Goal: Task Accomplishment & Management: Manage account settings

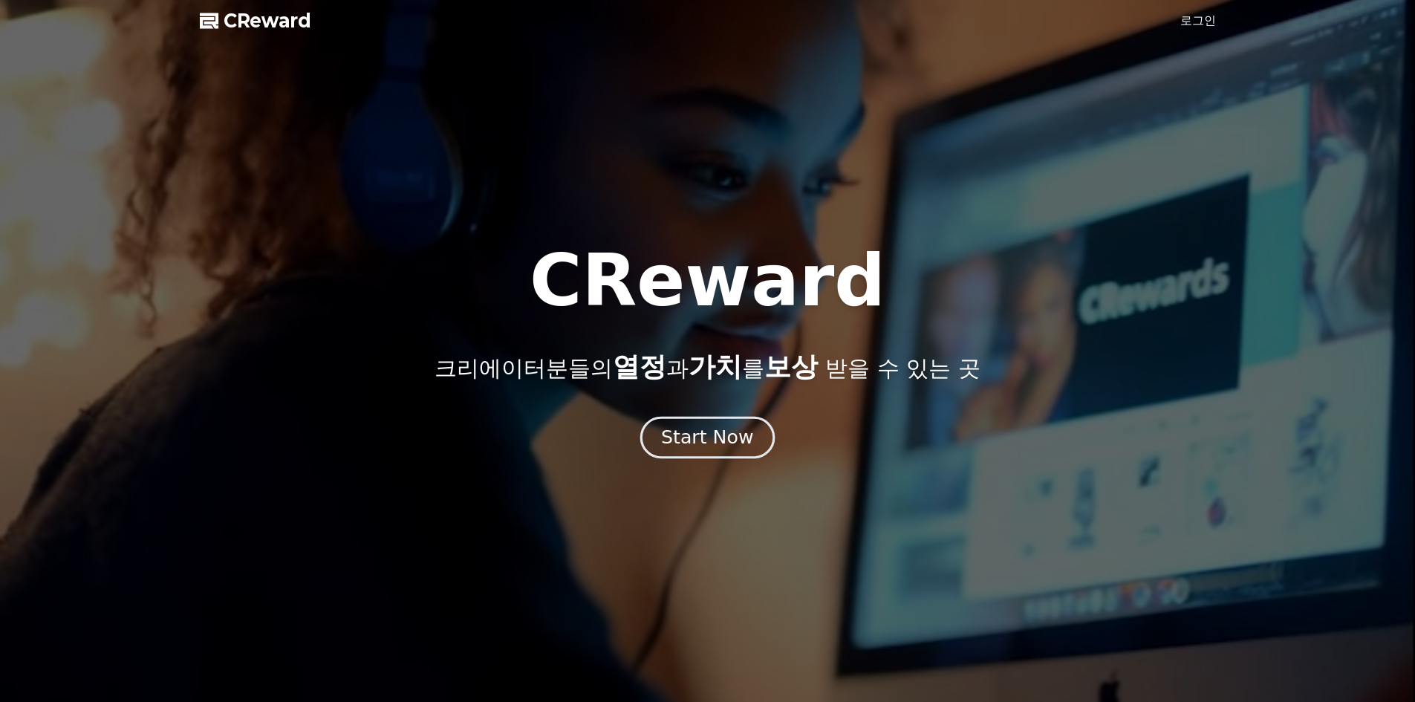
click at [700, 427] on div "Start Now" at bounding box center [707, 437] width 92 height 25
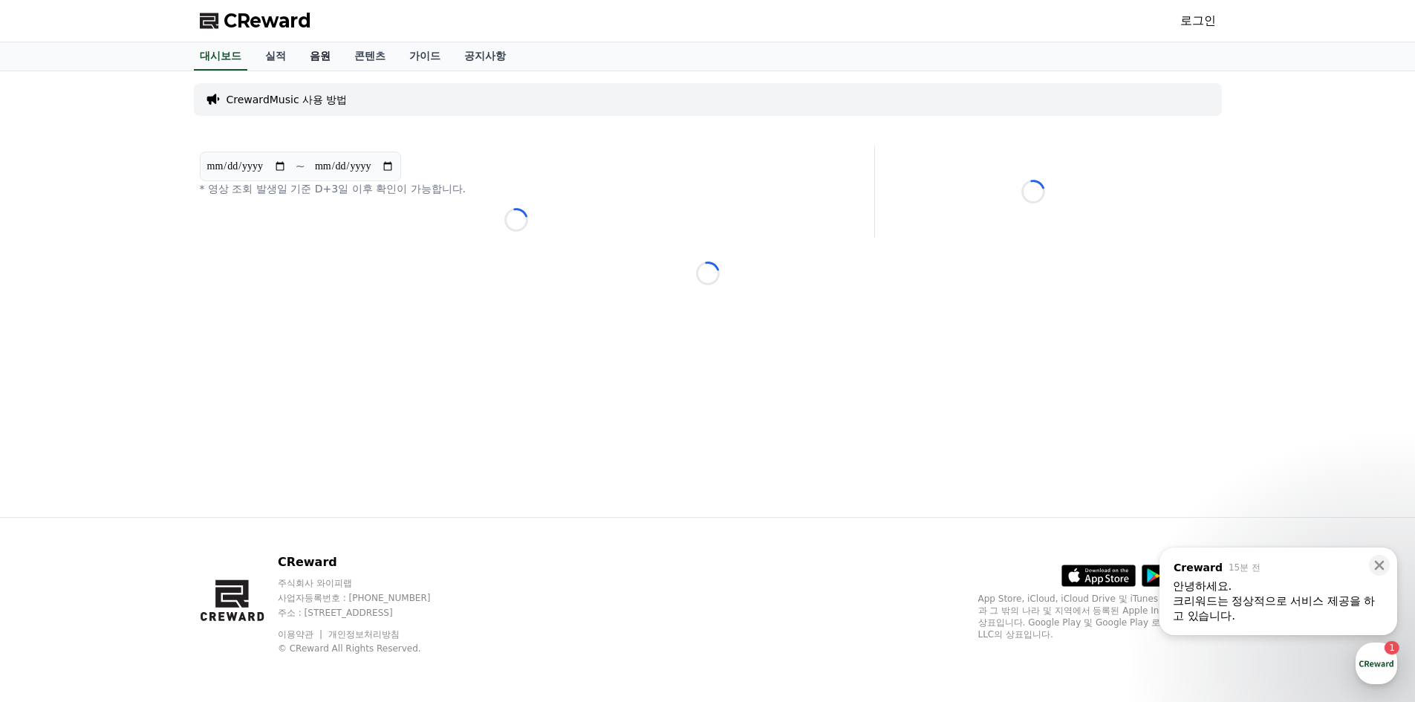
click at [317, 53] on link "음원" at bounding box center [320, 56] width 45 height 28
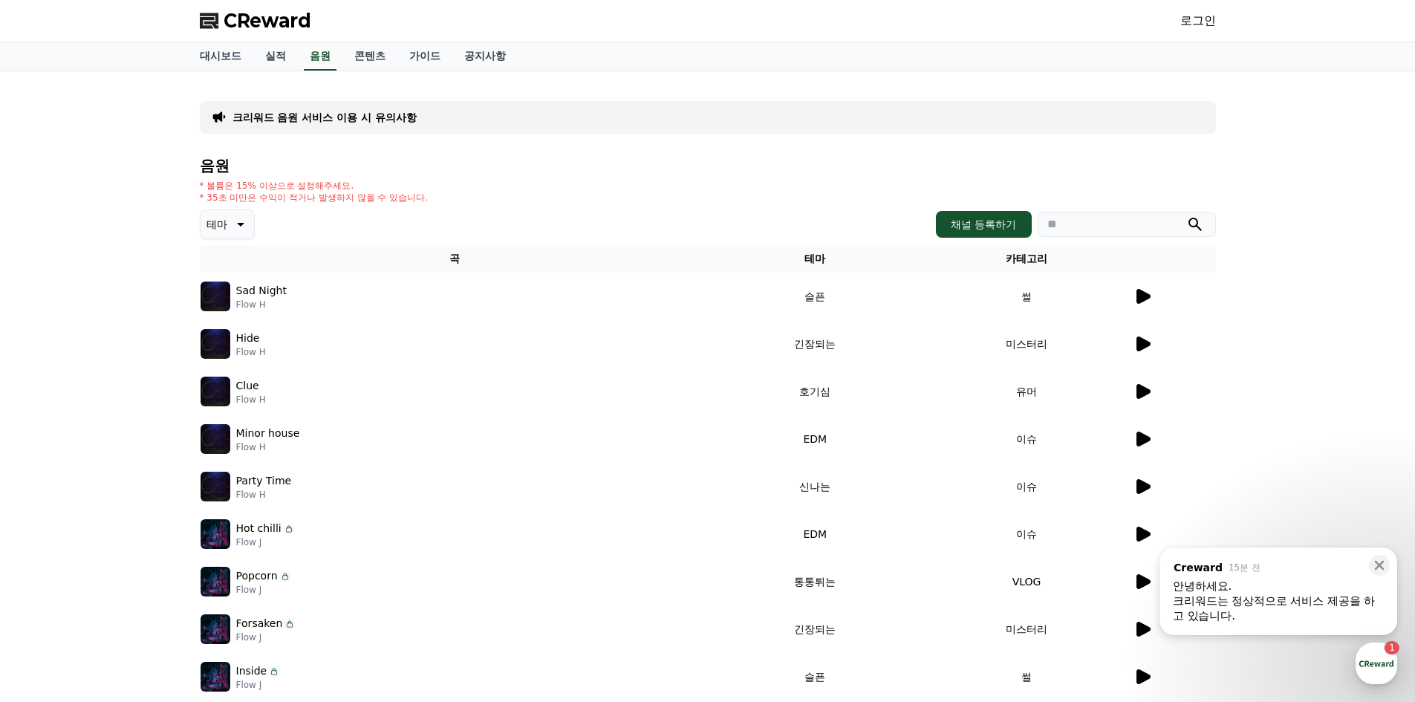
click at [1138, 292] on icon at bounding box center [1144, 296] width 14 height 15
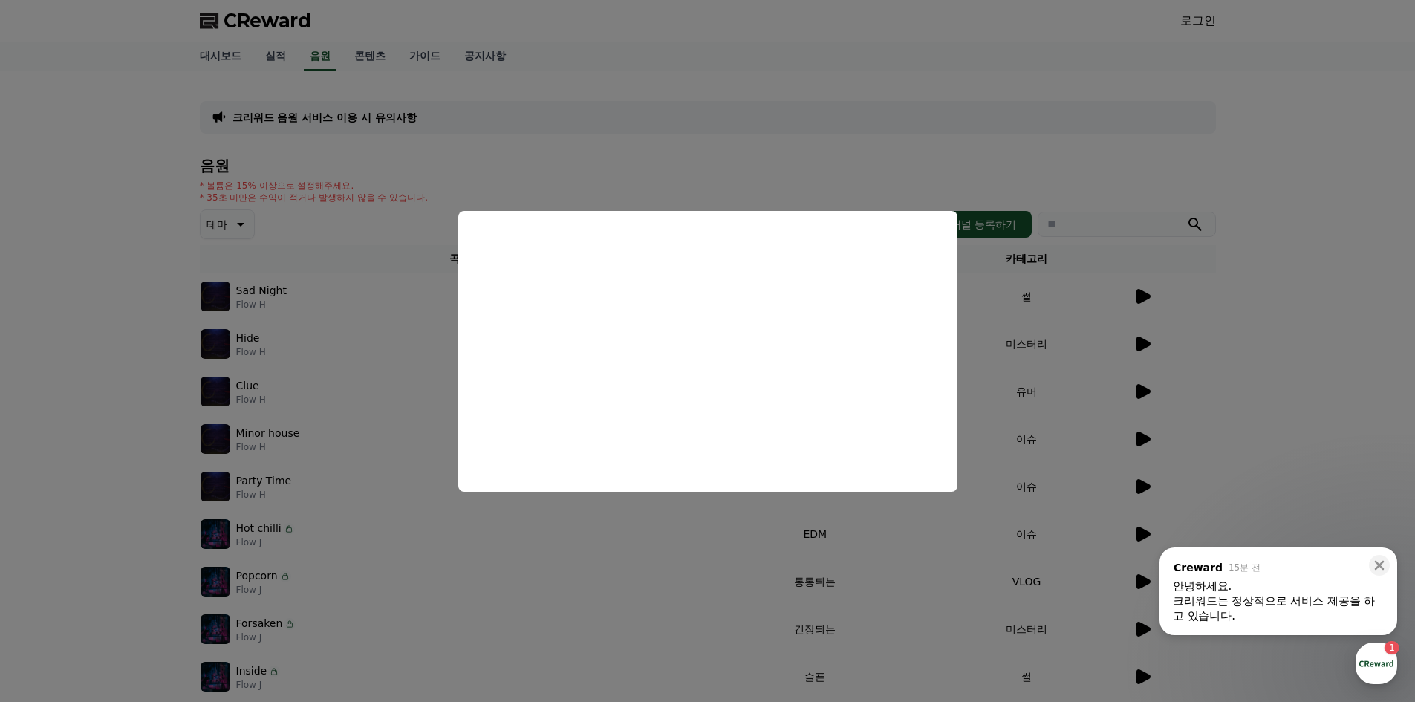
click at [1242, 346] on button "close modal" at bounding box center [707, 351] width 1415 height 702
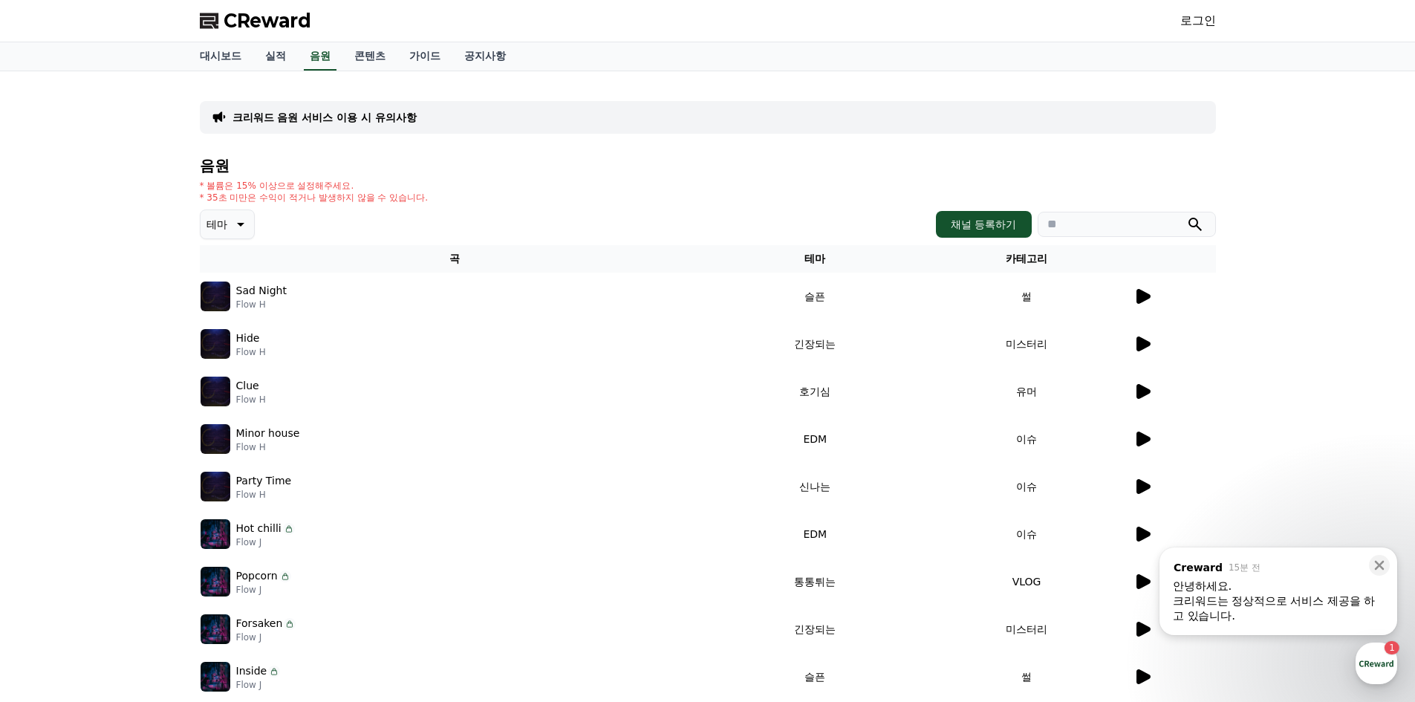
click at [1143, 348] on icon at bounding box center [1144, 344] width 14 height 15
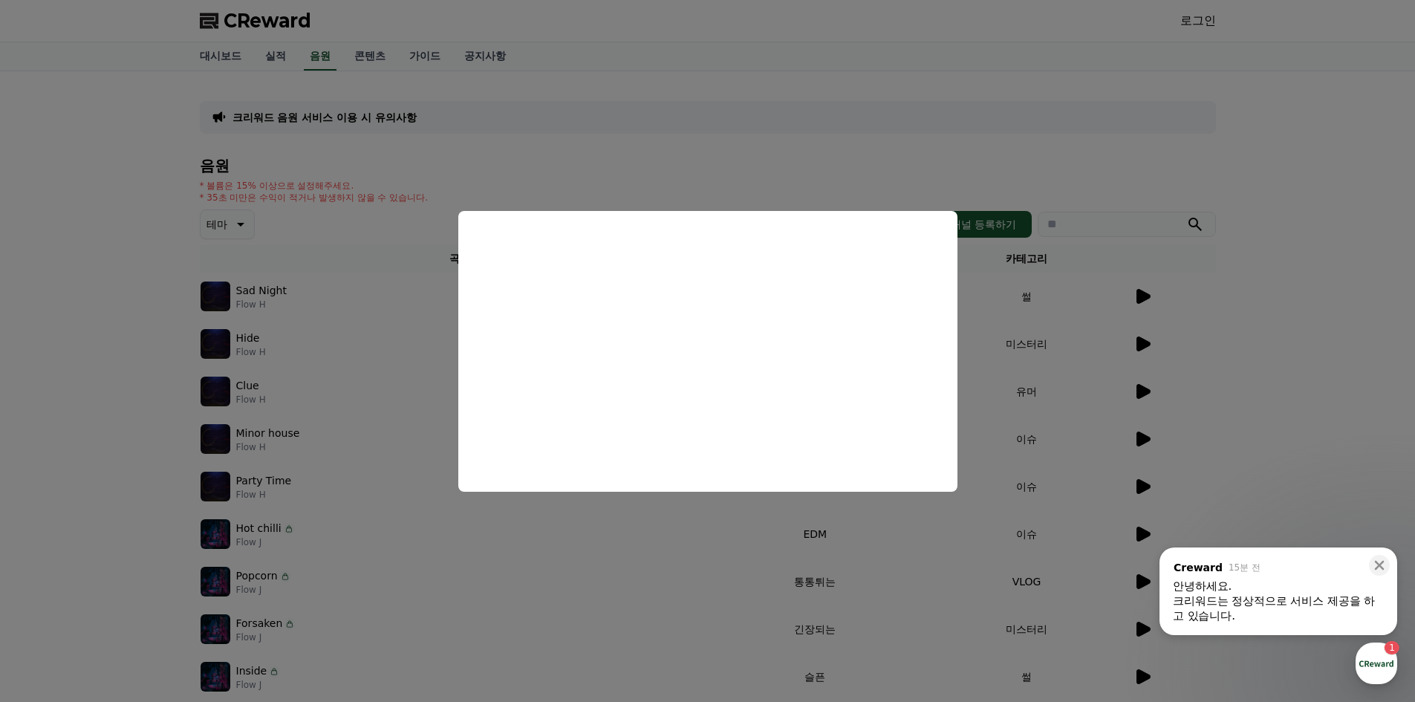
click at [1218, 363] on button "close modal" at bounding box center [707, 351] width 1415 height 702
click at [1211, 365] on td at bounding box center [1174, 344] width 83 height 48
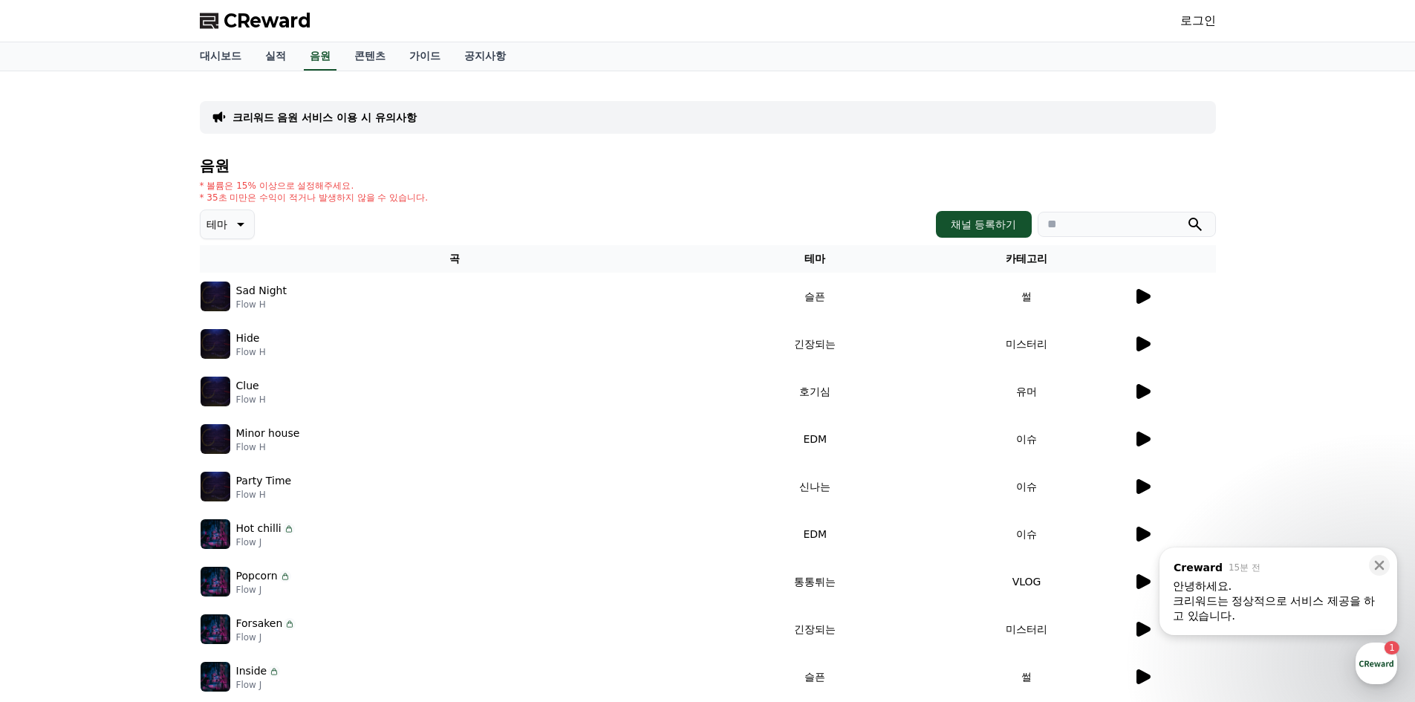
click at [1145, 392] on icon at bounding box center [1144, 391] width 14 height 15
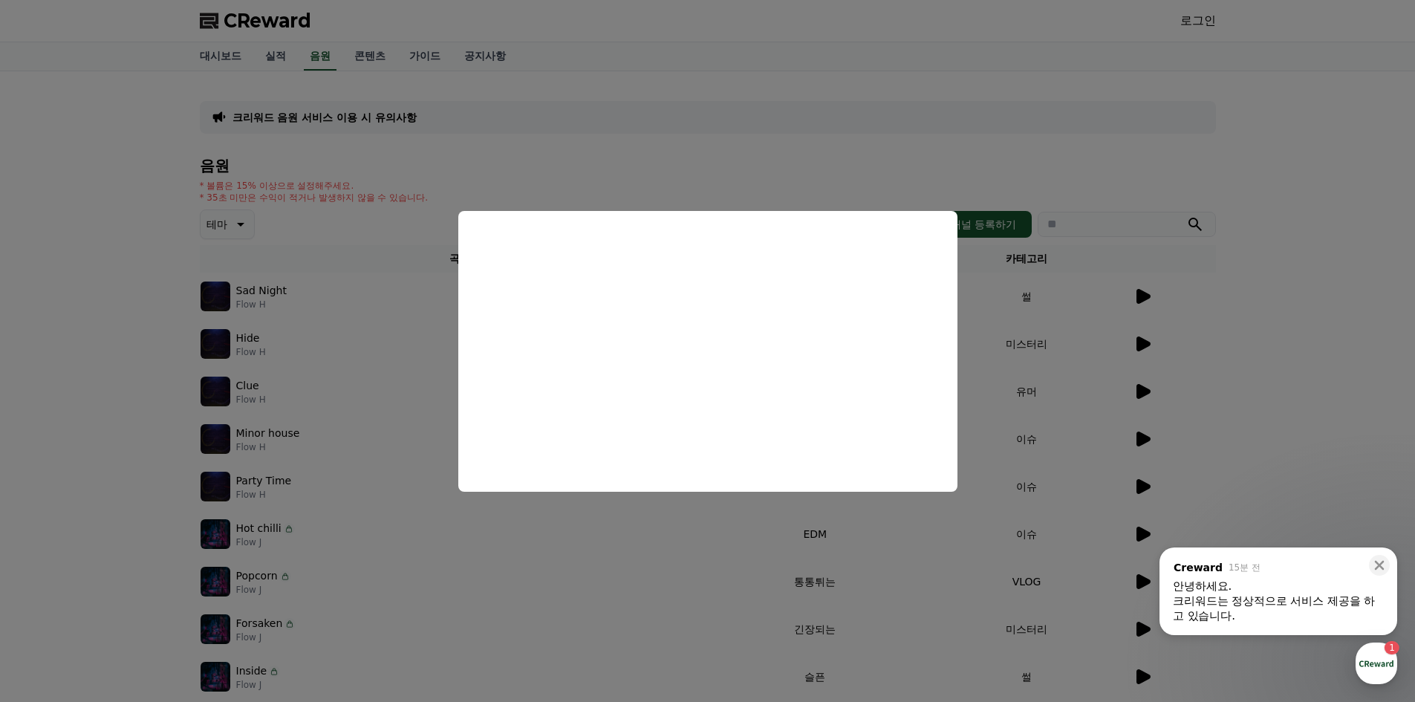
click at [1145, 421] on button "close modal" at bounding box center [707, 351] width 1415 height 702
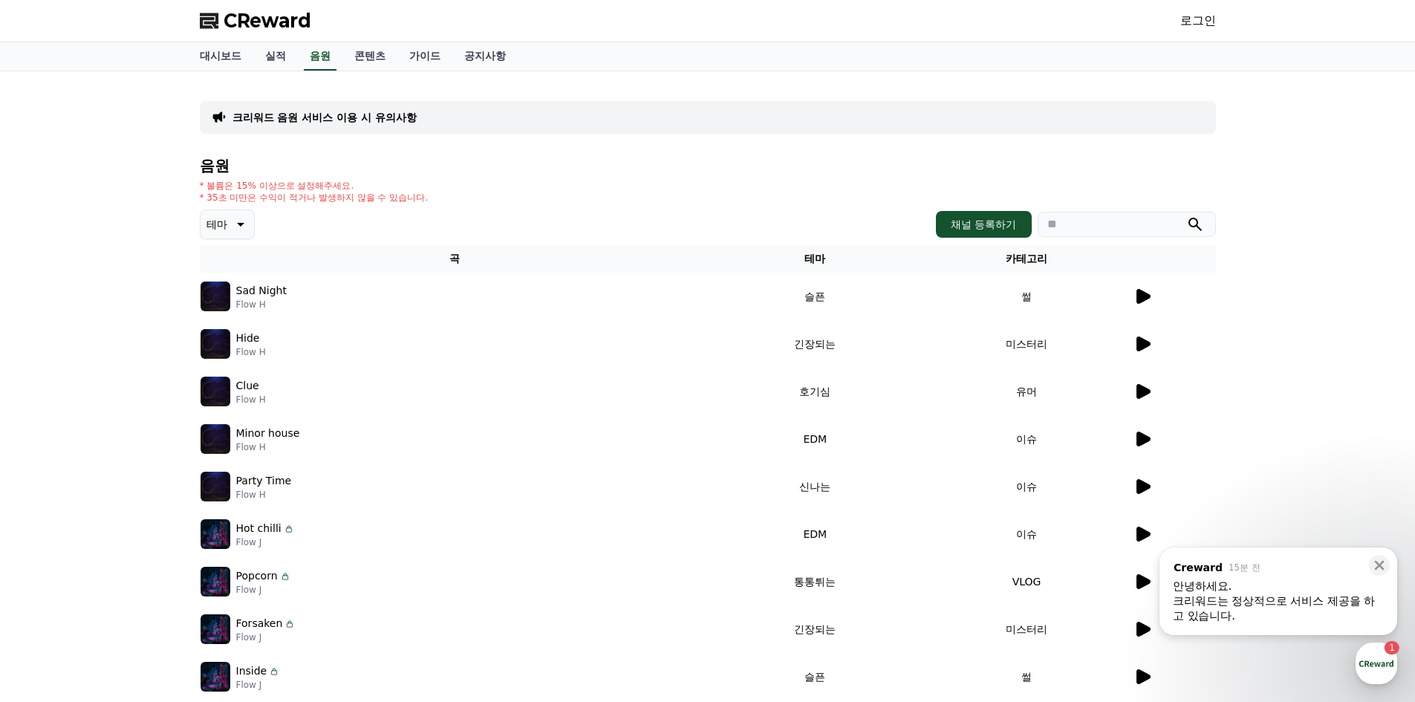
click at [1143, 441] on icon at bounding box center [1144, 439] width 14 height 15
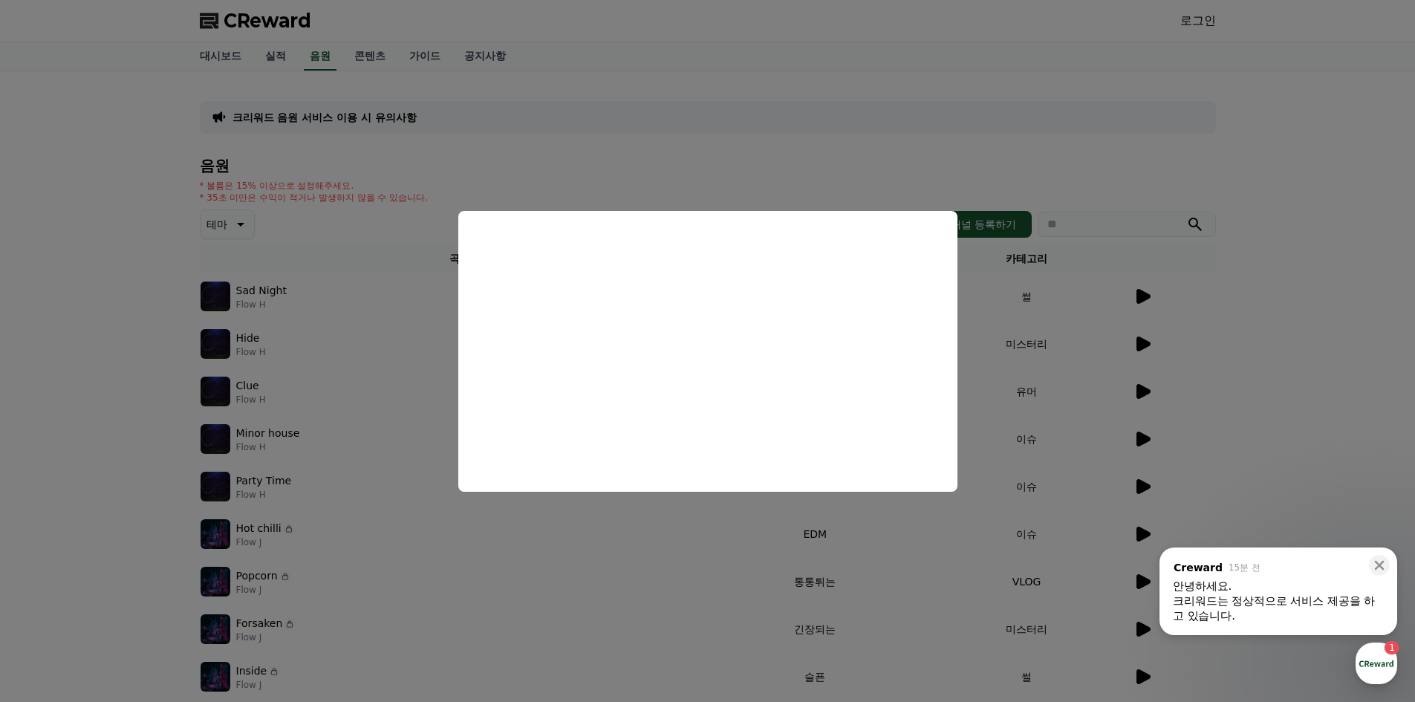
click at [1143, 477] on button "close modal" at bounding box center [707, 351] width 1415 height 702
click at [1144, 481] on icon at bounding box center [1143, 487] width 18 height 18
click at [1320, 406] on button "close modal" at bounding box center [707, 351] width 1415 height 702
click at [1262, 423] on div "크리워드 음원 서비스 이용 시 유의사항 음원 * 볼륨은 15% 이상으로 설정해주세요. * 35초 미만은 수익이 적거나 발생하지 않을 수 있습니…" at bounding box center [707, 430] width 1415 height 719
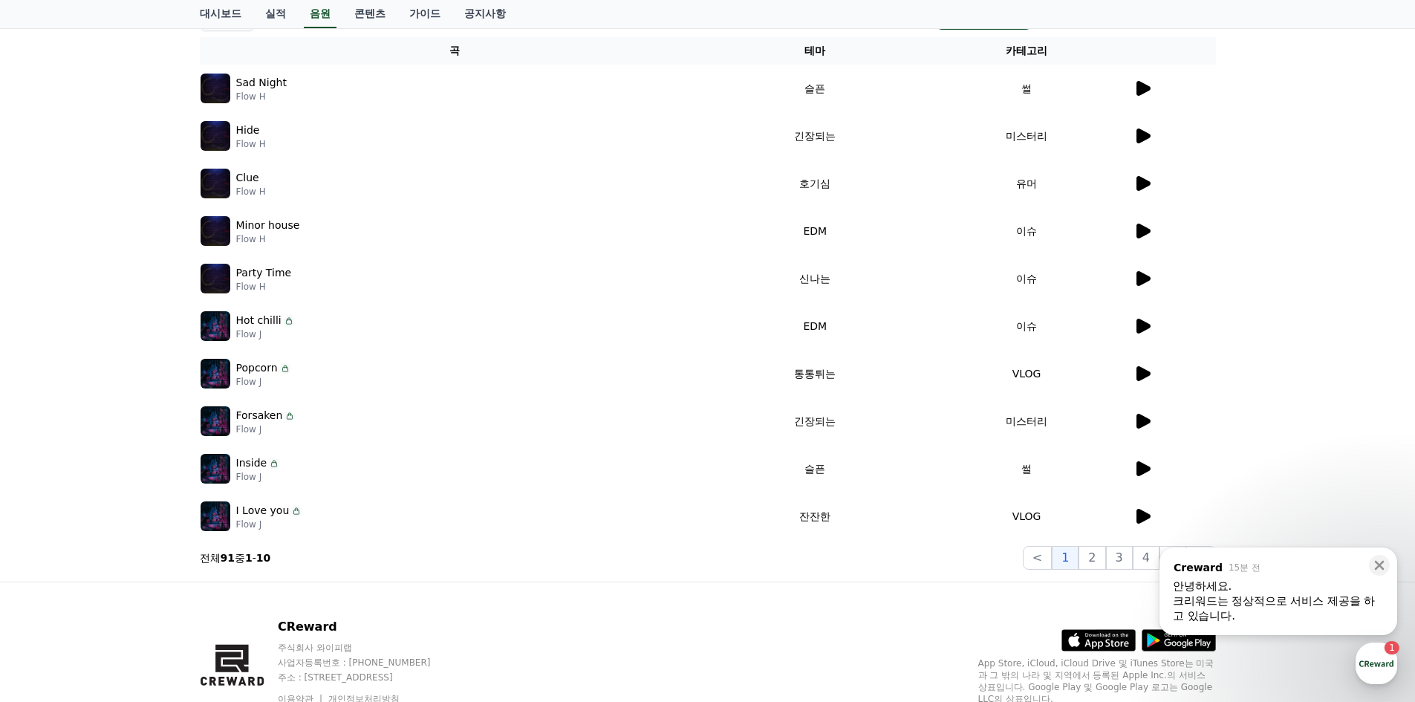
scroll to position [223, 0]
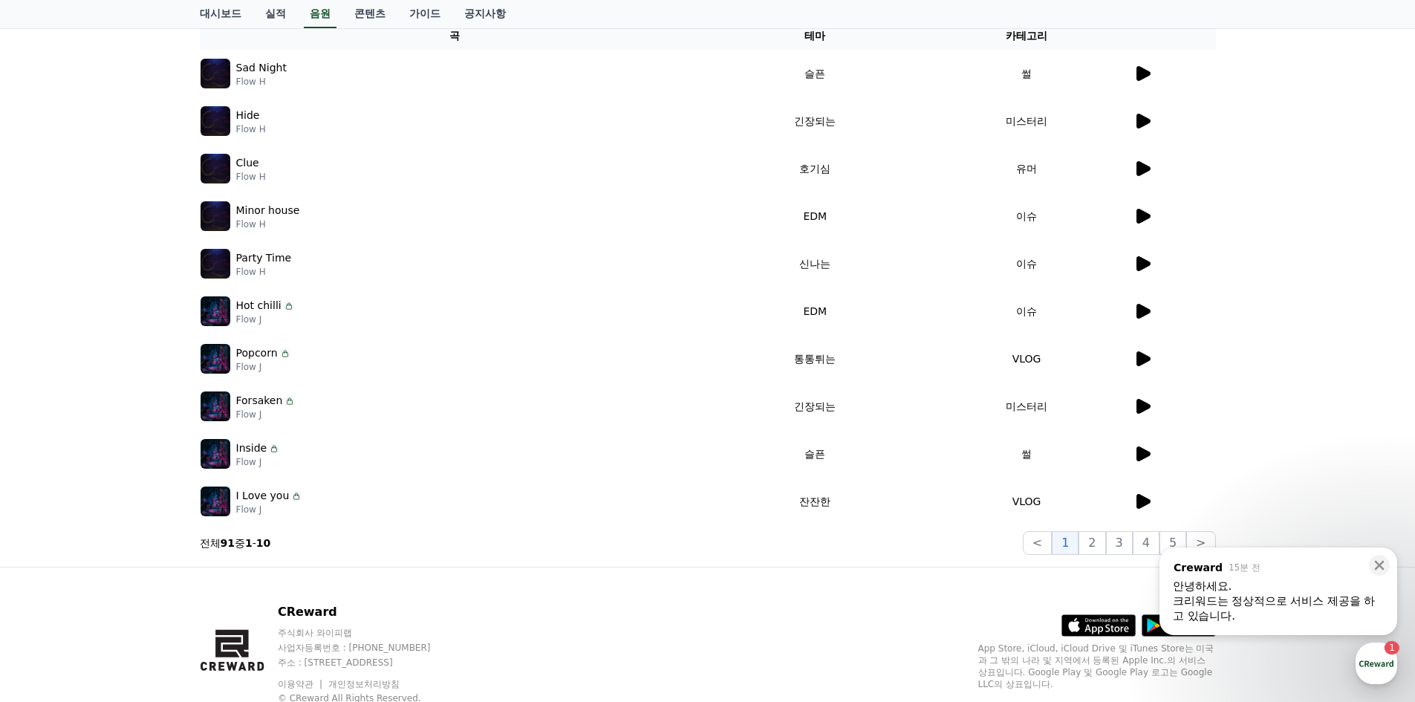
click at [1140, 365] on icon at bounding box center [1144, 358] width 14 height 15
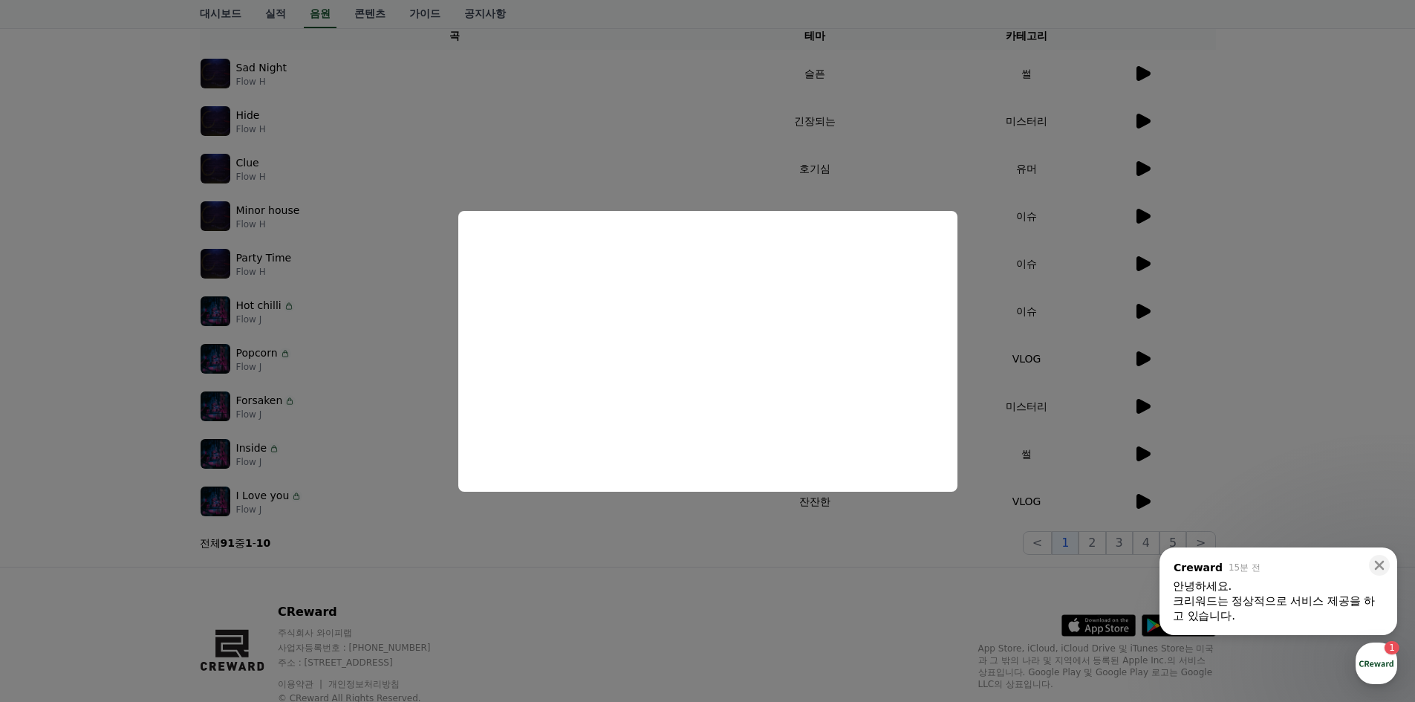
click at [1220, 390] on button "close modal" at bounding box center [707, 351] width 1415 height 702
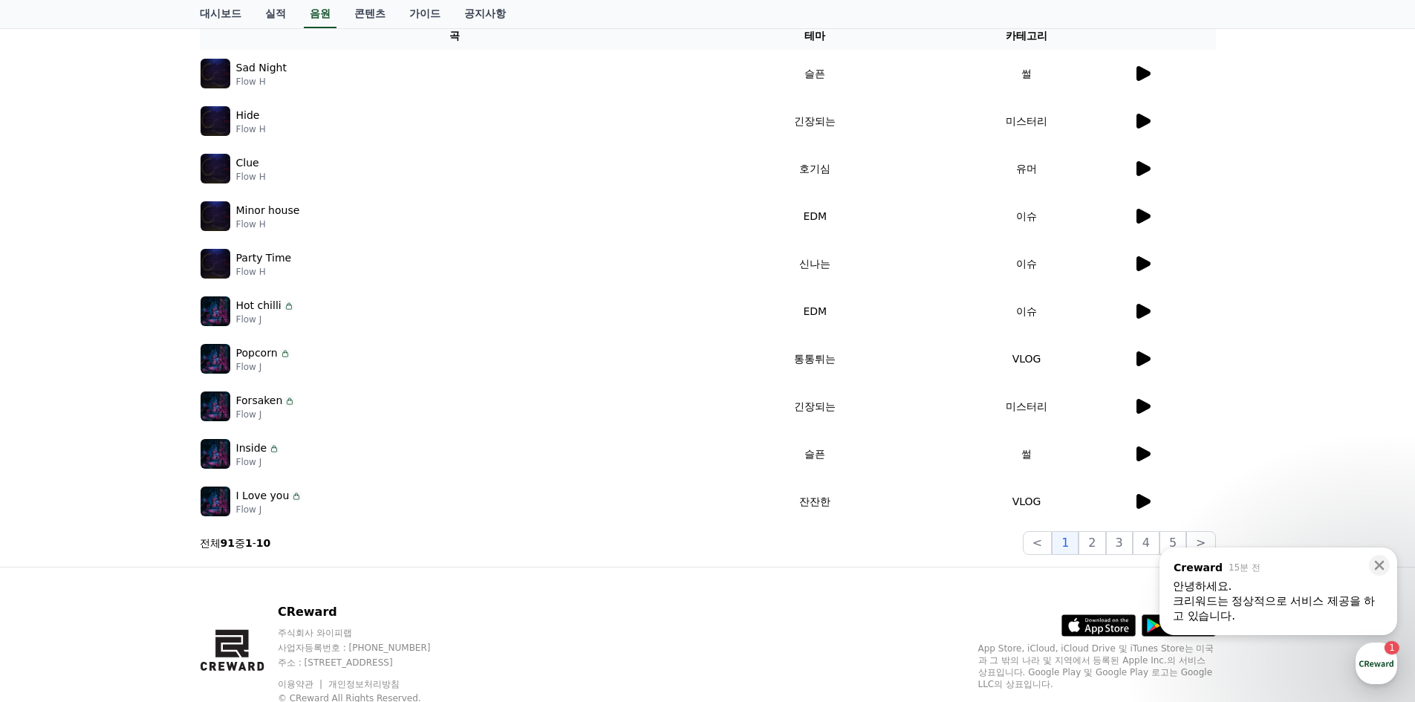
click at [1143, 499] on icon at bounding box center [1144, 501] width 14 height 15
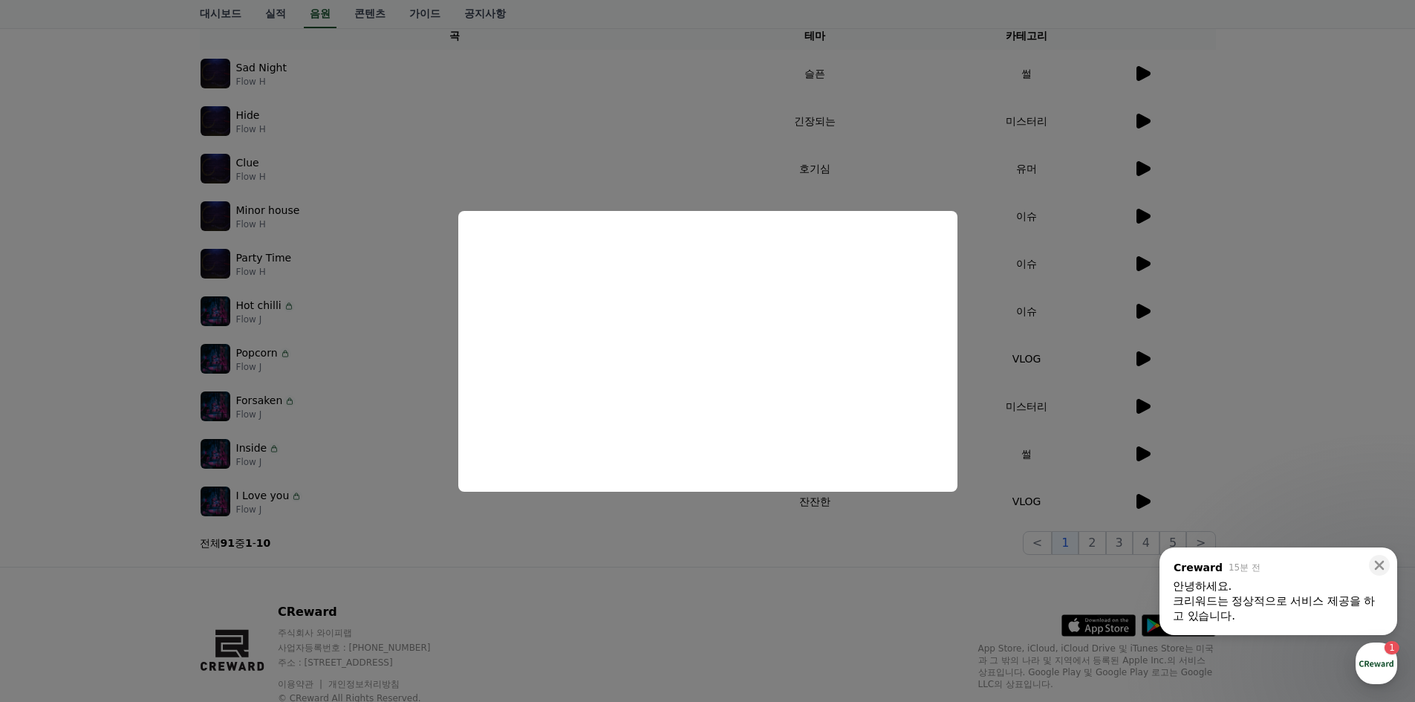
click at [1223, 408] on button "close modal" at bounding box center [707, 351] width 1415 height 702
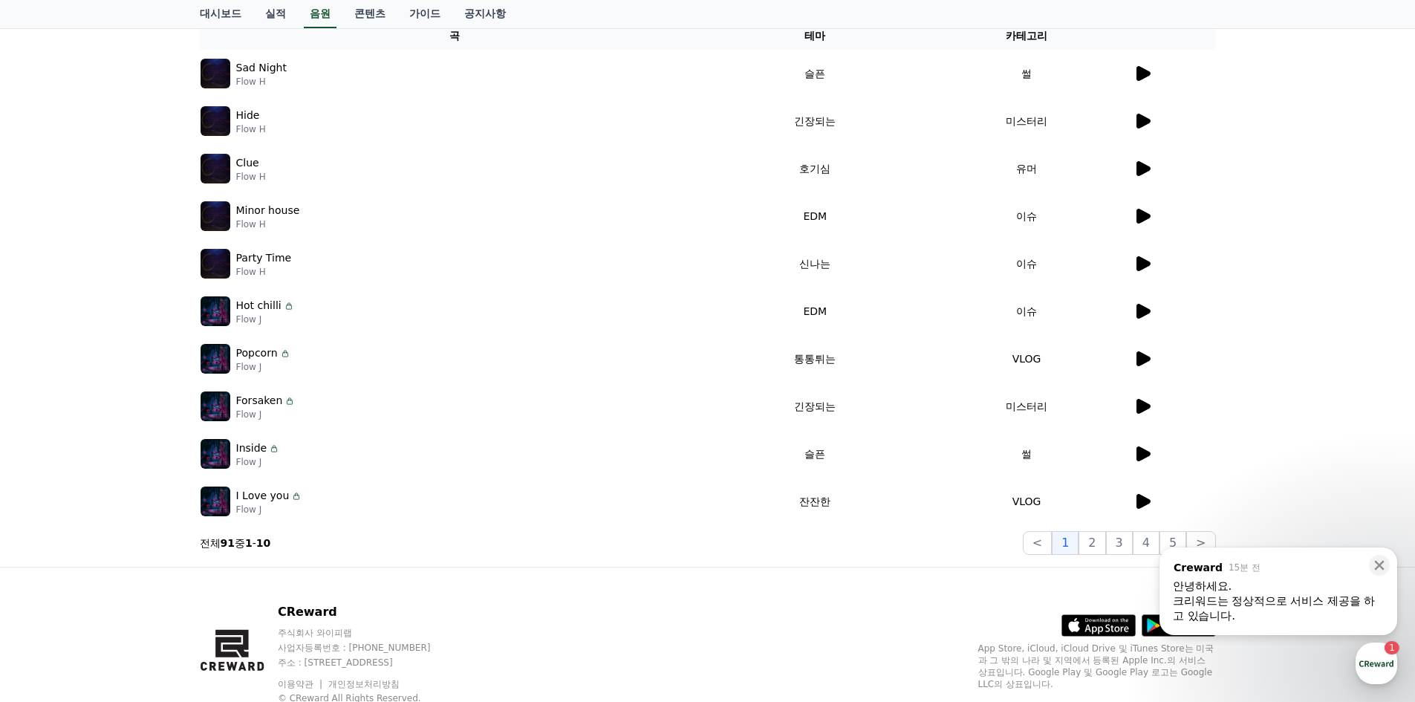
click at [1146, 456] on icon at bounding box center [1144, 454] width 14 height 15
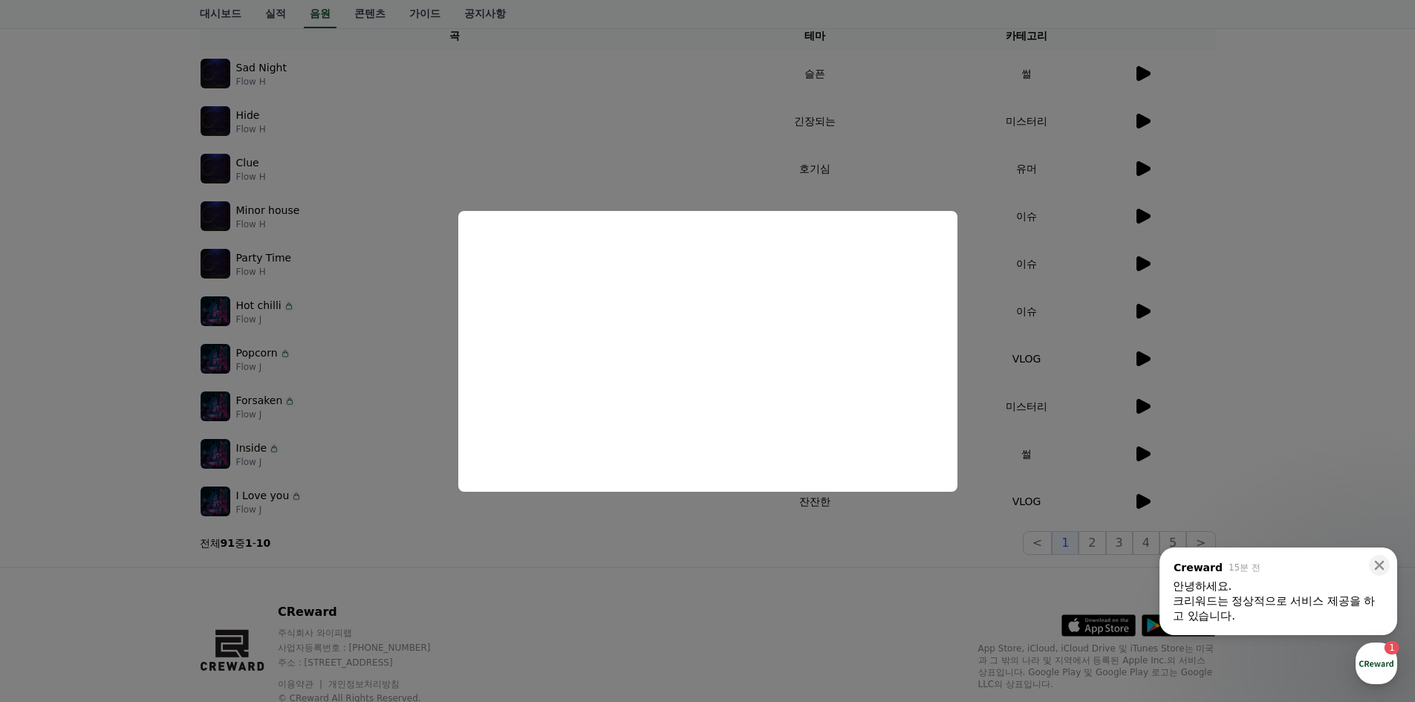
click at [1265, 385] on button "close modal" at bounding box center [707, 351] width 1415 height 702
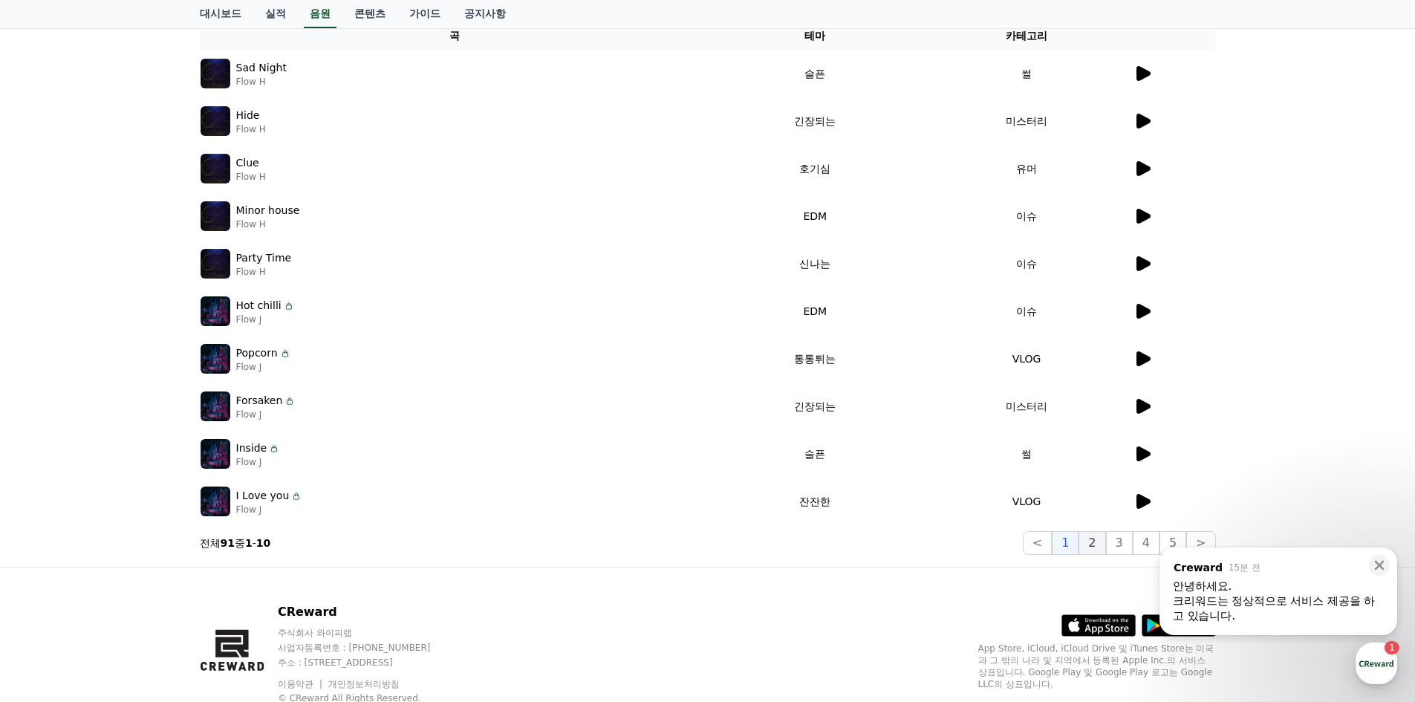
click at [1095, 542] on button "2" at bounding box center [1092, 543] width 27 height 24
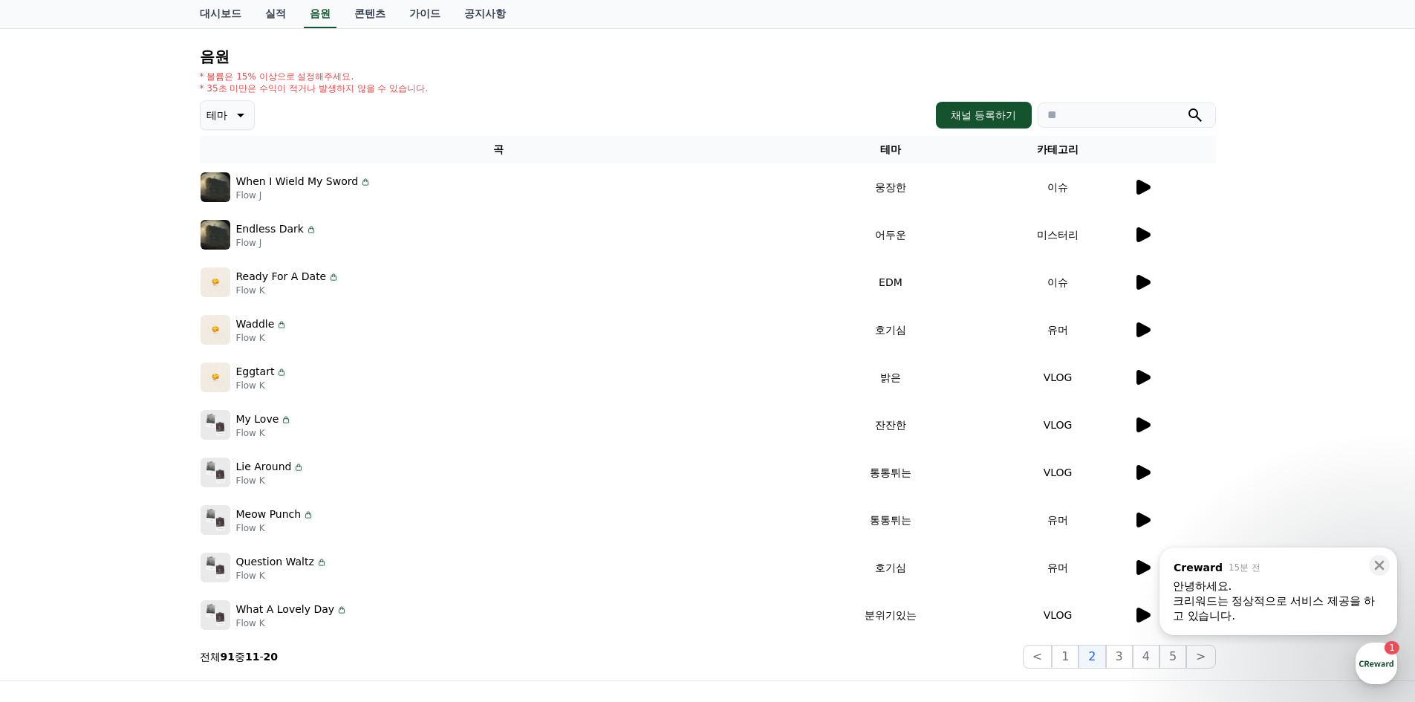
scroll to position [74, 0]
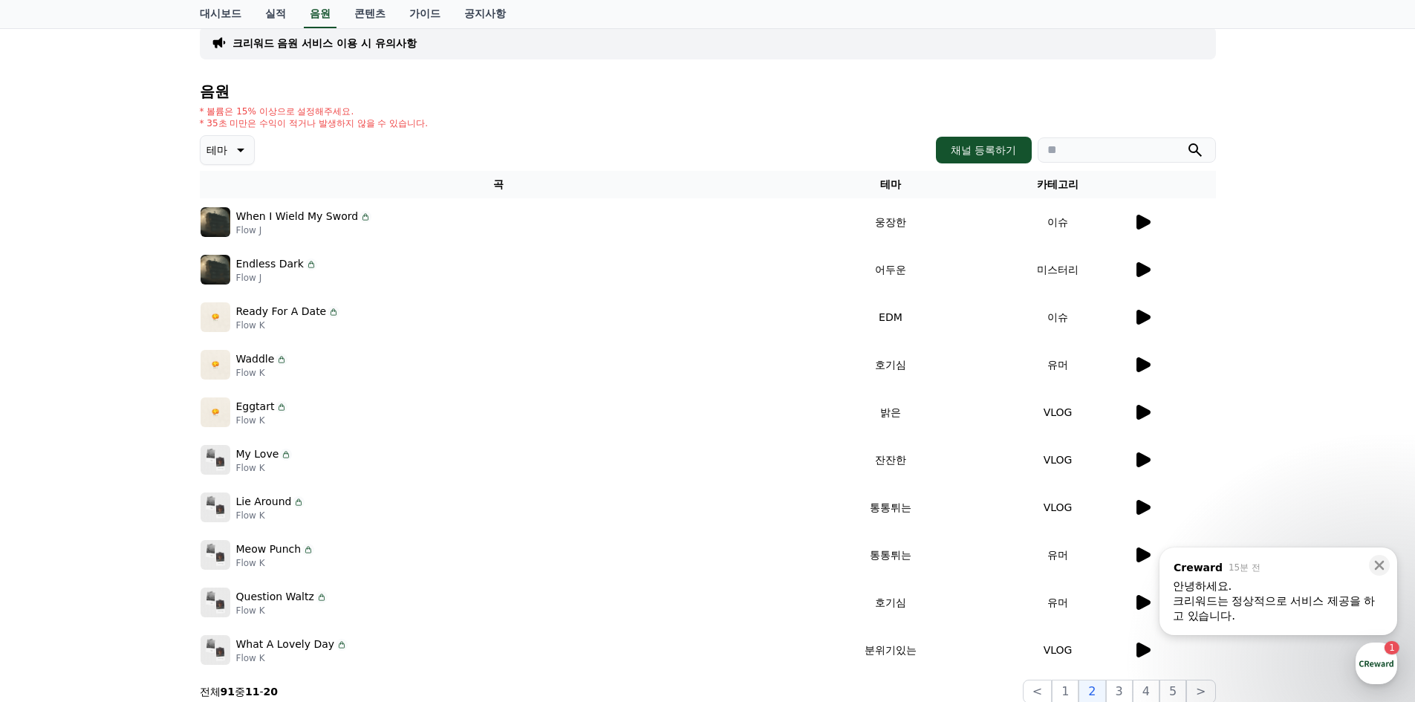
click at [1139, 365] on icon at bounding box center [1144, 364] width 14 height 15
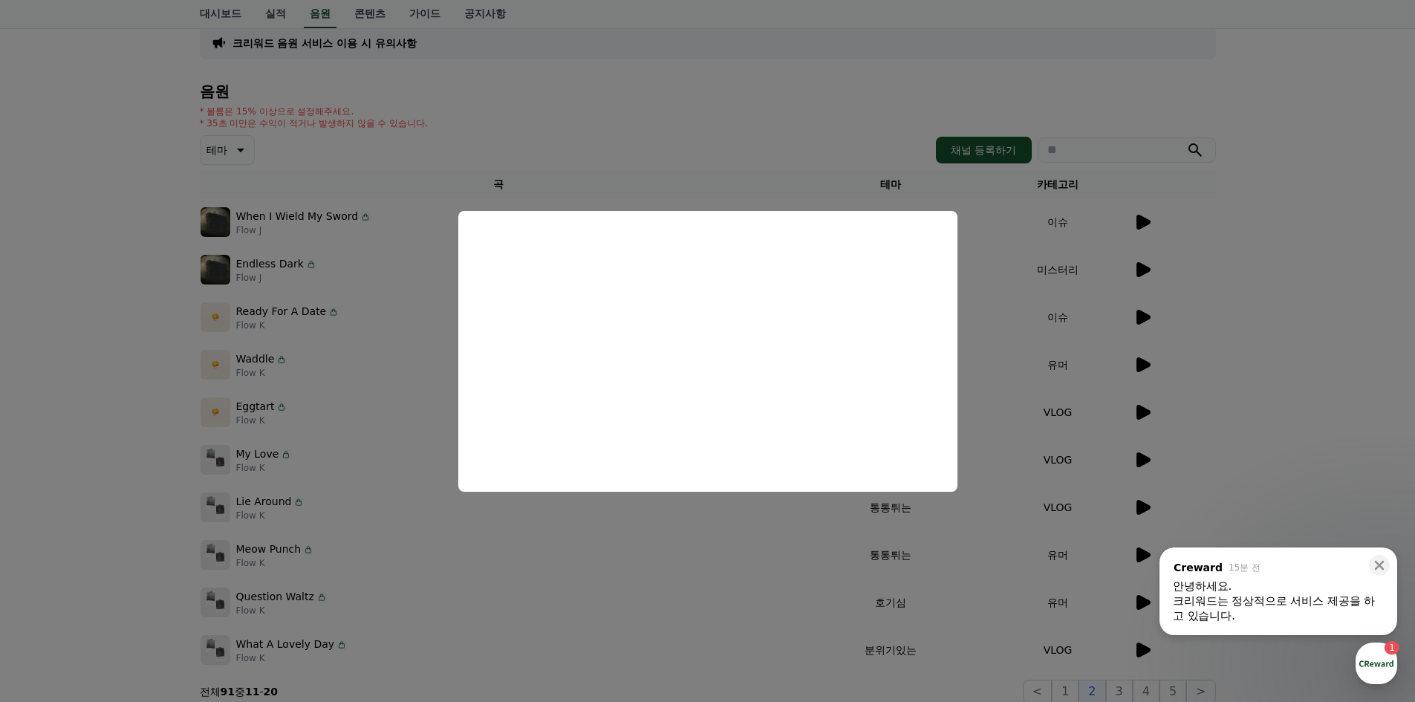
click at [1279, 325] on button "close modal" at bounding box center [707, 351] width 1415 height 702
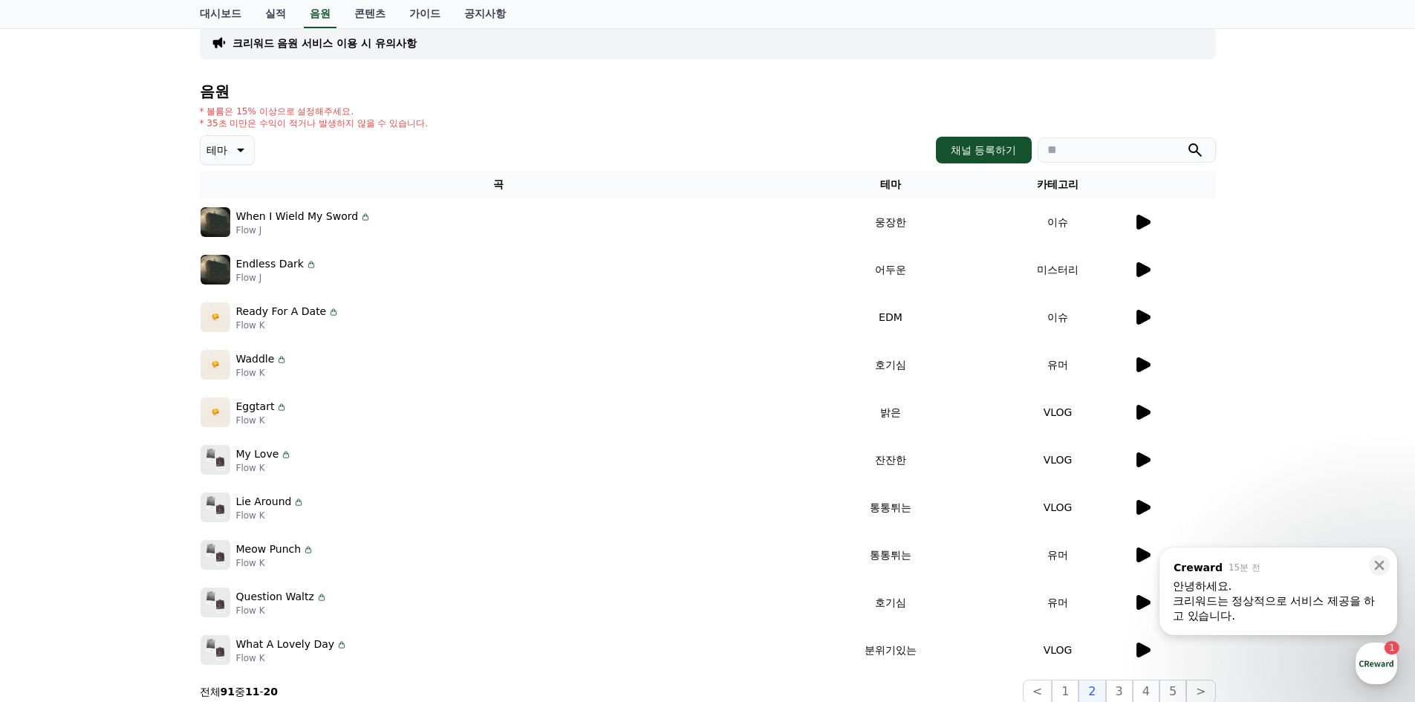
click at [1141, 224] on icon at bounding box center [1144, 222] width 14 height 15
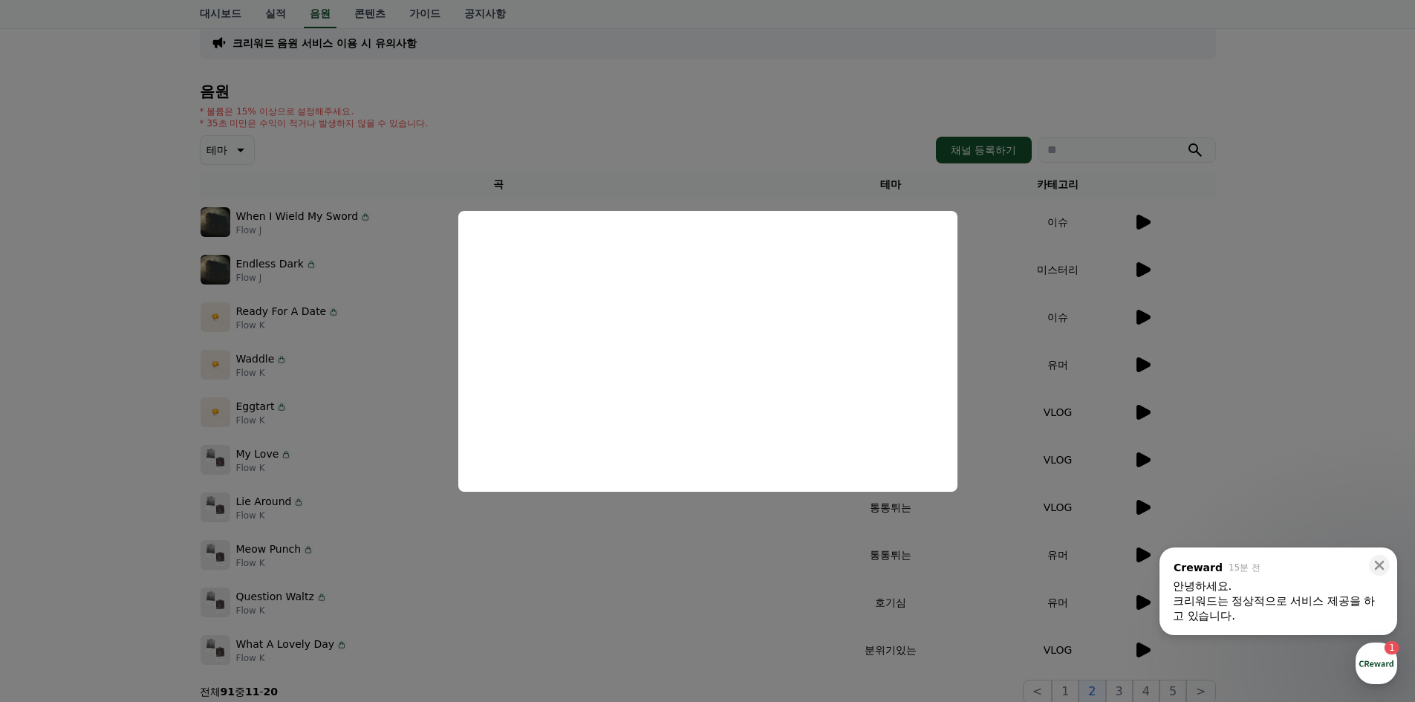
click at [1331, 329] on button "close modal" at bounding box center [707, 351] width 1415 height 702
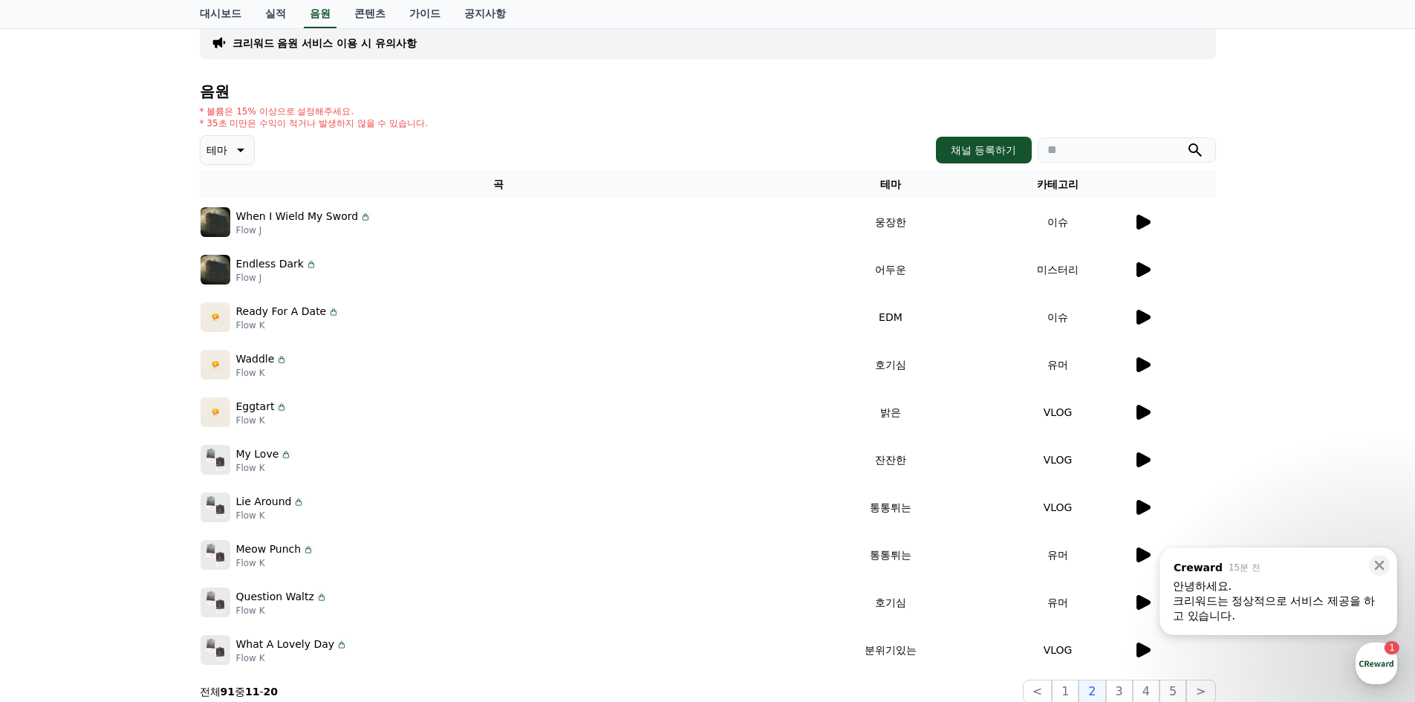
click at [1144, 412] on icon at bounding box center [1144, 412] width 14 height 15
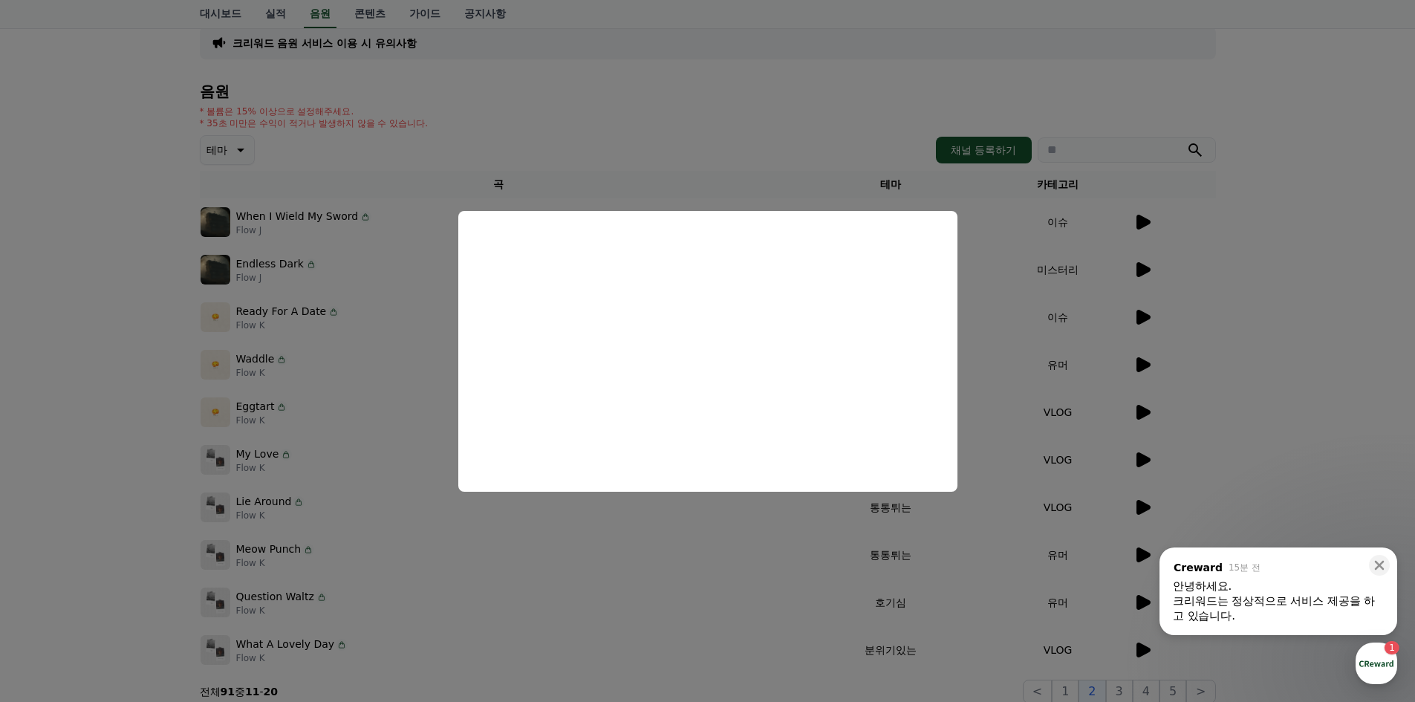
click at [1233, 435] on button "close modal" at bounding box center [707, 351] width 1415 height 702
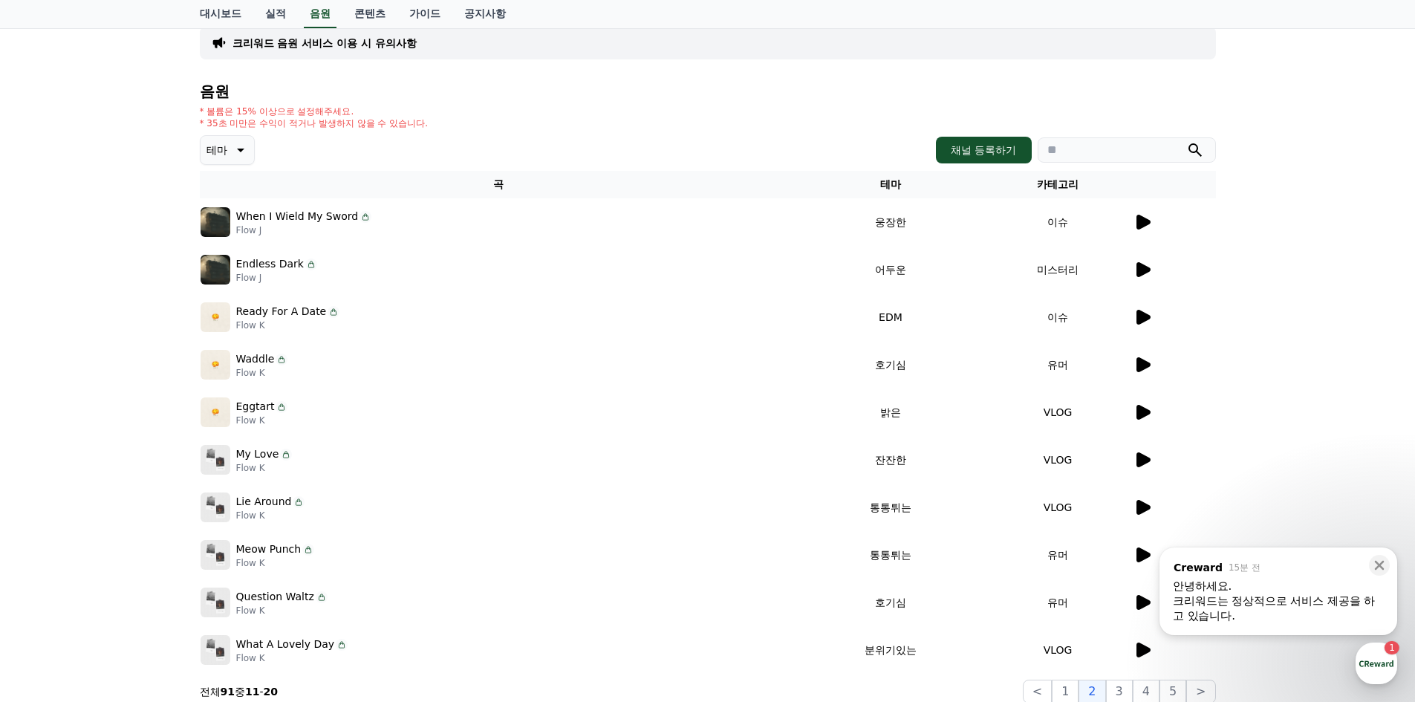
click at [1139, 456] on icon at bounding box center [1144, 460] width 14 height 15
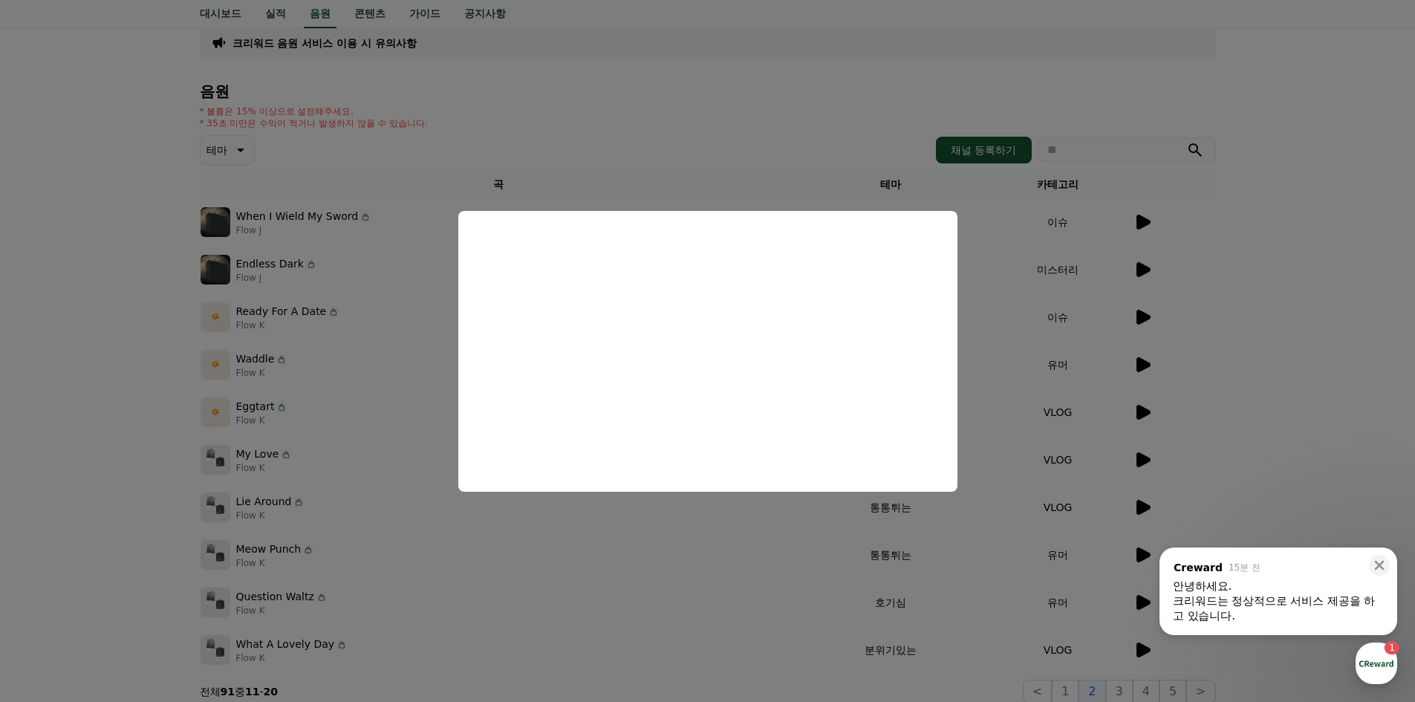
click at [1239, 360] on button "close modal" at bounding box center [707, 351] width 1415 height 702
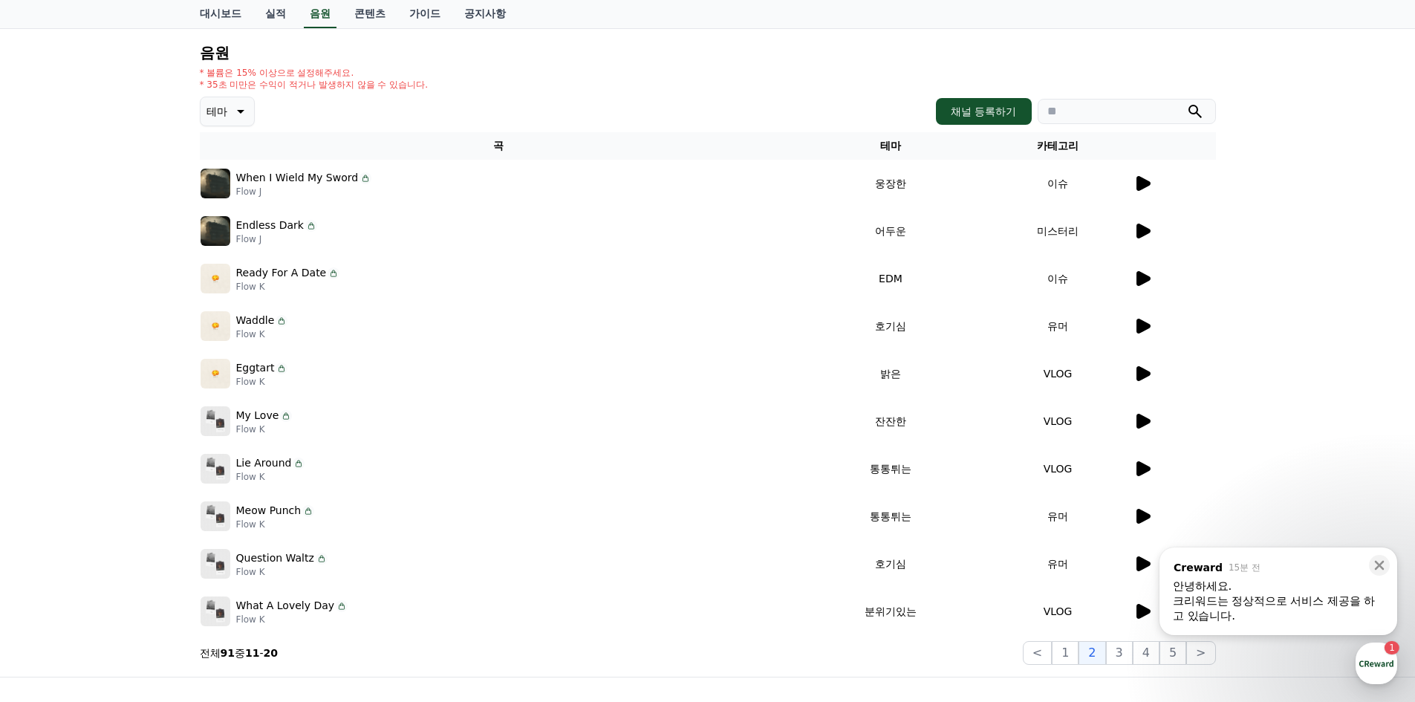
scroll to position [223, 0]
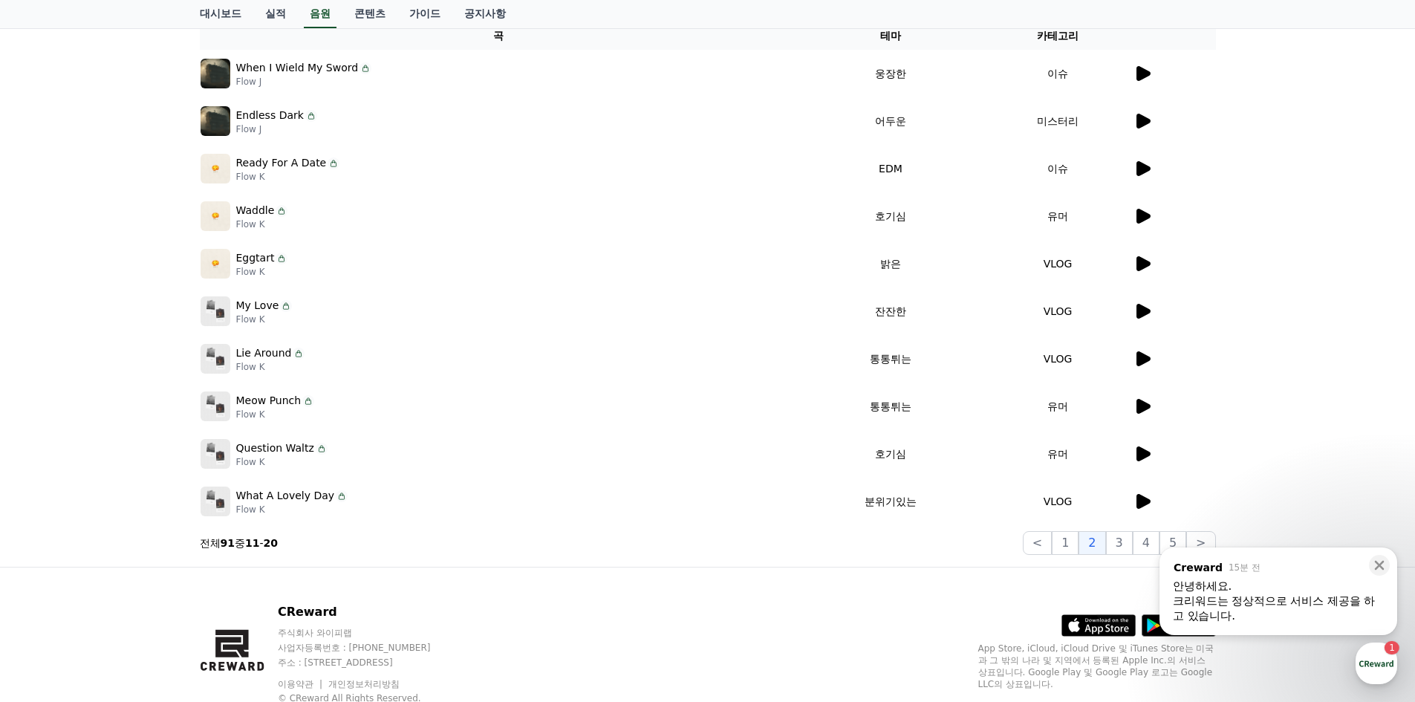
click at [1137, 453] on icon at bounding box center [1144, 454] width 14 height 15
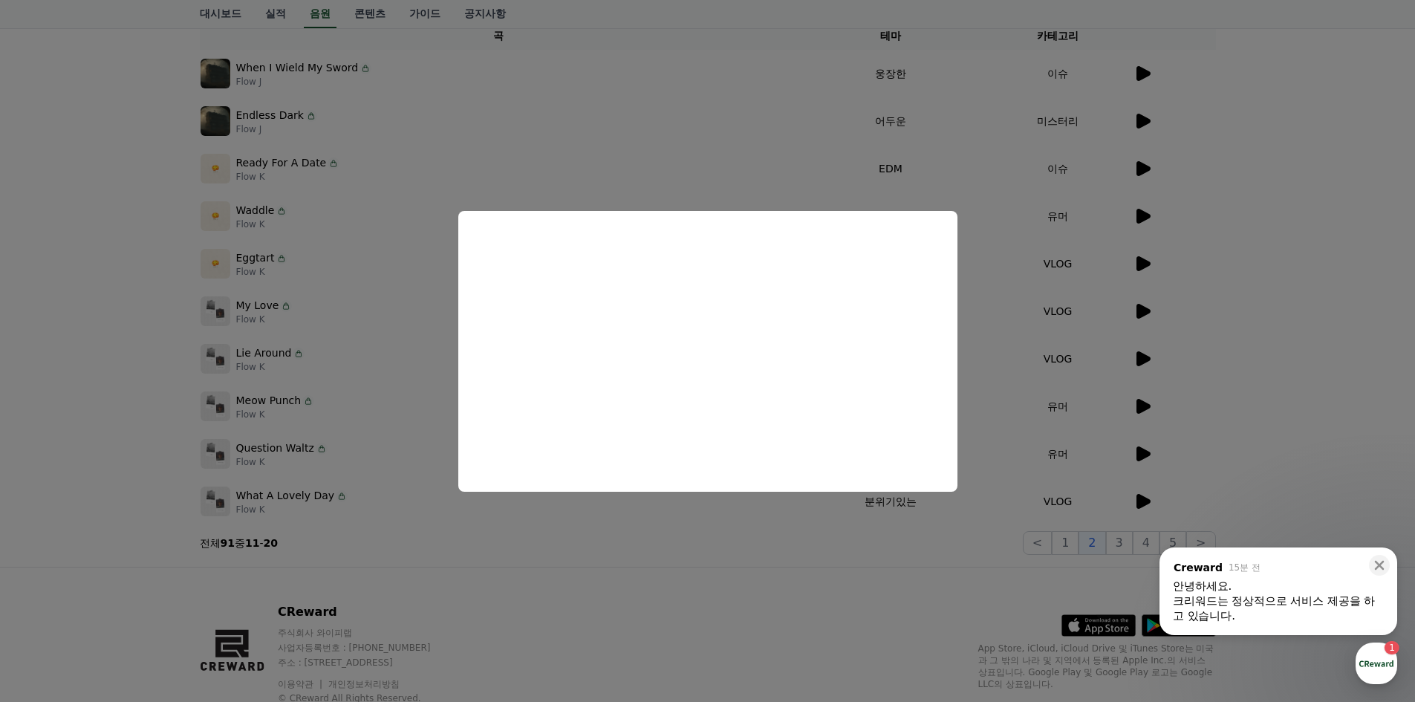
click at [1191, 398] on button "close modal" at bounding box center [707, 351] width 1415 height 702
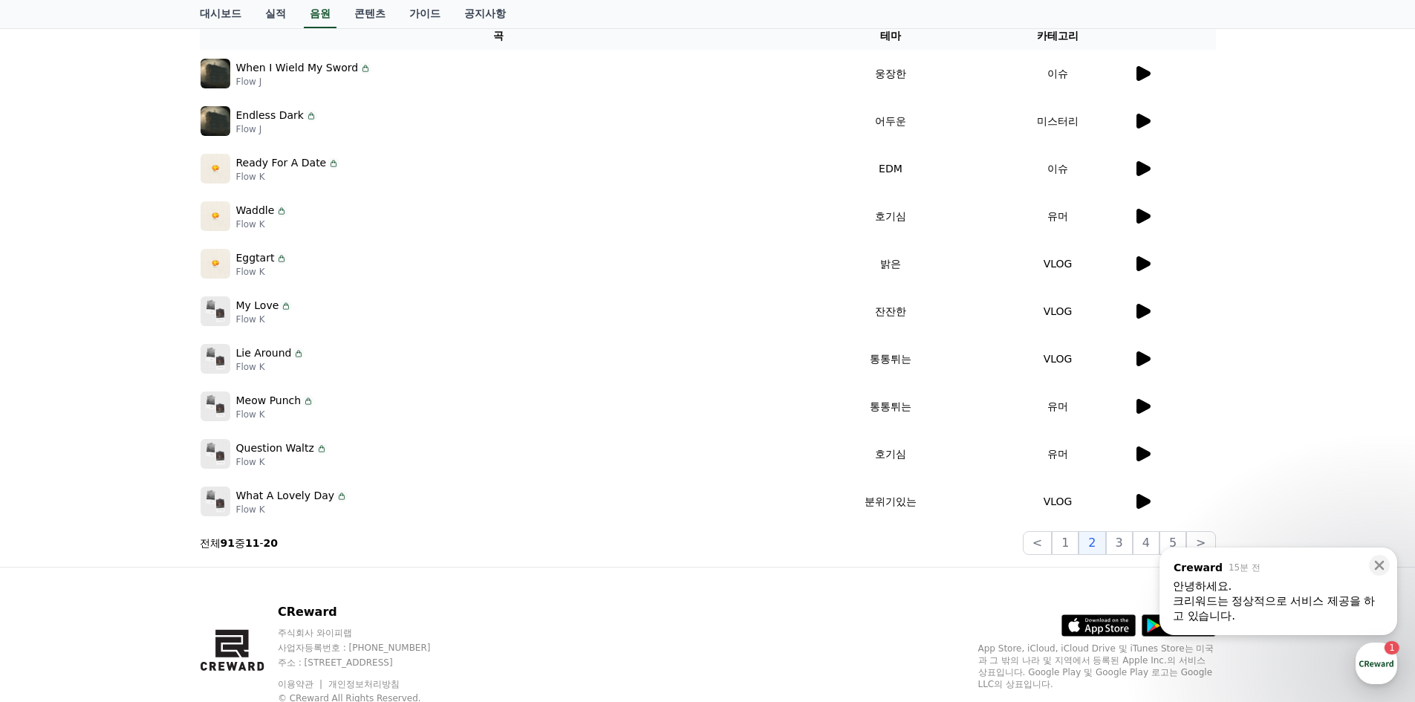
click at [1138, 404] on icon at bounding box center [1144, 406] width 14 height 15
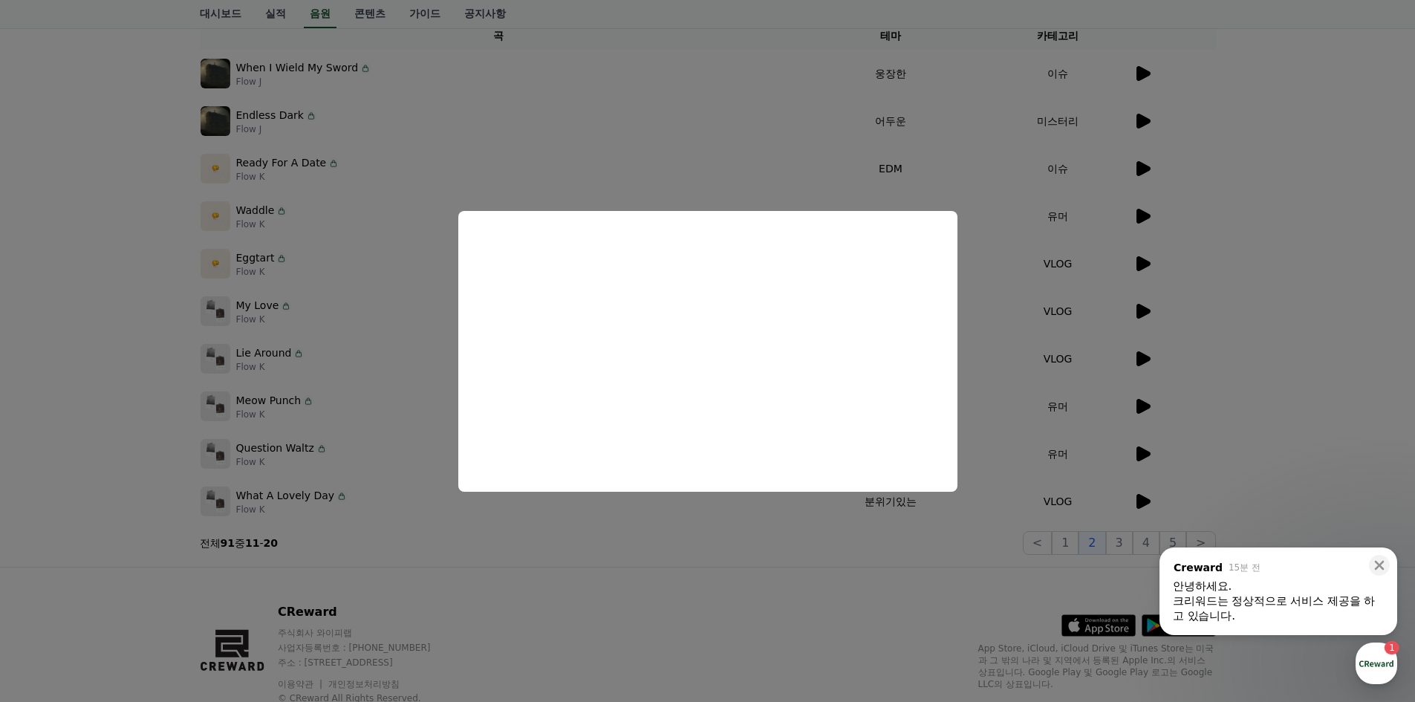
click at [1213, 384] on button "close modal" at bounding box center [707, 351] width 1415 height 702
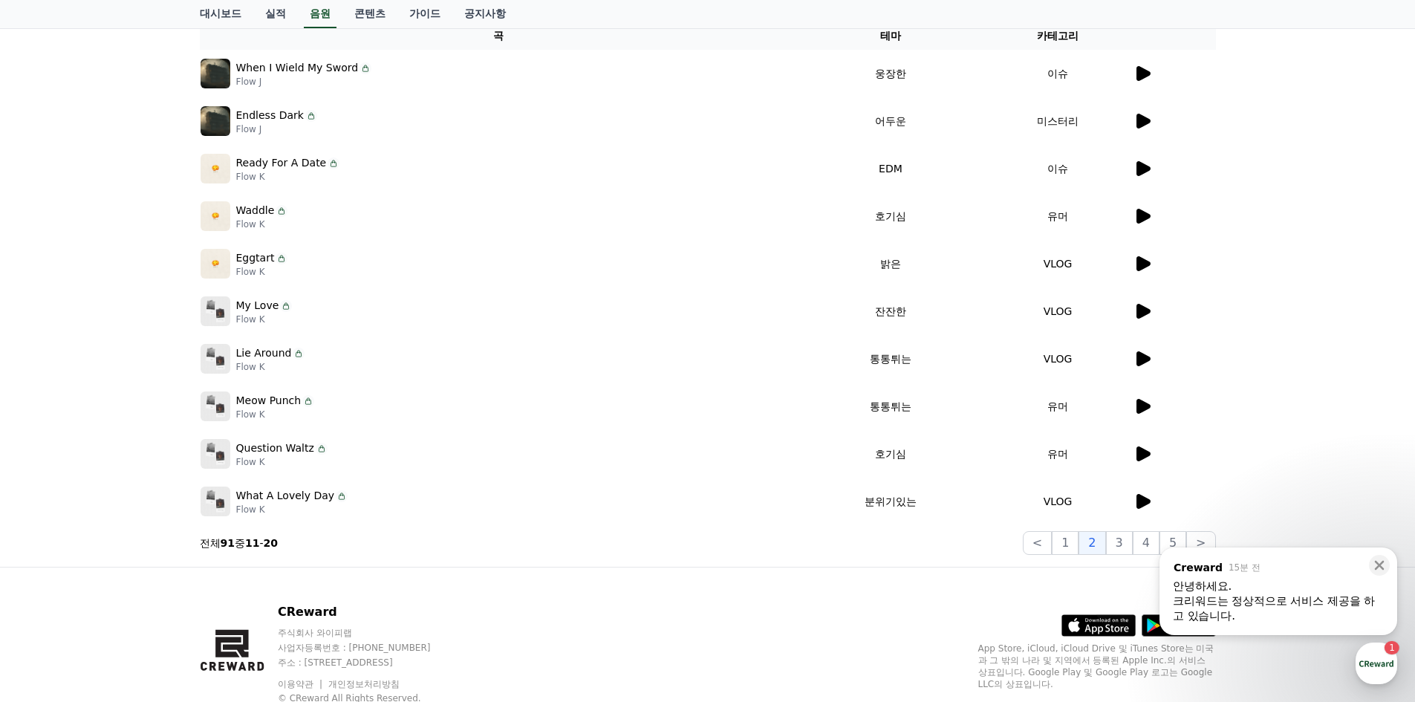
click at [1136, 356] on icon at bounding box center [1143, 359] width 18 height 18
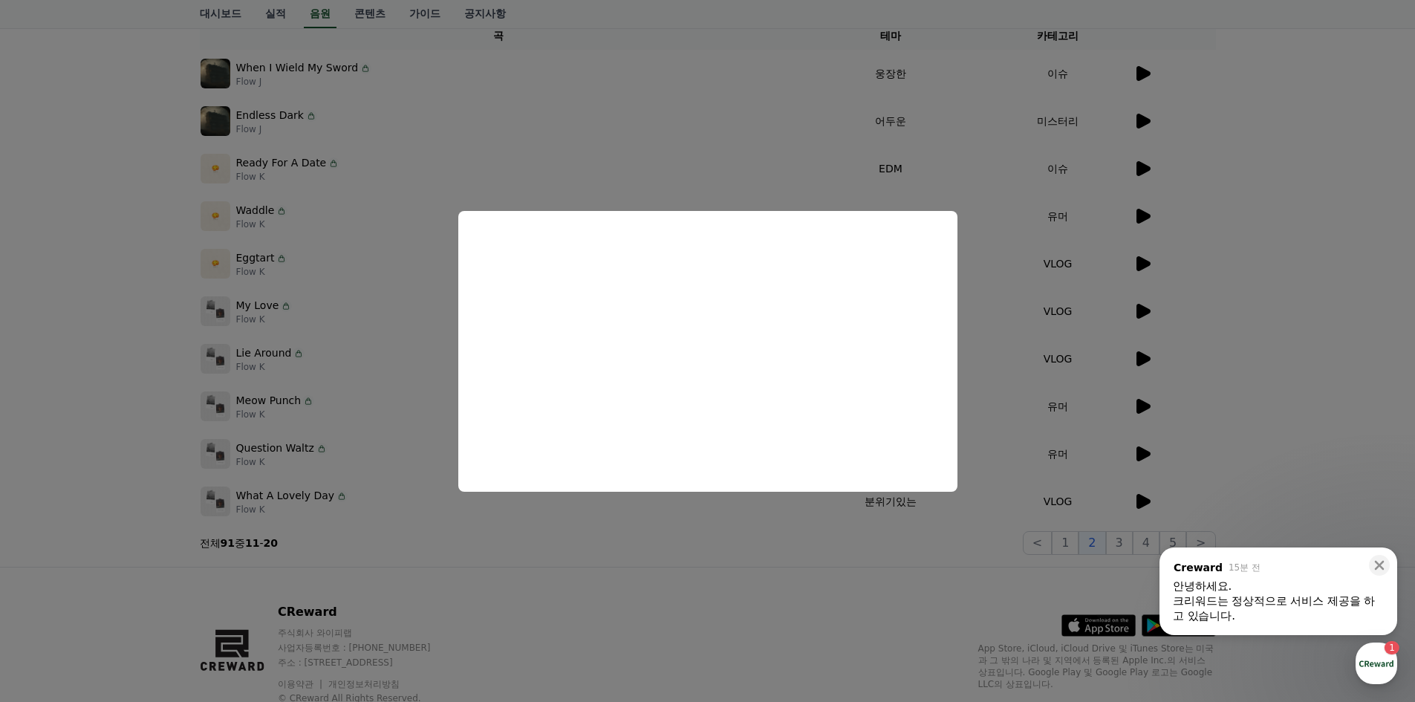
click at [1230, 400] on button "close modal" at bounding box center [707, 351] width 1415 height 702
click at [1141, 499] on icon at bounding box center [1144, 501] width 14 height 15
click at [1274, 330] on button "close modal" at bounding box center [707, 351] width 1415 height 702
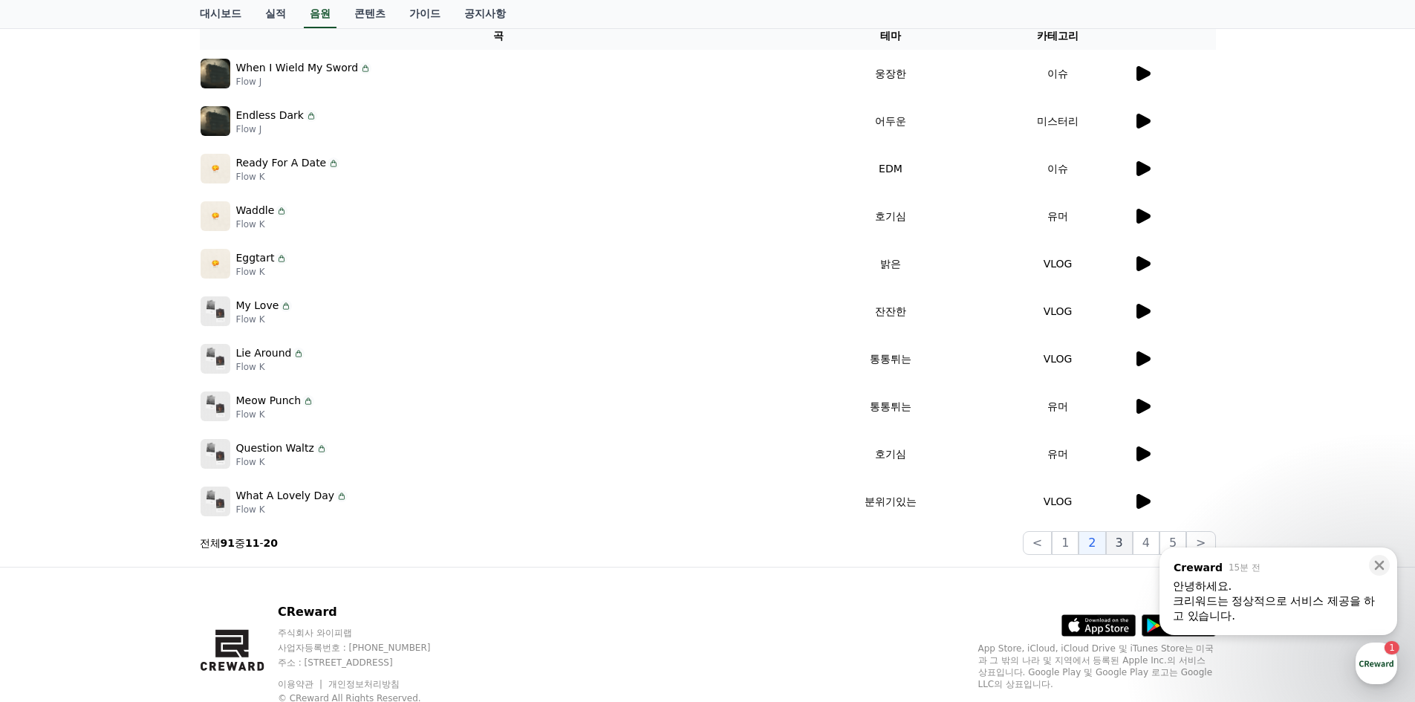
click at [1114, 542] on button "3" at bounding box center [1119, 543] width 27 height 24
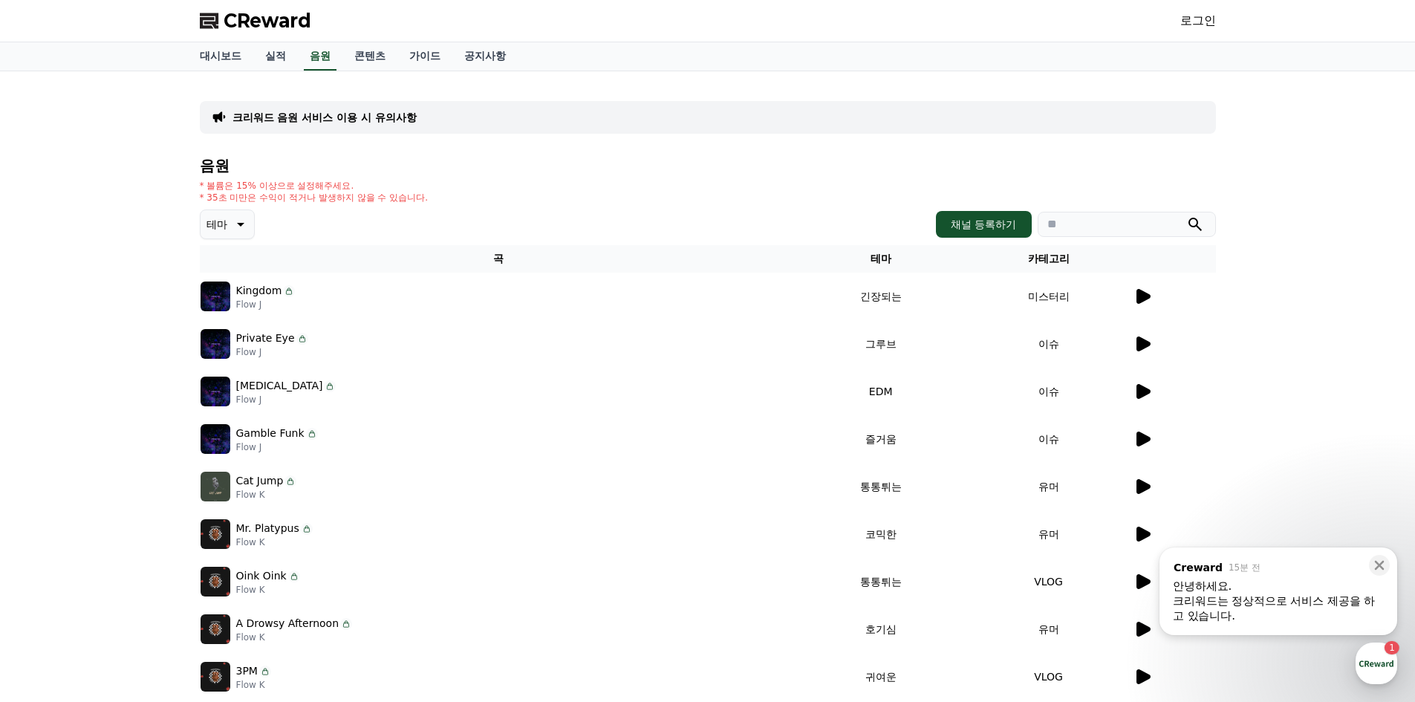
click at [1311, 361] on div "크리워드 음원 서비스 이용 시 유의사항 음원 * 볼륨은 15% 이상으로 설정해주세요. * 35초 미만은 수익이 적거나 발생하지 않을 수 있습니…" at bounding box center [707, 430] width 1415 height 719
drag, startPoint x: 1311, startPoint y: 361, endPoint x: 1301, endPoint y: 374, distance: 16.9
drag, startPoint x: 1301, startPoint y: 374, endPoint x: 1301, endPoint y: 385, distance: 10.4
drag, startPoint x: 1300, startPoint y: 388, endPoint x: 1300, endPoint y: 400, distance: 12.7
click at [1300, 389] on div "크리워드 음원 서비스 이용 시 유의사항 음원 * 볼륨은 15% 이상으로 설정해주세요. * 35초 미만은 수익이 적거나 발생하지 않을 수 있습니…" at bounding box center [707, 430] width 1415 height 719
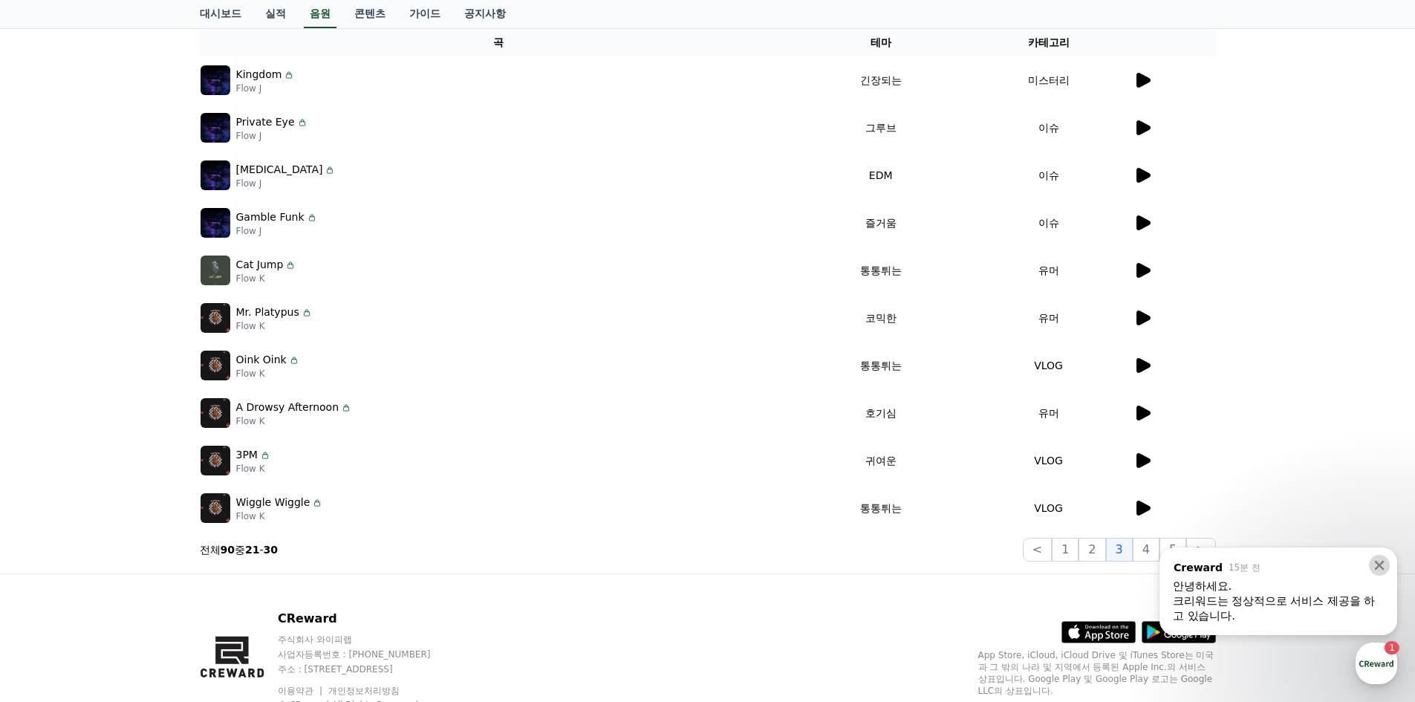
scroll to position [223, 0]
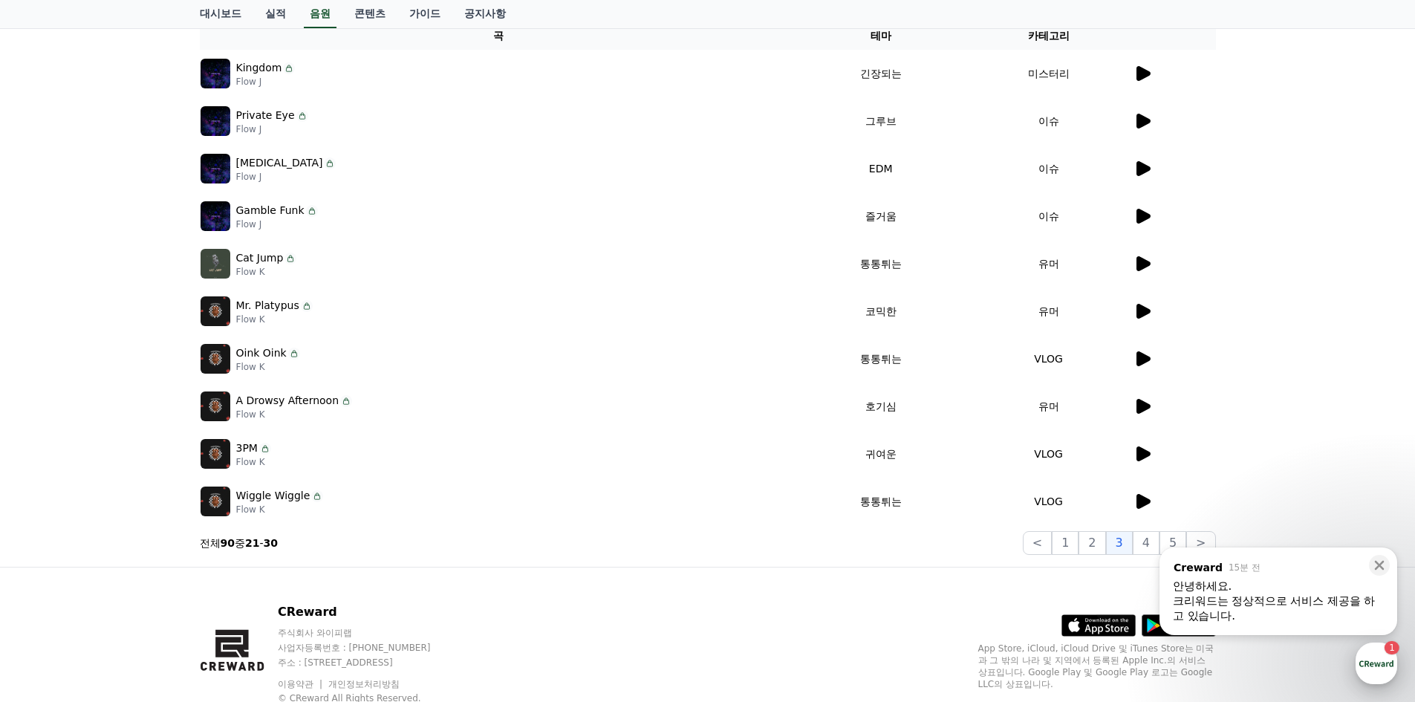
click at [1369, 651] on div "button" at bounding box center [1377, 664] width 42 height 42
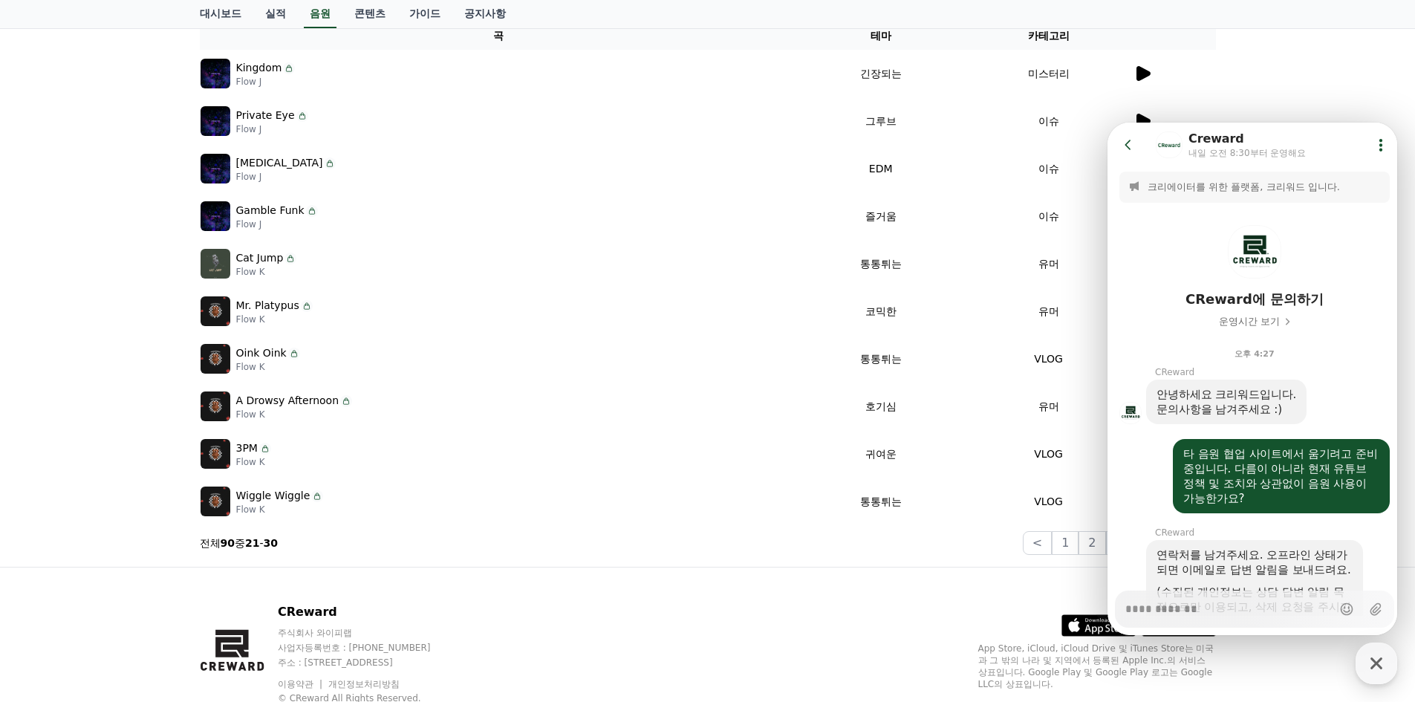
scroll to position [340, 0]
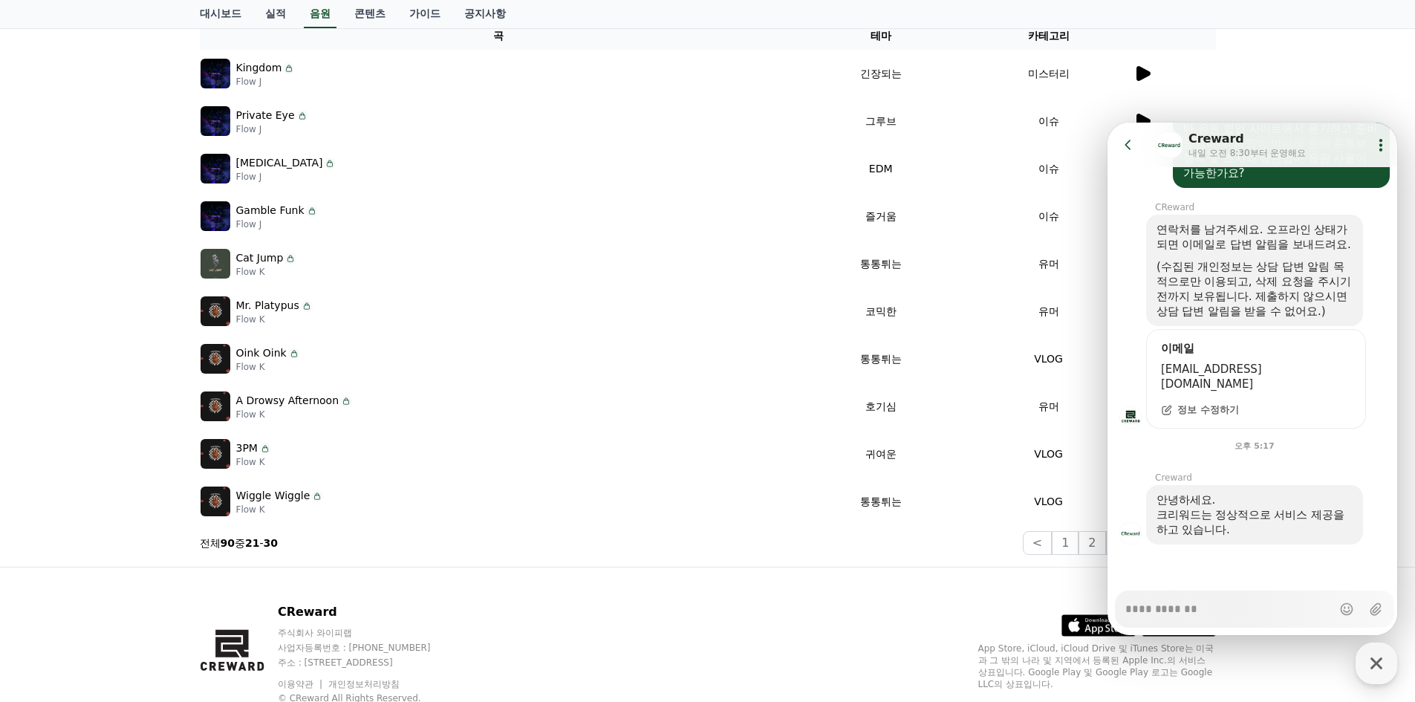
click at [1225, 603] on textarea "Messenger Input Textarea" at bounding box center [1229, 603] width 207 height 25
type textarea "*"
type textarea "**"
type textarea "*"
type textarea "***"
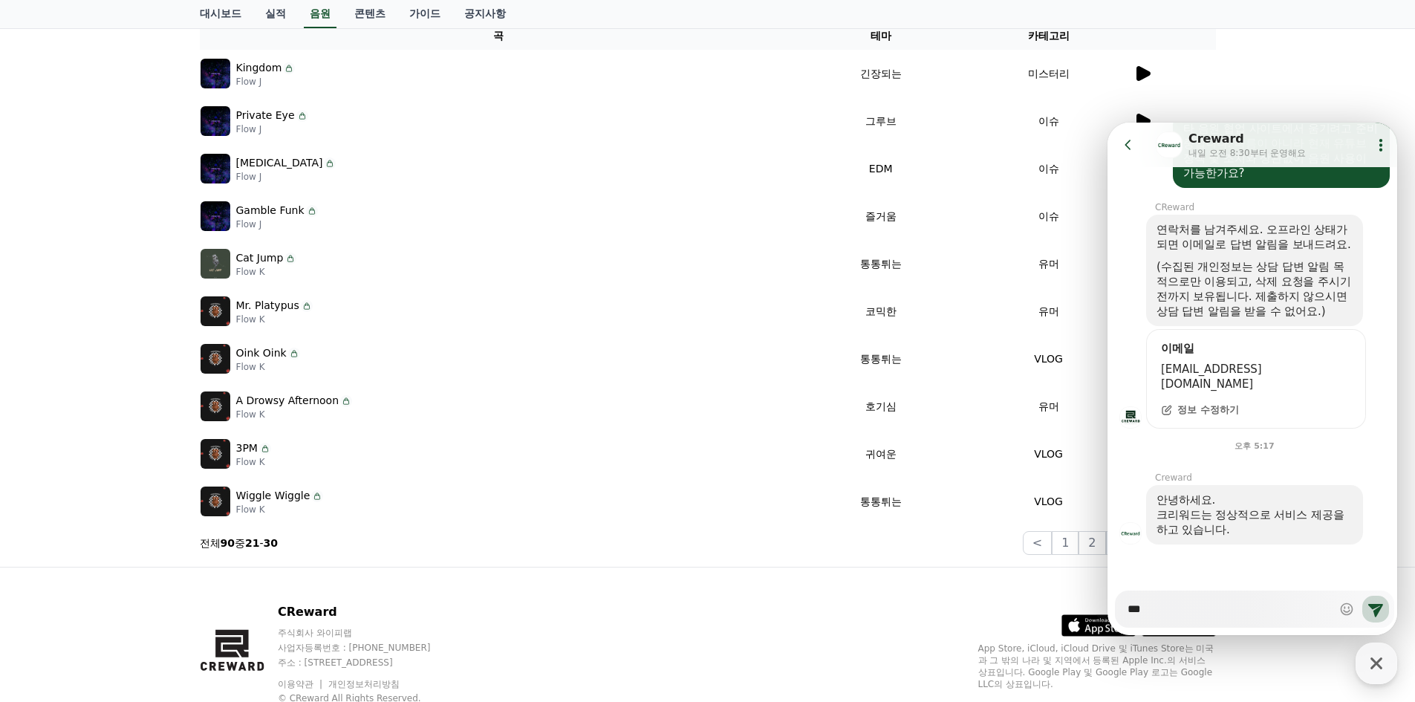
type textarea "*"
type textarea "**"
type textarea "*"
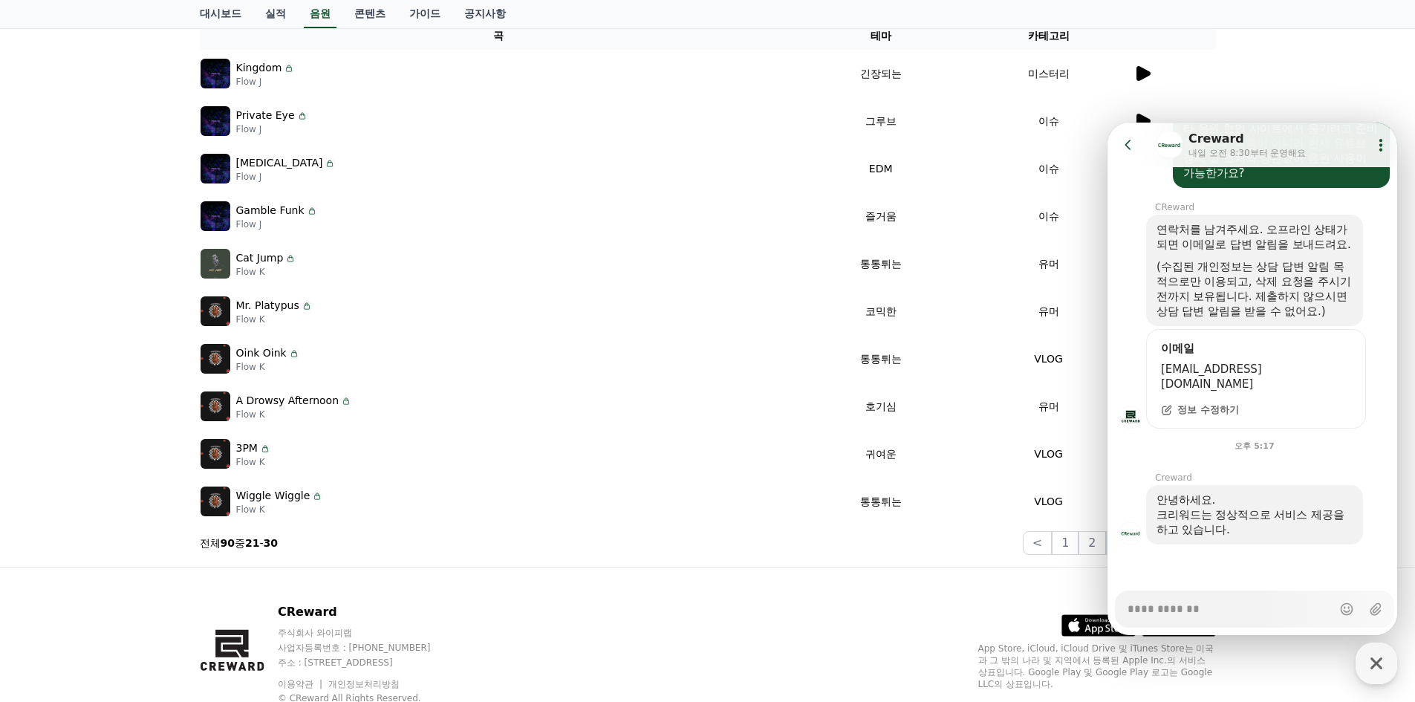
type textarea "*"
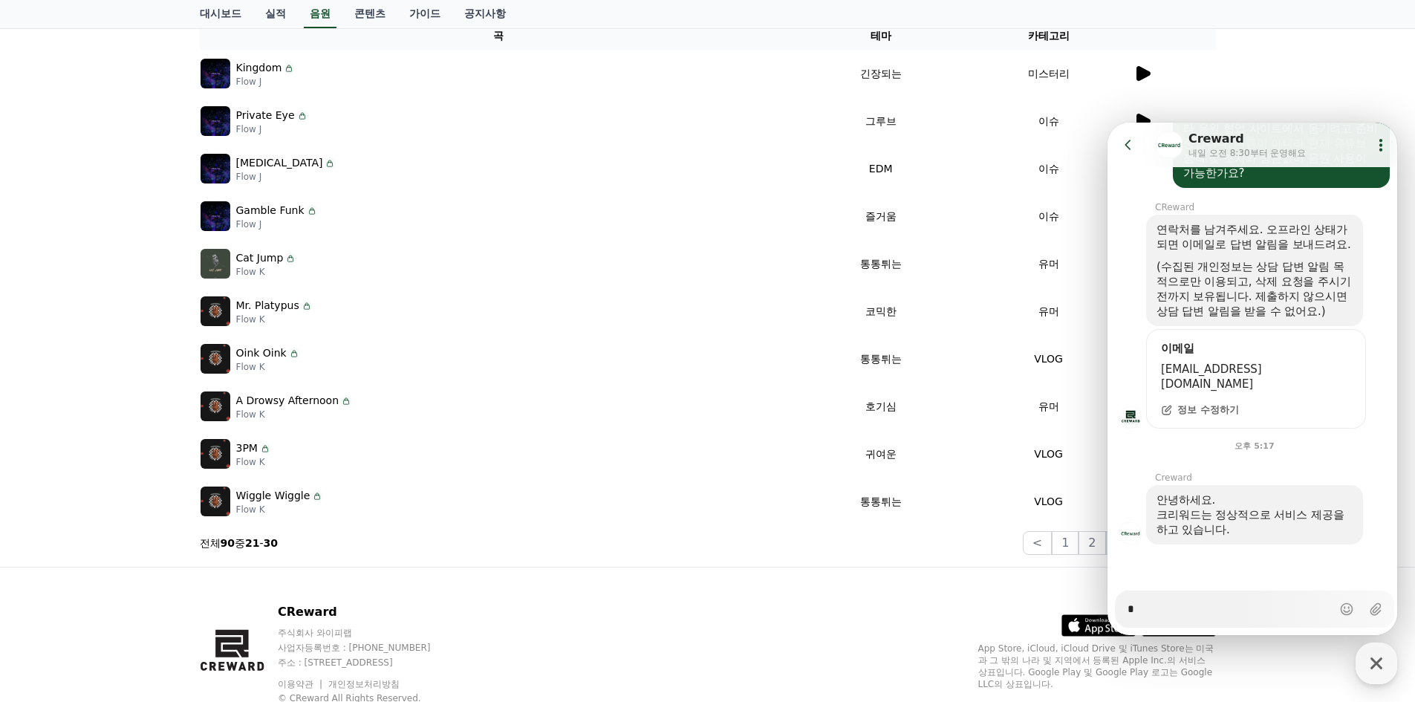
type textarea "*"
type textarea "**"
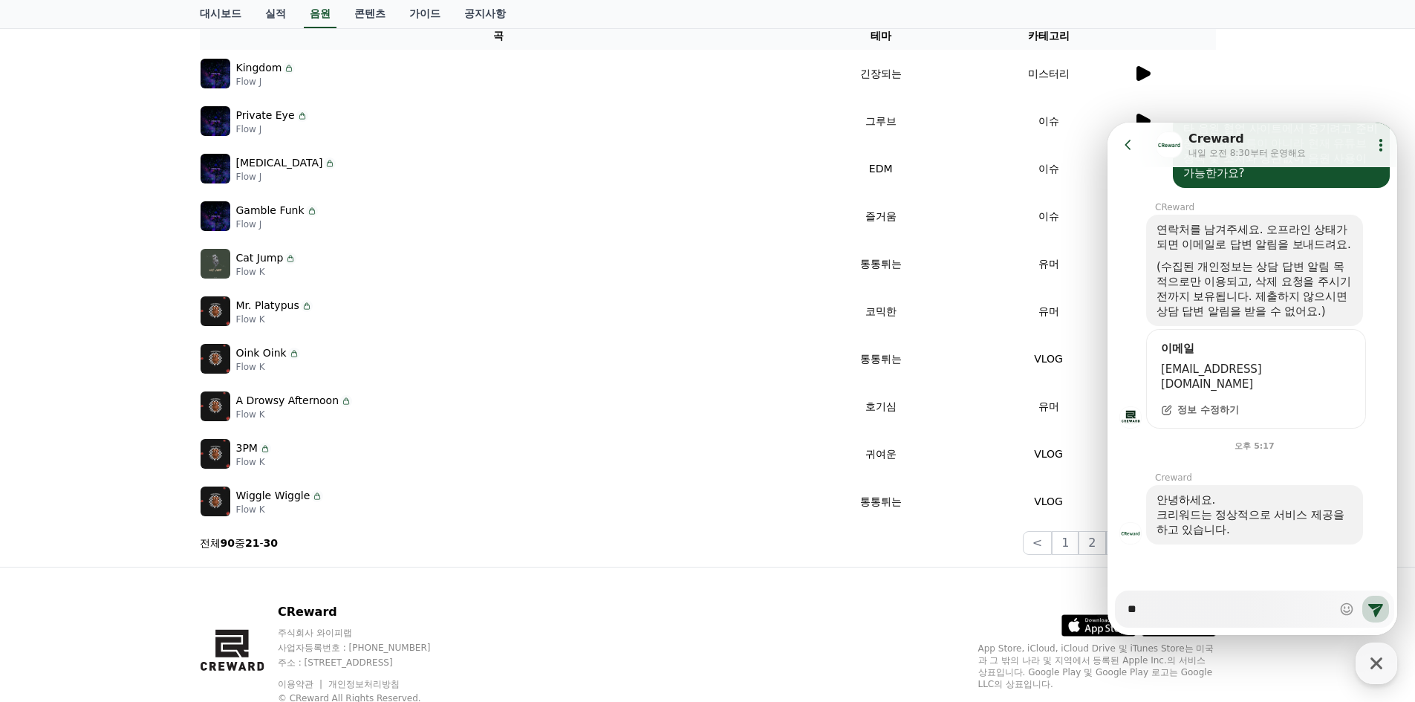
type textarea "*"
type textarea "****"
type textarea "*"
type textarea "****"
type textarea "*"
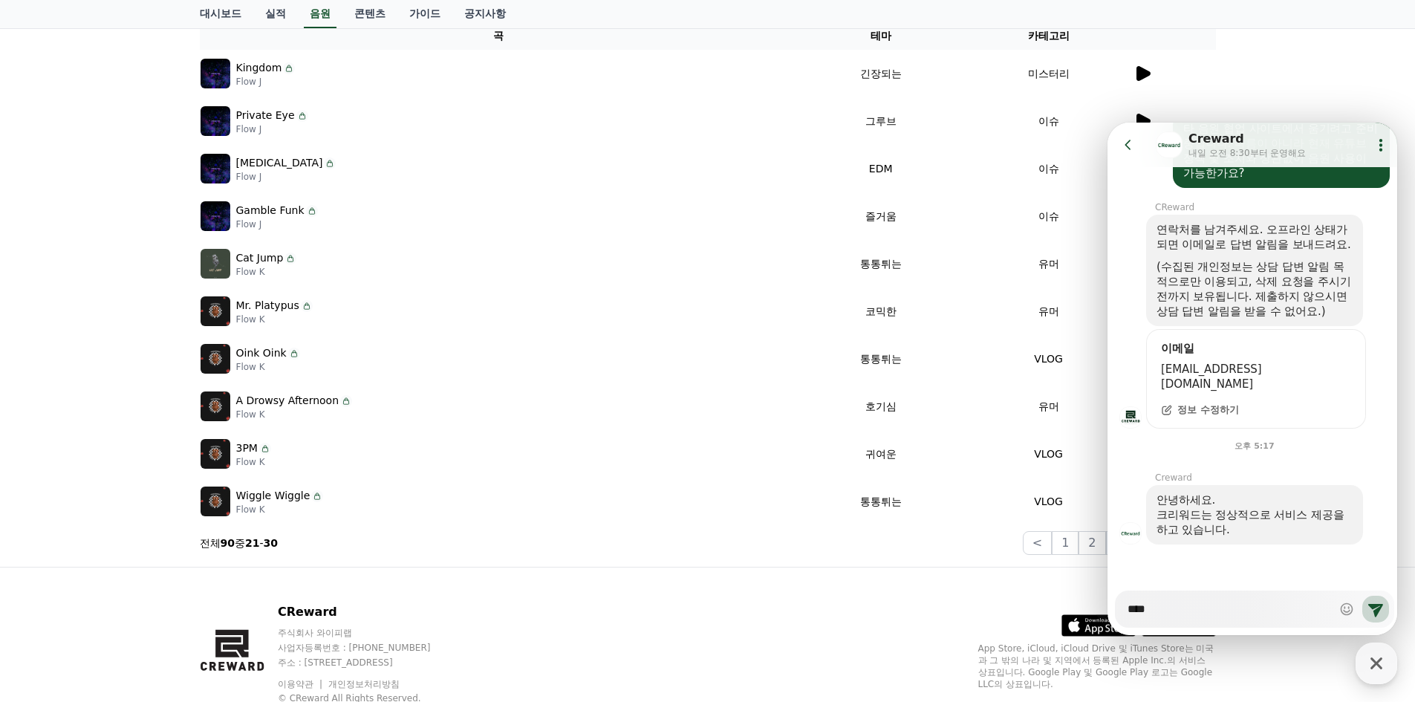
type textarea "****"
type textarea "*"
type textarea "*****"
type textarea "*"
type textarea "*****"
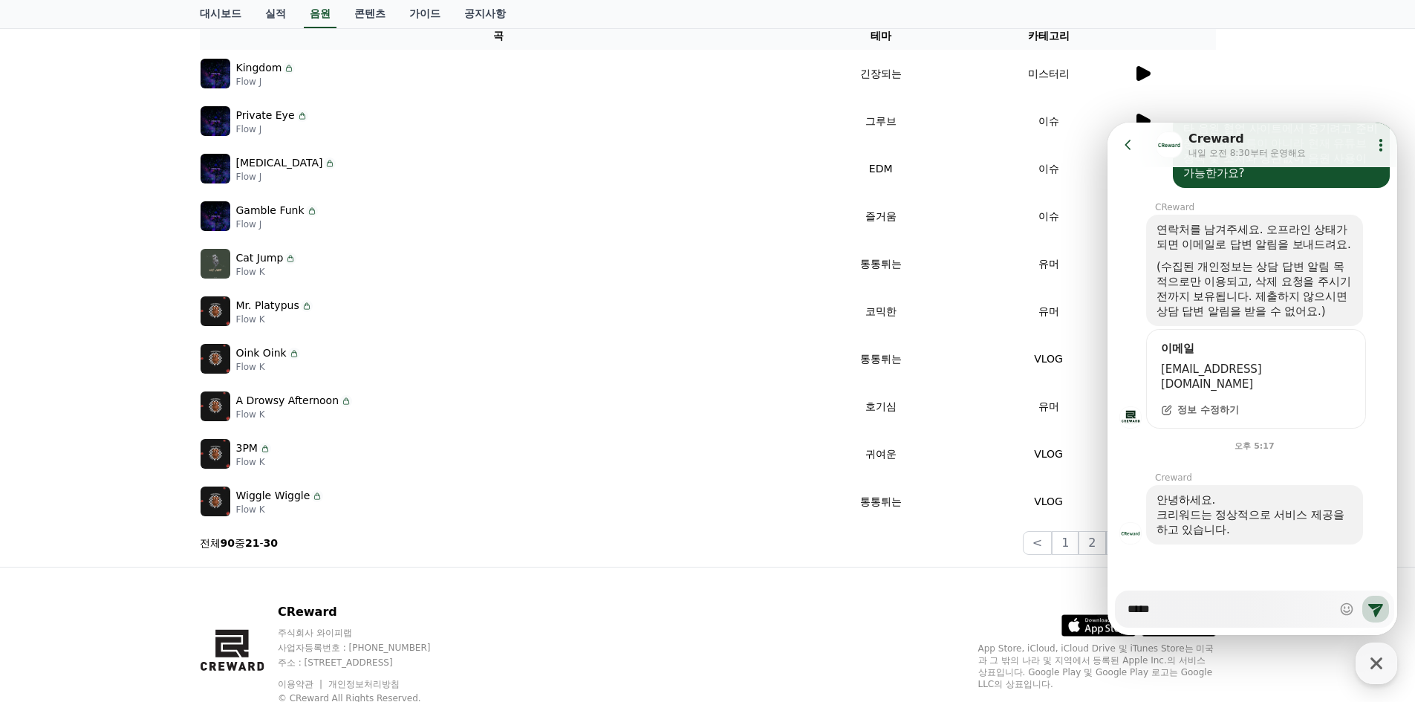
type textarea "*"
type textarea "******"
type textarea "*"
type textarea "******"
type textarea "*"
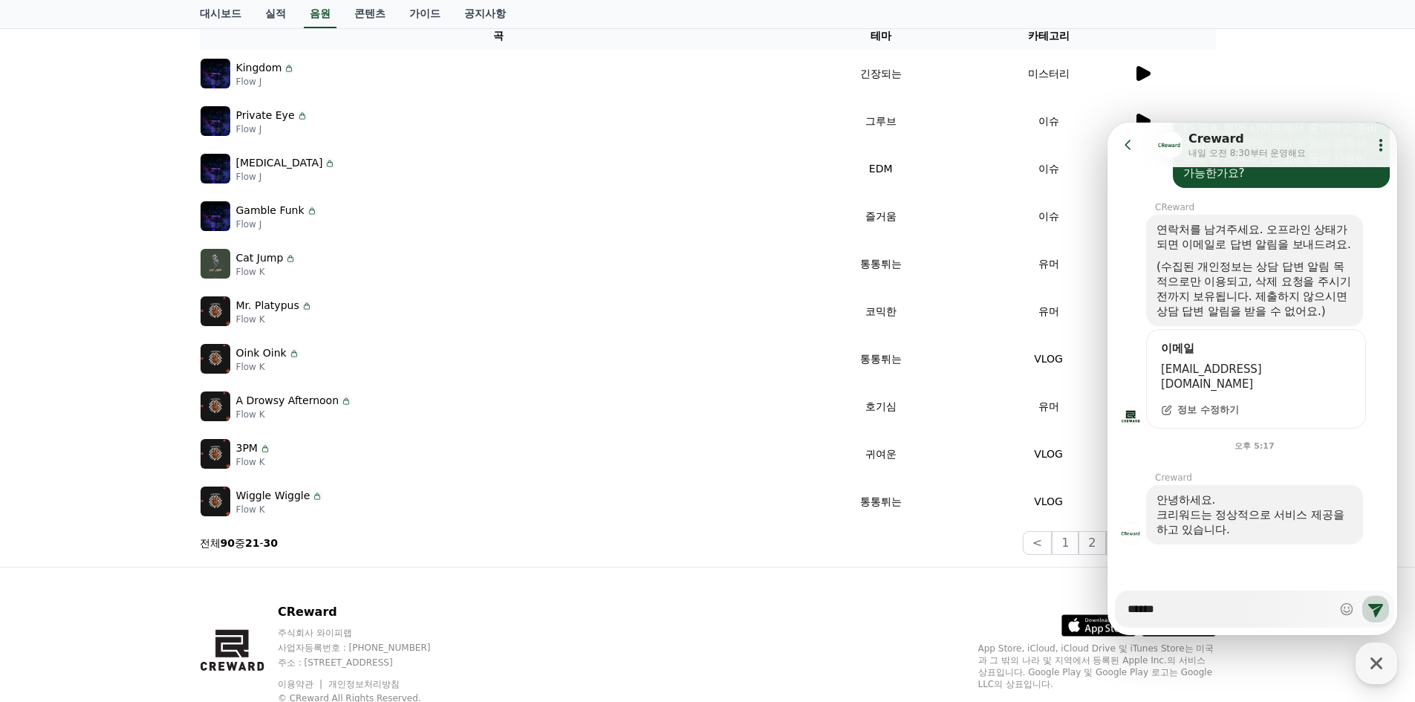
type textarea "******"
type textarea "*"
type textarea "******"
type textarea "*"
type textarea "*******"
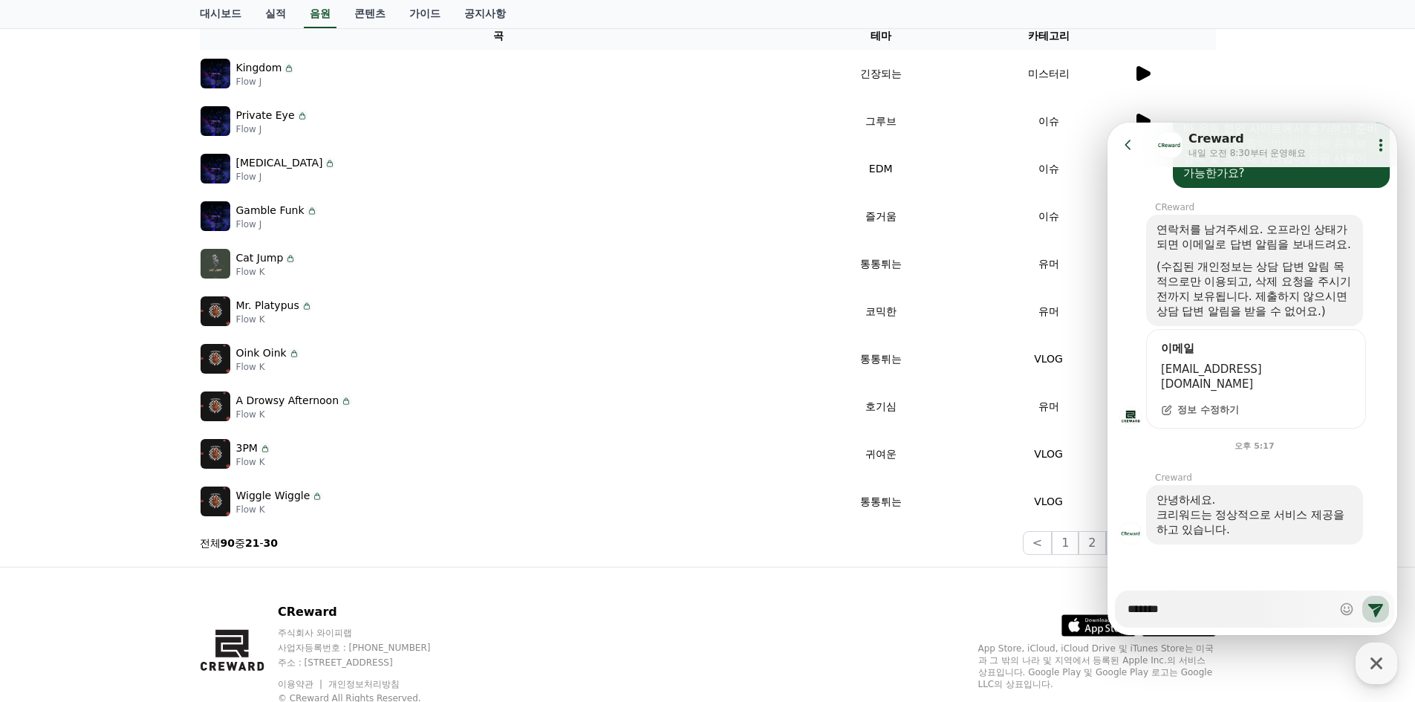
type textarea "*"
type textarea "*******"
type textarea "*"
type textarea "*********"
type textarea "*"
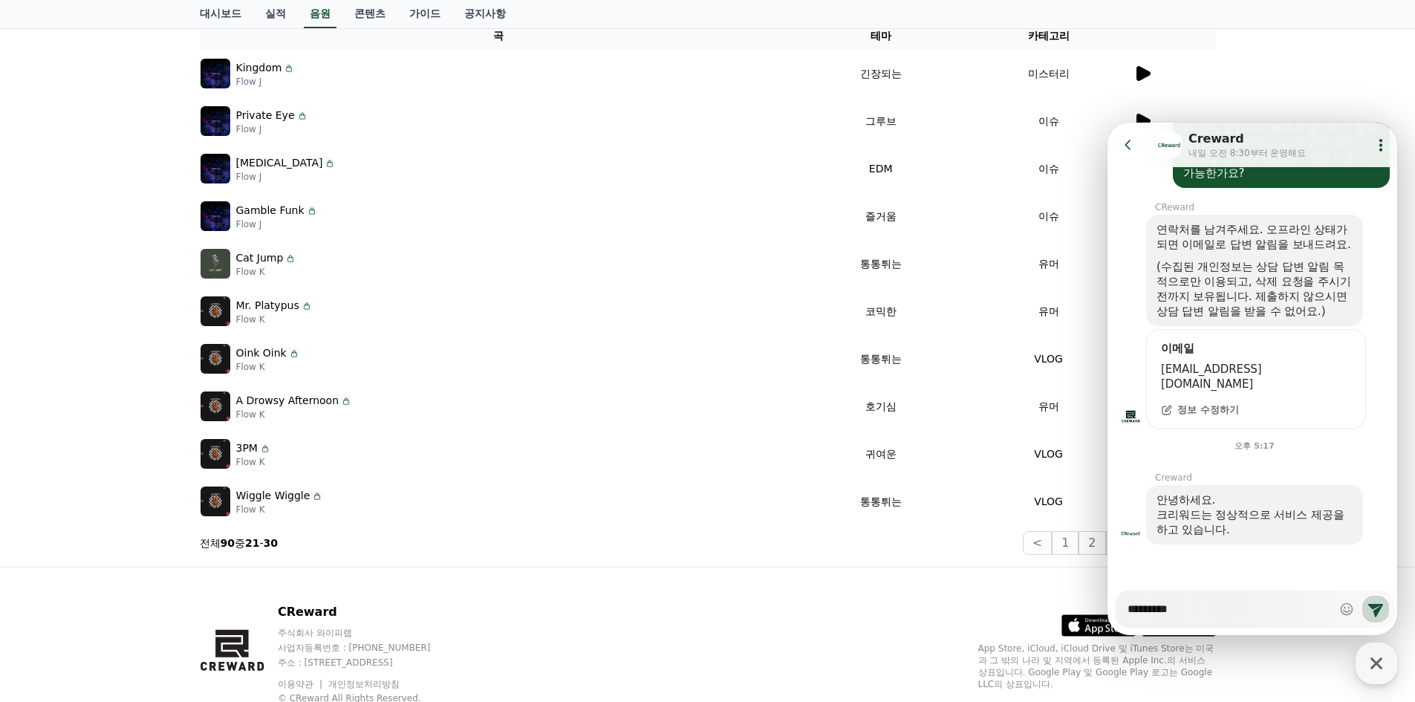
type textarea "*********"
type textarea "*"
type textarea "*********"
type textarea "*"
type textarea "**********"
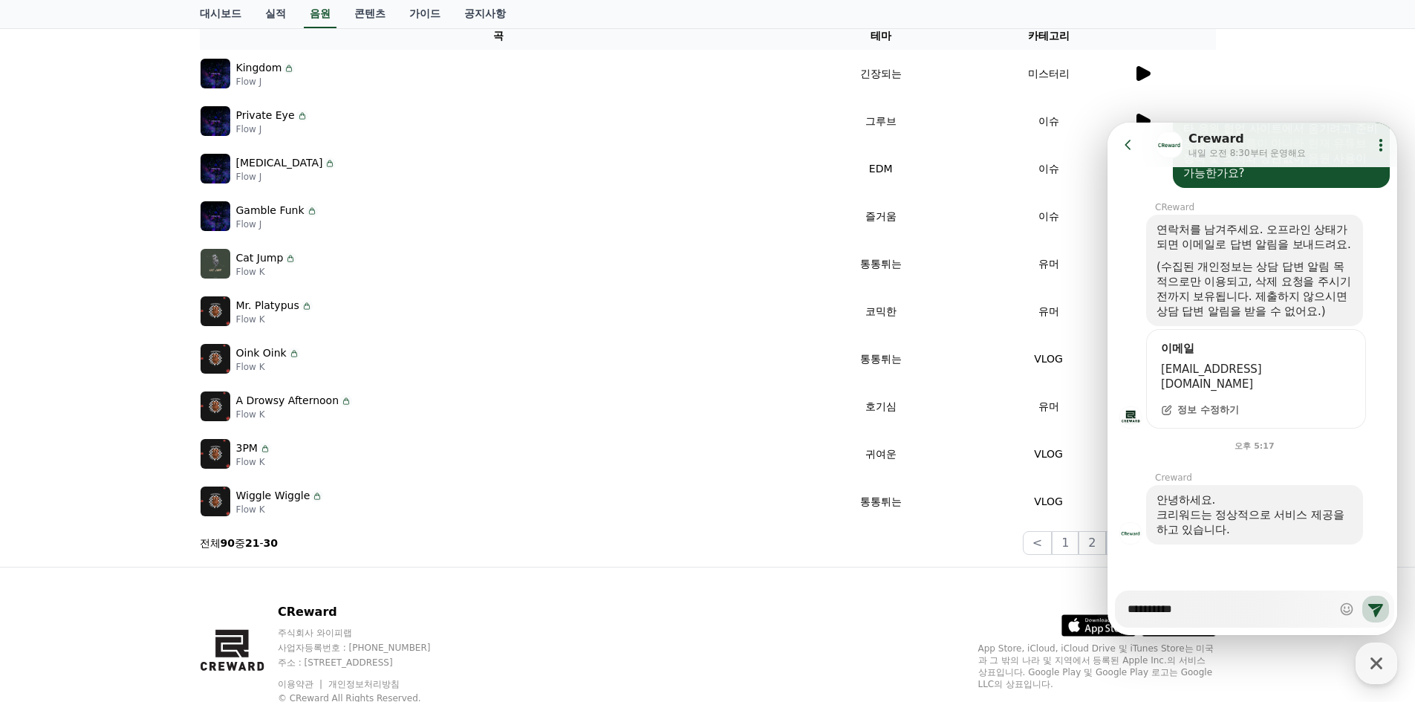
type textarea "*"
type textarea "**********"
type textarea "*"
type textarea "**********"
type textarea "*"
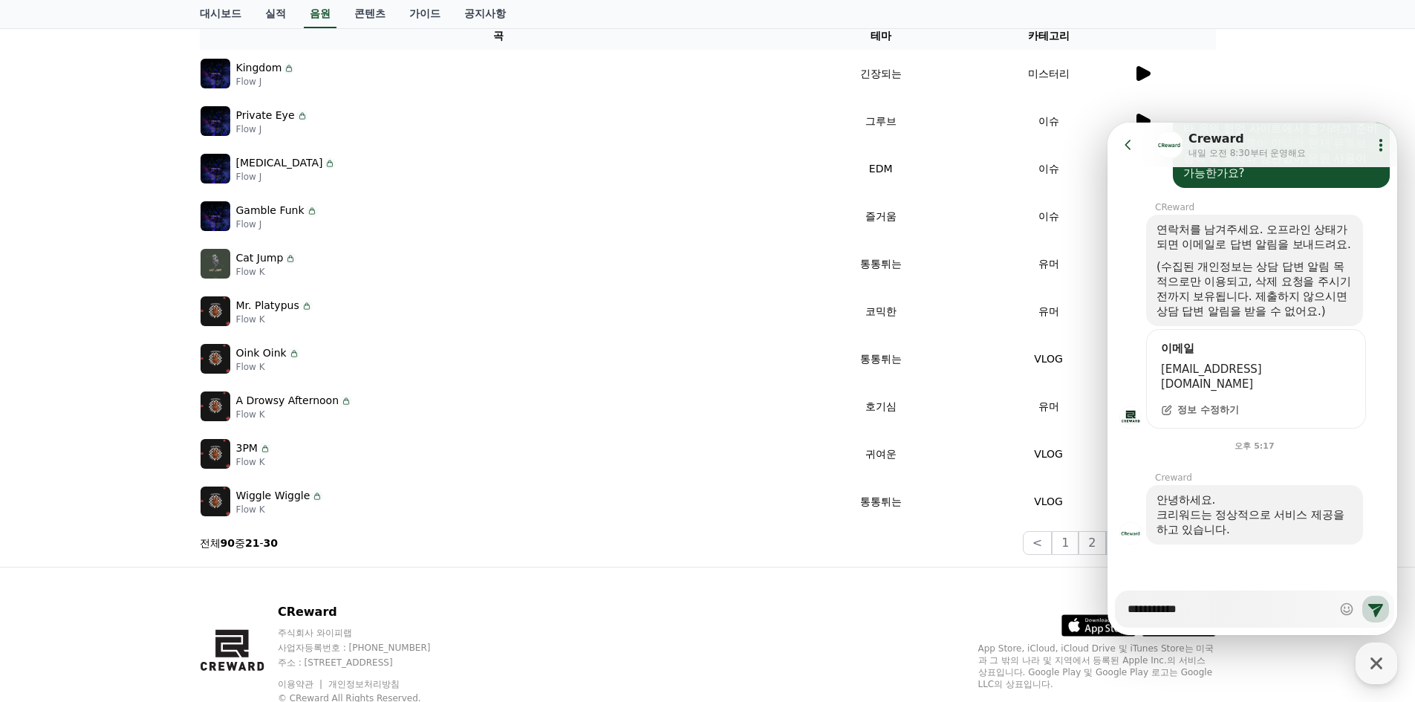
type textarea "**********"
type textarea "*"
type textarea "**********"
type textarea "*"
type textarea "**********"
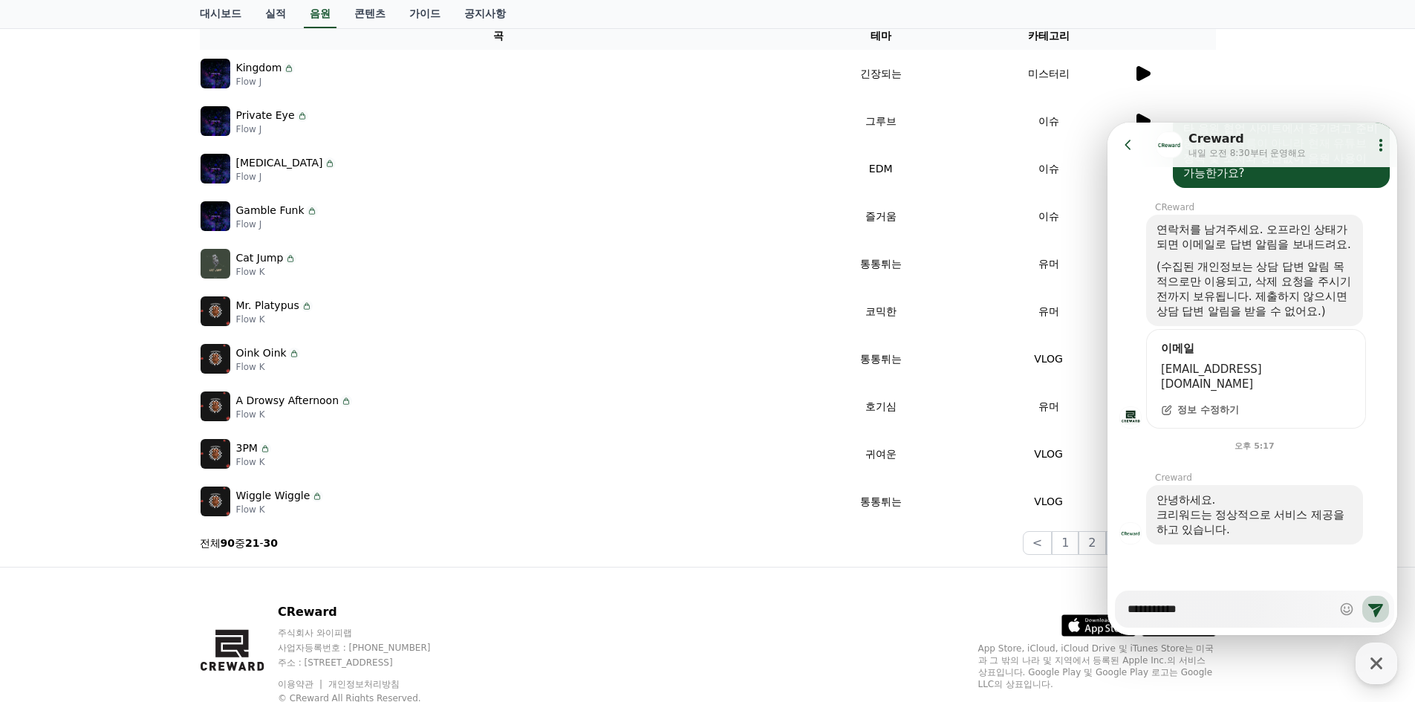
type textarea "*"
type textarea "**********"
type textarea "*"
type textarea "**********"
type textarea "*"
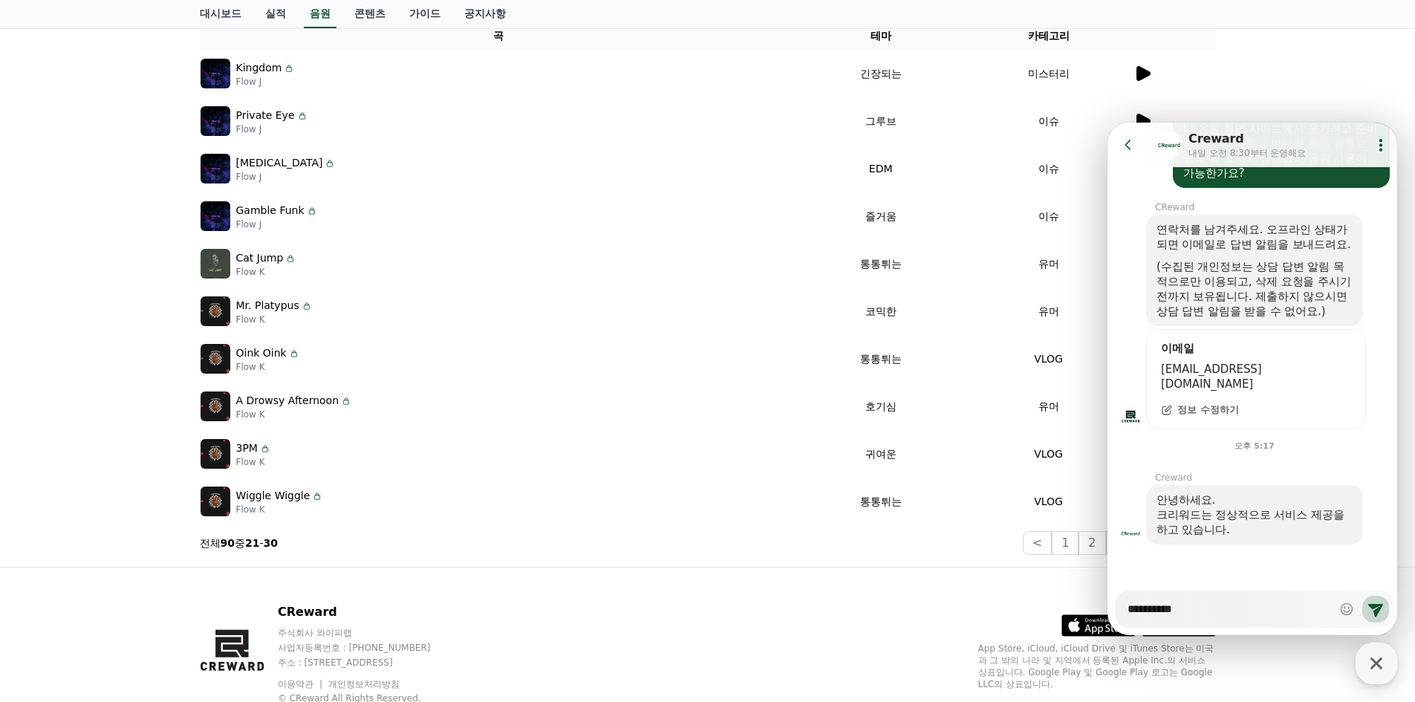
type textarea "*********"
type textarea "*"
type textarea "*******"
type textarea "*"
type textarea "*******"
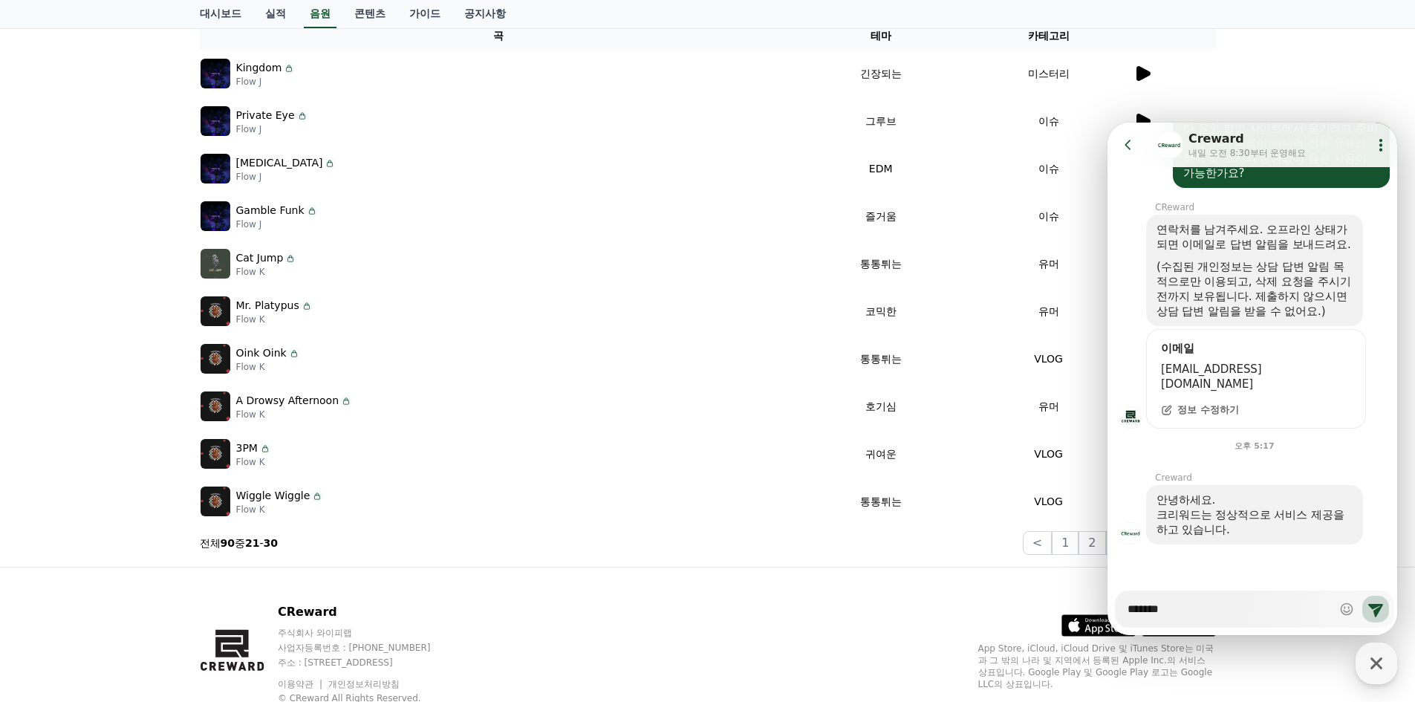
type textarea "*"
type textarea "********"
type textarea "*"
type textarea "********"
type textarea "*"
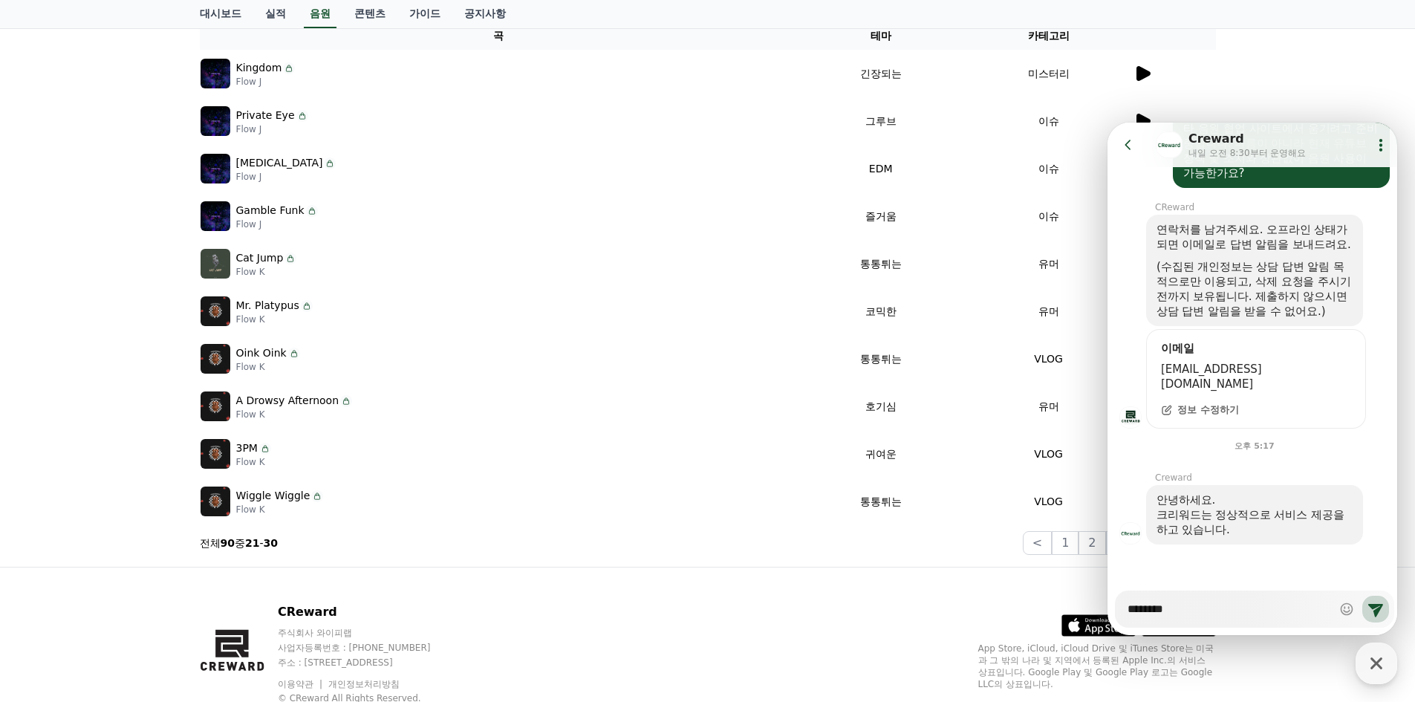
type textarea "********"
type textarea "*"
type textarea "**********"
type textarea "*"
type textarea "**********"
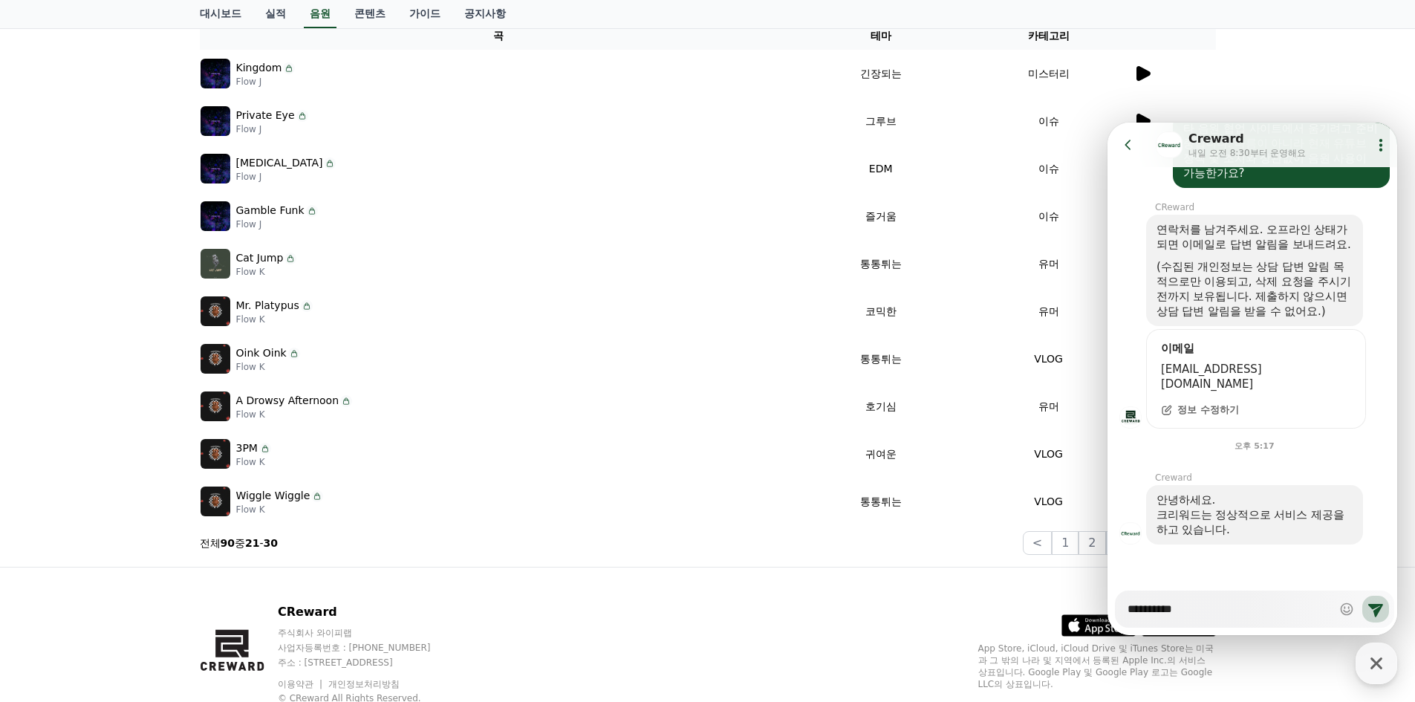
type textarea "*"
type textarea "**********"
type textarea "*"
type textarea "**********"
type textarea "*"
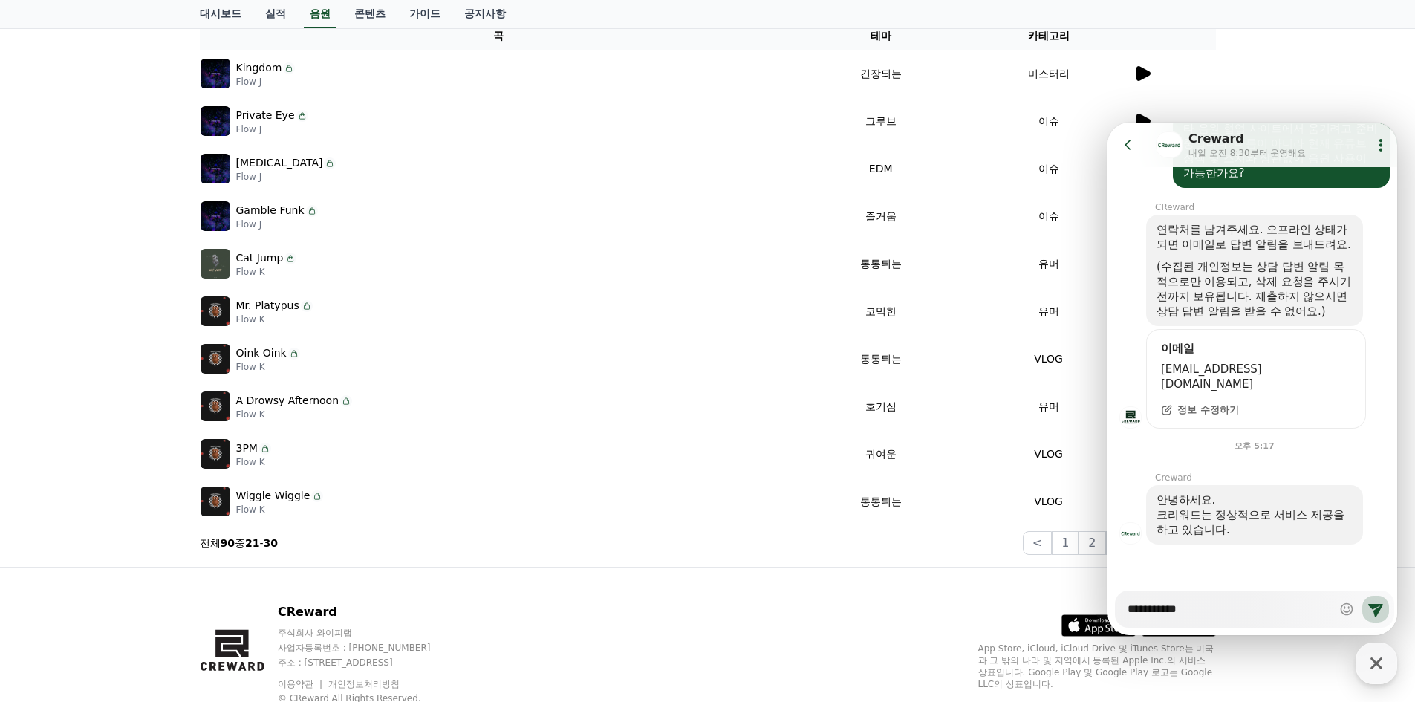
type textarea "**********"
type textarea "*"
type textarea "**********"
type textarea "*"
type textarea "**********"
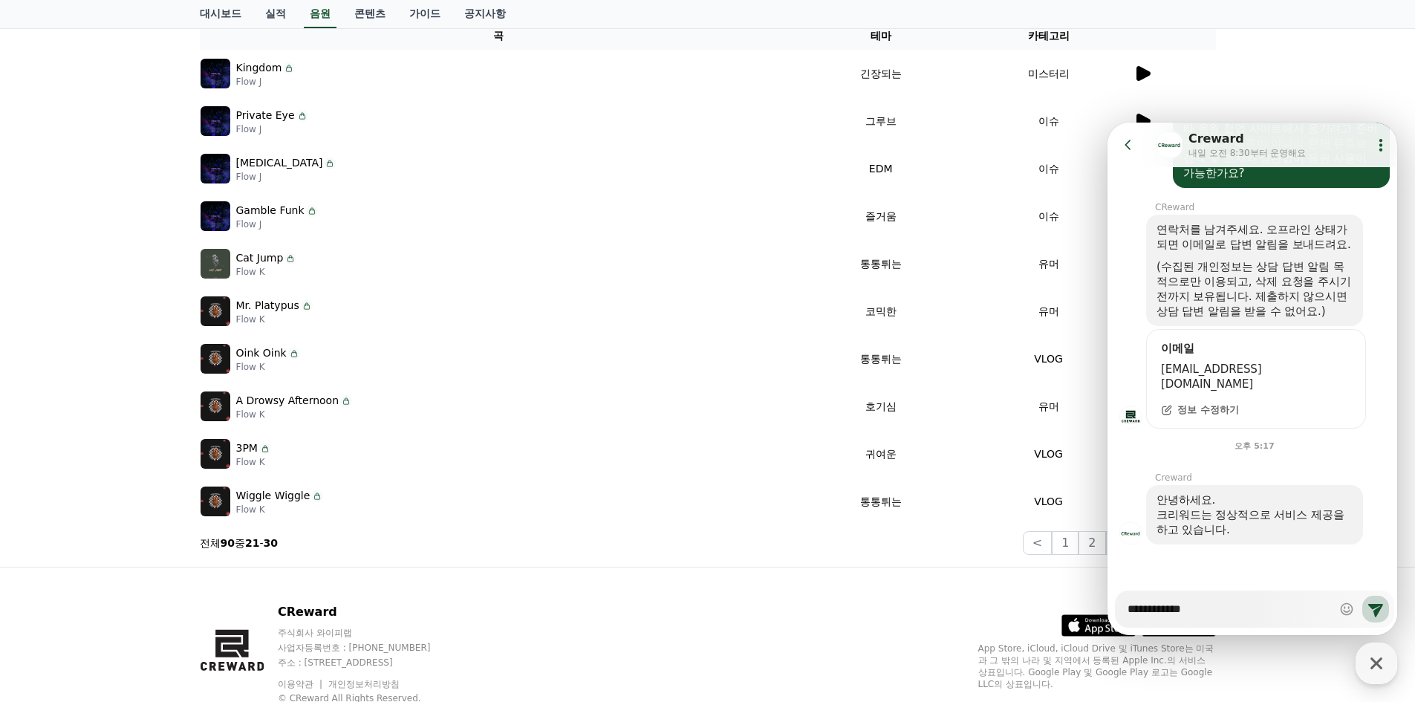
type textarea "*"
type textarea "**********"
type textarea "*"
type textarea "**********"
type textarea "*"
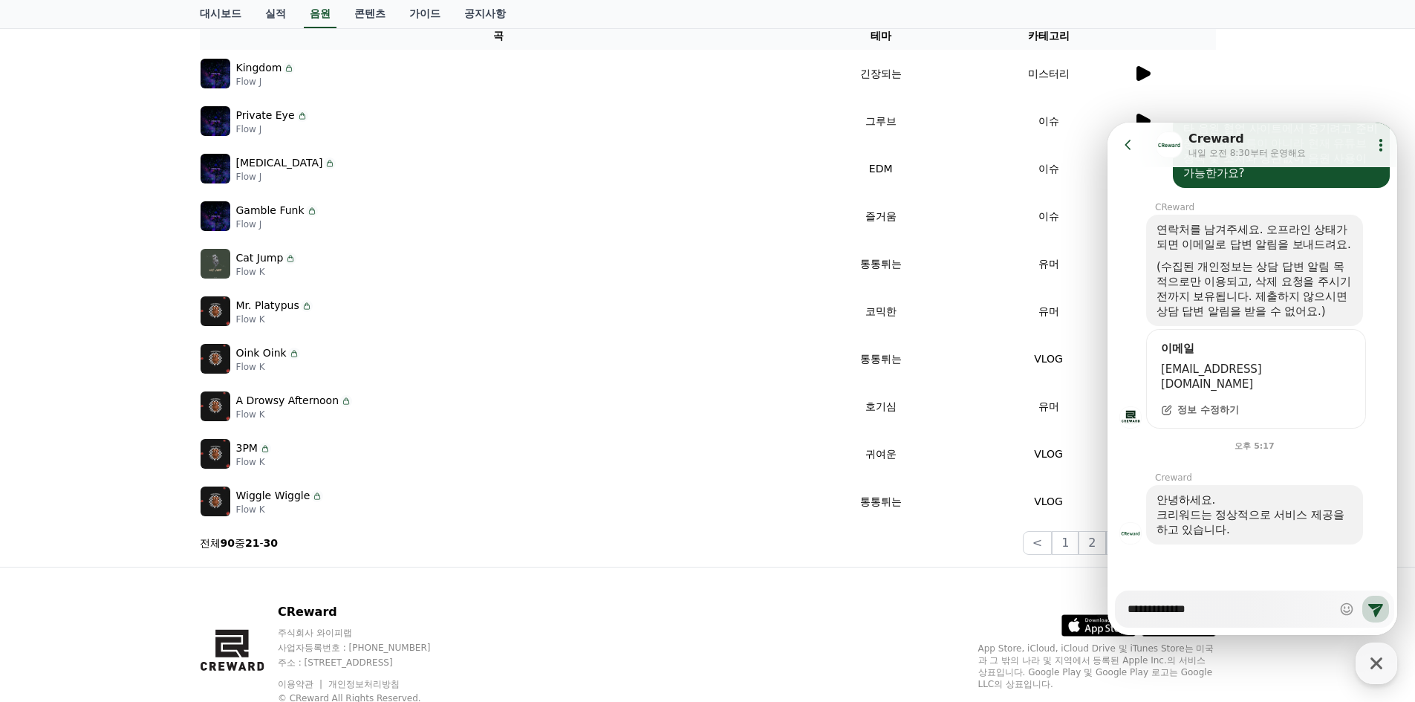
type textarea "**********"
type textarea "*"
type textarea "**********"
type textarea "*"
type textarea "**********"
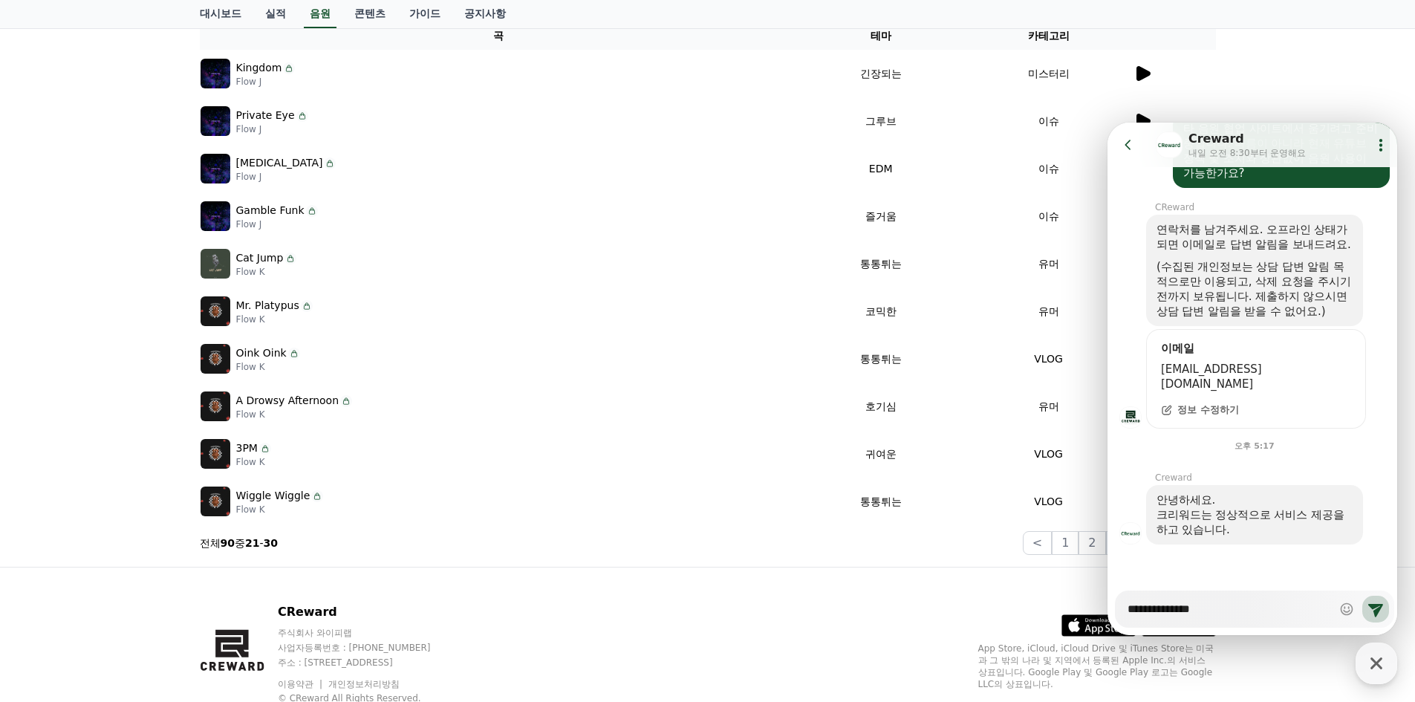
type textarea "*"
type textarea "**********"
type textarea "*"
type textarea "**********"
type textarea "*"
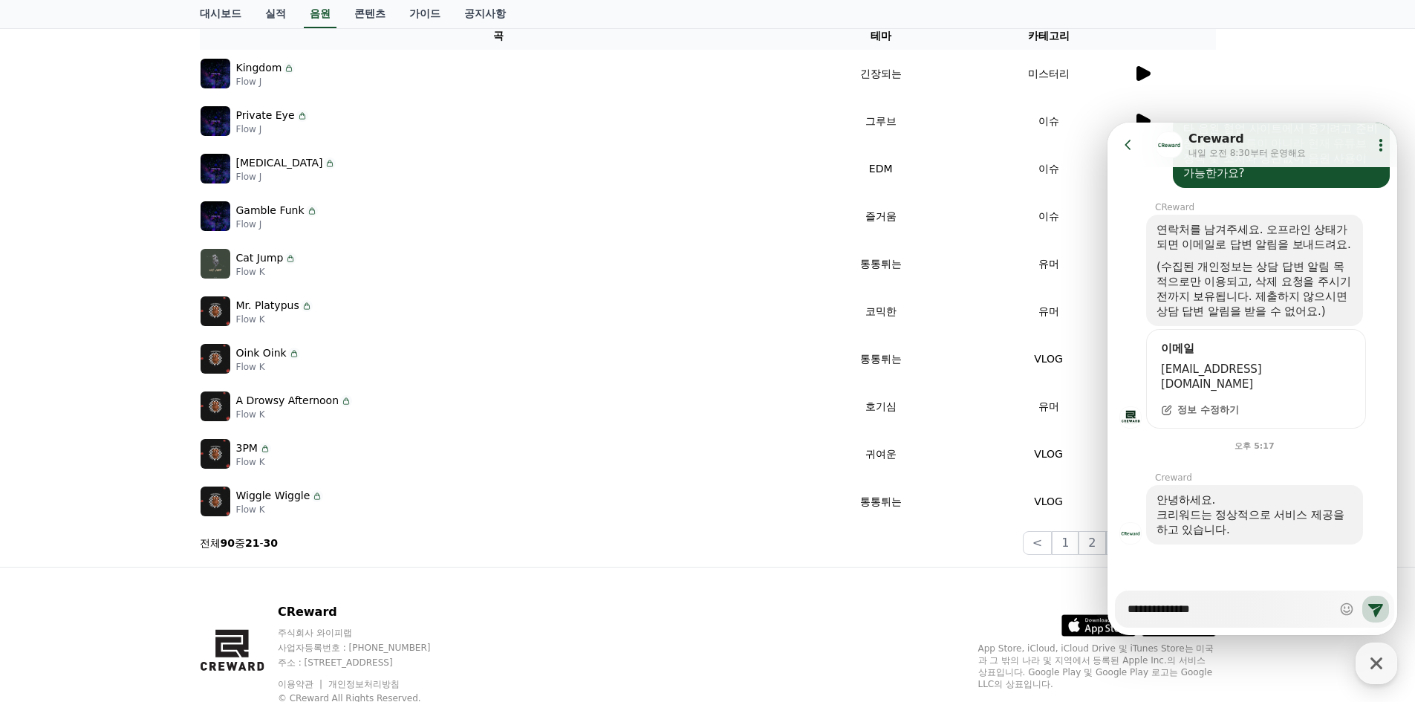
type textarea "**********"
type textarea "*"
type textarea "**********"
type textarea "*"
type textarea "**********"
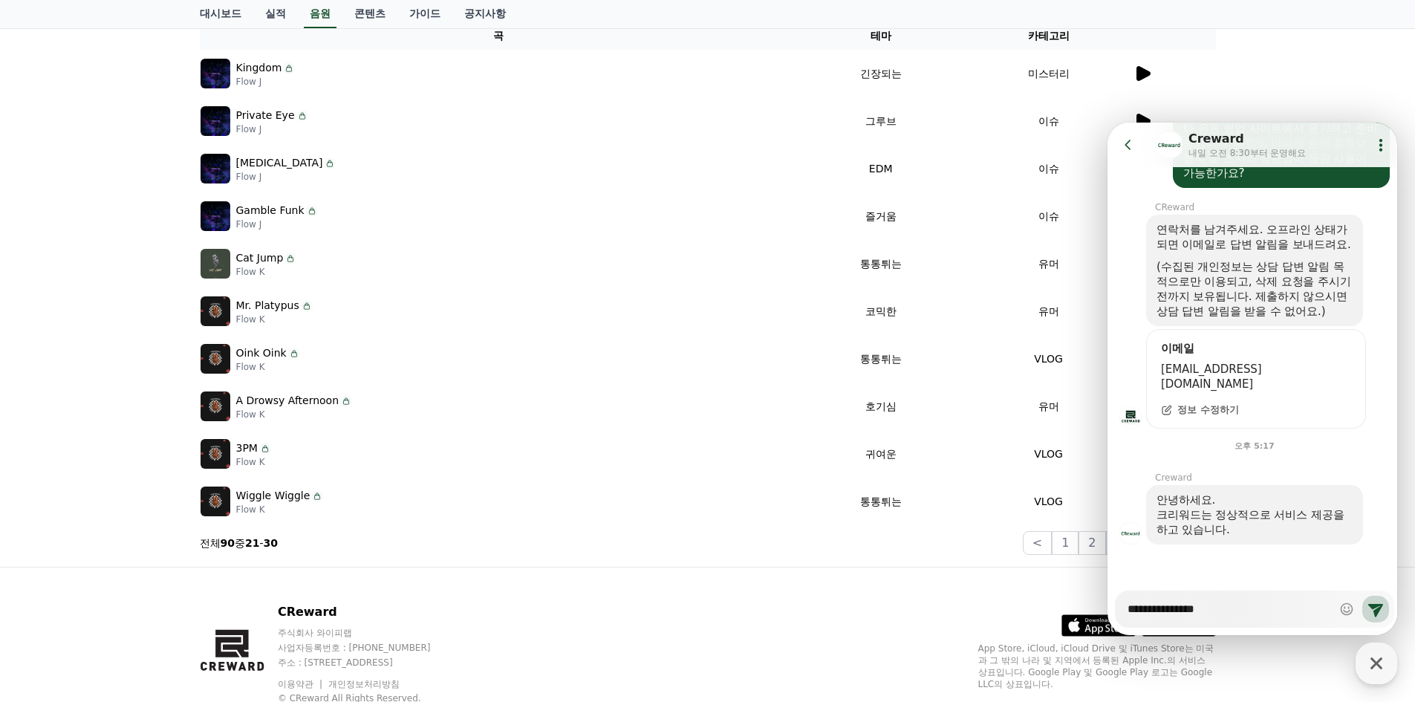
type textarea "*"
type textarea "**********"
type textarea "*"
type textarea "**********"
type textarea "*"
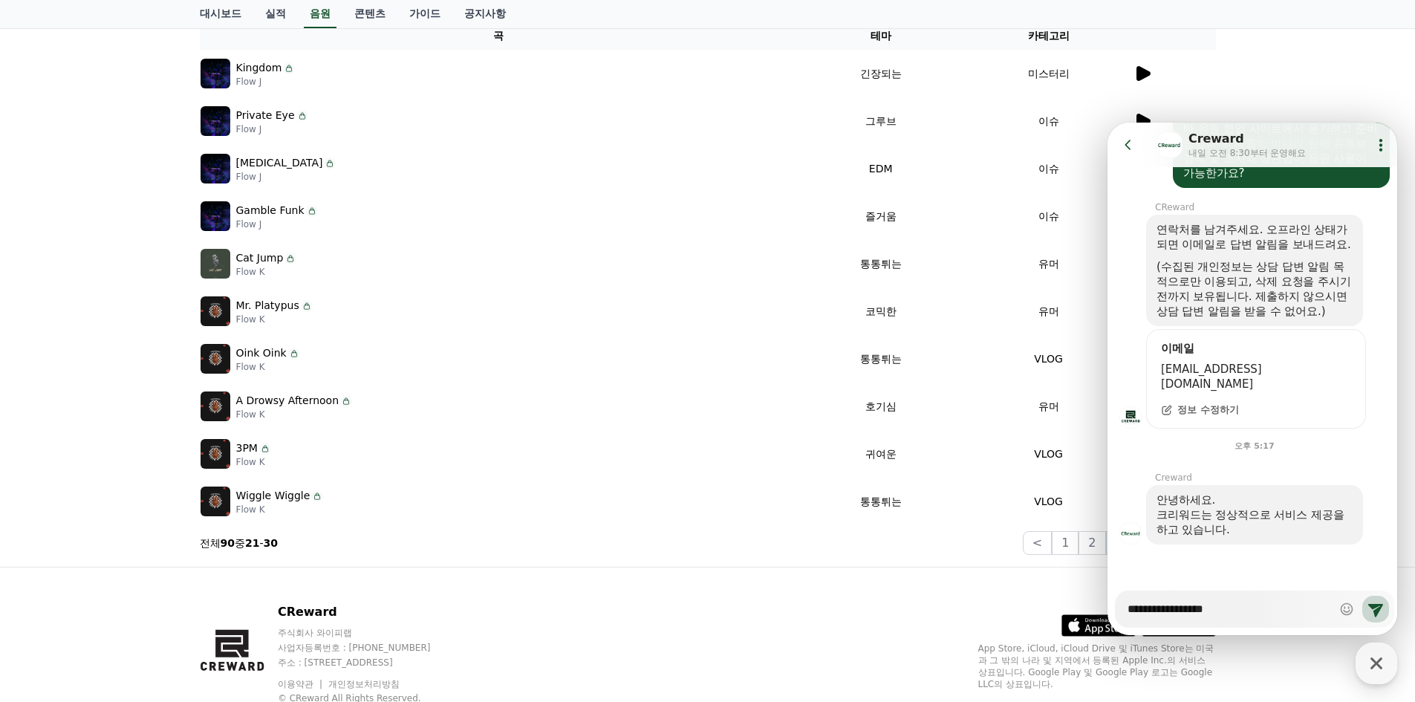
type textarea "**********"
type textarea "*"
type textarea "**********"
type textarea "*"
type textarea "**********"
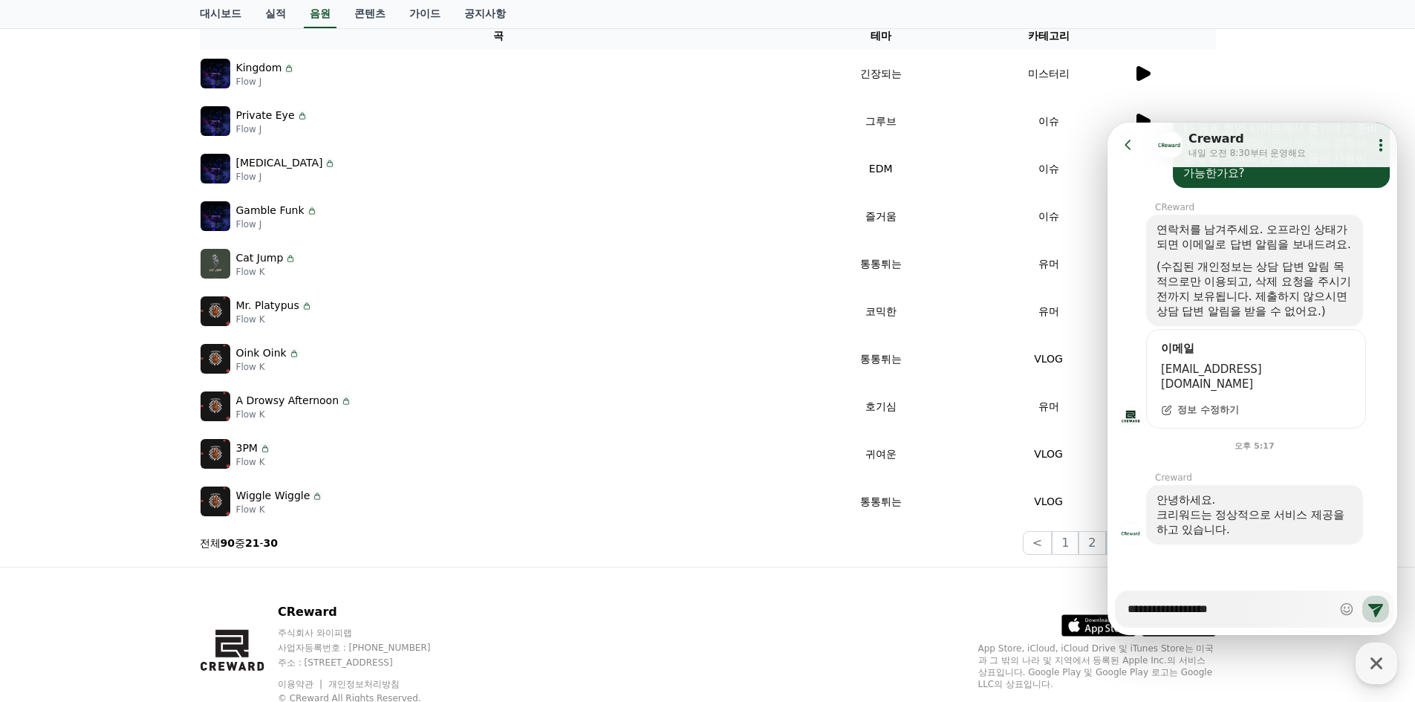
type textarea "*"
type textarea "**********"
type textarea "*"
type textarea "**********"
type textarea "*"
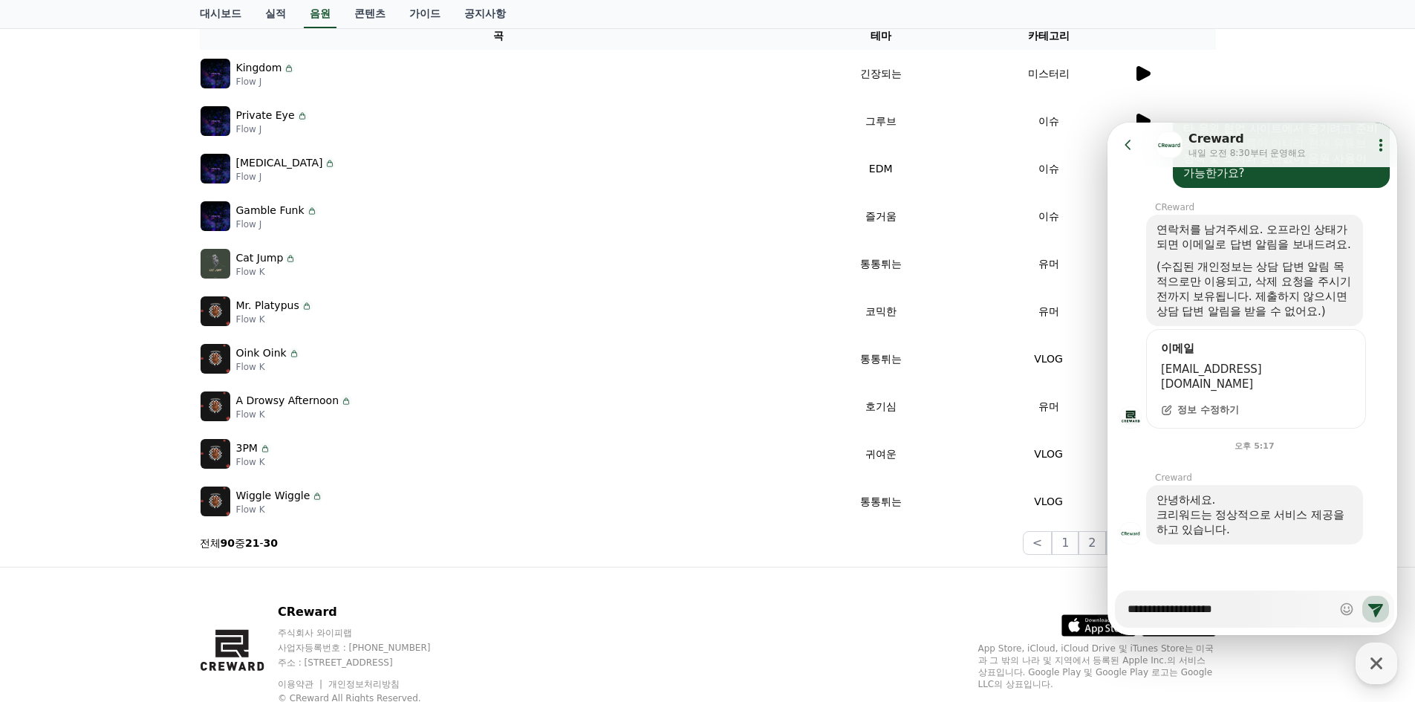
type textarea "**********"
type textarea "*"
type textarea "**********"
type textarea "*"
type textarea "**********"
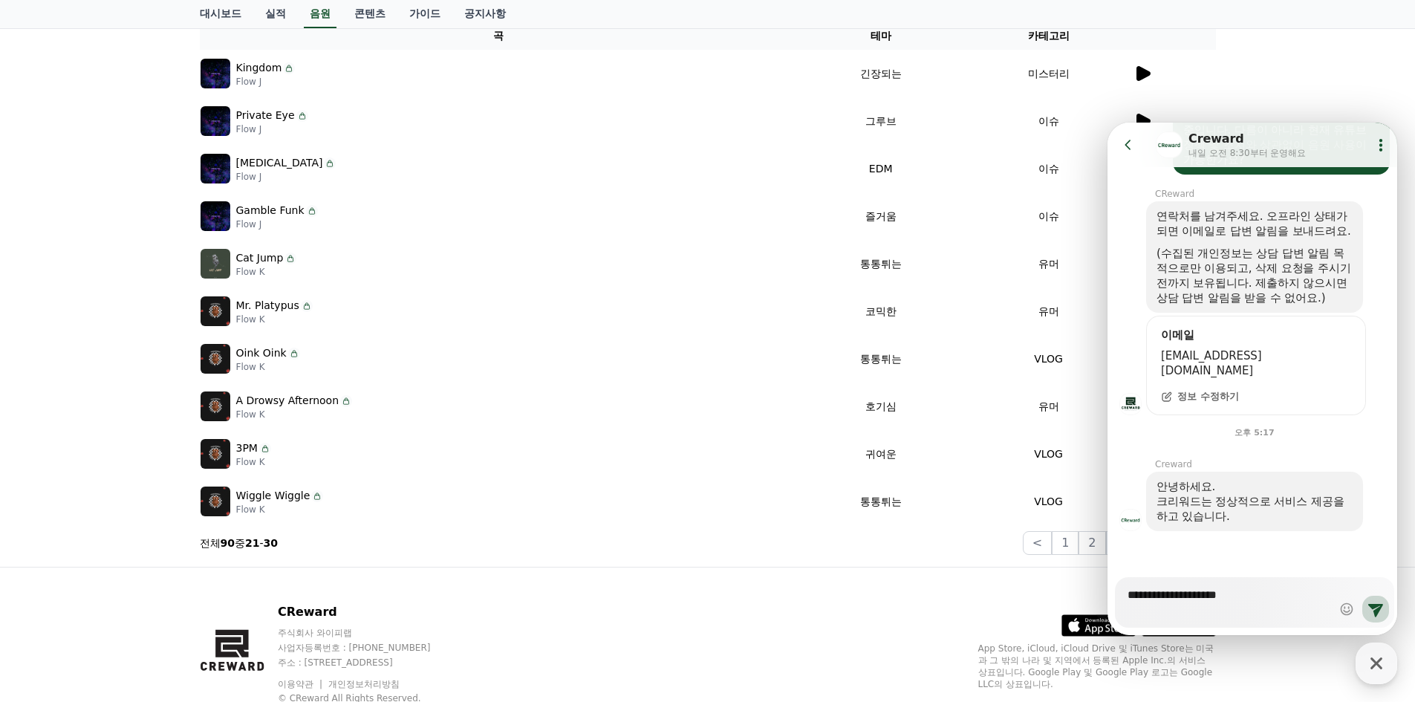
type textarea "*"
type textarea "**********"
type textarea "*"
type textarea "**********"
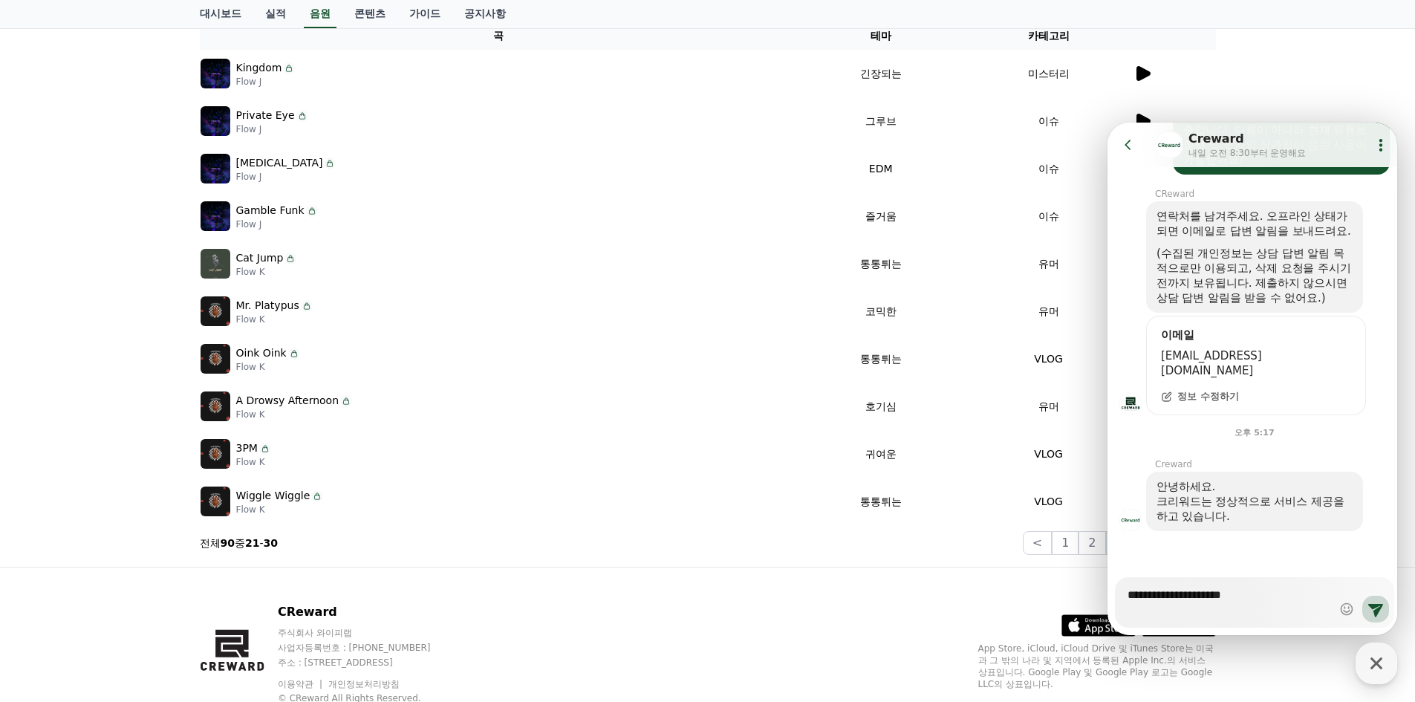
type textarea "*"
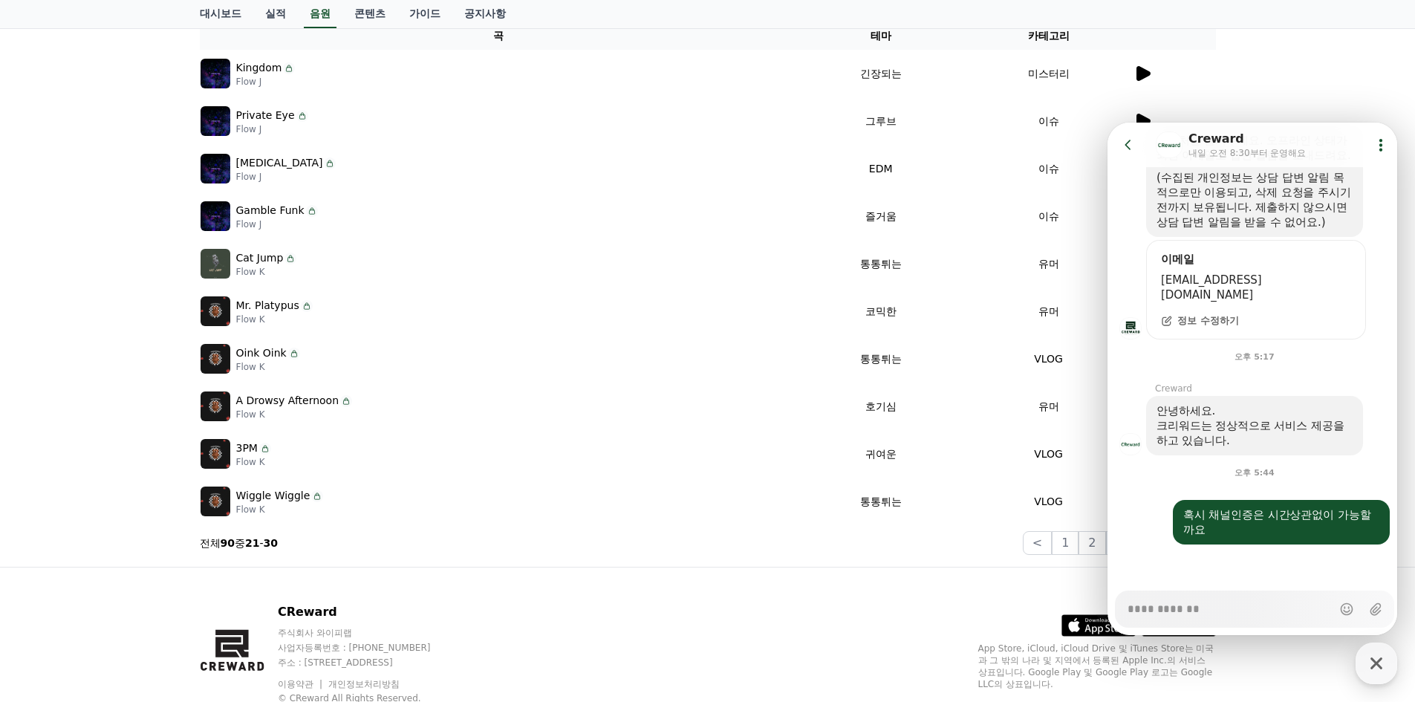
click at [1314, 90] on div "크리워드 음원 서비스 이용 시 유의사항 음원 * 볼륨은 15% 이상으로 설정해주세요. * 35초 미만은 수익이 적거나 발생하지 않을 수 있습니…" at bounding box center [707, 207] width 1415 height 719
click at [1378, 659] on icon "button" at bounding box center [1376, 663] width 27 height 27
type textarea "*"
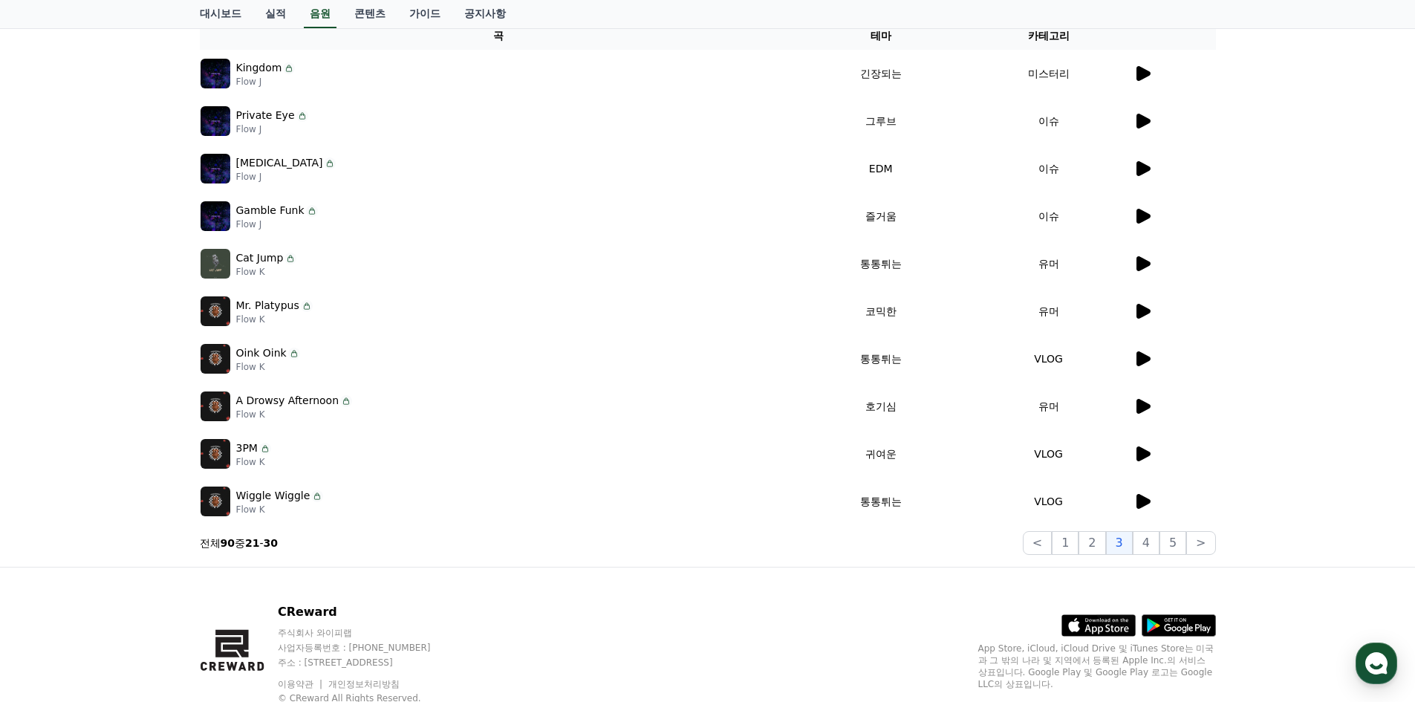
drag, startPoint x: 1302, startPoint y: 475, endPoint x: 1320, endPoint y: 539, distance: 66.5
click at [1320, 539] on div "크리워드 음원 서비스 이용 시 유의사항 음원 * 볼륨은 15% 이상으로 설정해주세요. * 35초 미만은 수익이 적거나 발생하지 않을 수 있습니…" at bounding box center [707, 207] width 1415 height 719
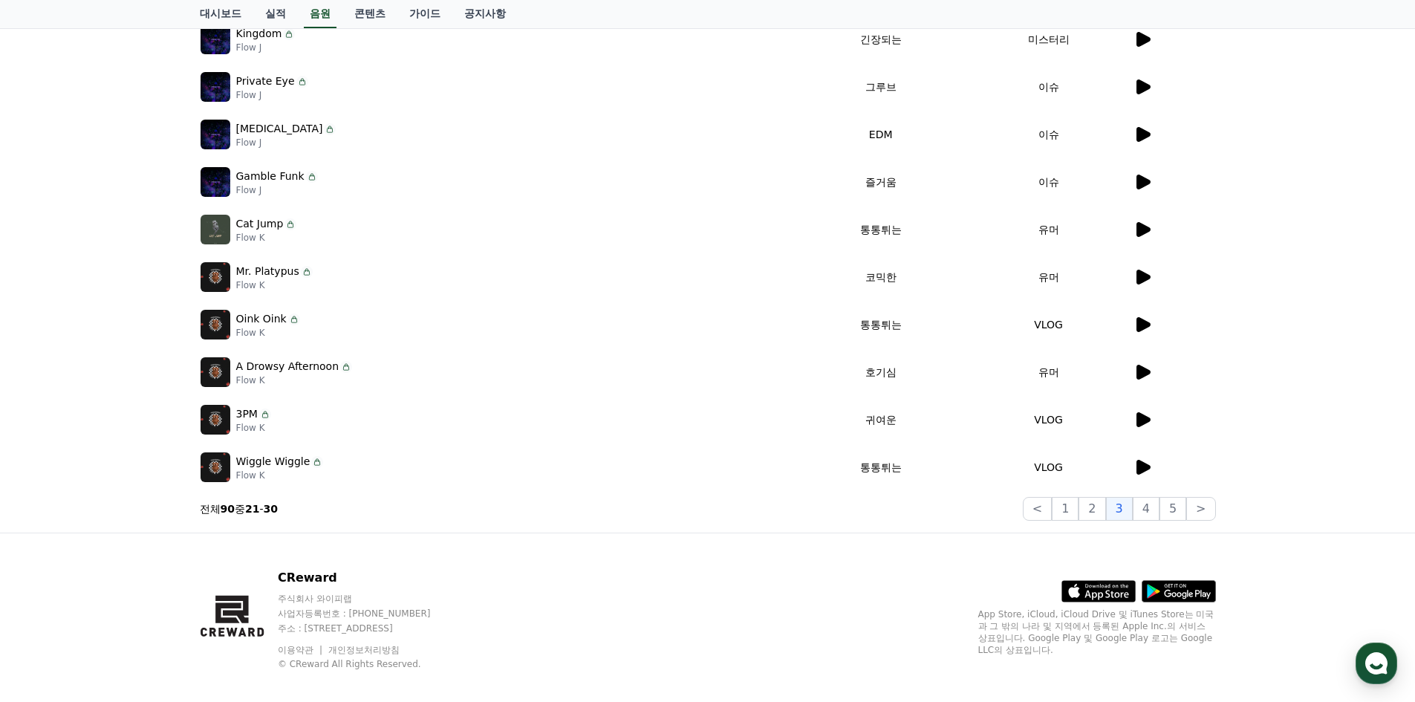
scroll to position [273, 0]
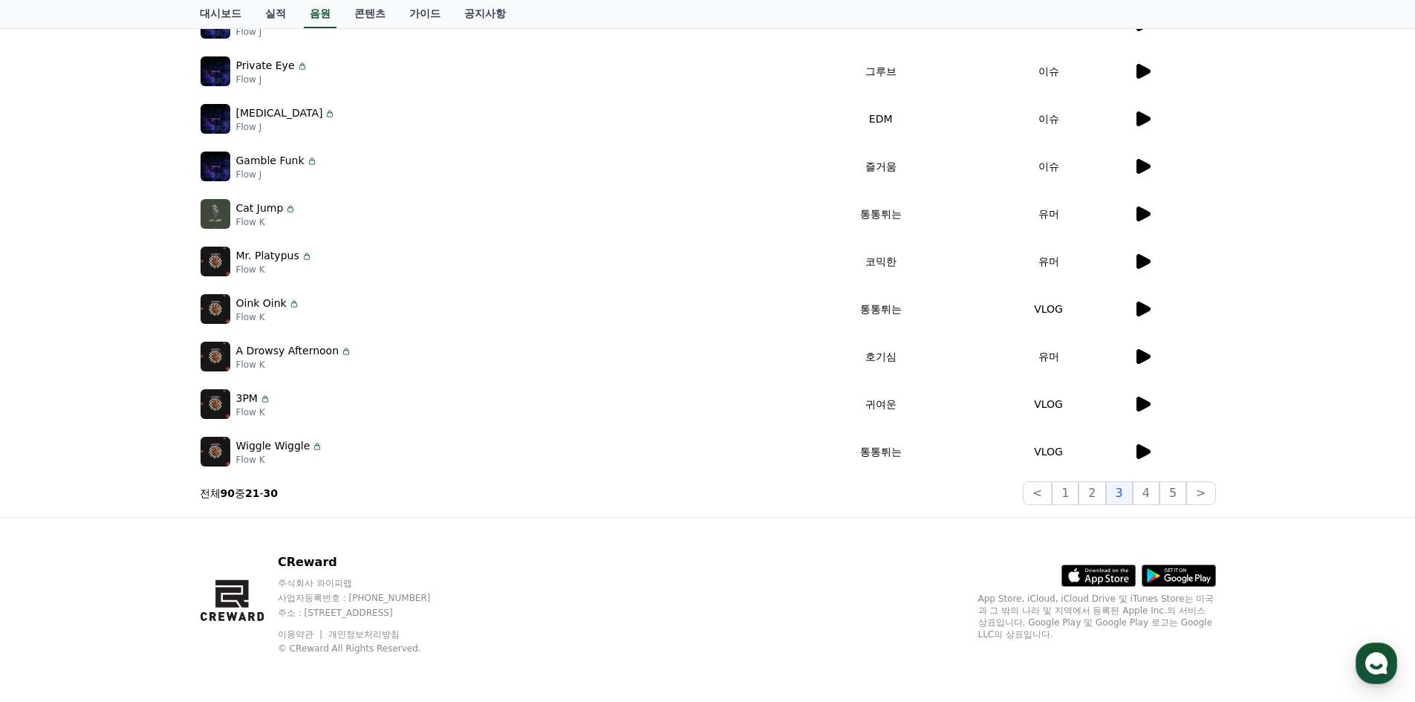
click at [1153, 453] on div at bounding box center [1175, 452] width 82 height 18
click at [1145, 453] on icon at bounding box center [1144, 451] width 14 height 15
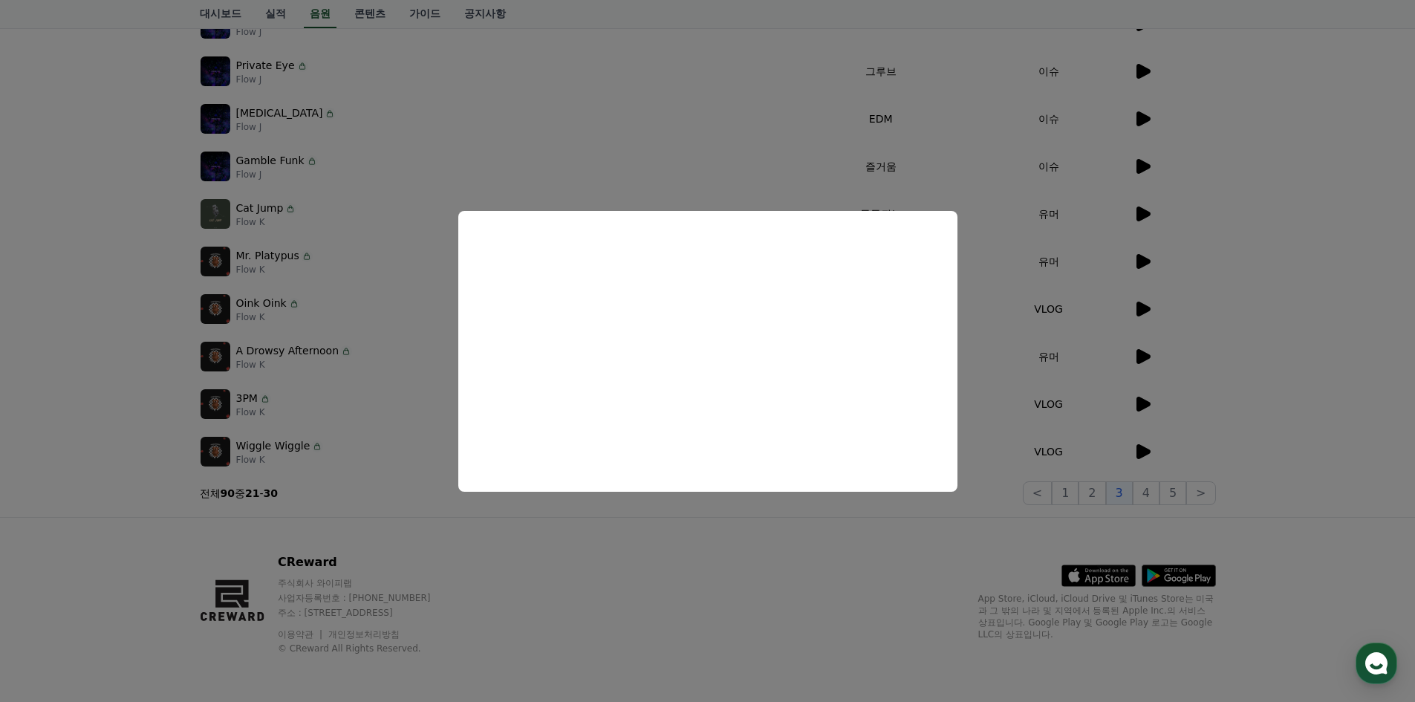
click at [762, 528] on button "close modal" at bounding box center [707, 351] width 1415 height 702
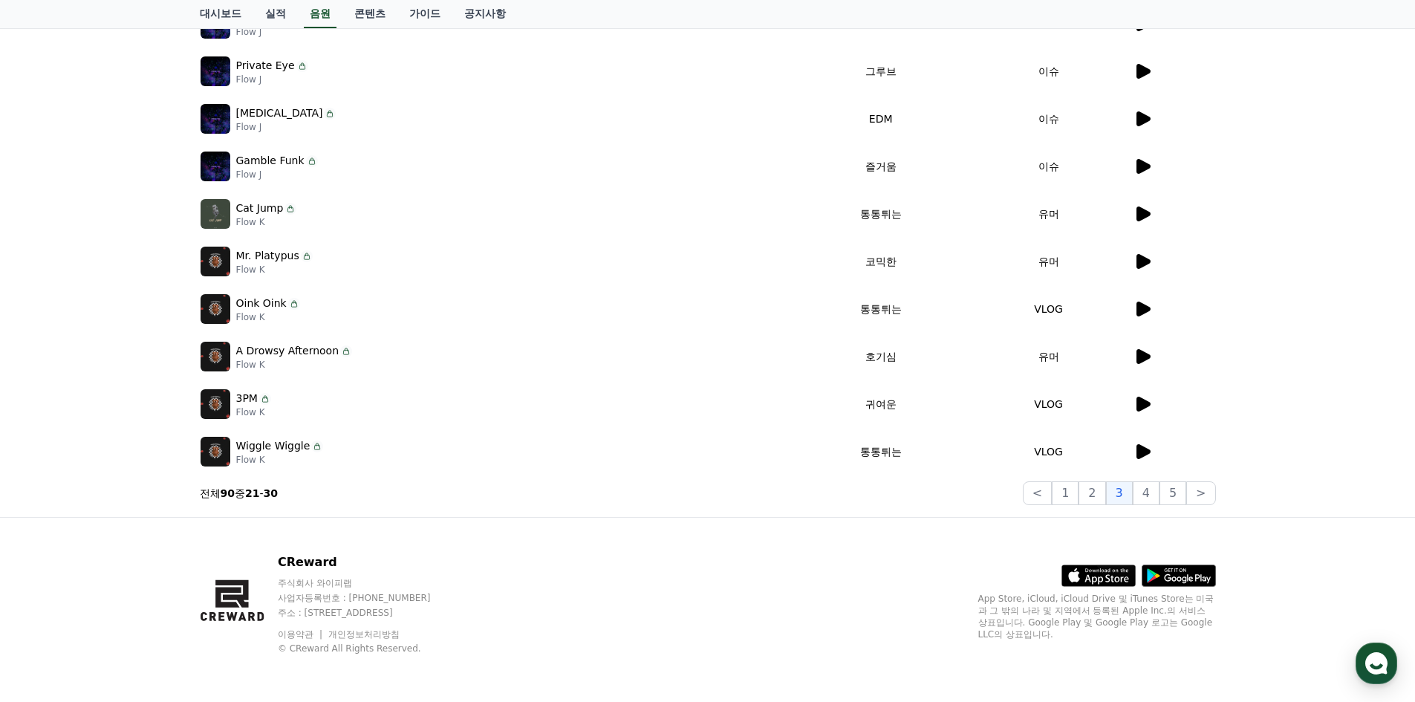
click at [1136, 408] on icon at bounding box center [1143, 404] width 18 height 18
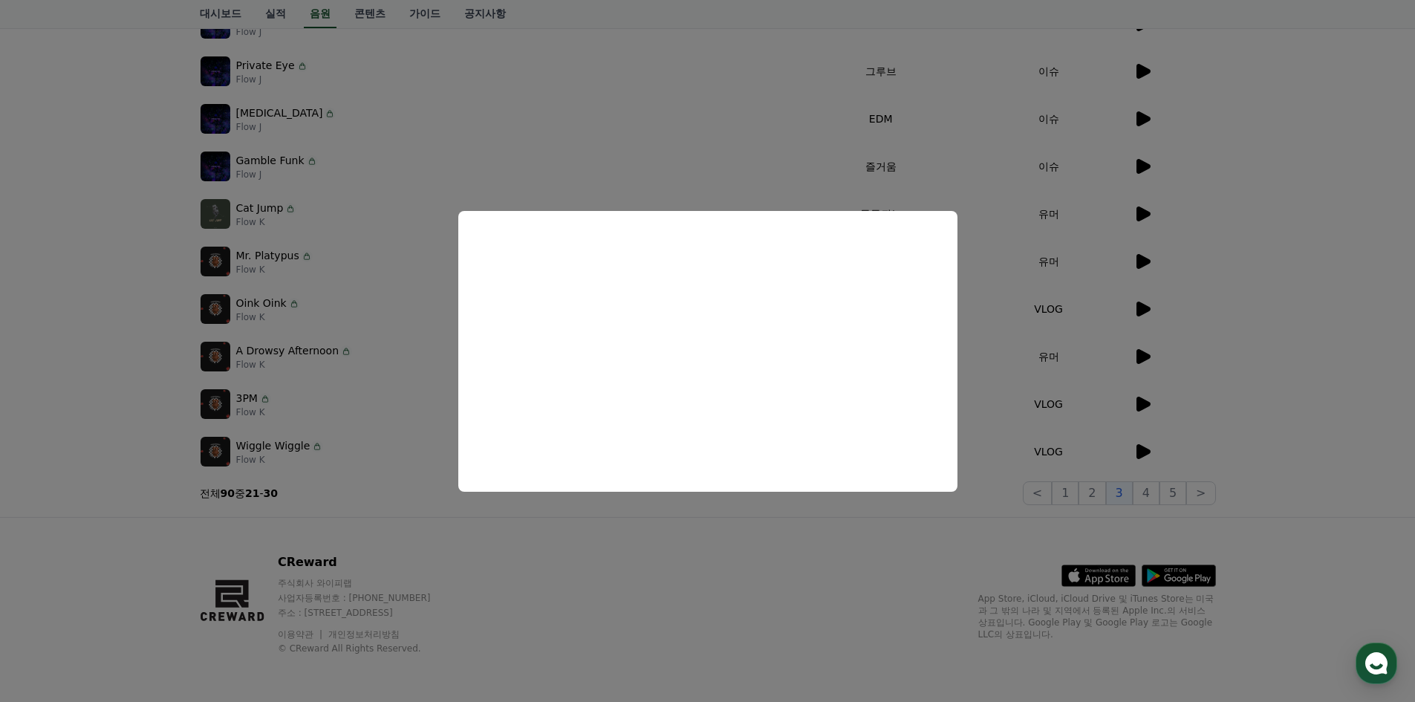
click at [786, 542] on button "close modal" at bounding box center [707, 351] width 1415 height 702
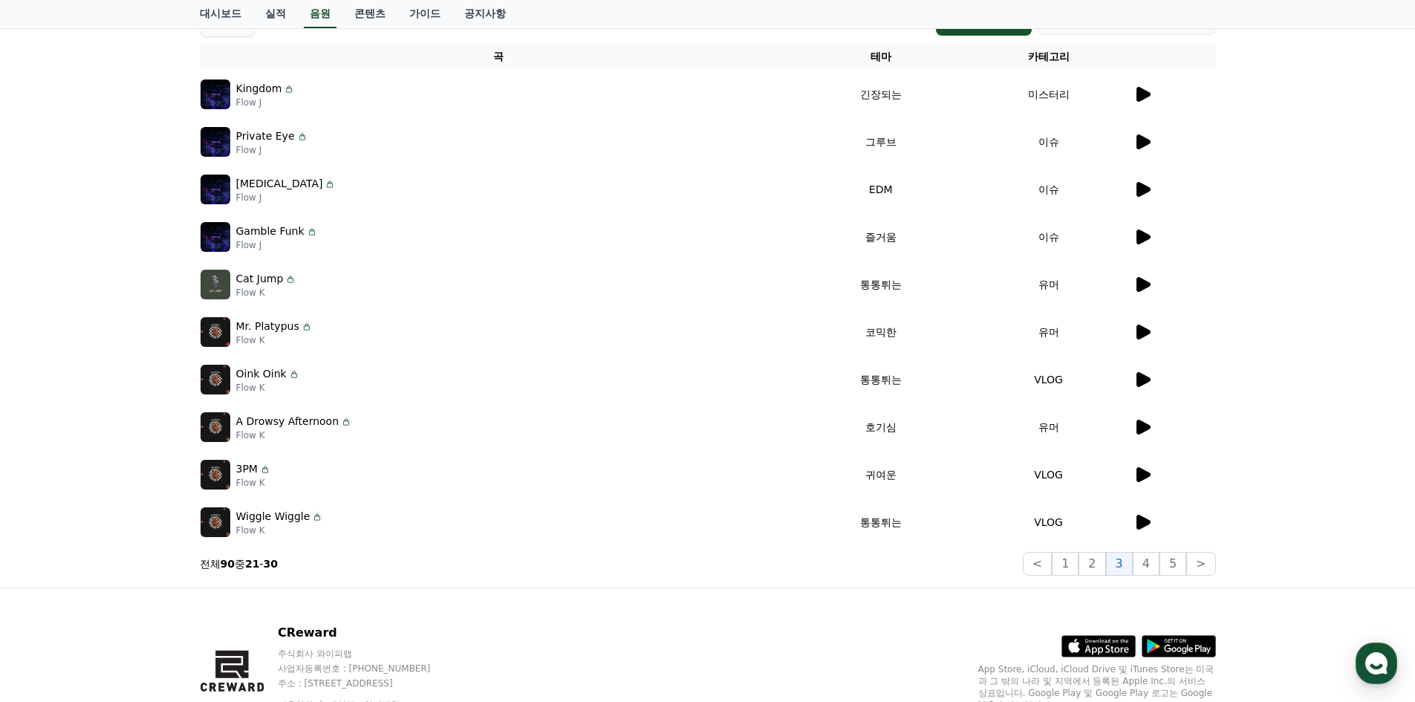
scroll to position [198, 0]
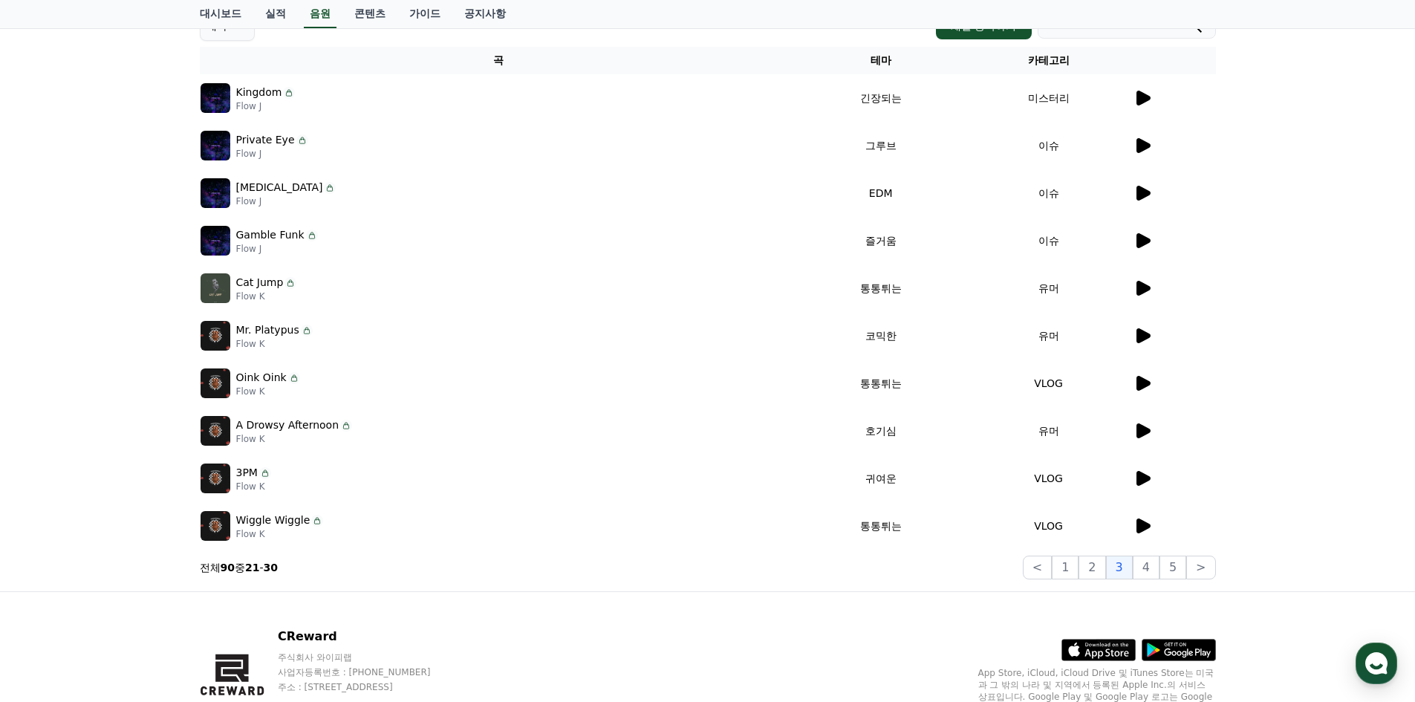
click at [1141, 430] on icon at bounding box center [1144, 431] width 14 height 15
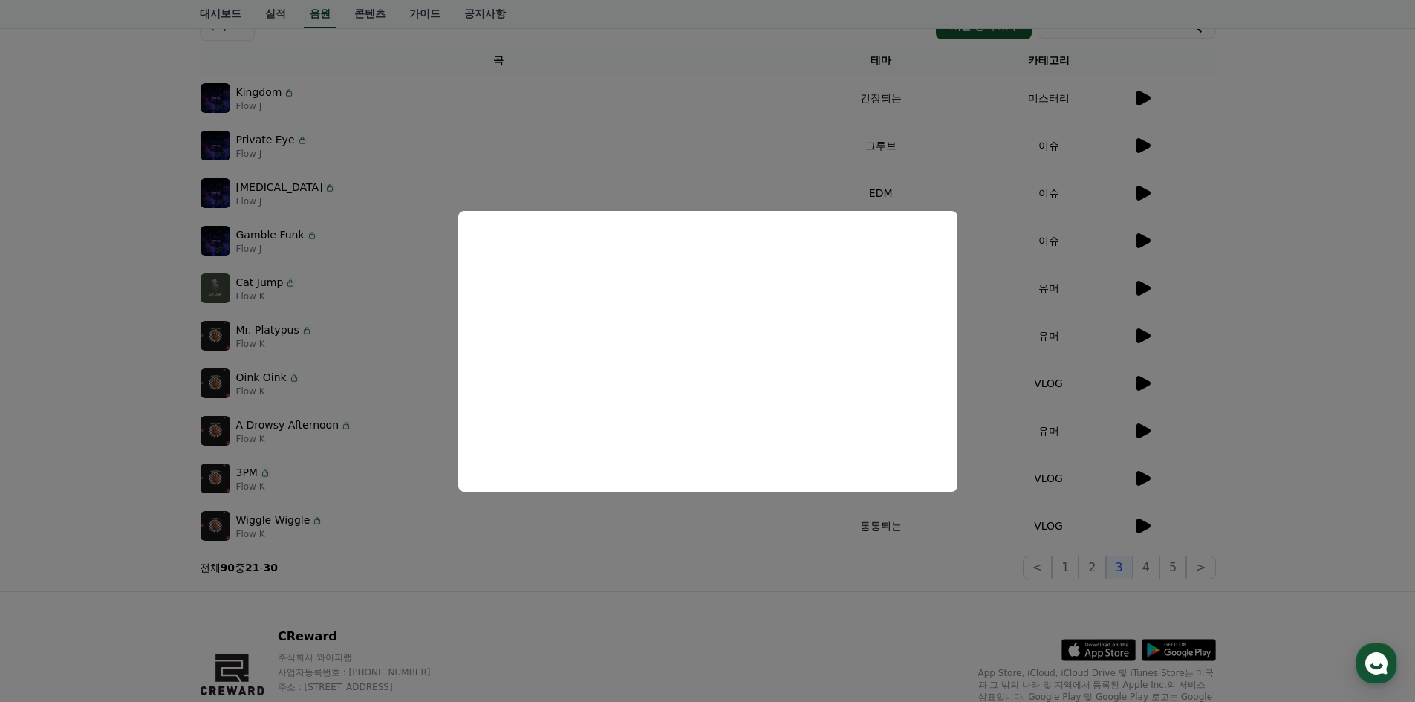
click at [1262, 328] on button "close modal" at bounding box center [707, 351] width 1415 height 702
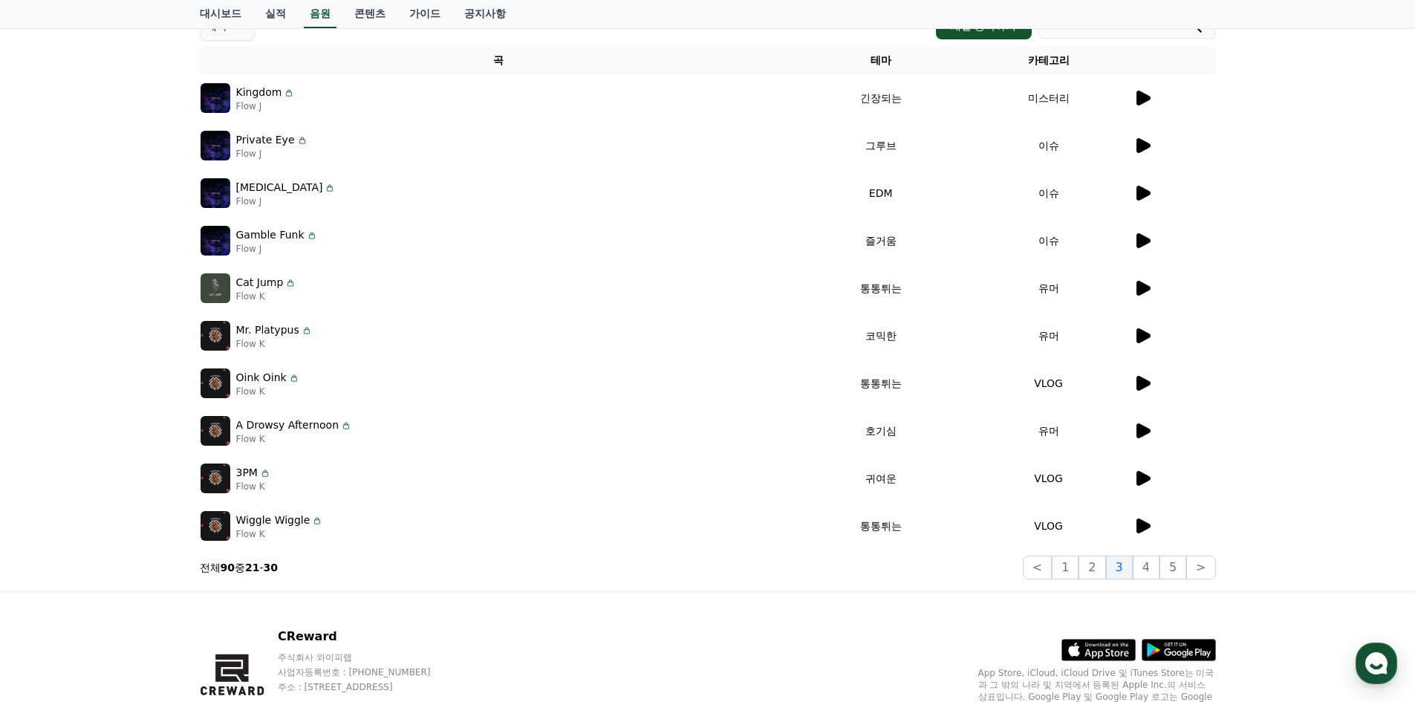
click at [1146, 339] on icon at bounding box center [1144, 335] width 14 height 15
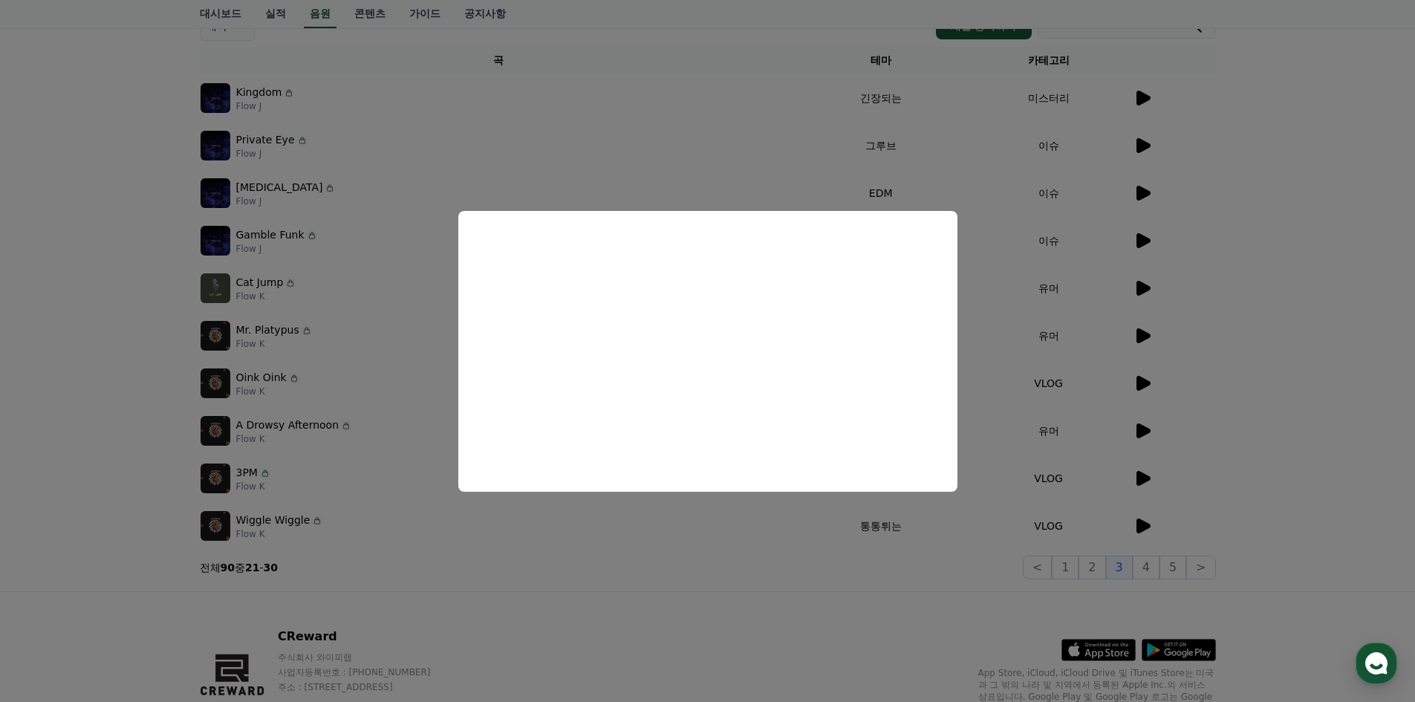
click at [1253, 356] on button "close modal" at bounding box center [707, 351] width 1415 height 702
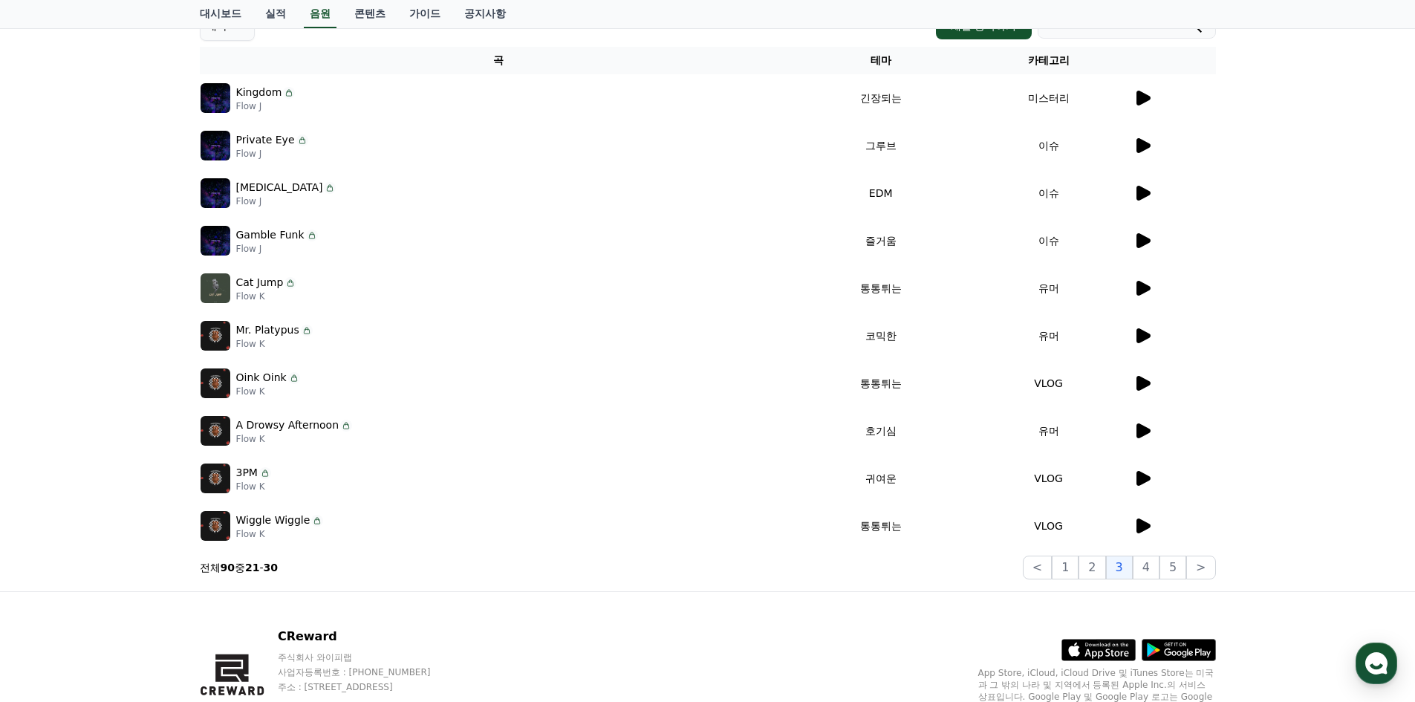
click at [1141, 281] on icon at bounding box center [1143, 288] width 18 height 18
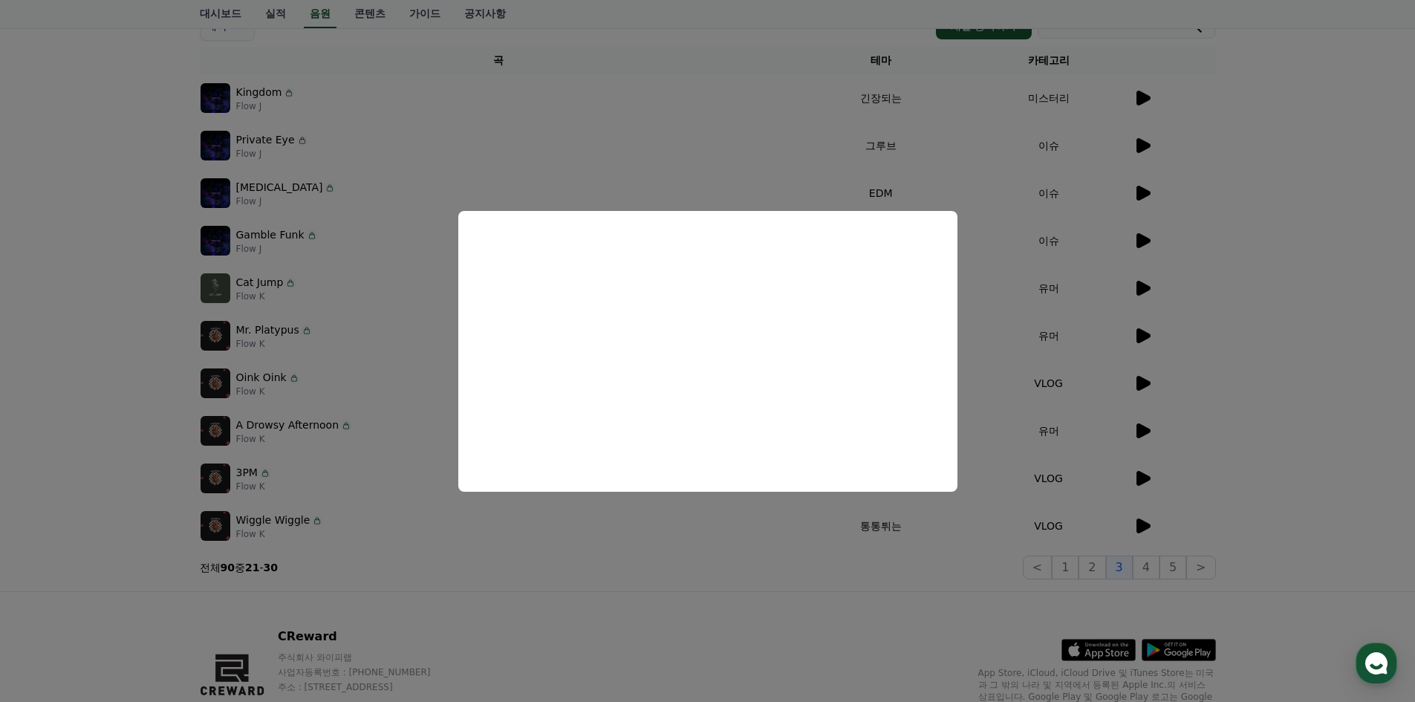
click at [1244, 305] on button "close modal" at bounding box center [707, 351] width 1415 height 702
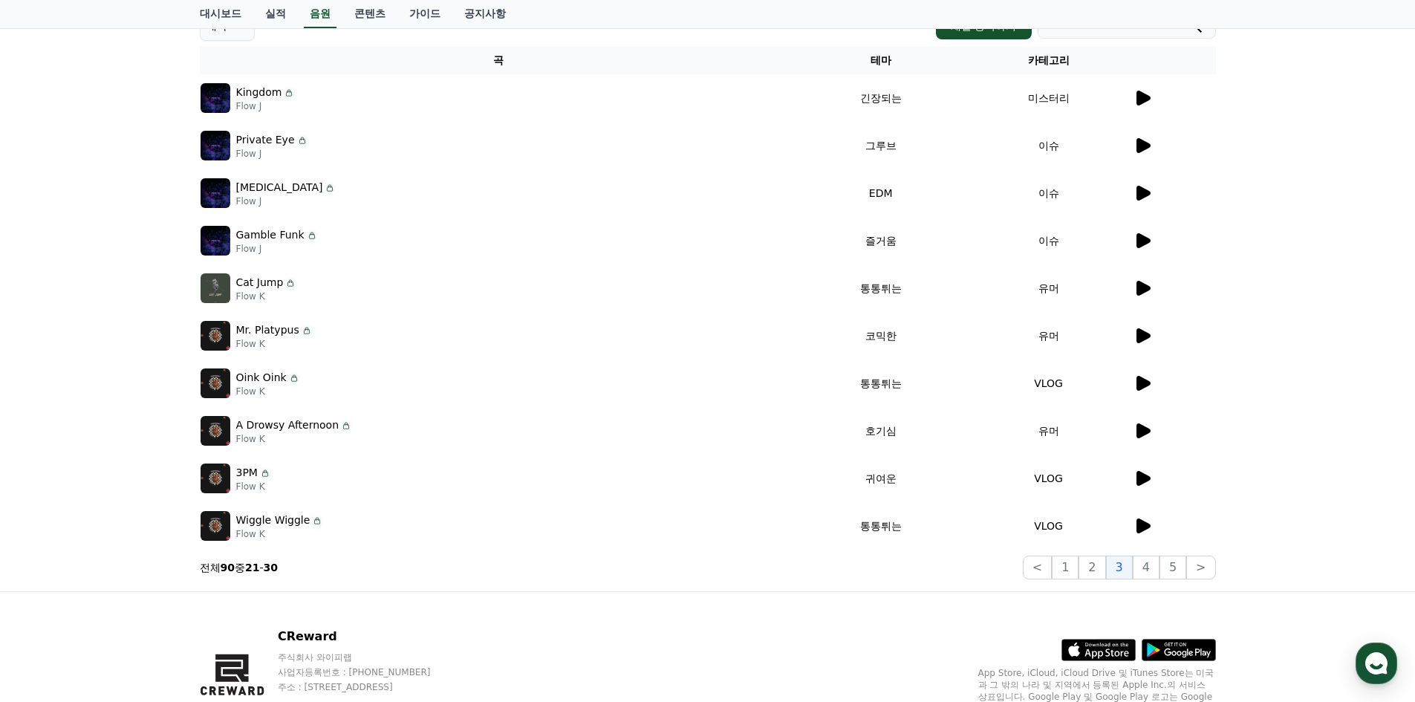
click at [1138, 234] on icon at bounding box center [1144, 240] width 14 height 15
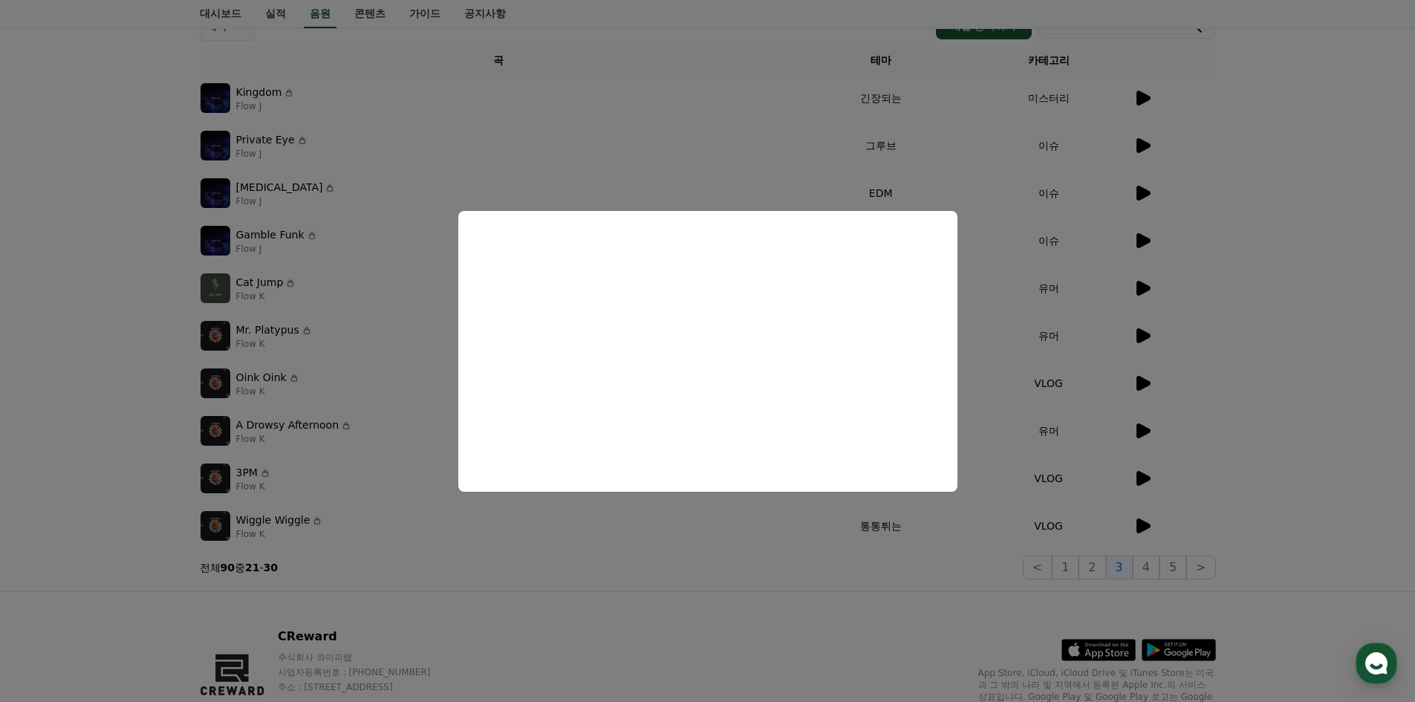
click at [1259, 362] on button "close modal" at bounding box center [707, 351] width 1415 height 702
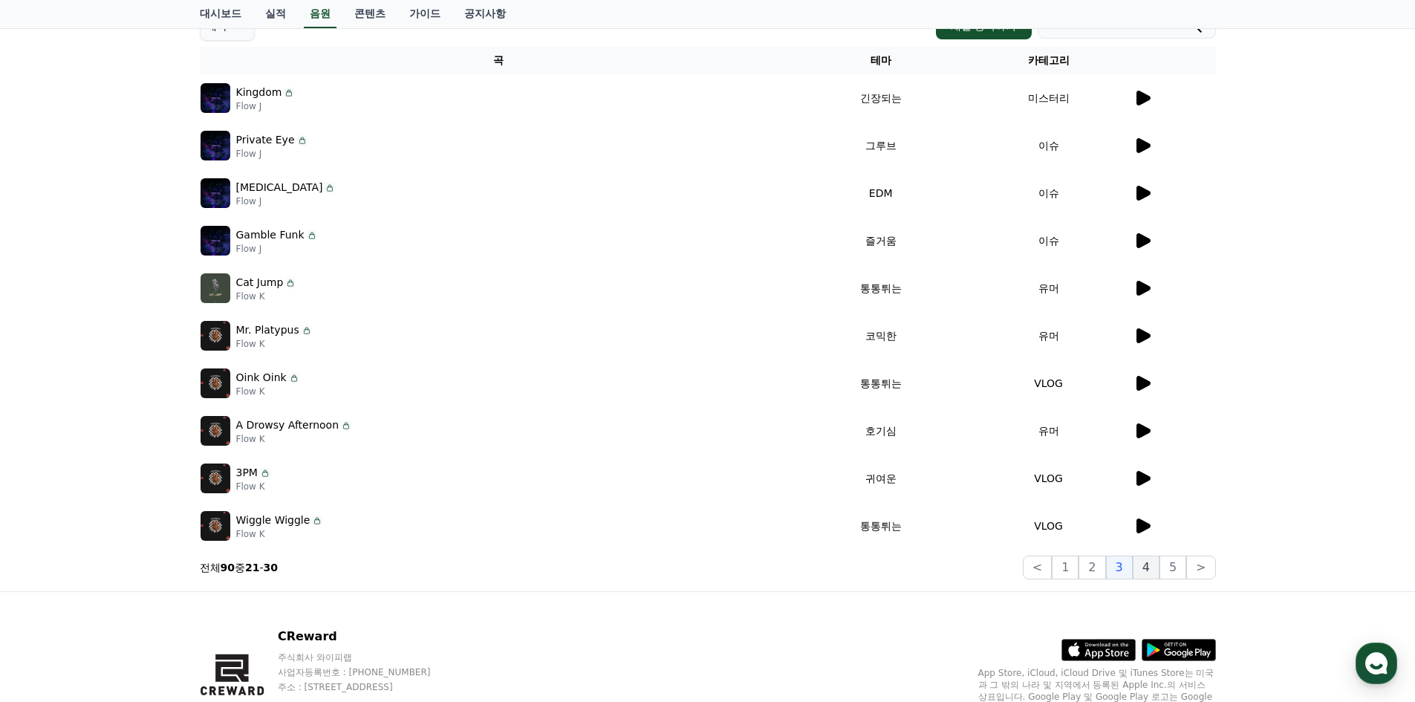
click at [1144, 574] on button "4" at bounding box center [1146, 568] width 27 height 24
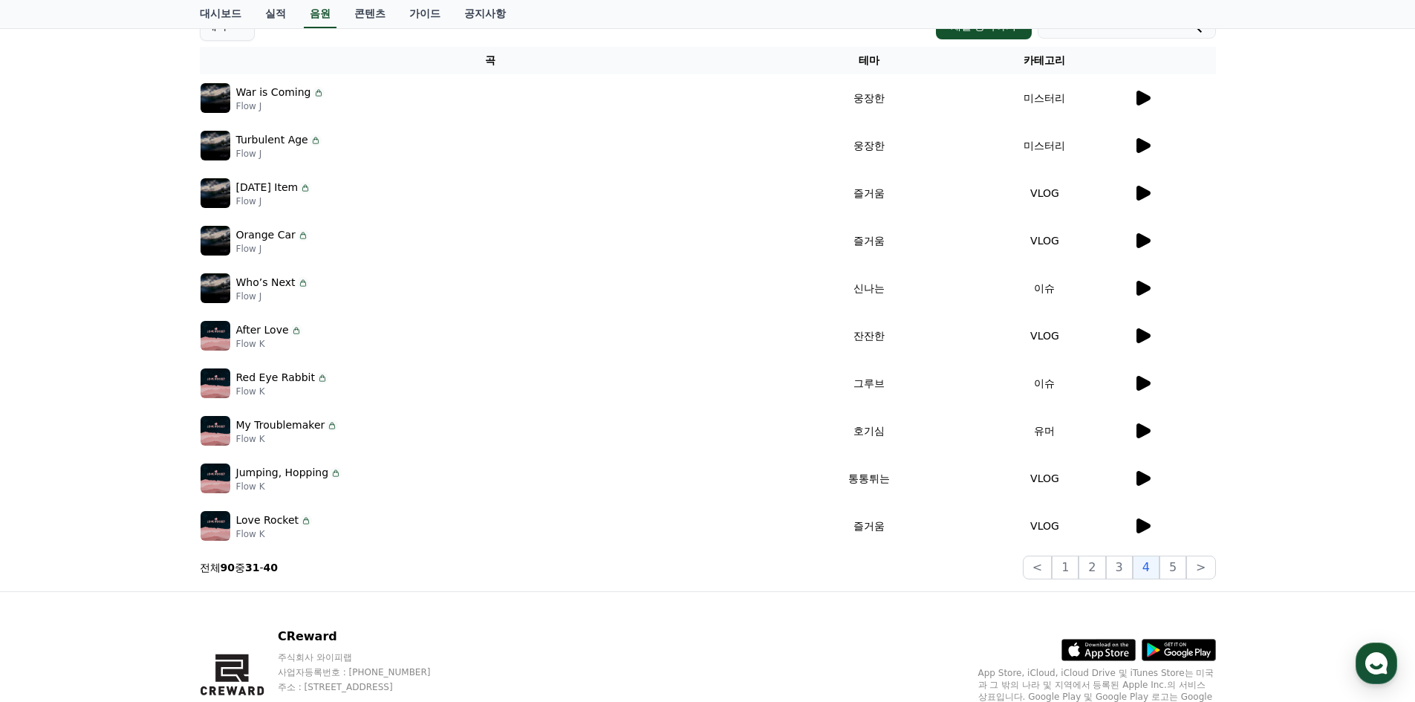
click at [1138, 524] on icon at bounding box center [1144, 526] width 14 height 15
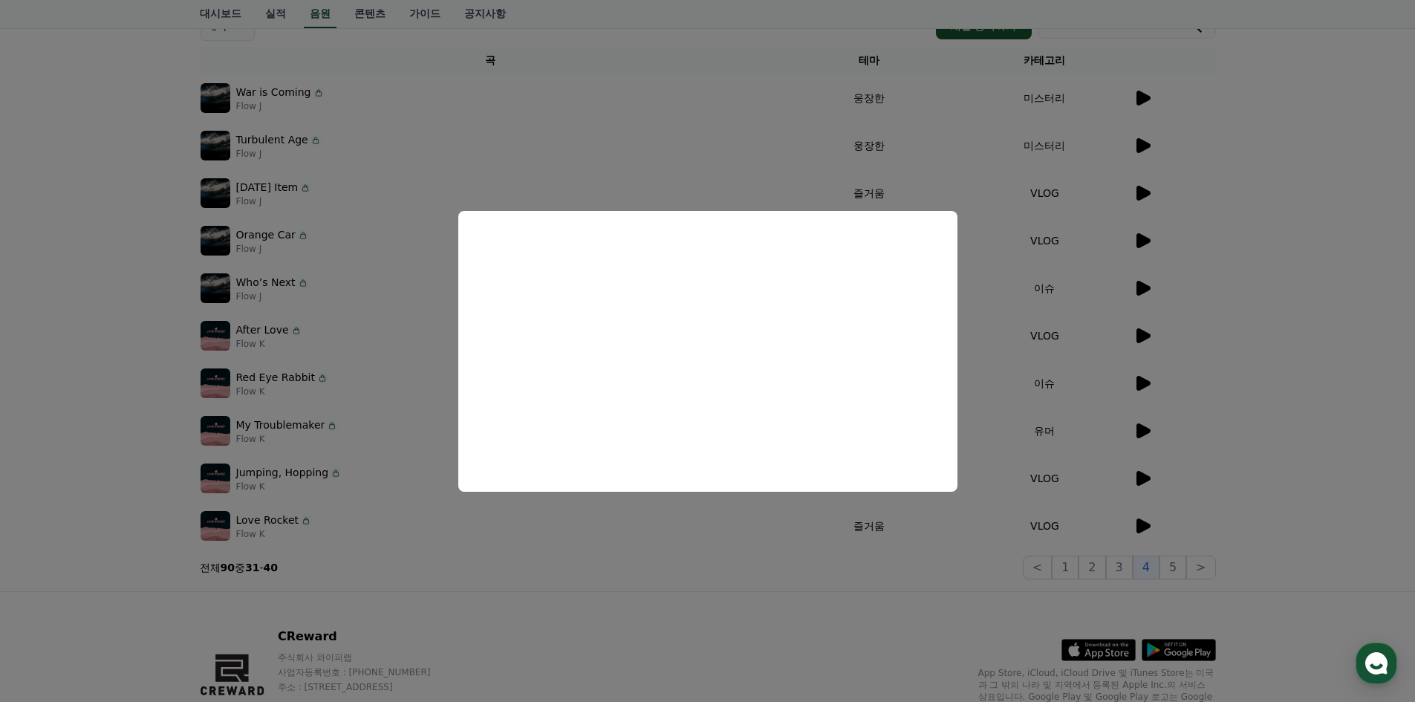
click at [1225, 417] on button "close modal" at bounding box center [707, 351] width 1415 height 702
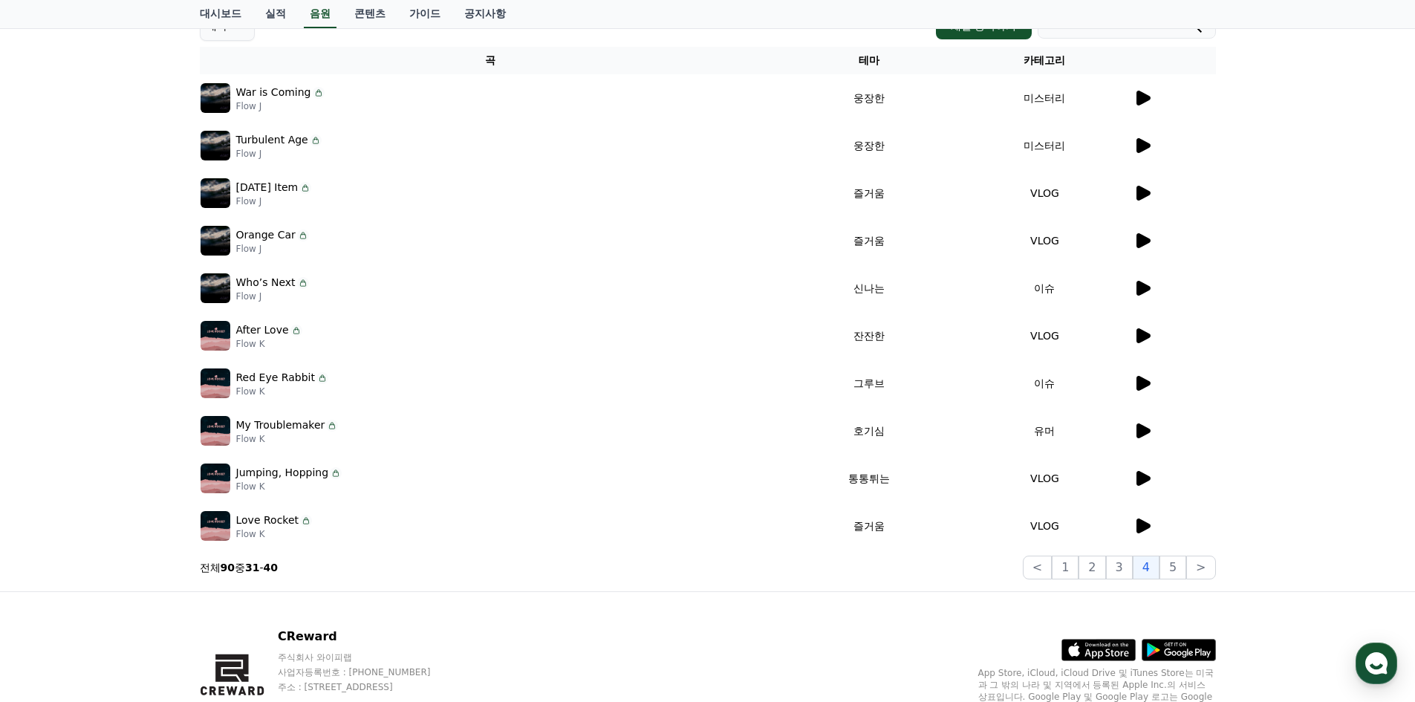
click at [1145, 477] on icon at bounding box center [1144, 478] width 14 height 15
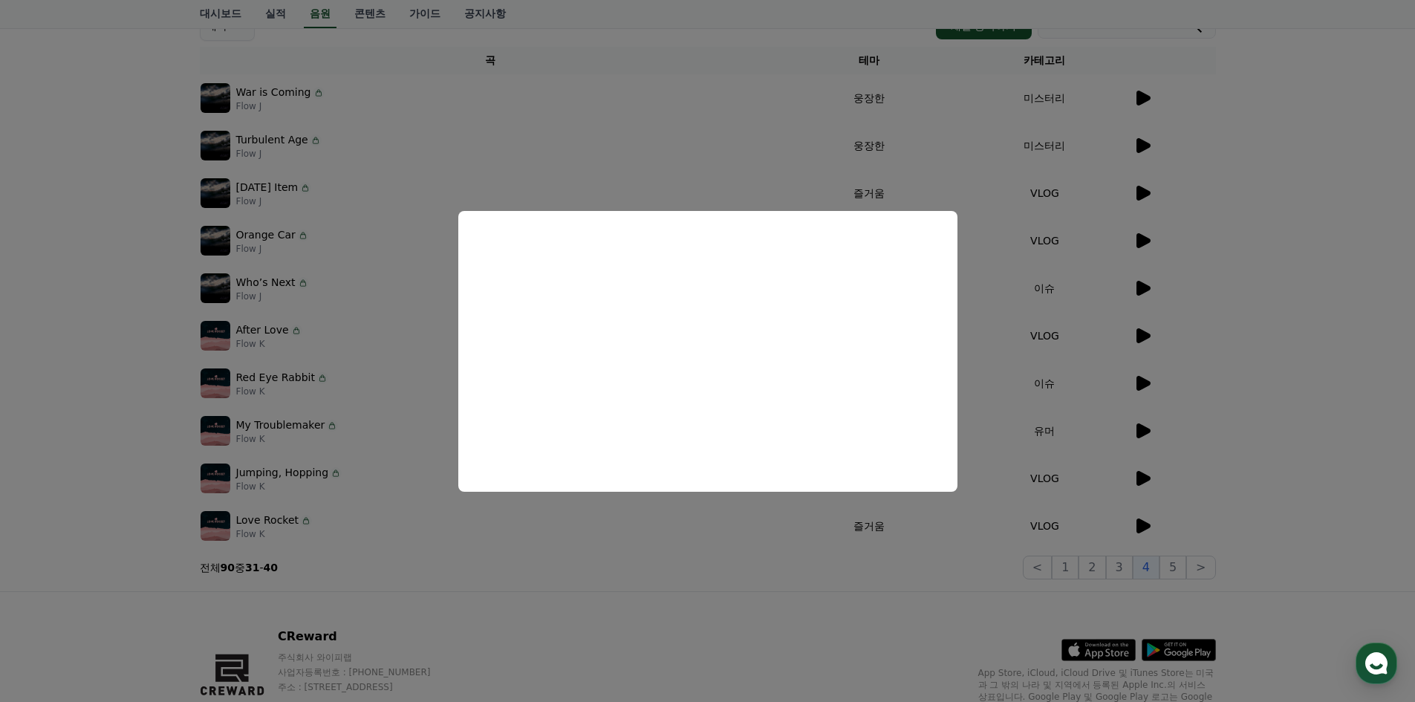
drag, startPoint x: 1232, startPoint y: 397, endPoint x: 1225, endPoint y: 398, distance: 7.6
click at [1231, 397] on button "close modal" at bounding box center [707, 351] width 1415 height 702
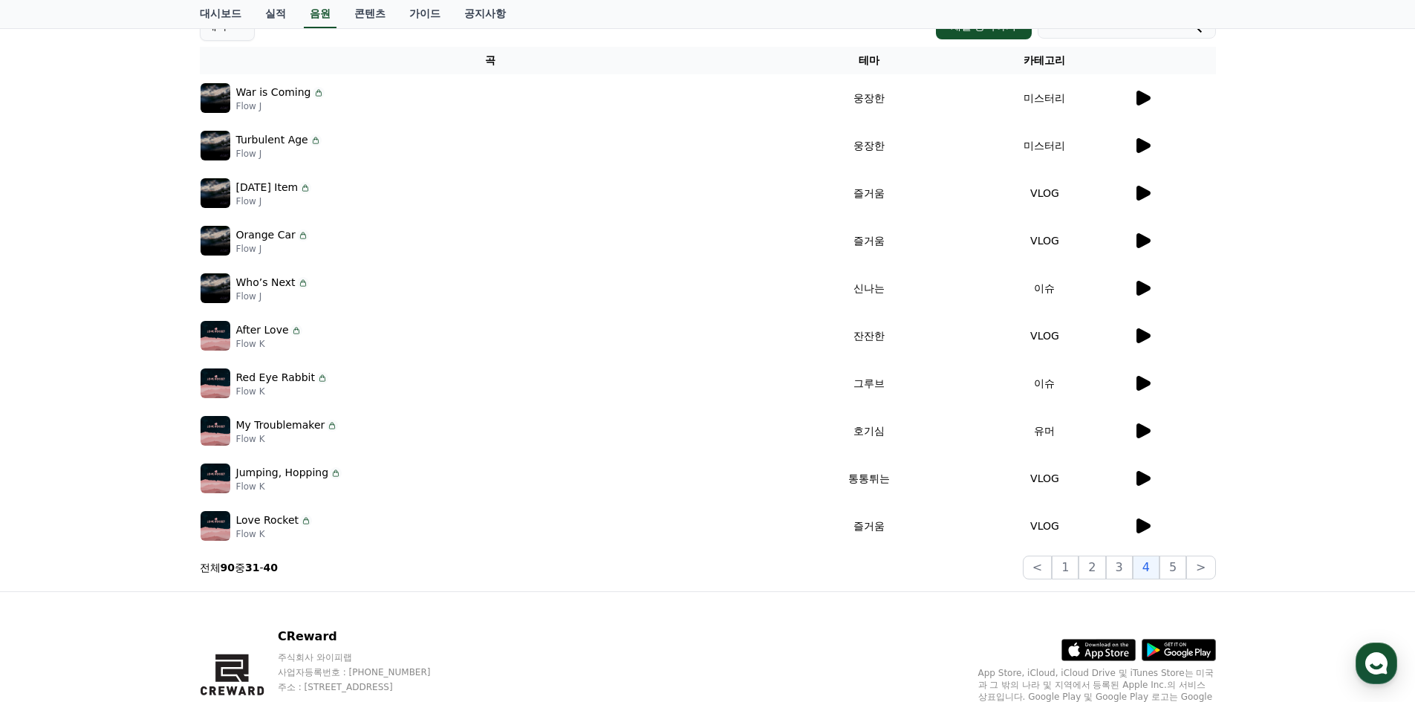
click at [1147, 427] on icon at bounding box center [1143, 431] width 18 height 18
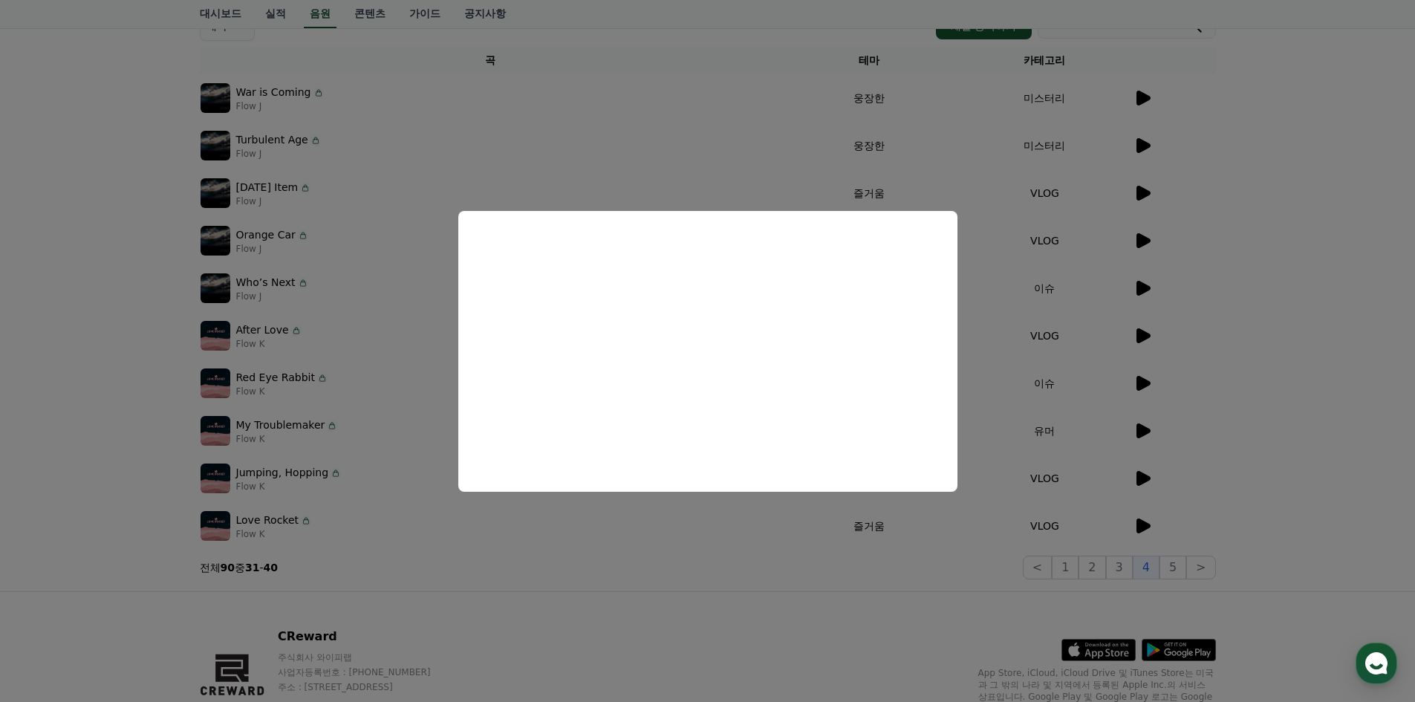
drag, startPoint x: 1289, startPoint y: 363, endPoint x: 1216, endPoint y: 366, distance: 72.9
click at [1286, 364] on button "close modal" at bounding box center [707, 351] width 1415 height 702
click at [1144, 371] on td at bounding box center [1174, 384] width 83 height 48
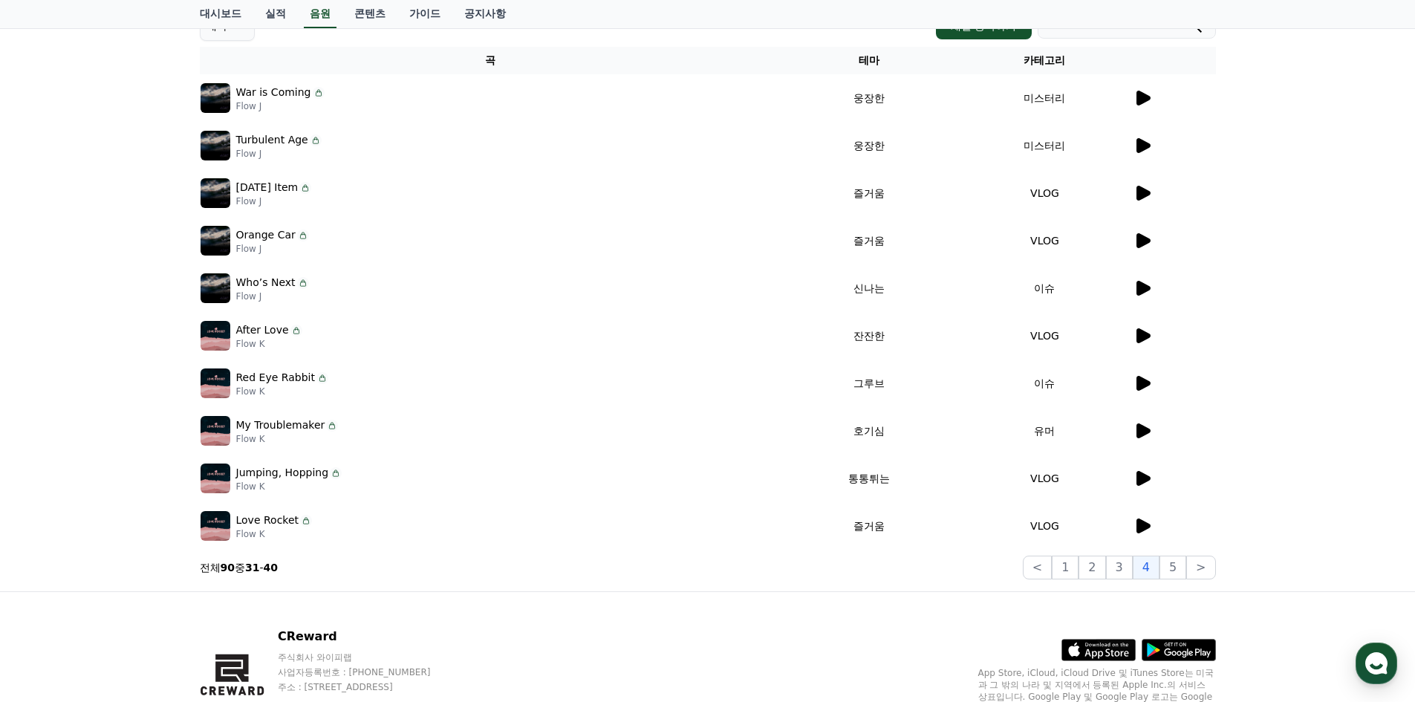
click at [1143, 376] on icon at bounding box center [1143, 383] width 18 height 18
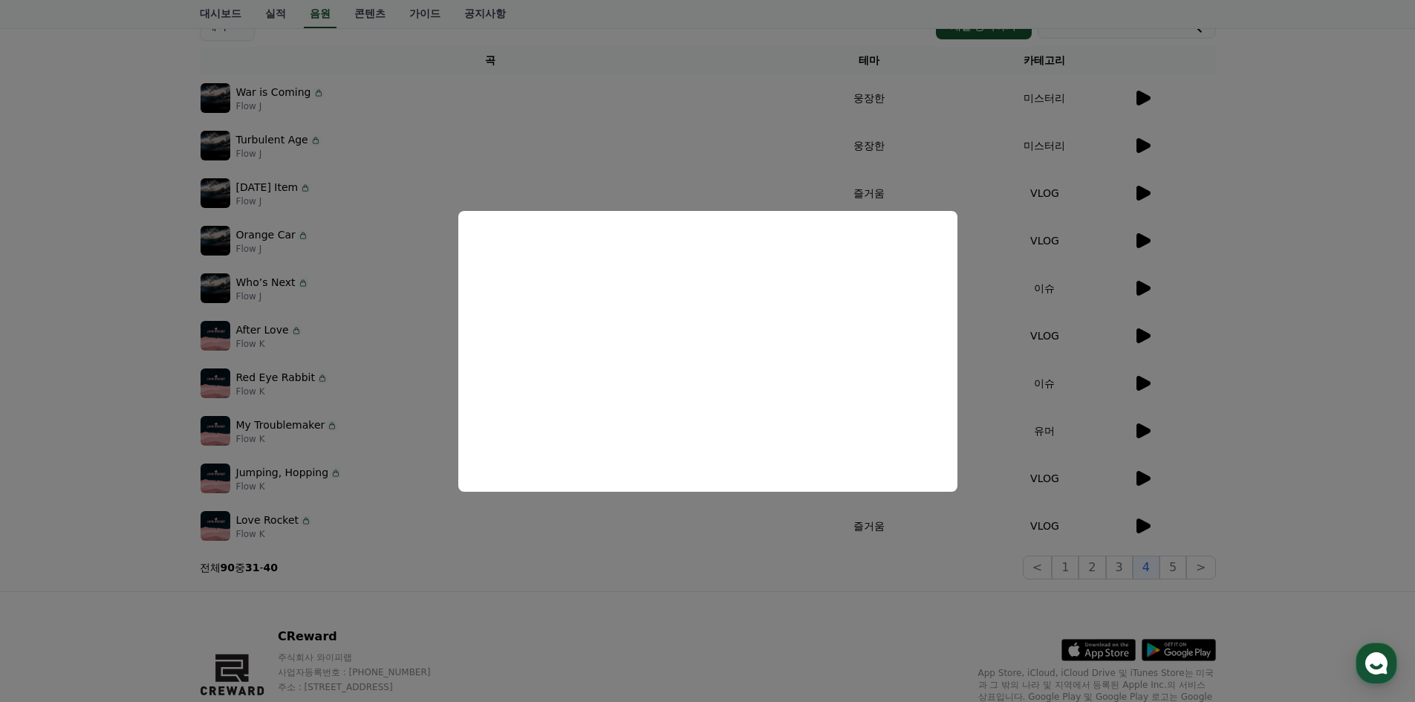
click at [1216, 349] on button "close modal" at bounding box center [707, 351] width 1415 height 702
click at [1140, 335] on icon at bounding box center [1144, 335] width 14 height 15
click at [1355, 329] on button "close modal" at bounding box center [707, 351] width 1415 height 702
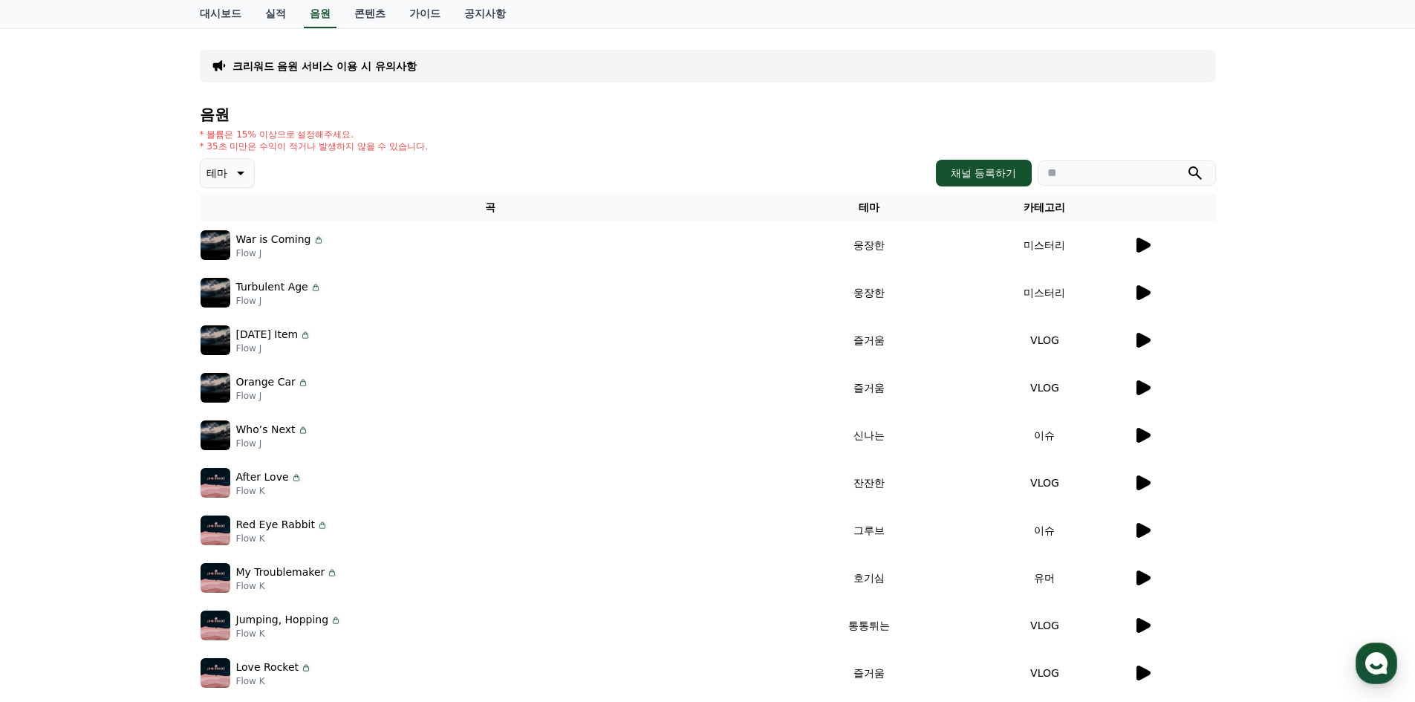
scroll to position [50, 0]
click at [1144, 344] on icon at bounding box center [1144, 341] width 14 height 15
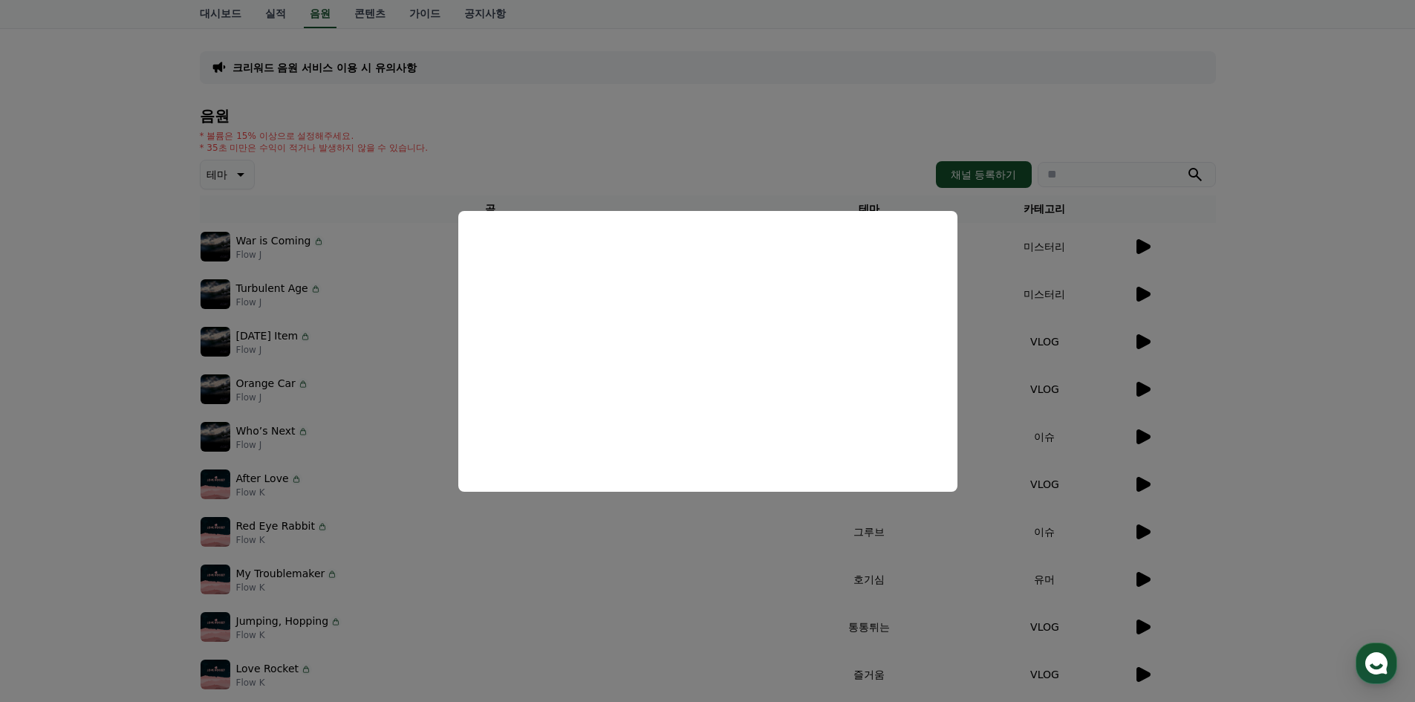
drag, startPoint x: 1222, startPoint y: 383, endPoint x: 1164, endPoint y: 386, distance: 58.0
click at [1217, 383] on button "close modal" at bounding box center [707, 351] width 1415 height 702
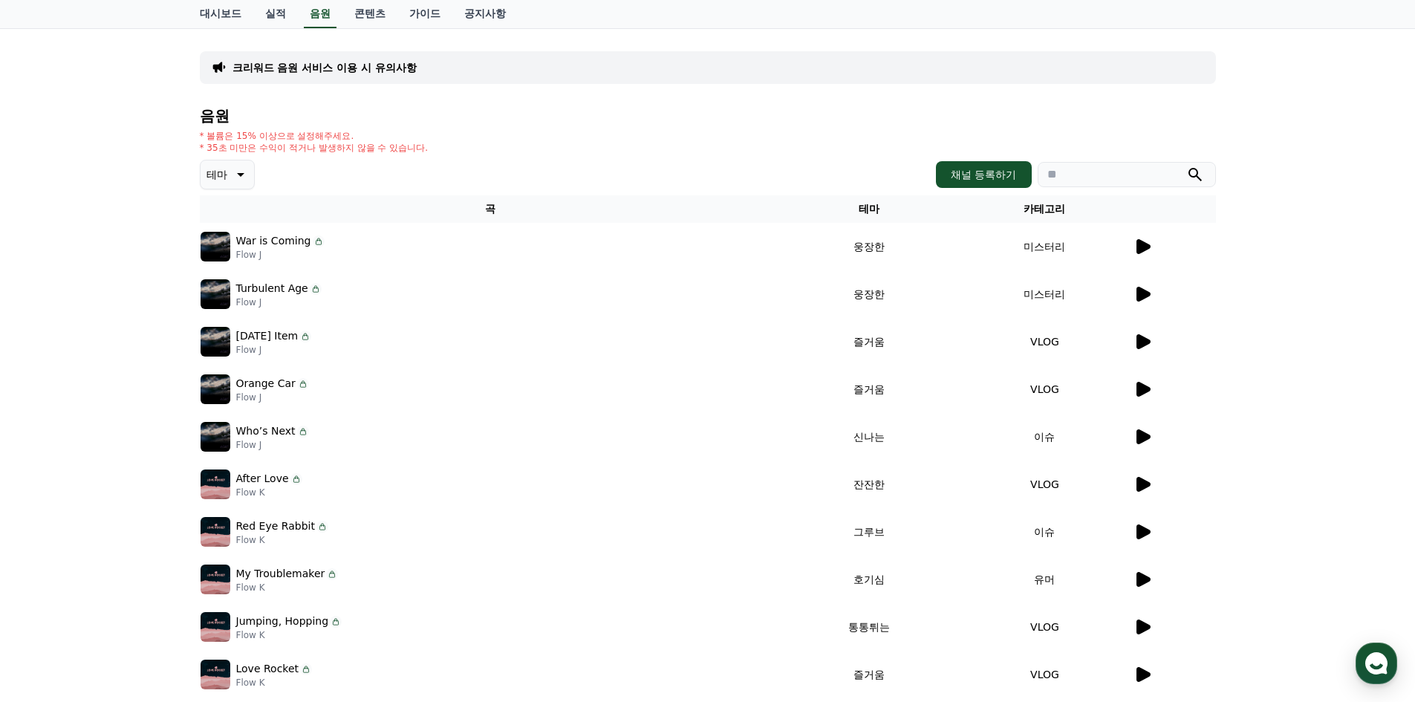
click at [1145, 389] on icon at bounding box center [1144, 389] width 14 height 15
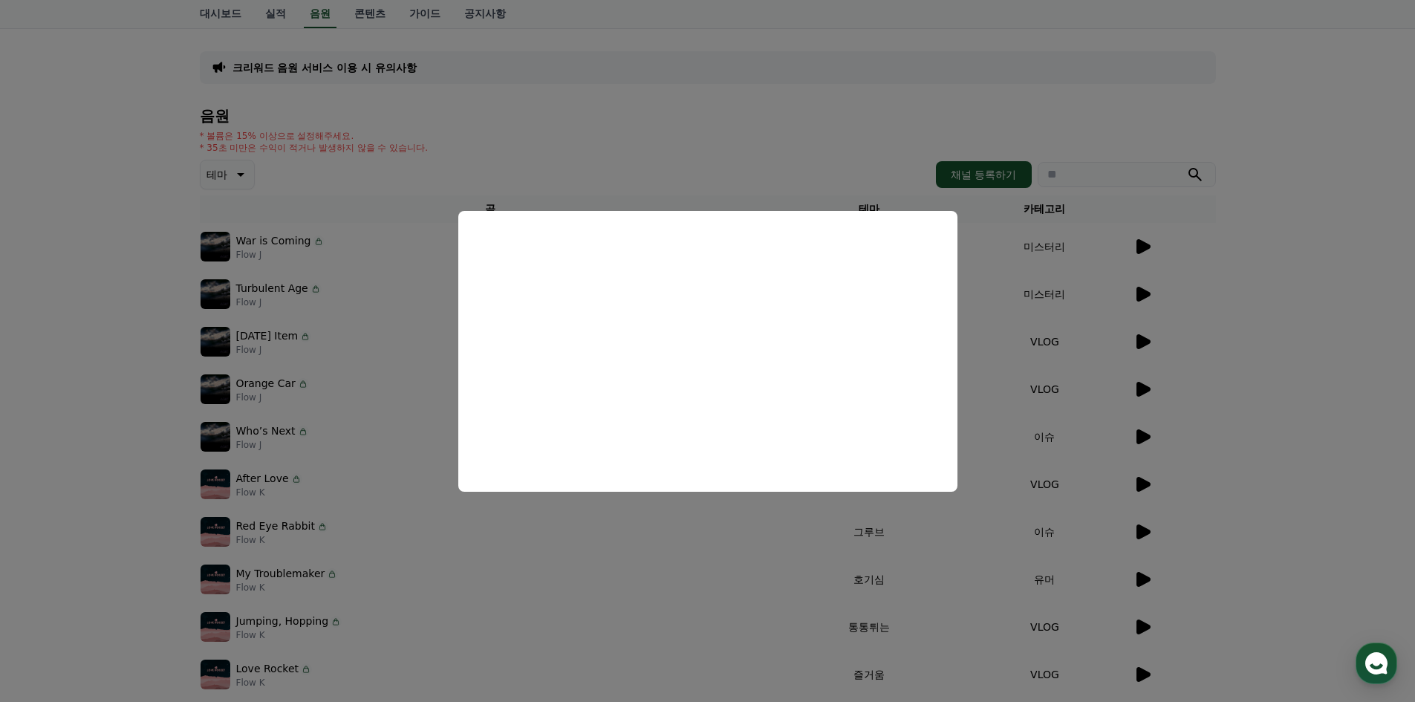
drag, startPoint x: 1285, startPoint y: 351, endPoint x: 1270, endPoint y: 347, distance: 16.0
click at [1284, 351] on button "close modal" at bounding box center [707, 351] width 1415 height 702
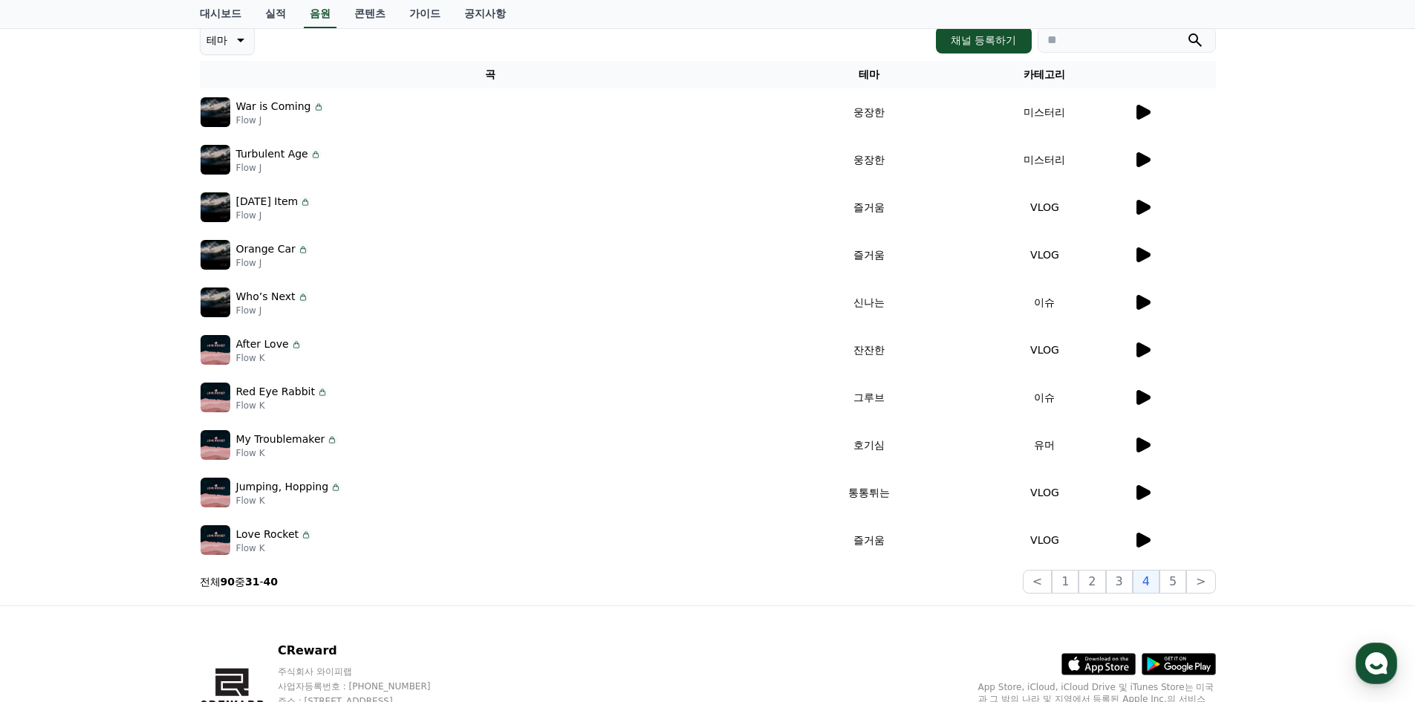
scroll to position [273, 0]
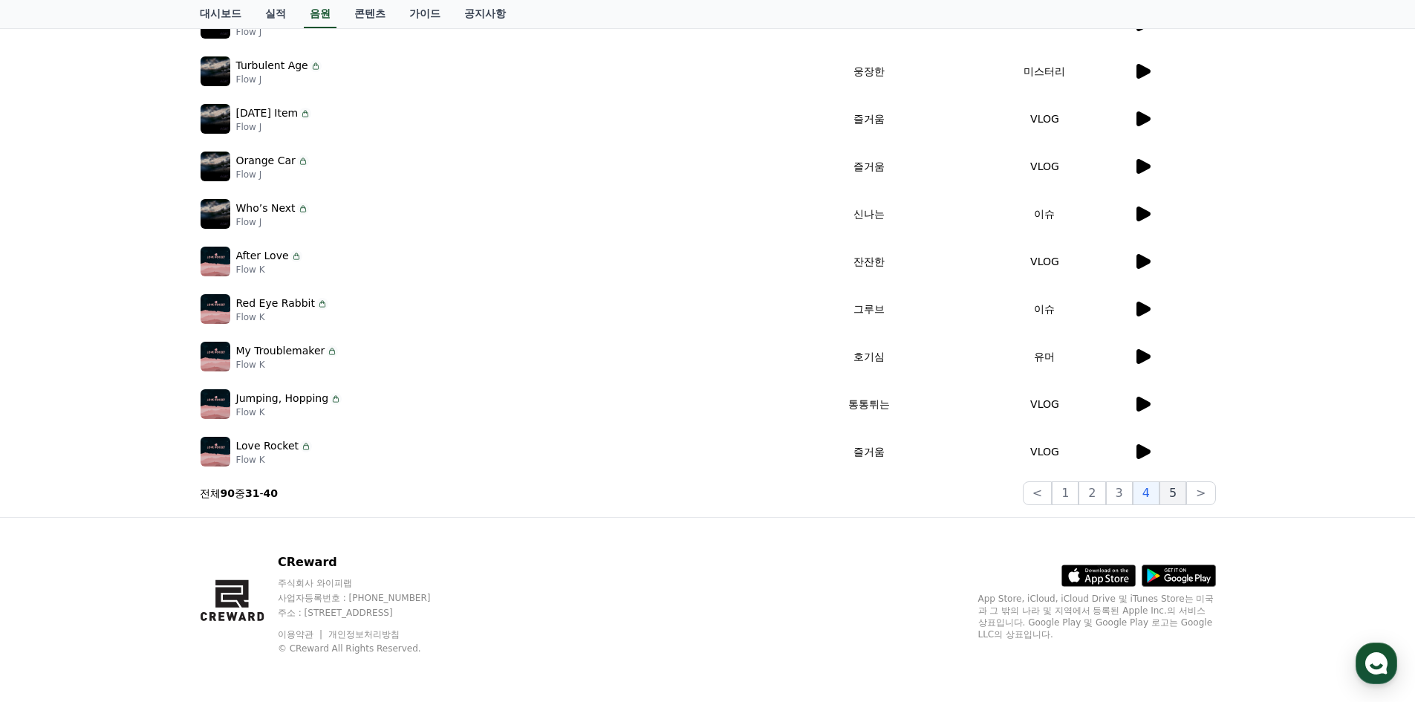
click at [1170, 487] on button "5" at bounding box center [1173, 493] width 27 height 24
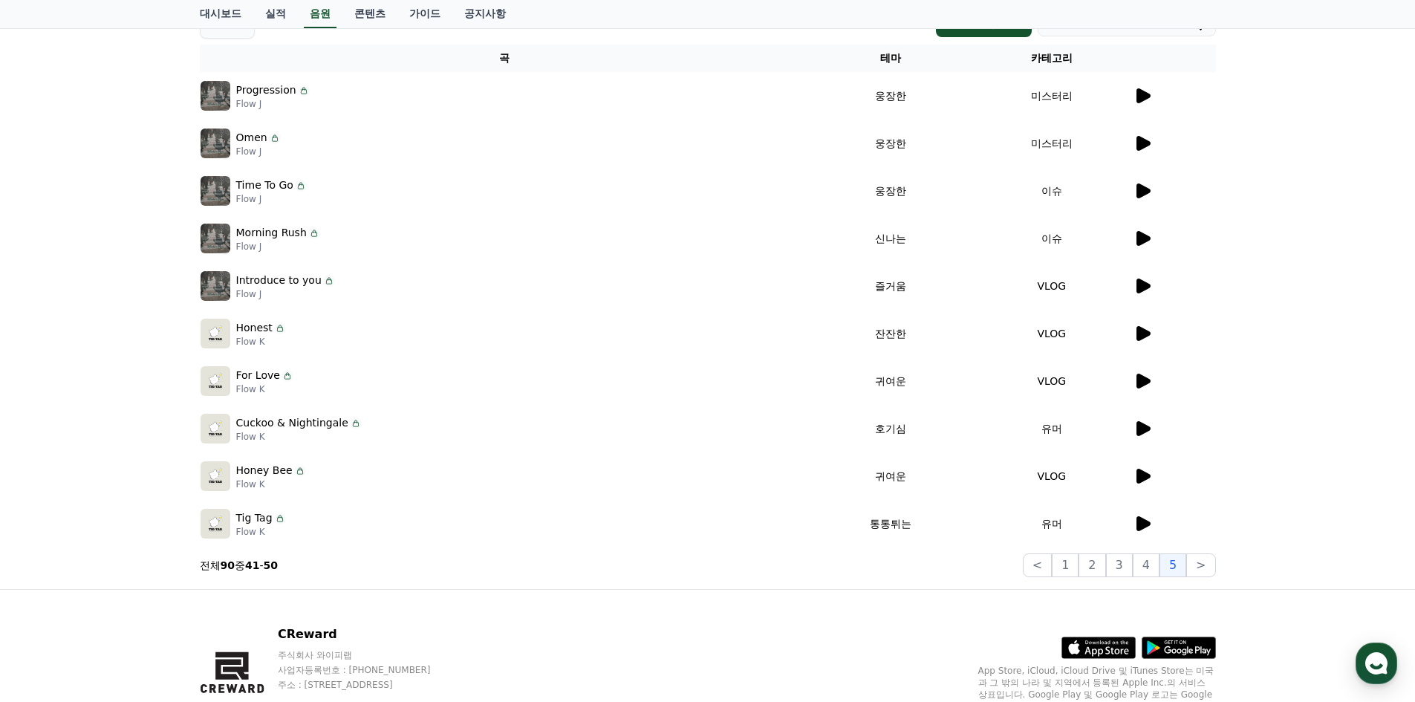
scroll to position [198, 0]
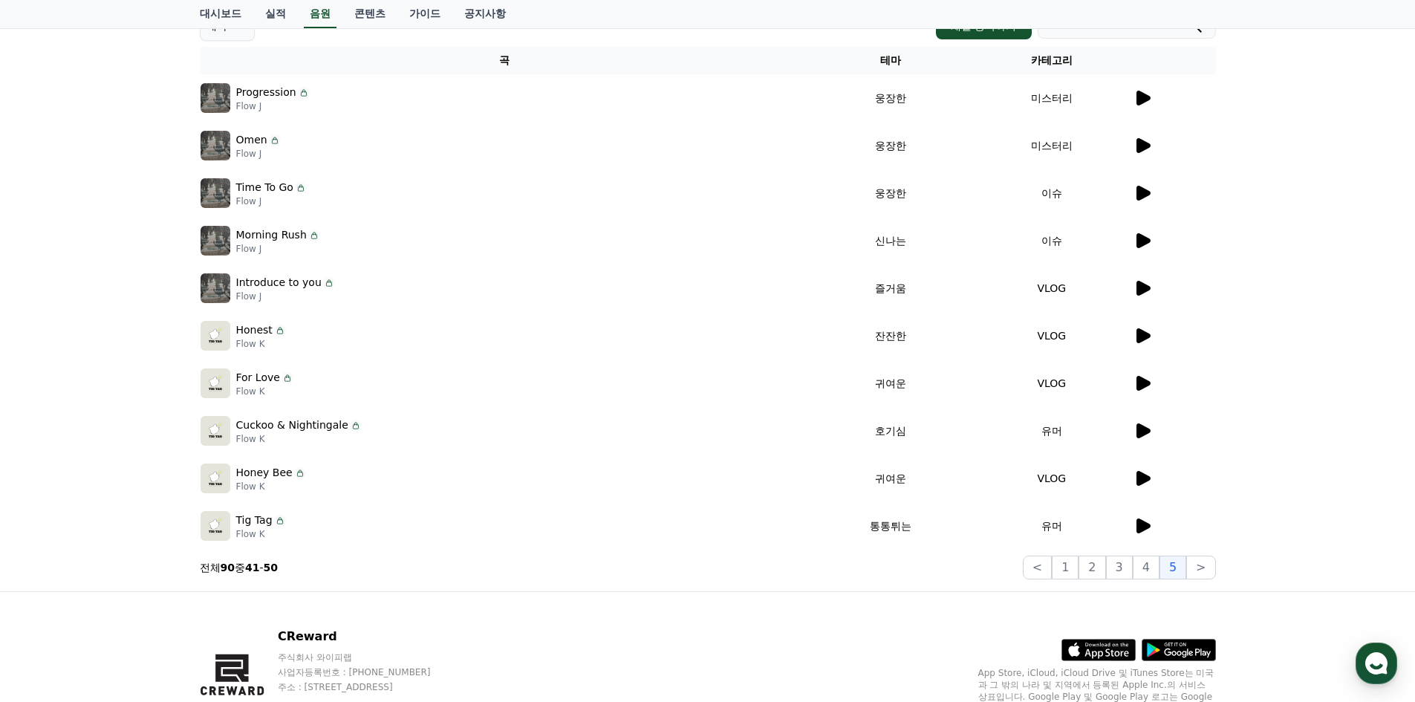
click at [1138, 528] on icon at bounding box center [1144, 526] width 14 height 15
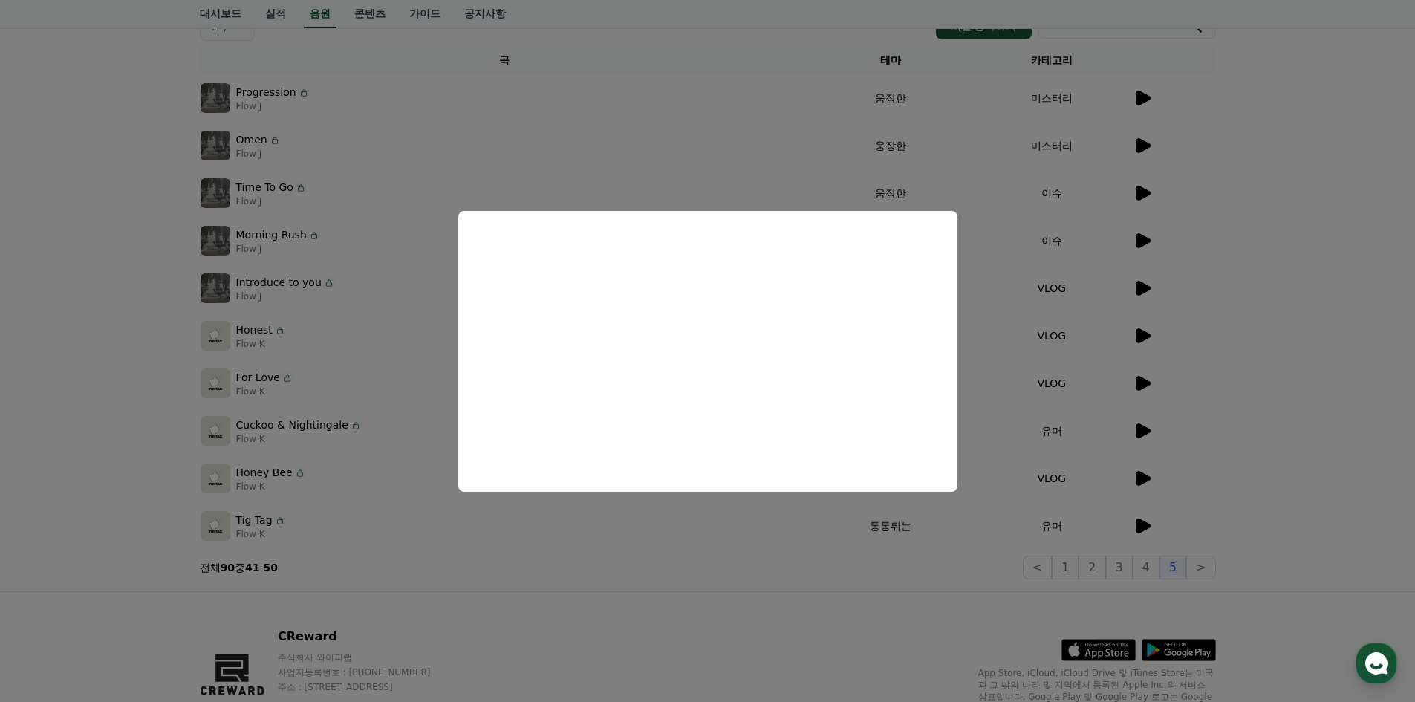
click at [831, 584] on button "close modal" at bounding box center [707, 351] width 1415 height 702
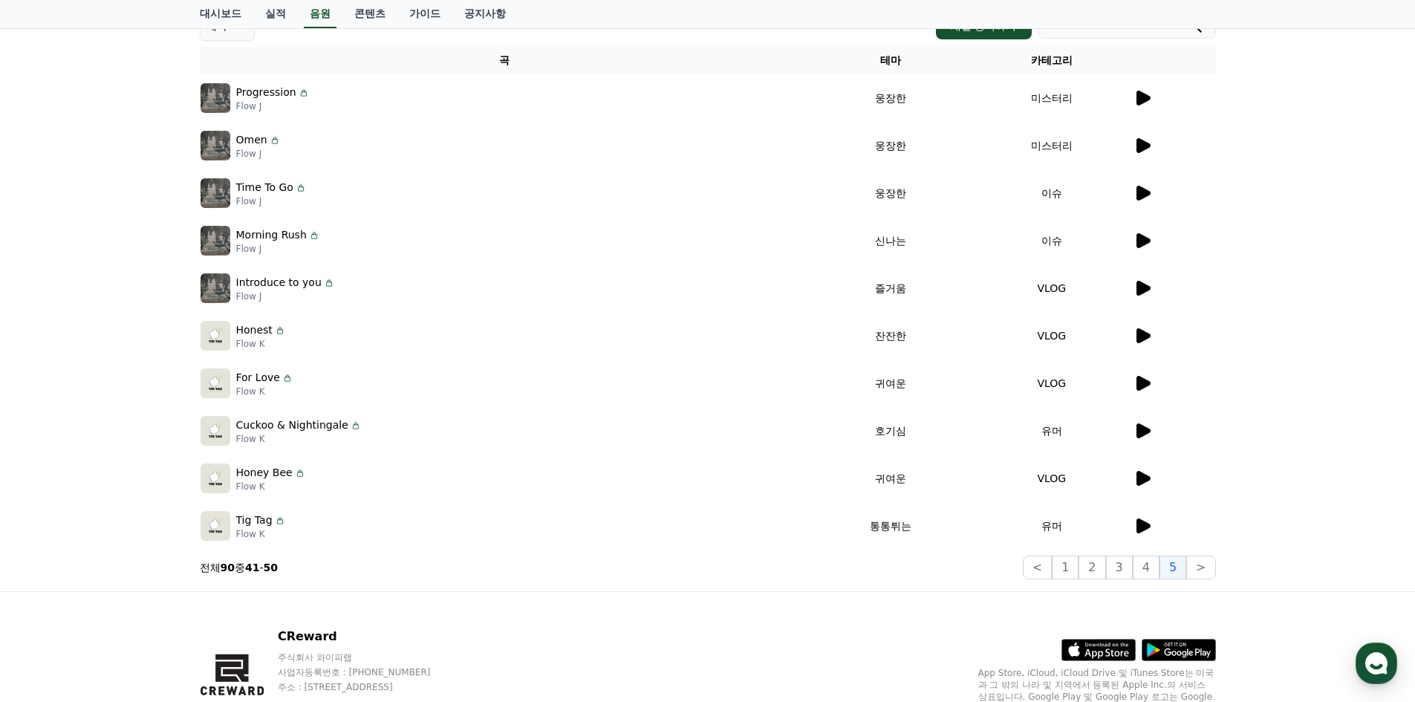
click at [1150, 482] on icon at bounding box center [1143, 479] width 18 height 18
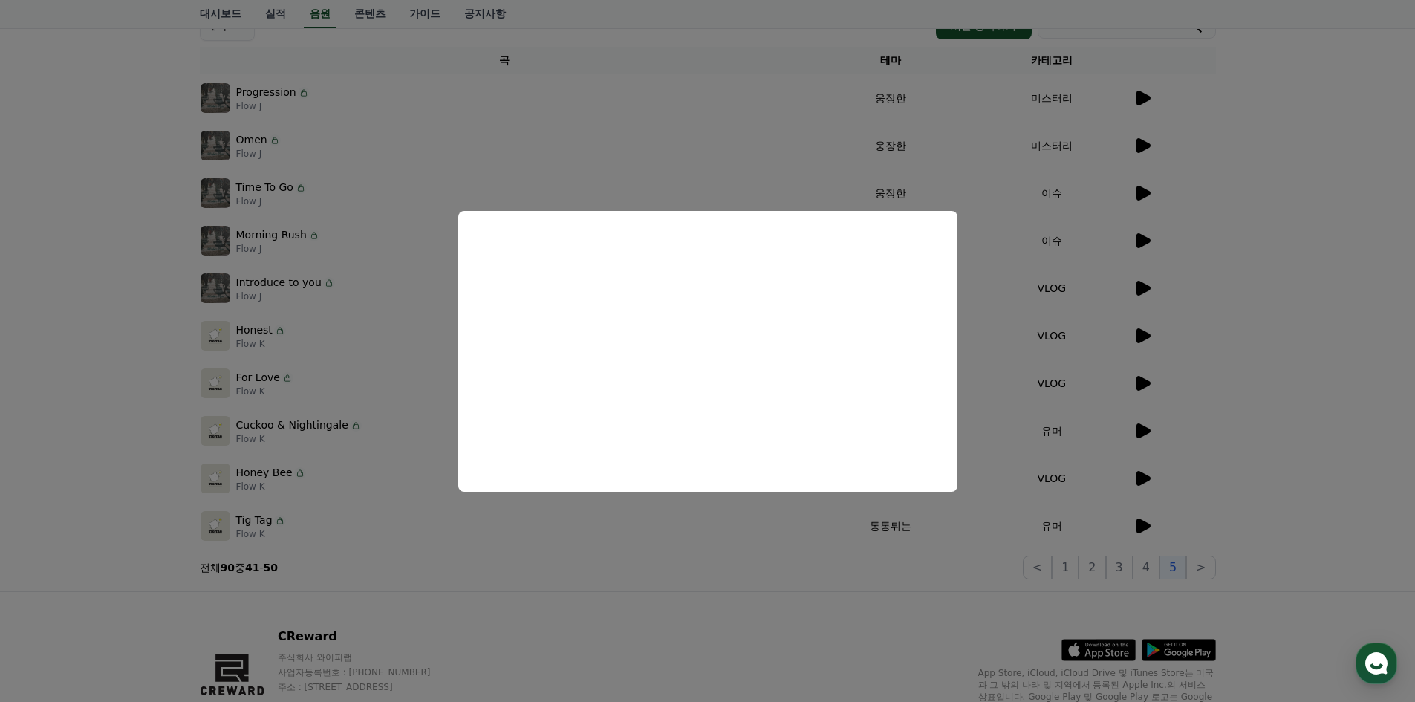
click at [1251, 430] on button "close modal" at bounding box center [707, 351] width 1415 height 702
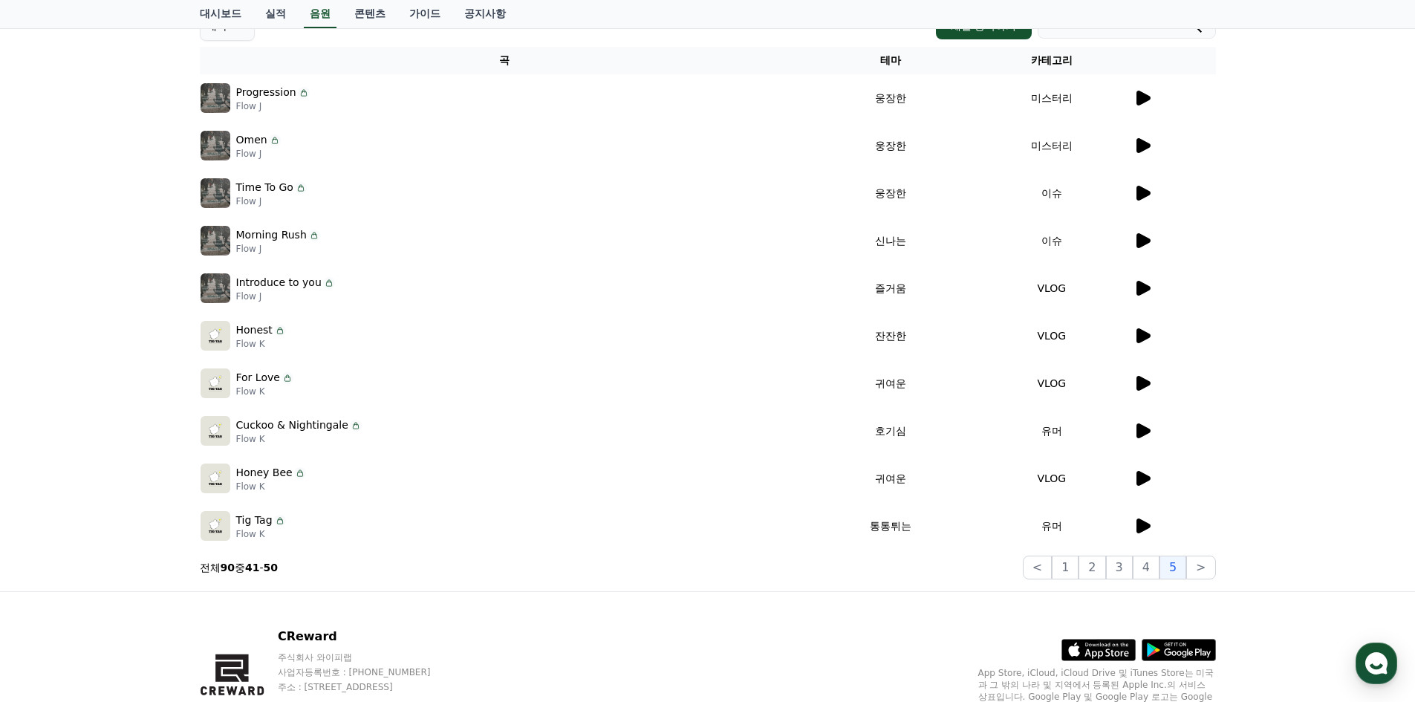
click at [1142, 429] on icon at bounding box center [1144, 431] width 14 height 15
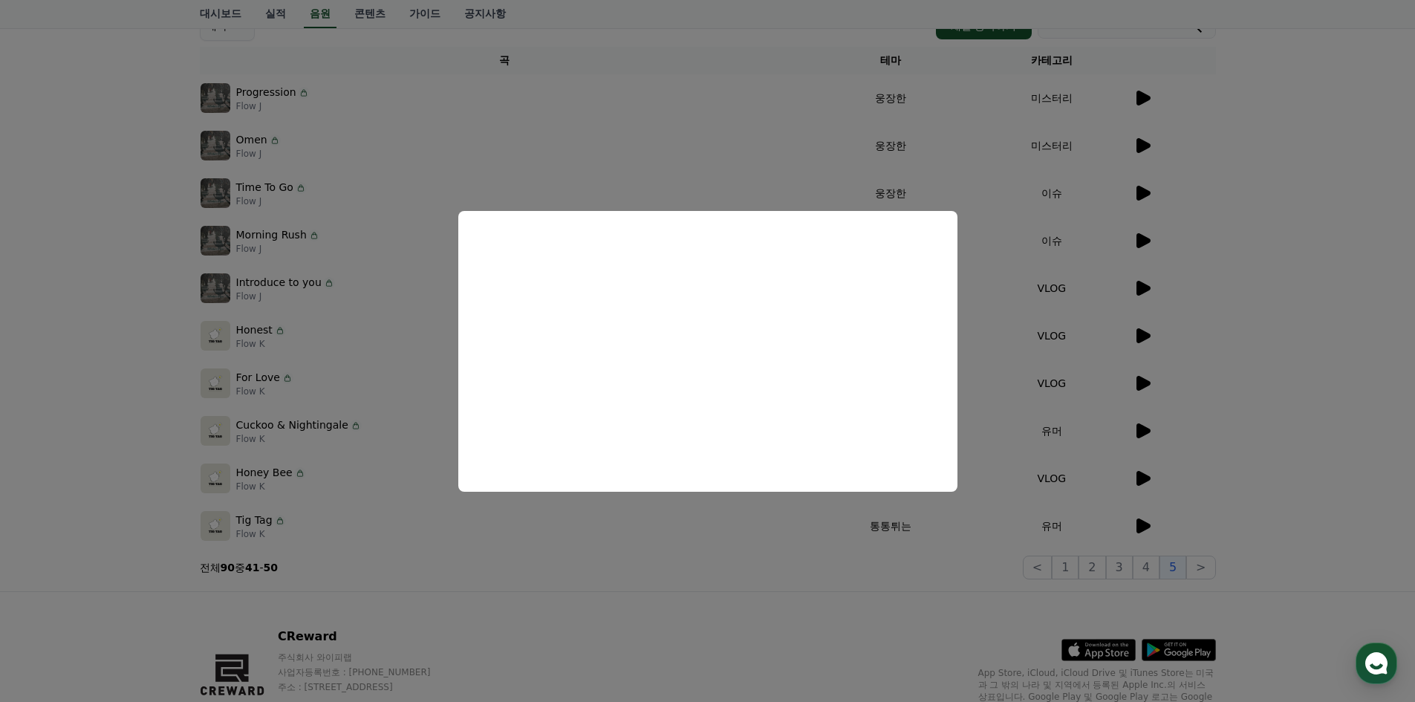
drag, startPoint x: 1207, startPoint y: 355, endPoint x: 1112, endPoint y: 340, distance: 96.3
click at [1204, 355] on button "close modal" at bounding box center [707, 351] width 1415 height 702
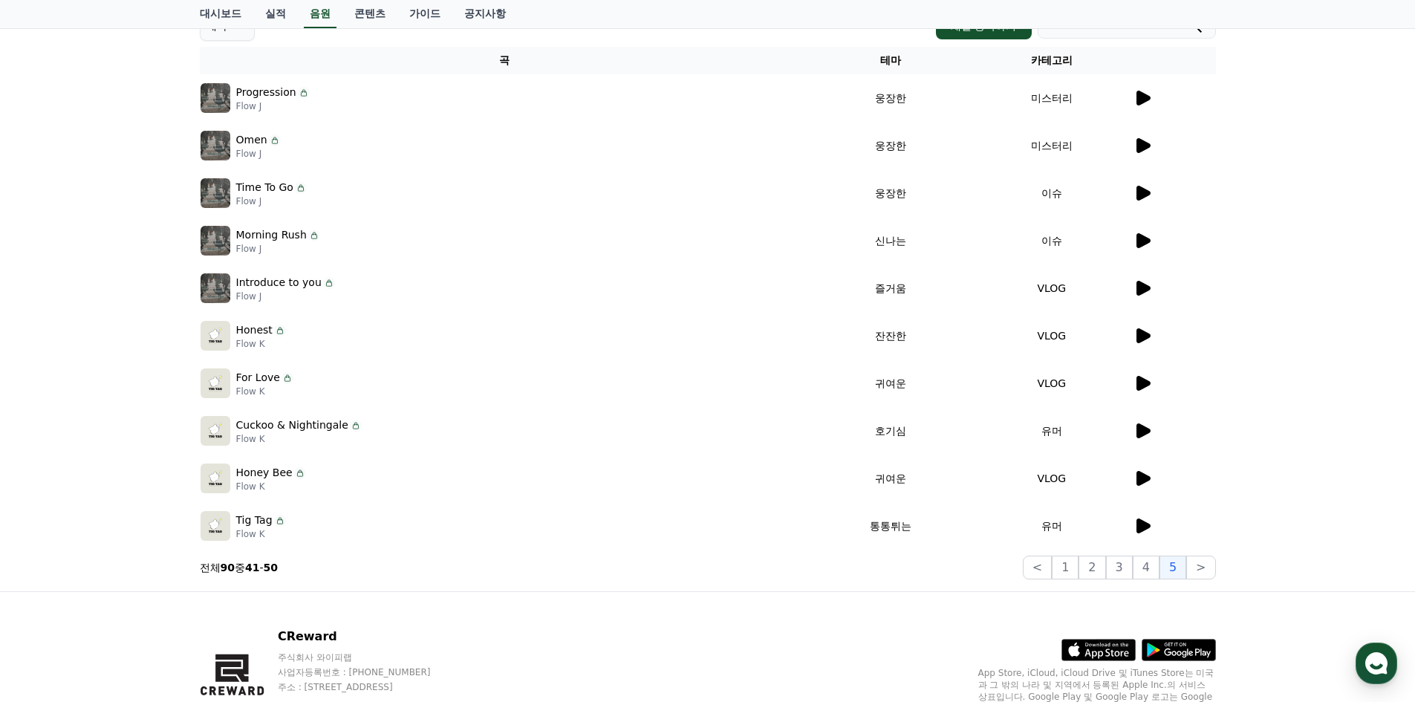
click at [1135, 337] on icon at bounding box center [1143, 336] width 18 height 18
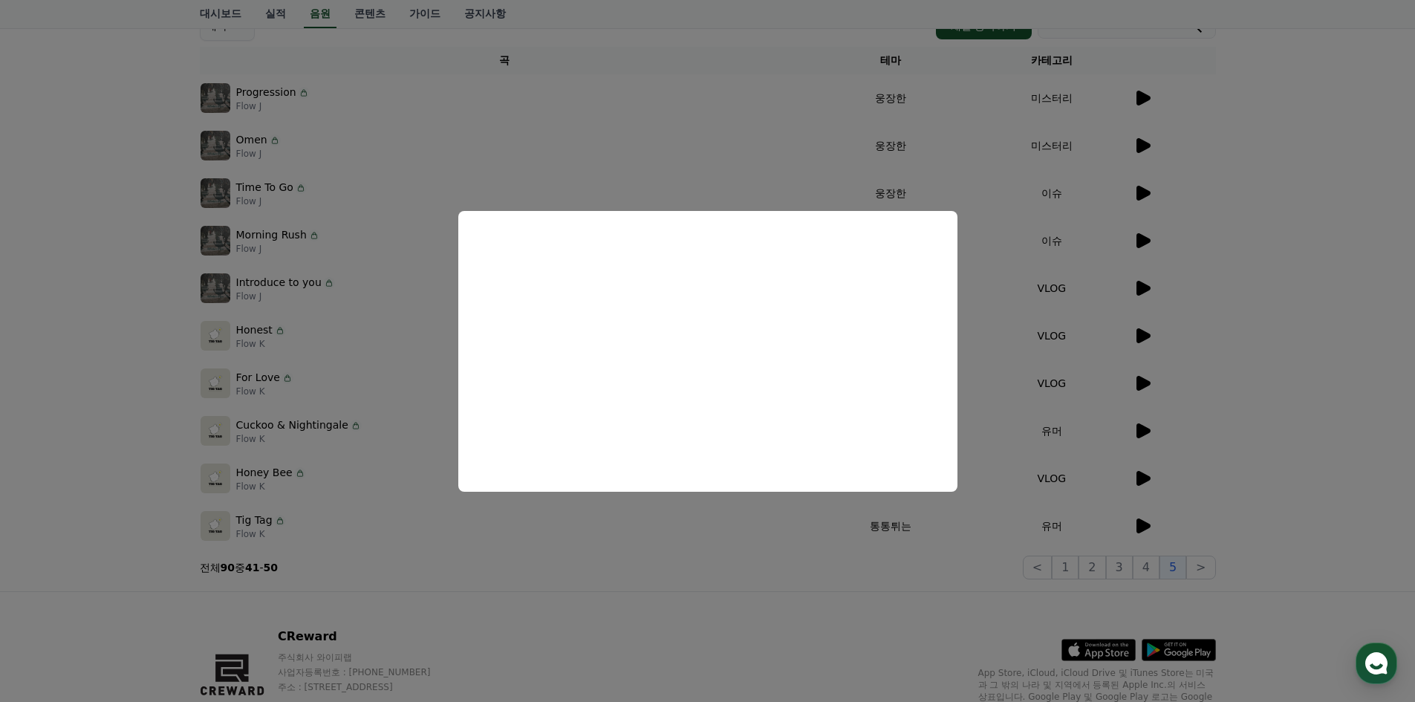
drag, startPoint x: 1245, startPoint y: 358, endPoint x: 1236, endPoint y: 357, distance: 9.7
click at [1237, 357] on button "close modal" at bounding box center [707, 351] width 1415 height 702
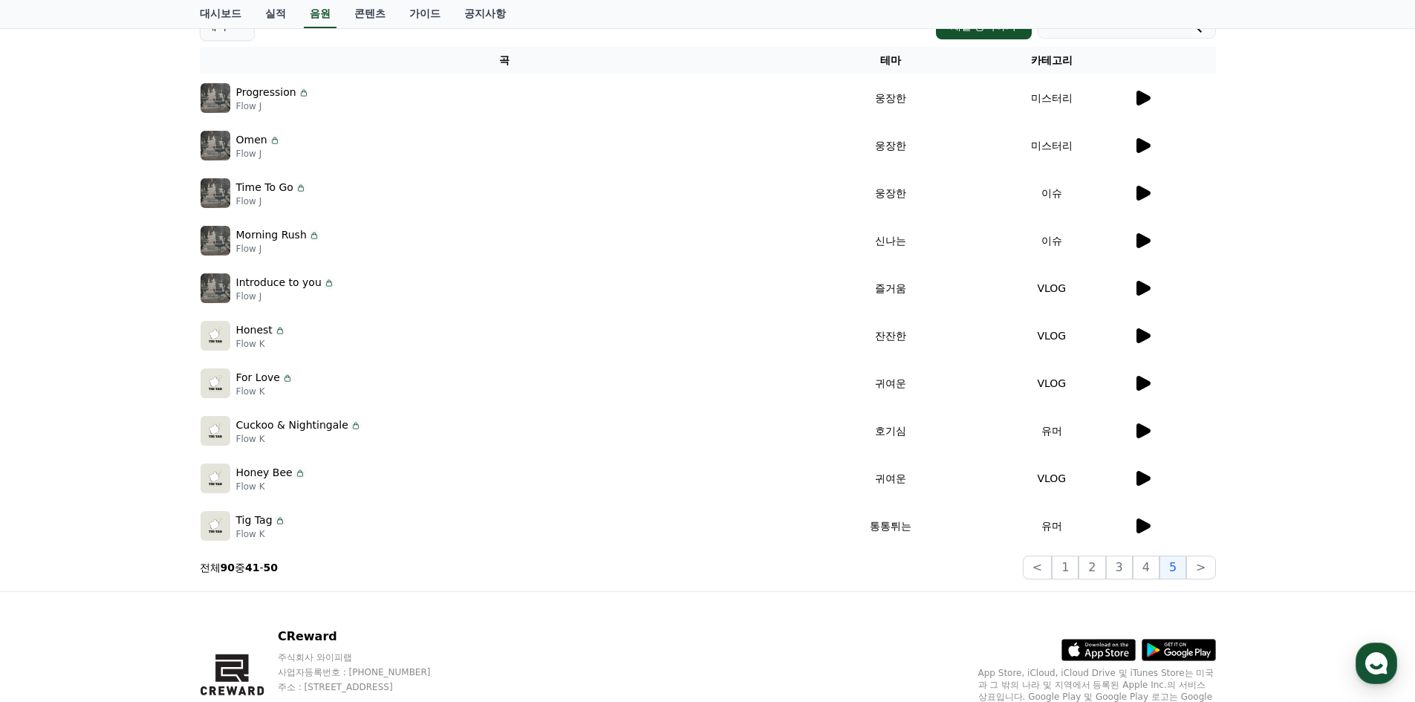
click at [1138, 287] on icon at bounding box center [1144, 288] width 14 height 15
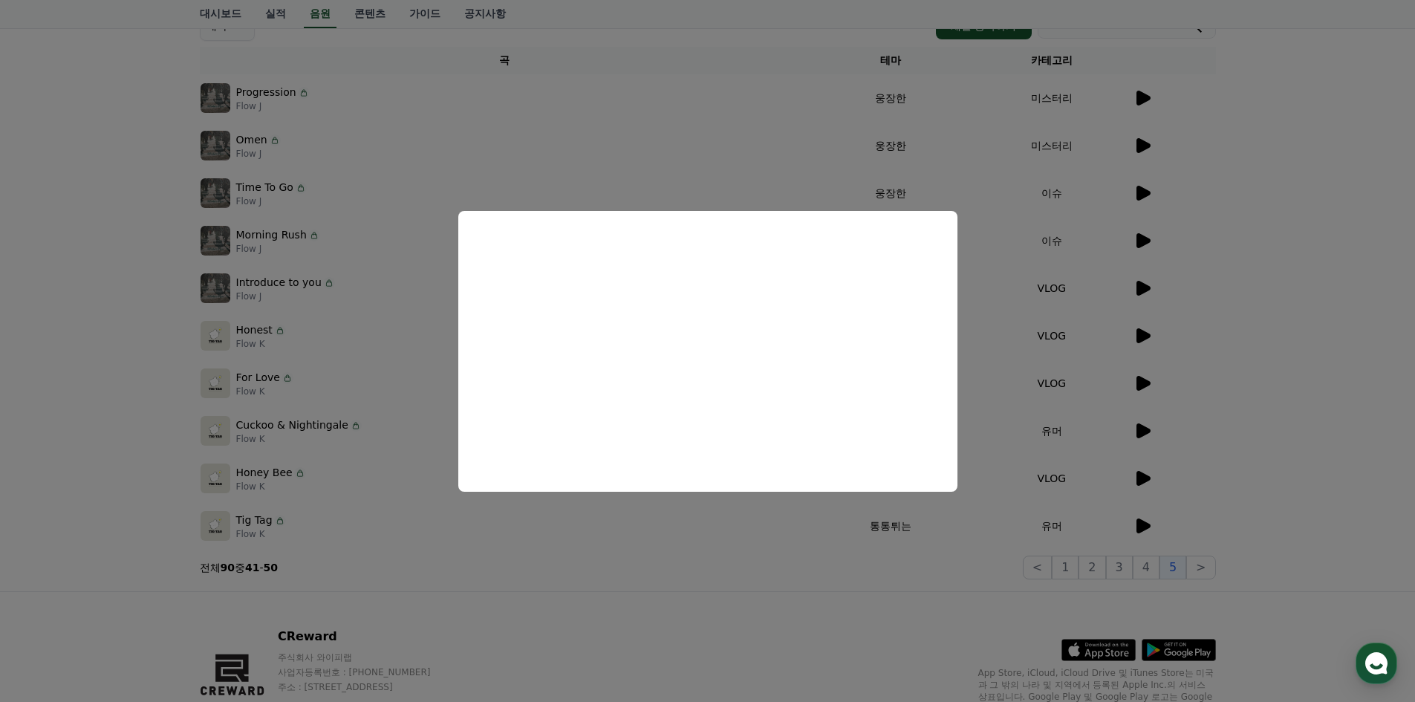
click at [1348, 395] on button "close modal" at bounding box center [707, 351] width 1415 height 702
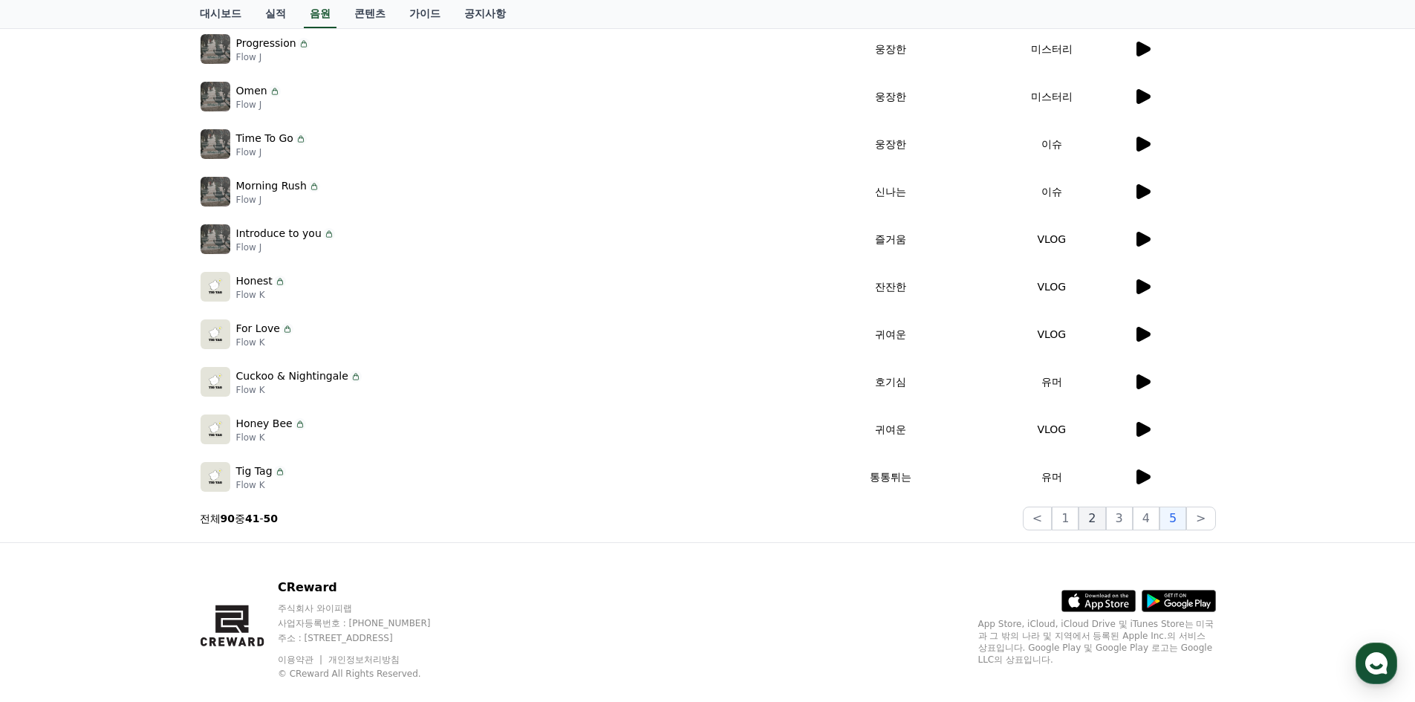
scroll to position [273, 0]
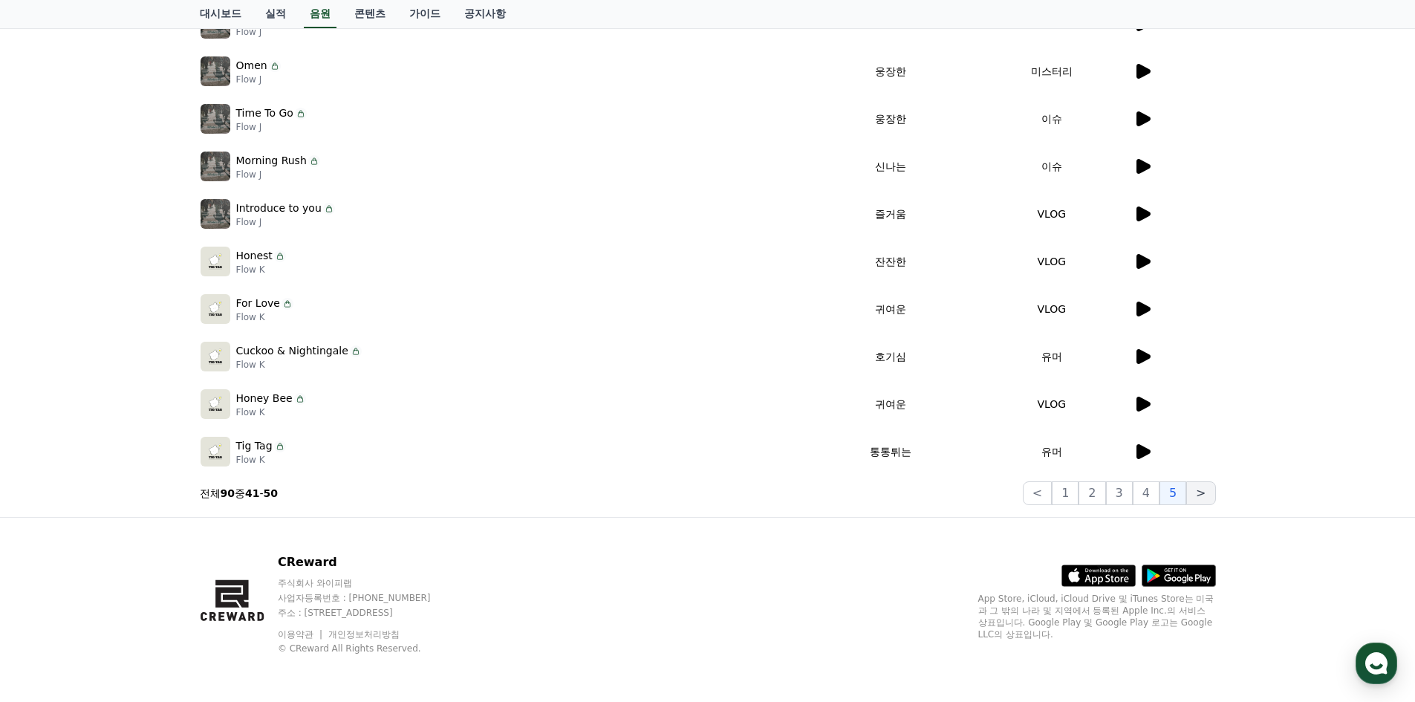
click at [1190, 492] on button ">" at bounding box center [1201, 493] width 29 height 24
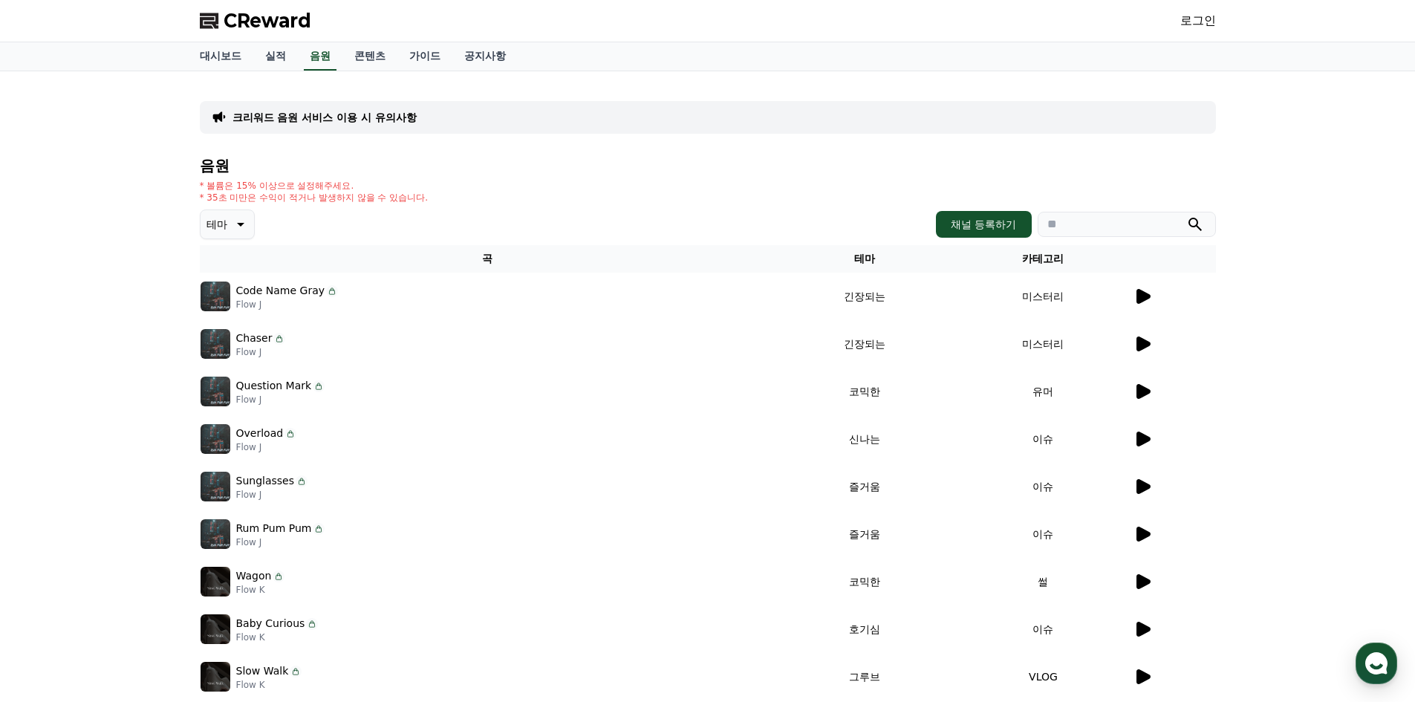
click at [232, 226] on icon at bounding box center [239, 224] width 18 height 18
click at [224, 269] on button "귀여운" at bounding box center [223, 269] width 43 height 33
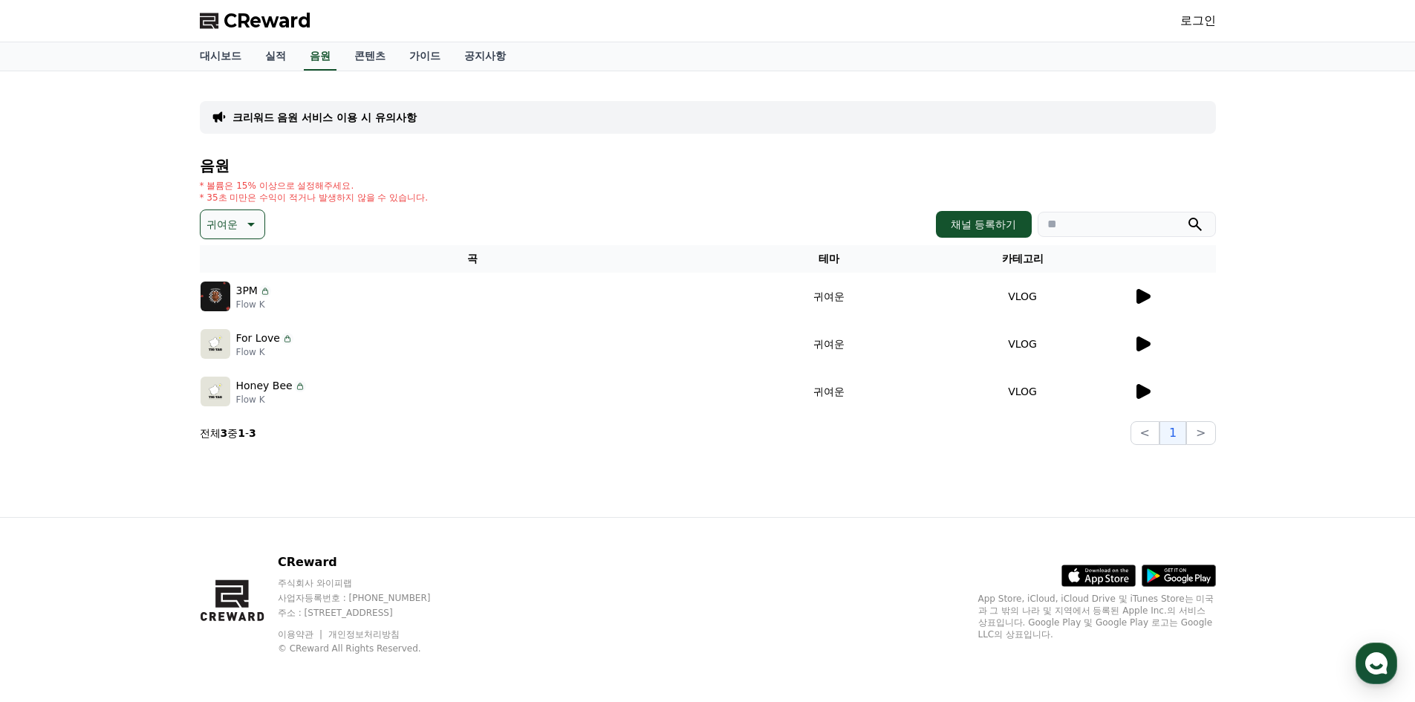
click at [1130, 341] on td "VLOG" at bounding box center [1023, 344] width 220 height 48
click at [1145, 343] on icon at bounding box center [1144, 344] width 14 height 15
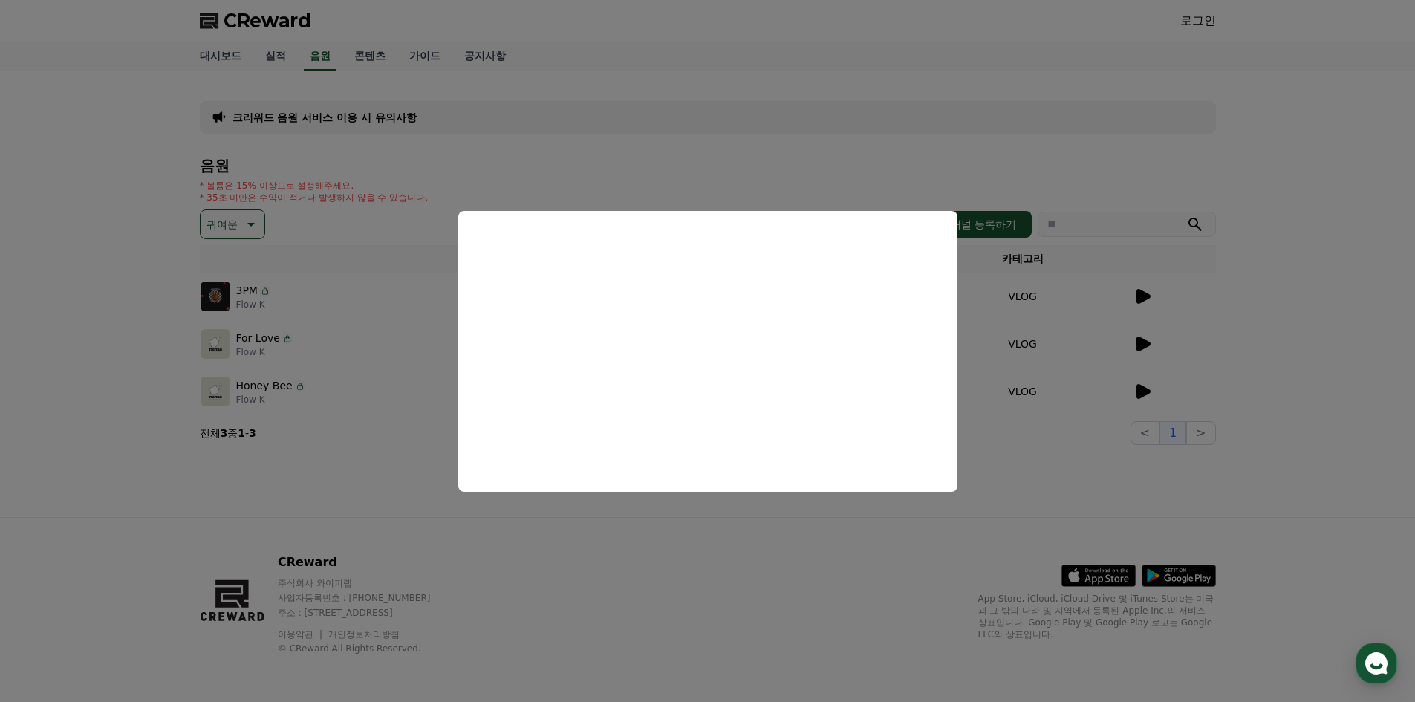
click at [779, 529] on button "close modal" at bounding box center [707, 351] width 1415 height 702
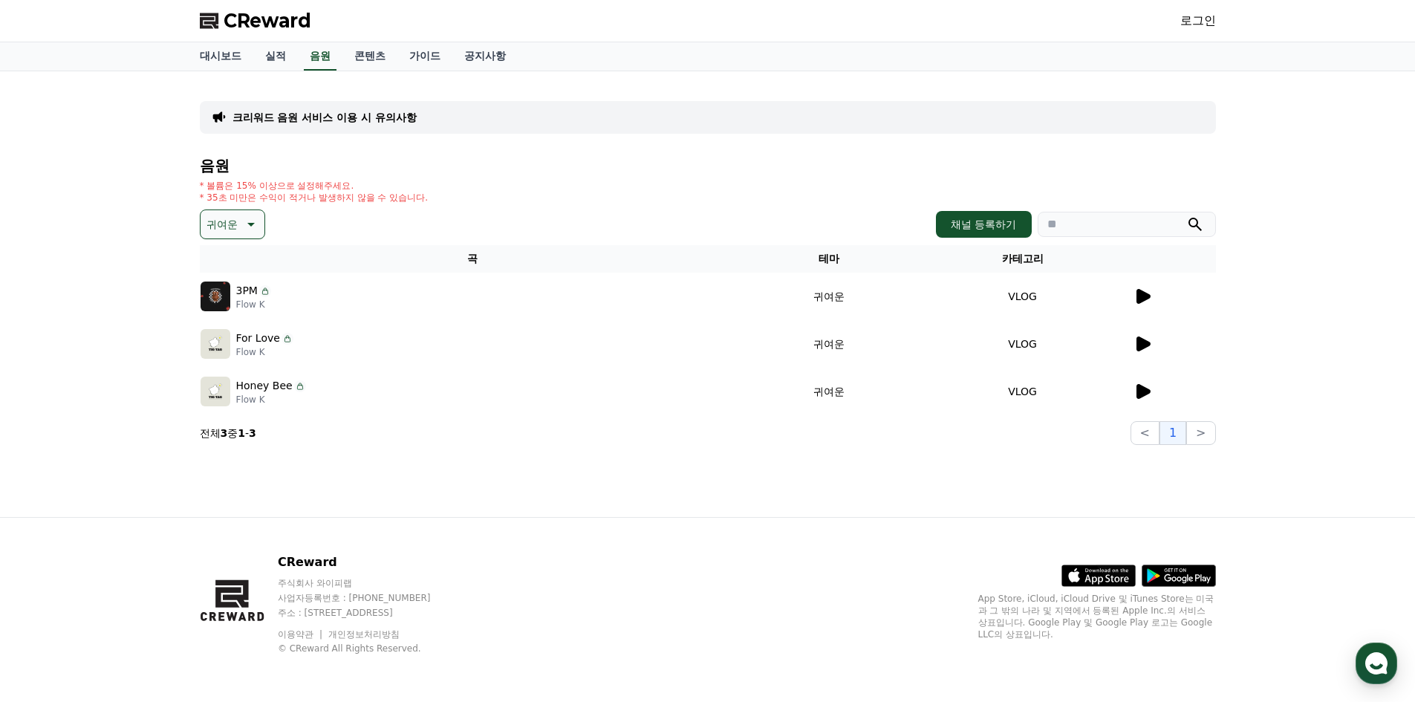
click at [1132, 293] on td "VLOG" at bounding box center [1023, 297] width 220 height 48
click at [1143, 296] on icon at bounding box center [1144, 296] width 14 height 15
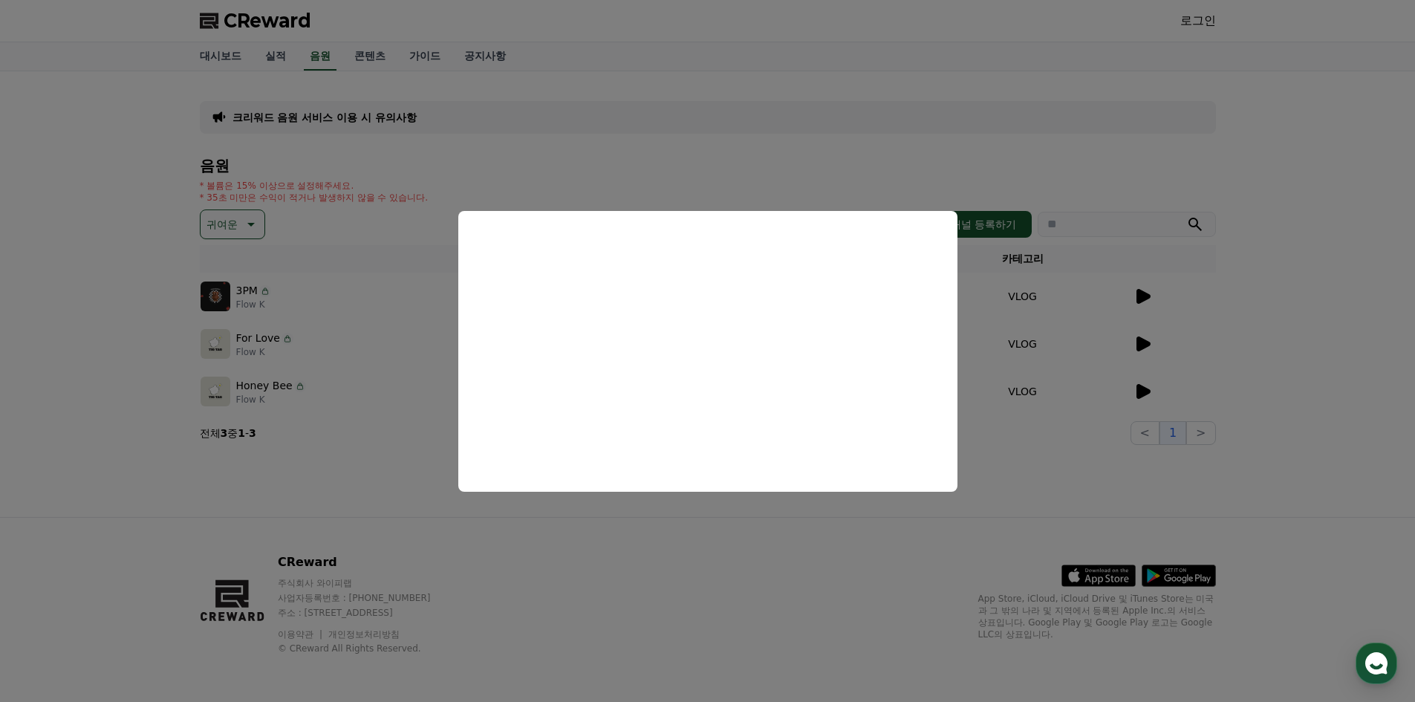
click at [682, 525] on button "close modal" at bounding box center [707, 351] width 1415 height 702
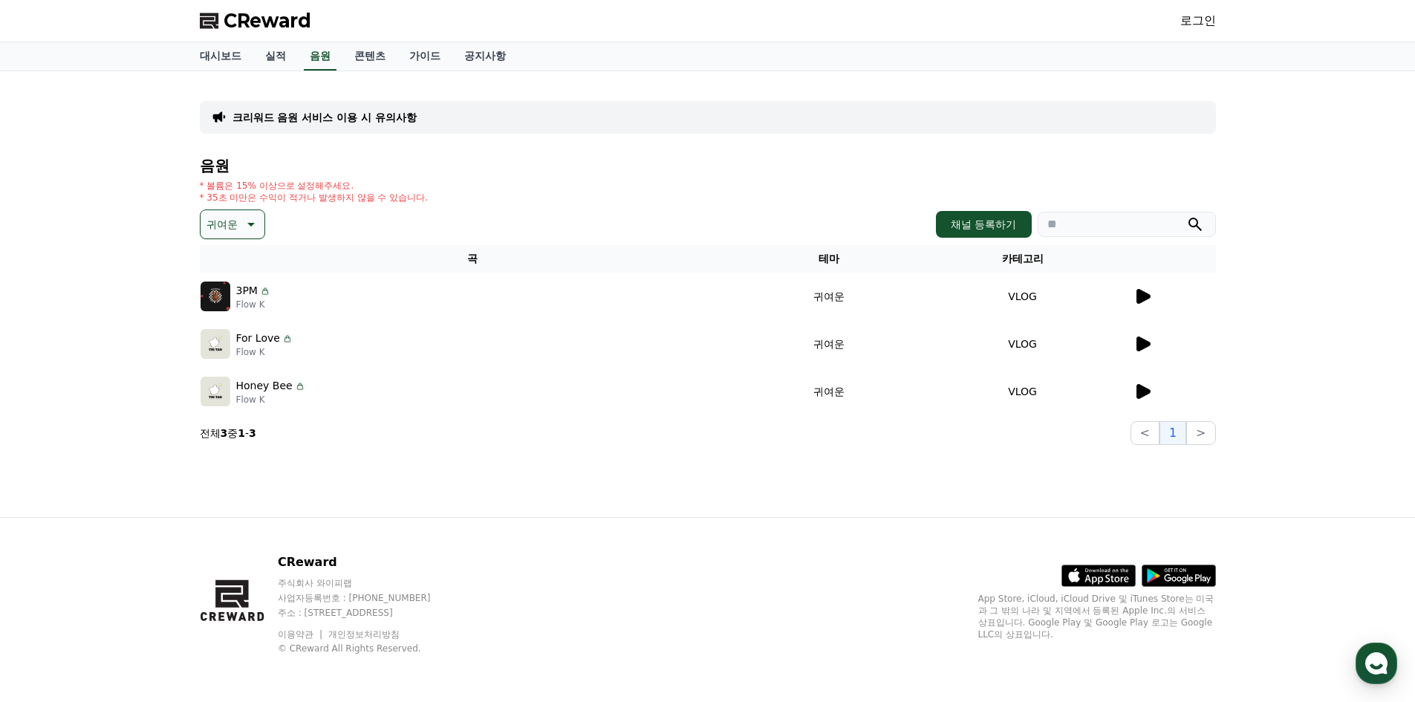
click at [1147, 394] on icon at bounding box center [1144, 391] width 14 height 15
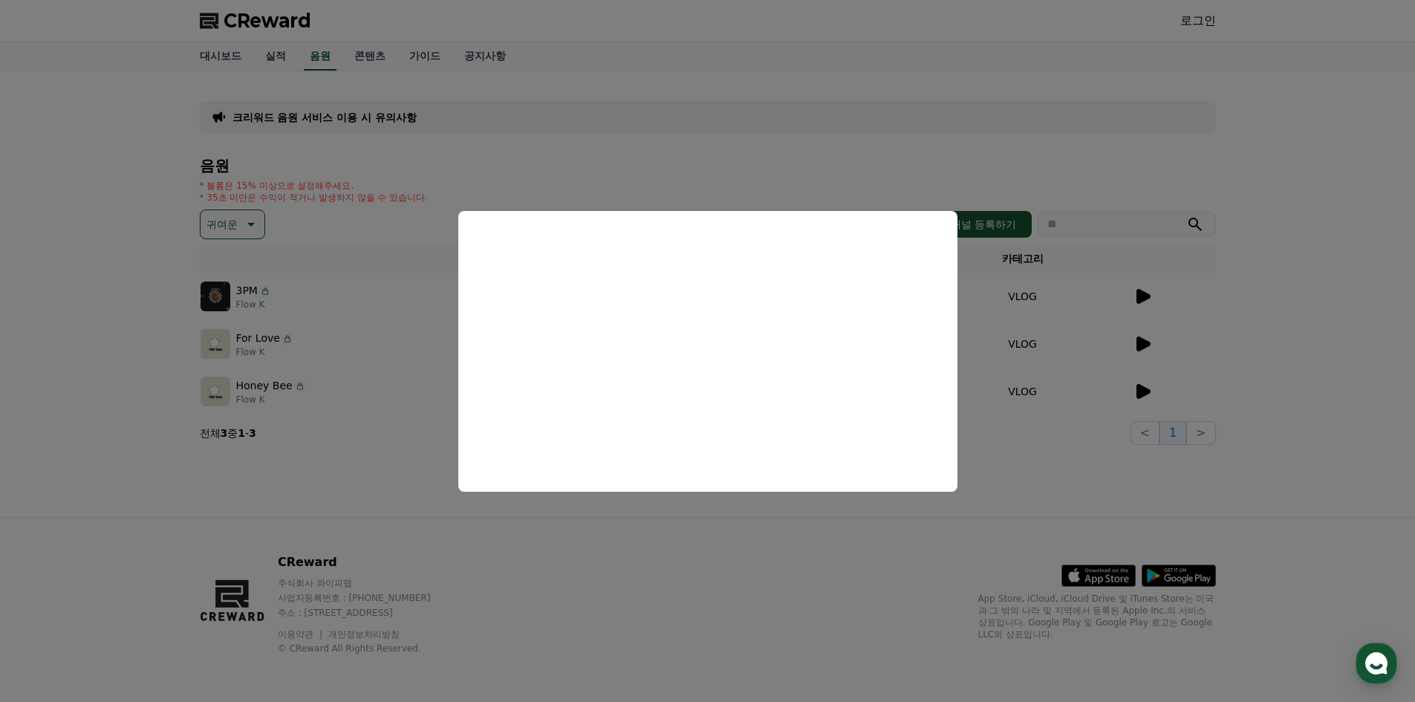
drag, startPoint x: 734, startPoint y: 529, endPoint x: 630, endPoint y: 490, distance: 111.0
click at [733, 529] on button "close modal" at bounding box center [707, 351] width 1415 height 702
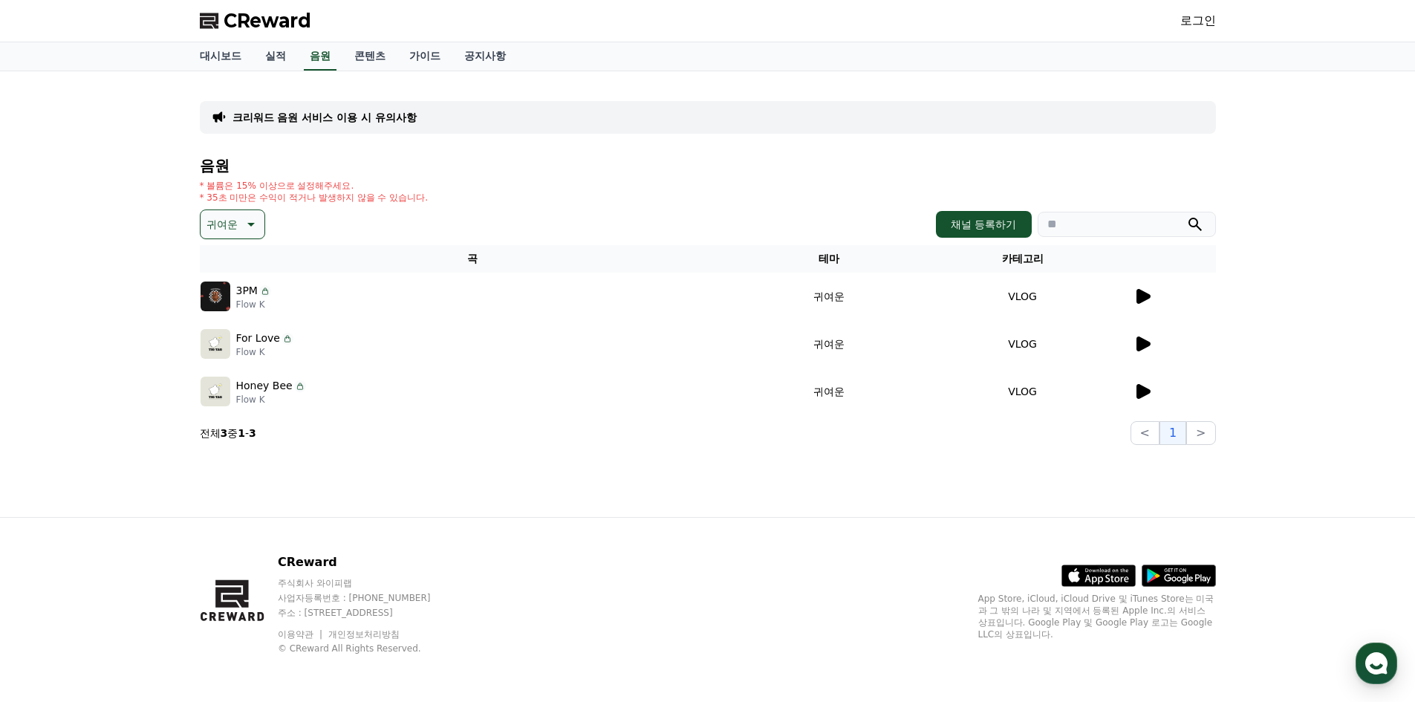
click at [248, 223] on icon at bounding box center [250, 225] width 7 height 4
click at [221, 383] on button "코믹한" at bounding box center [223, 385] width 43 height 33
click at [1138, 389] on icon at bounding box center [1144, 391] width 14 height 15
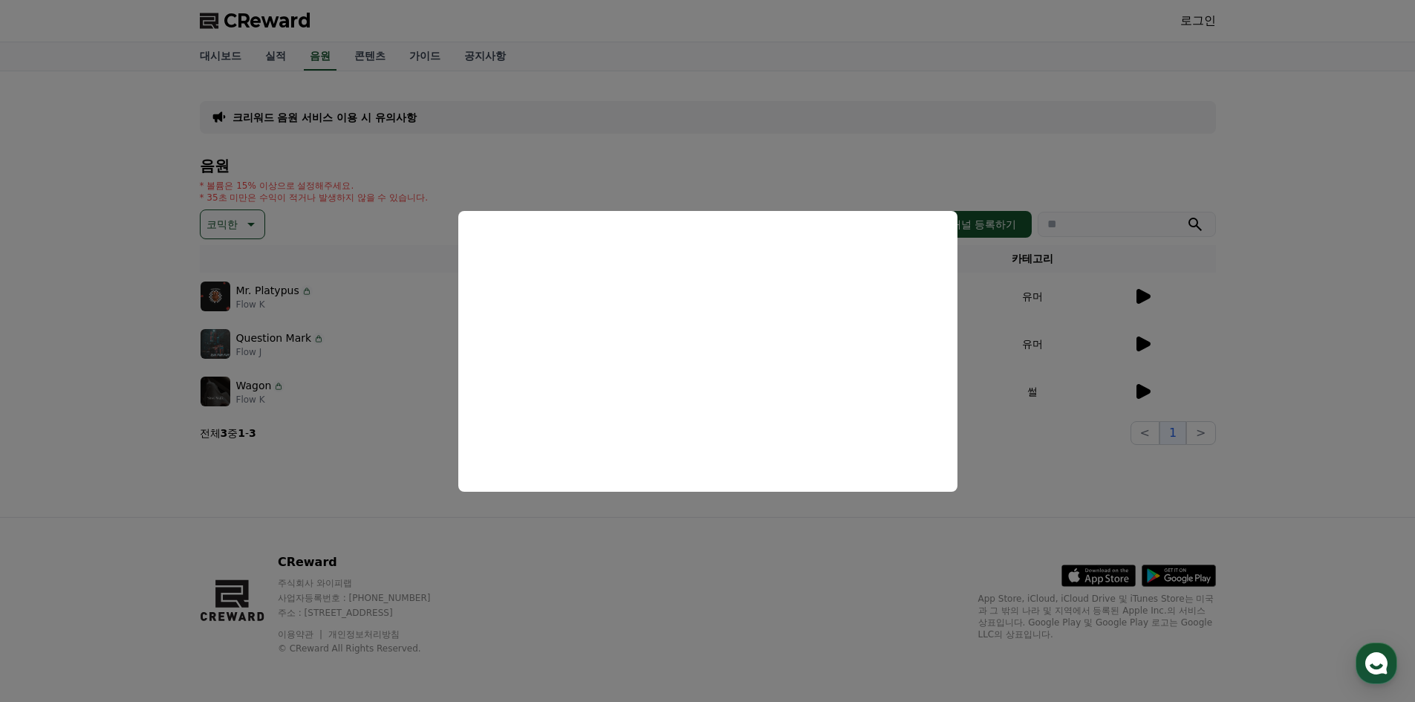
drag, startPoint x: 747, startPoint y: 517, endPoint x: 959, endPoint y: 442, distance: 224.7
click at [748, 520] on button "close modal" at bounding box center [707, 351] width 1415 height 702
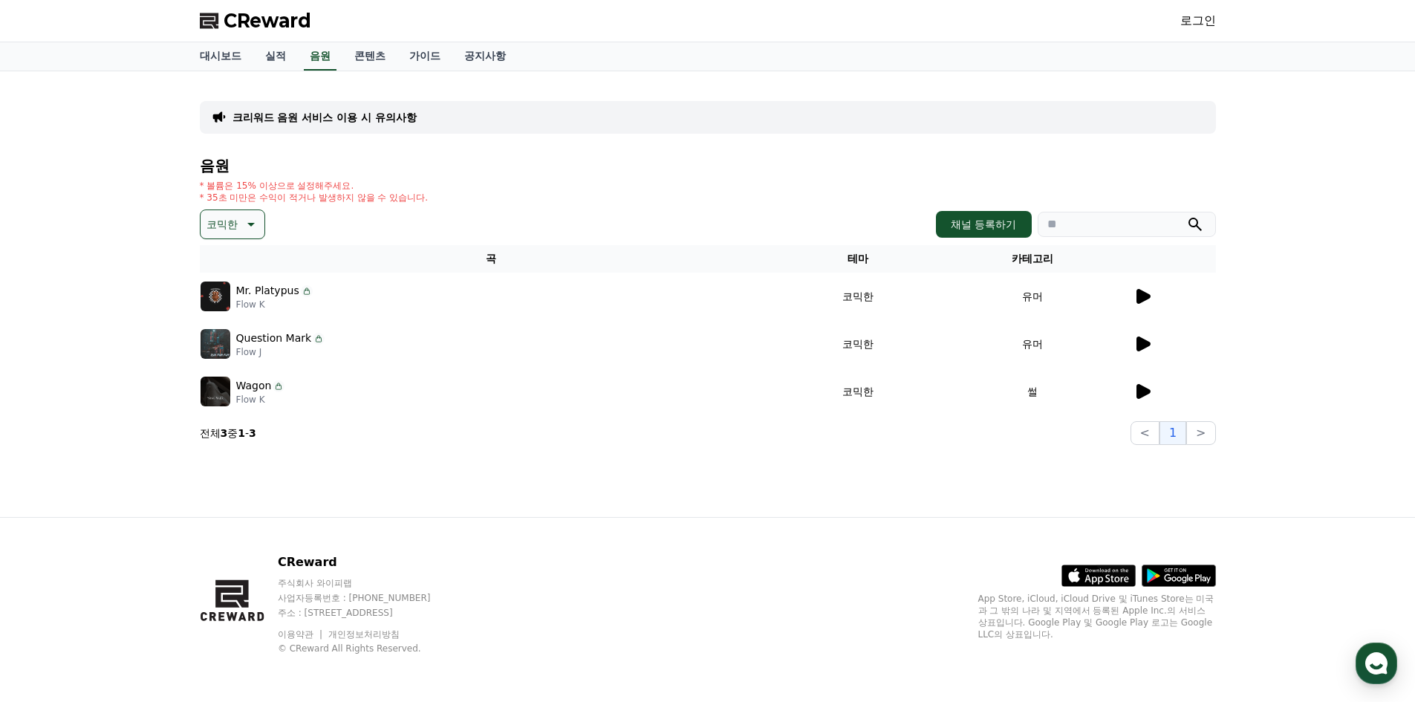
click at [195, 218] on div "크리워드 음원 서비스 이용 시 유의사항 음원 * 볼륨은 15% 이상으로 설정해주세요. * 35초 미만은 수익이 적거나 발생하지 않을 수 있습니…" at bounding box center [708, 264] width 1028 height 374
drag, startPoint x: 224, startPoint y: 227, endPoint x: 235, endPoint y: 237, distance: 14.7
click at [225, 227] on p "코믹한" at bounding box center [222, 224] width 31 height 21
click at [453, 198] on div "* 볼륨은 15% 이상으로 설정해주세요. * 35초 미만은 수익이 적거나 발생하지 않을 수 있습니다." at bounding box center [708, 192] width 1016 height 24
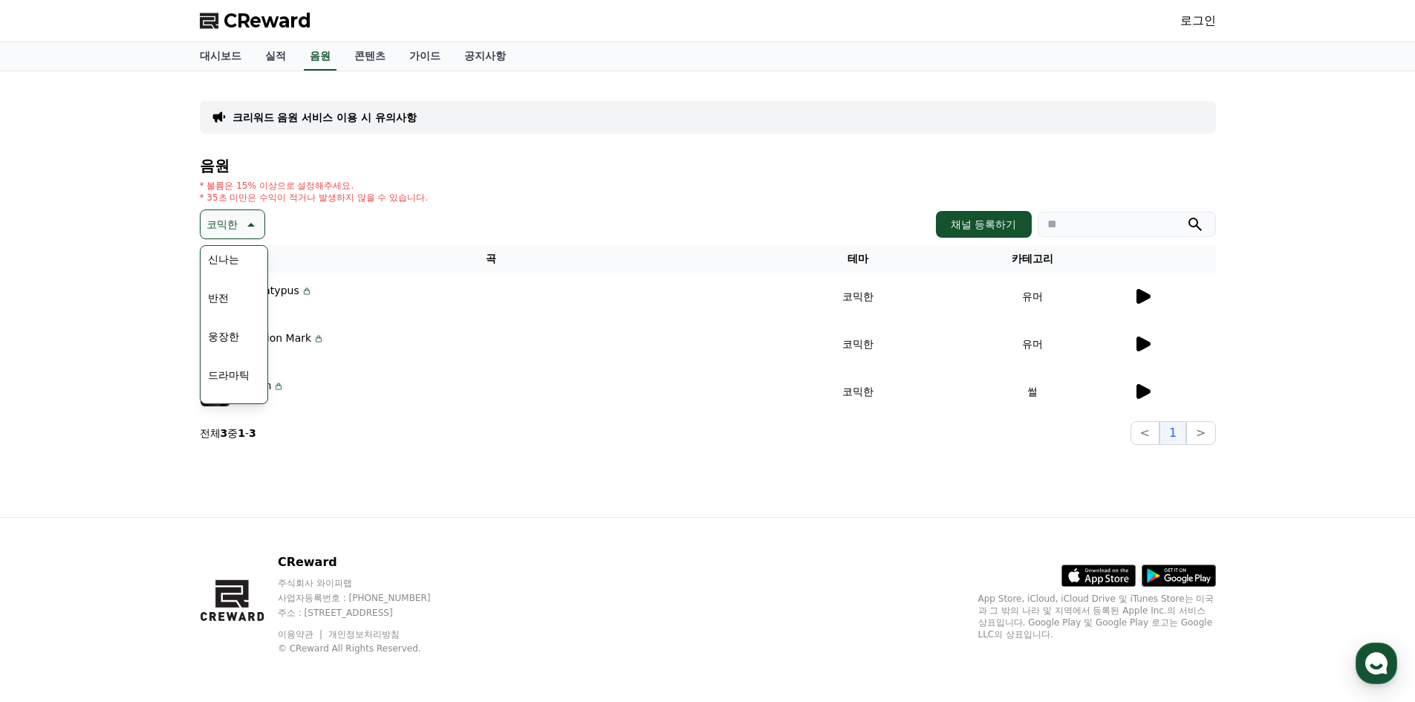
scroll to position [223, 0]
click at [234, 394] on button "드라마틱" at bounding box center [228, 388] width 53 height 33
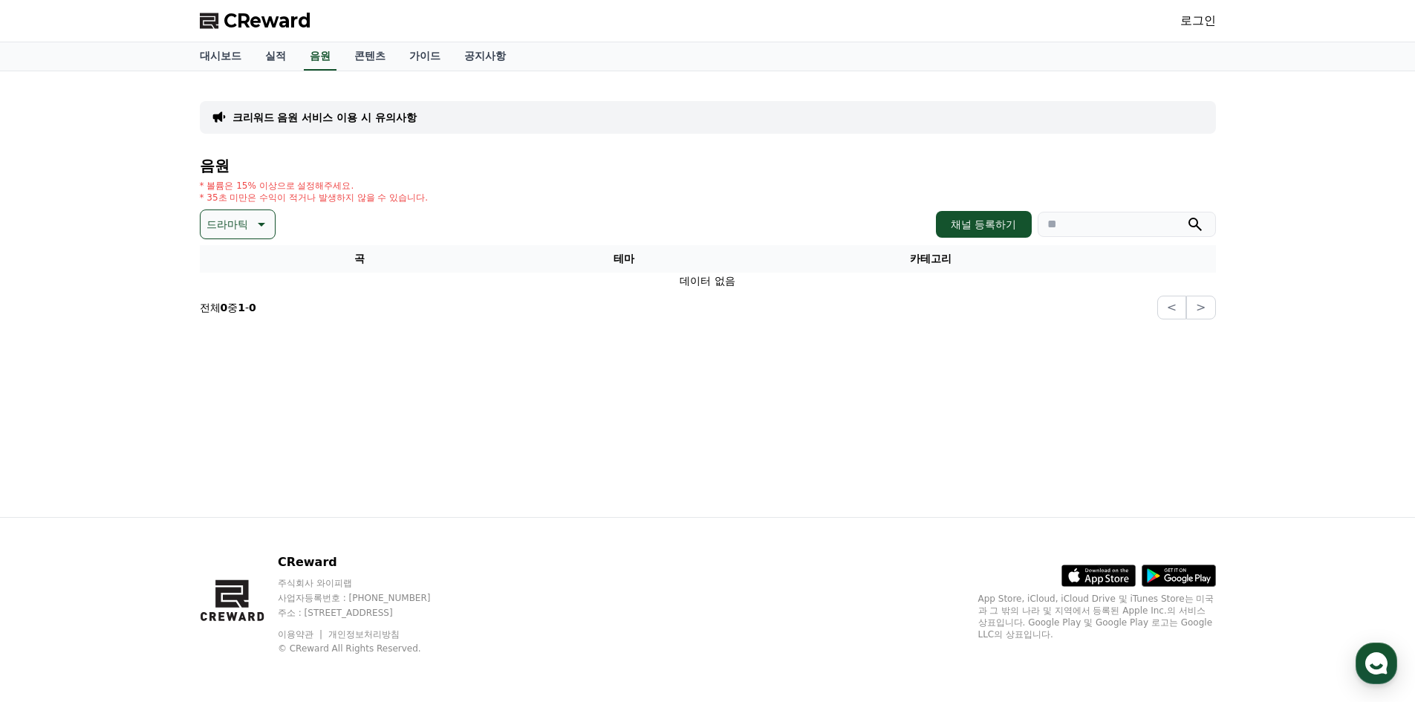
click at [242, 219] on p "드라마틱" at bounding box center [228, 224] width 42 height 21
click at [233, 287] on button "환상적인" at bounding box center [228, 302] width 53 height 33
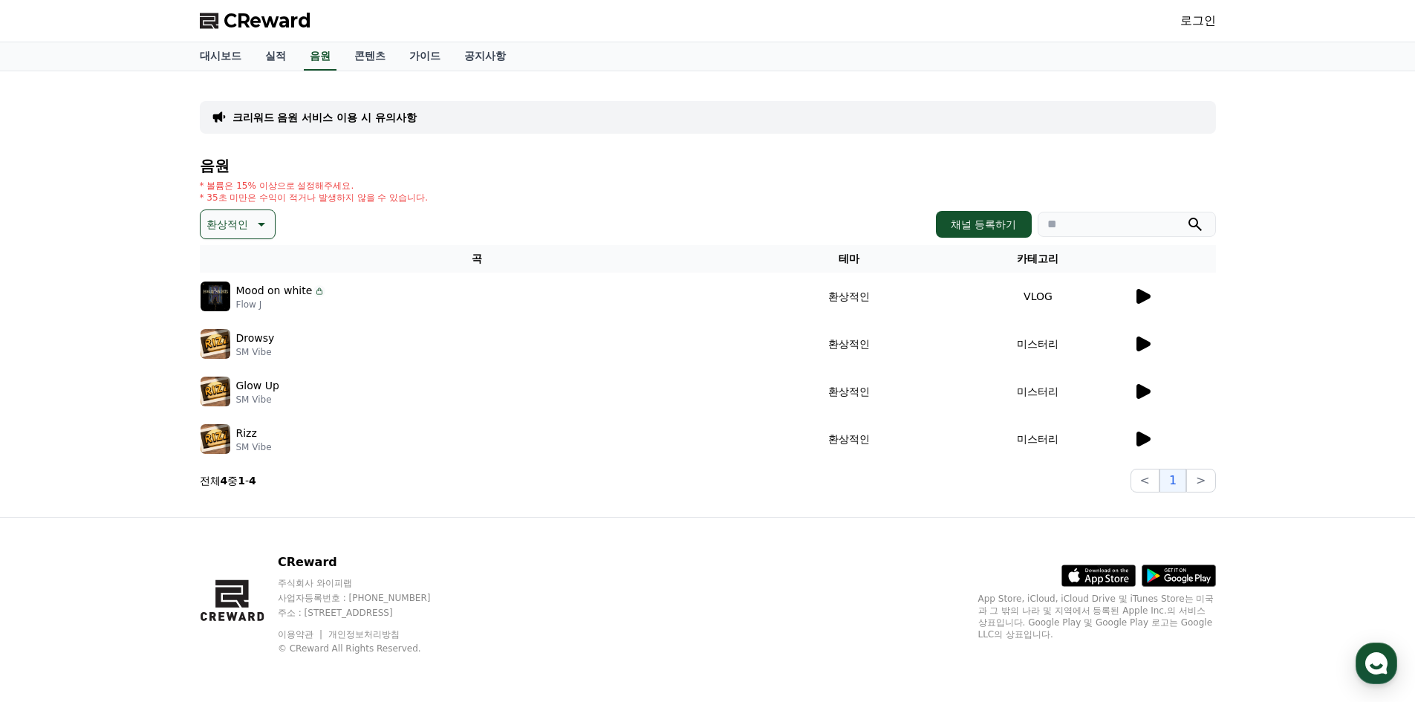
click at [242, 221] on p "환상적인" at bounding box center [228, 224] width 42 height 21
click at [242, 270] on div "전체 환상적인 호기심 어두운 밝은 통통튀는 신나는 반전 웅장한 드라마틱 즐거움 분위기있는 EDM 그루브 슬픈 잔잔한 귀여운 감동적인 긴장되는 …" at bounding box center [237, 630] width 71 height 767
drag, startPoint x: 235, startPoint y: 265, endPoint x: 210, endPoint y: 264, distance: 24.6
click at [232, 264] on div "전체 환상적인 호기심 어두운 밝은 통통튀는 신나는 반전 웅장한 드라마틱 즐거움 분위기있는 EDM 그루브 슬픈 잔잔한 귀여운 감동적인 긴장되는 …" at bounding box center [237, 630] width 71 height 767
click at [210, 264] on button "전체" at bounding box center [218, 263] width 33 height 33
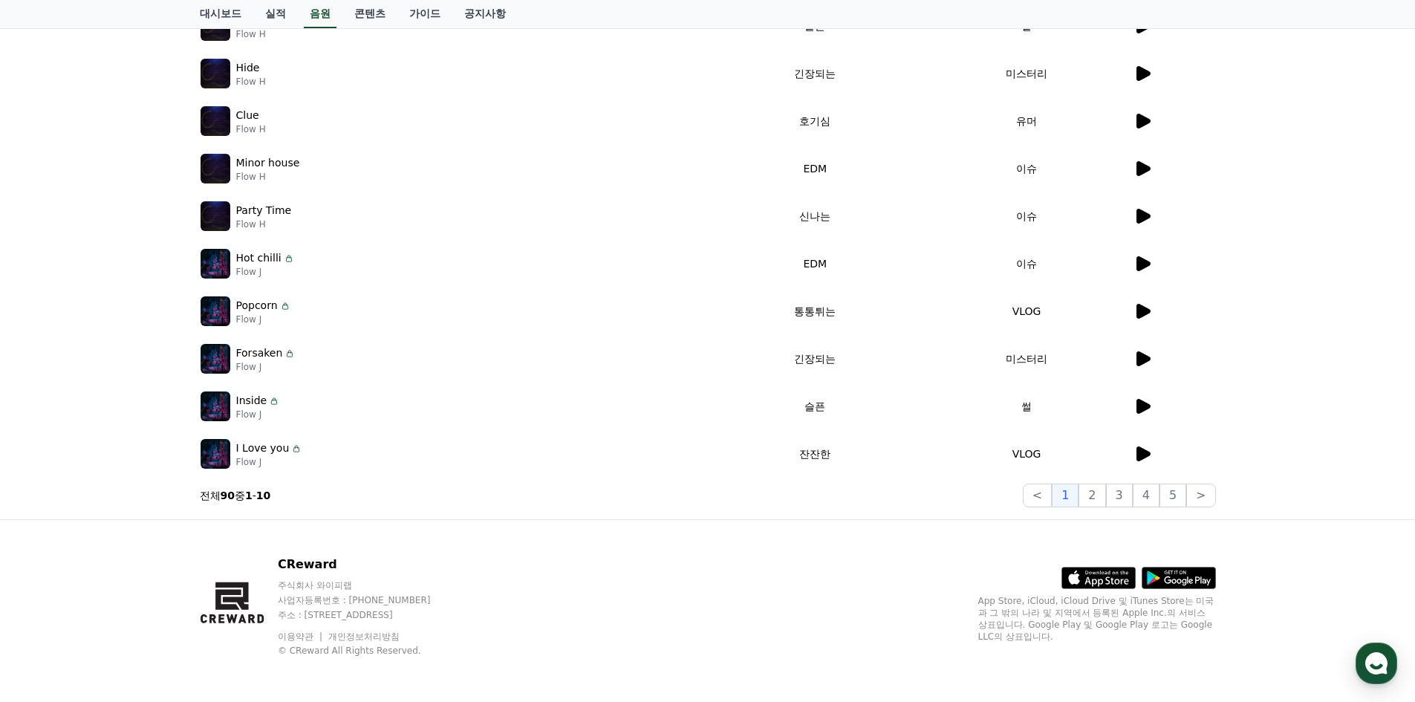
scroll to position [273, 0]
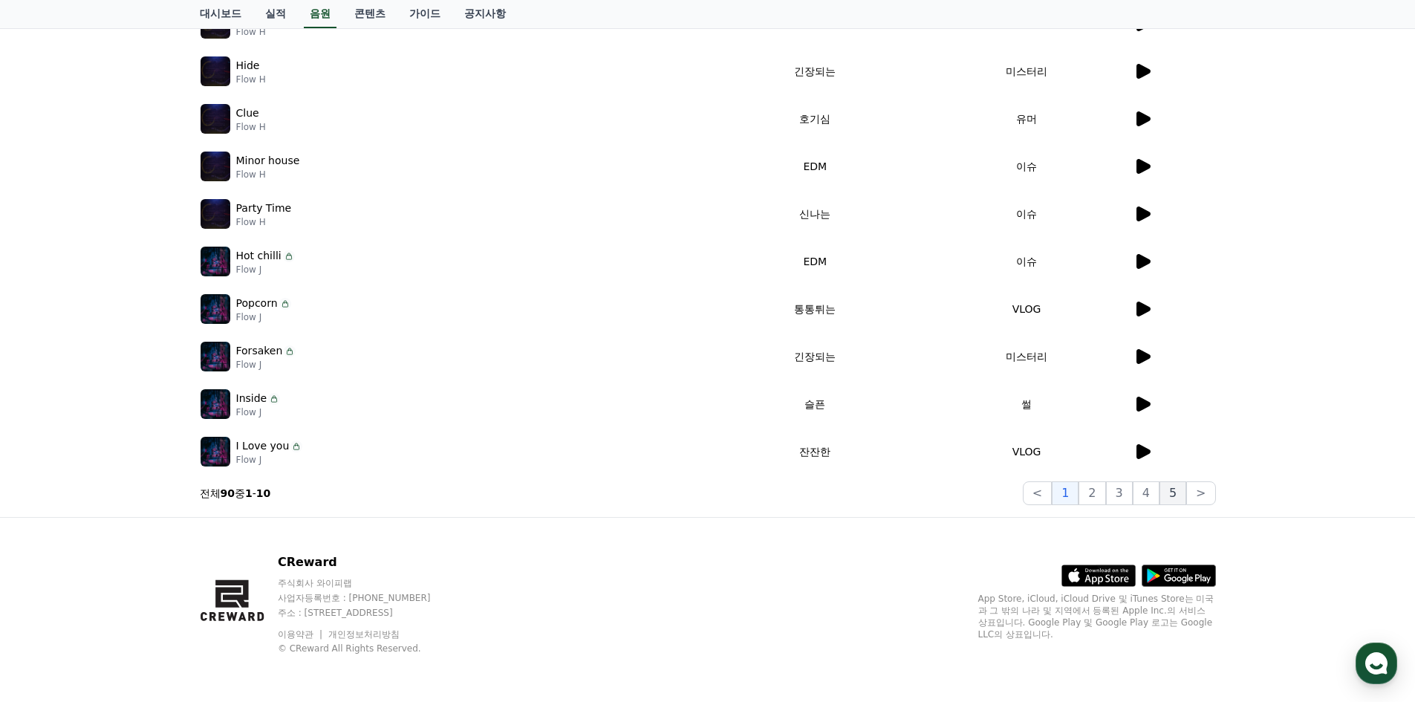
click at [1178, 496] on button "5" at bounding box center [1173, 493] width 27 height 24
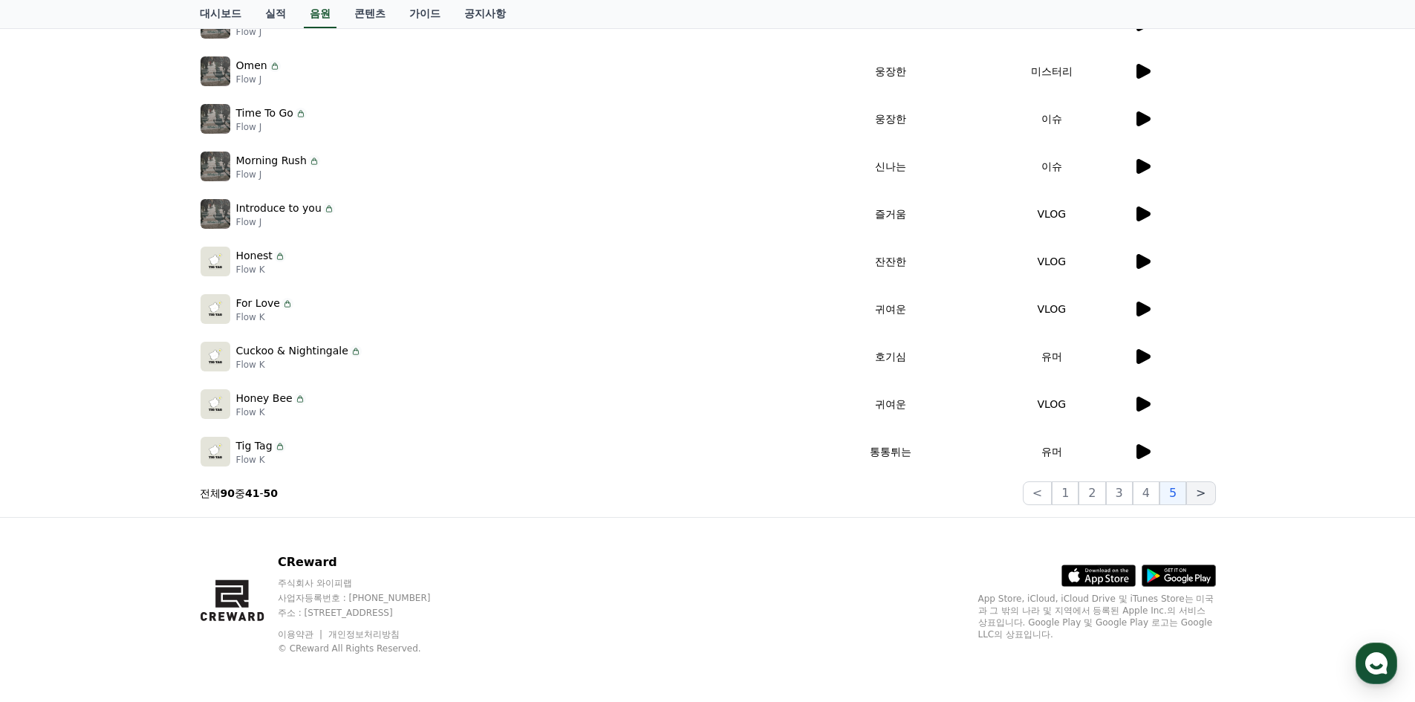
click at [1205, 496] on button ">" at bounding box center [1201, 493] width 29 height 24
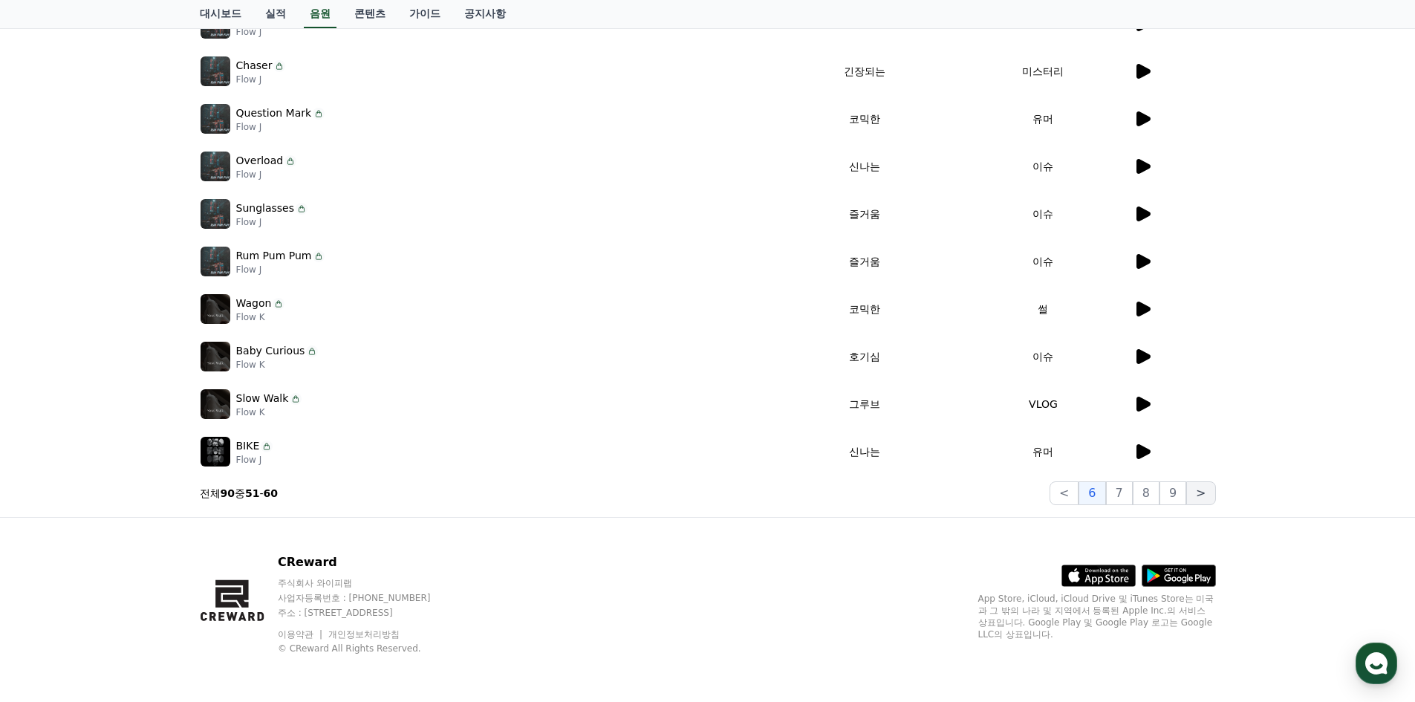
click at [1208, 494] on button ">" at bounding box center [1201, 493] width 29 height 24
click at [1179, 493] on button "9" at bounding box center [1173, 493] width 27 height 24
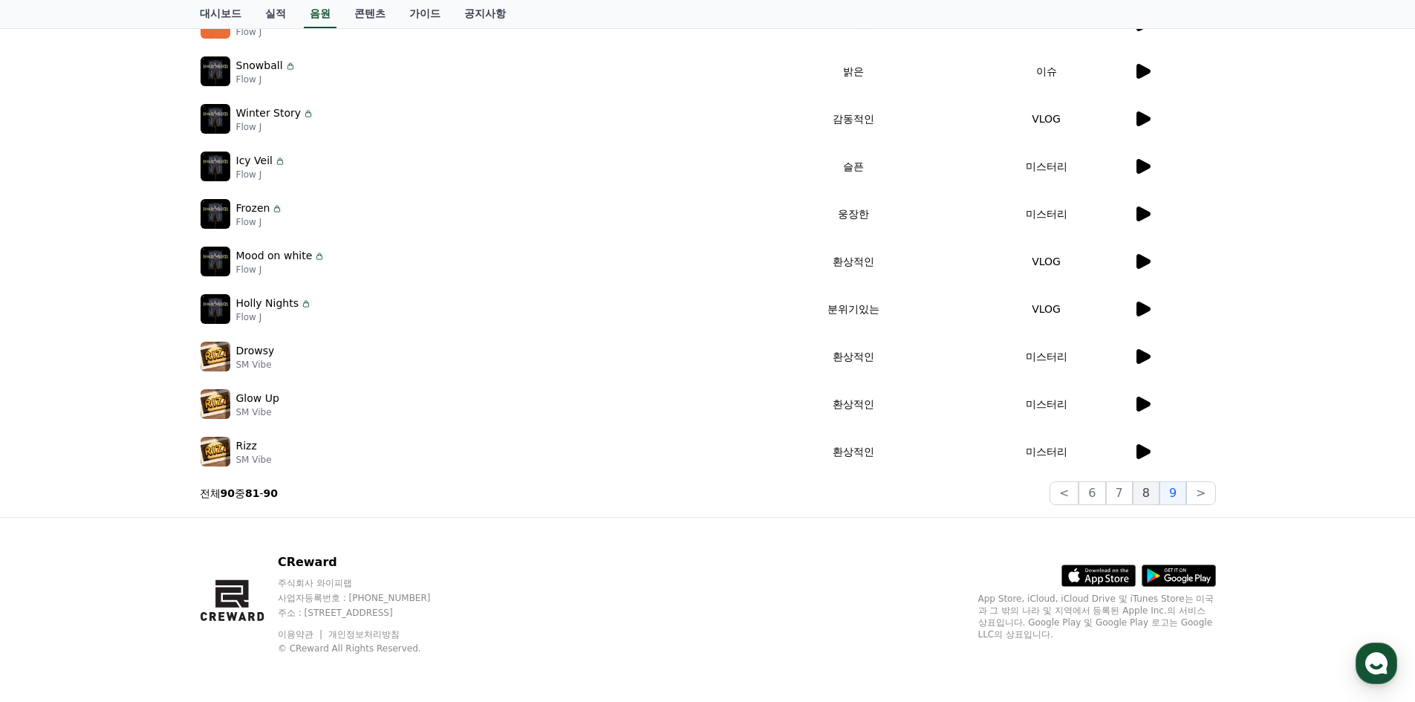
click at [1149, 495] on button "8" at bounding box center [1146, 493] width 27 height 24
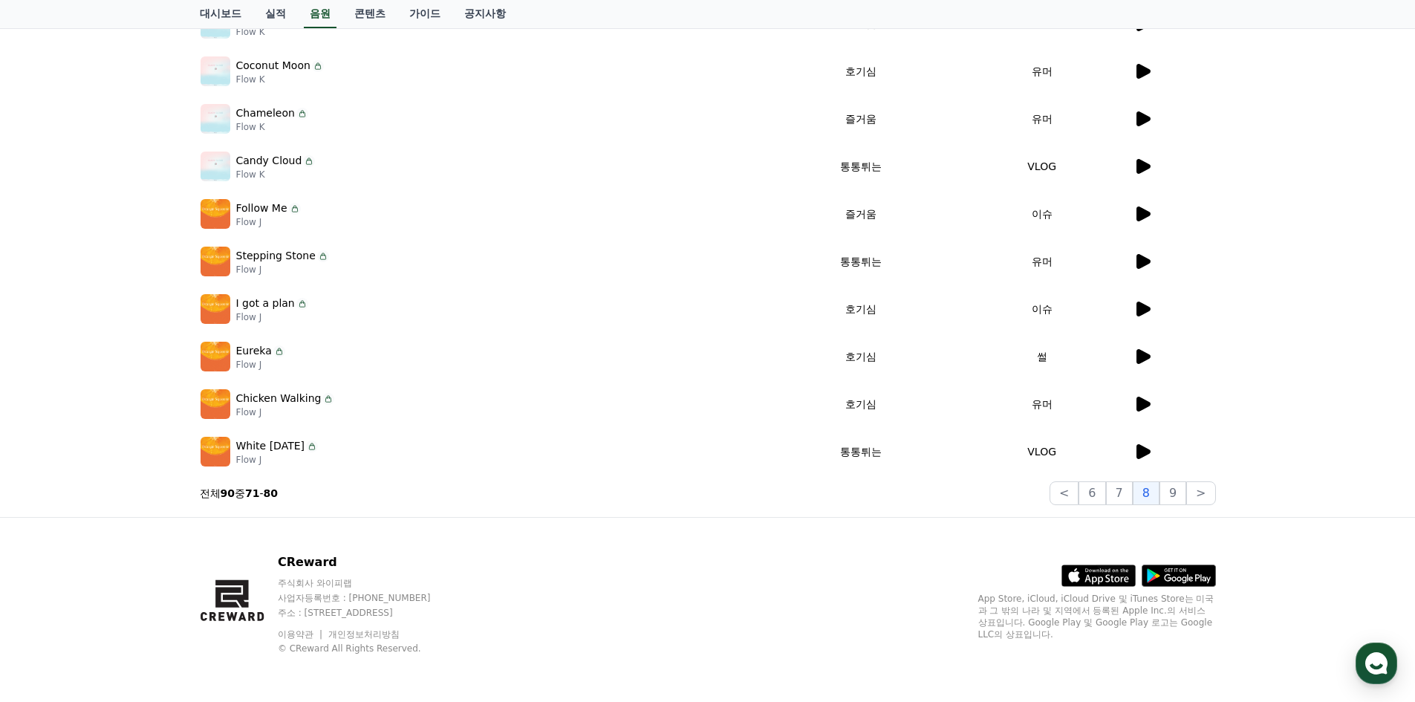
click at [1228, 440] on div "크리워드 음원 서비스 이용 시 유의사항 음원 * 볼륨은 15% 이상으로 설정해주세요. * 35초 미만은 수익이 적거나 발생하지 않을 수 있습니…" at bounding box center [707, 158] width 1415 height 719
drag, startPoint x: 1228, startPoint y: 440, endPoint x: 1050, endPoint y: 507, distance: 190.5
click at [1050, 507] on div "크리워드 음원 서비스 이용 시 유의사항 음원 * 볼륨은 15% 이상으로 설정해주세요. * 35초 미만은 수익이 적거나 발생하지 않을 수 있습니…" at bounding box center [708, 158] width 1028 height 707
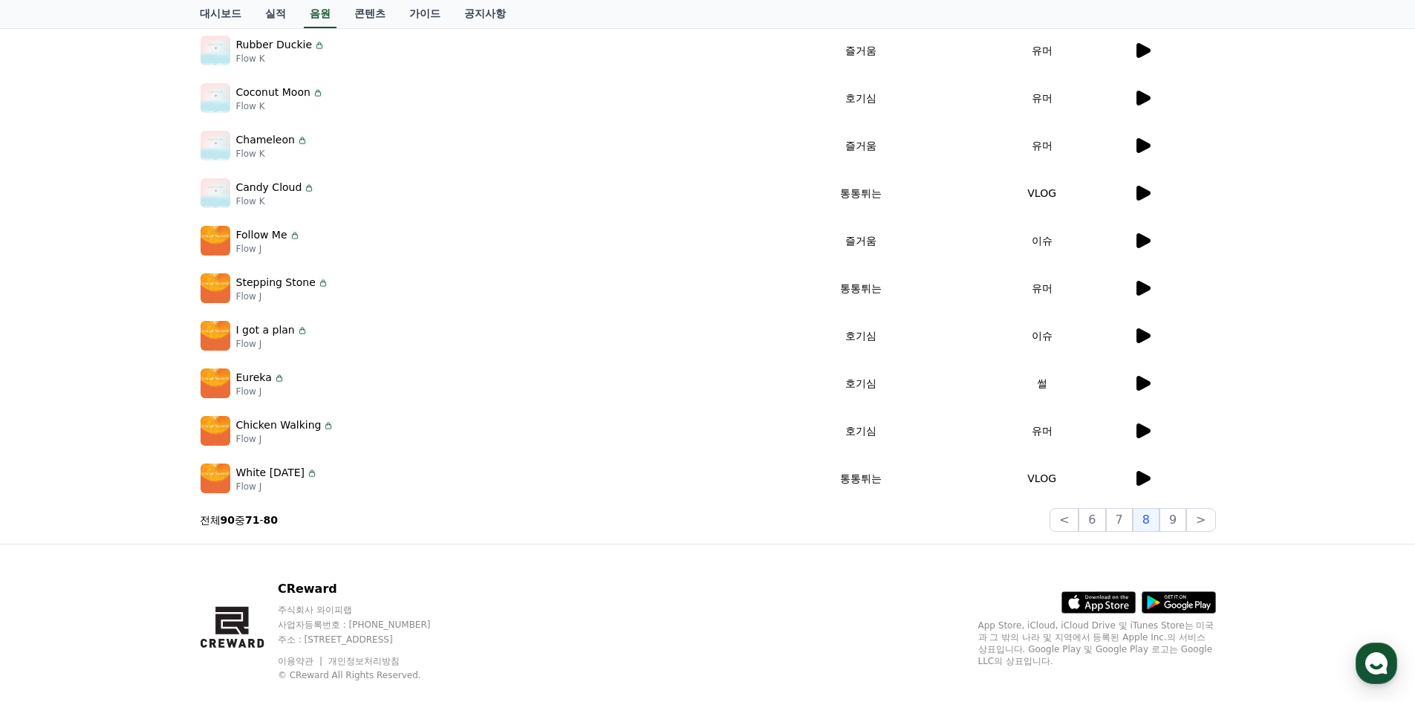
scroll to position [198, 0]
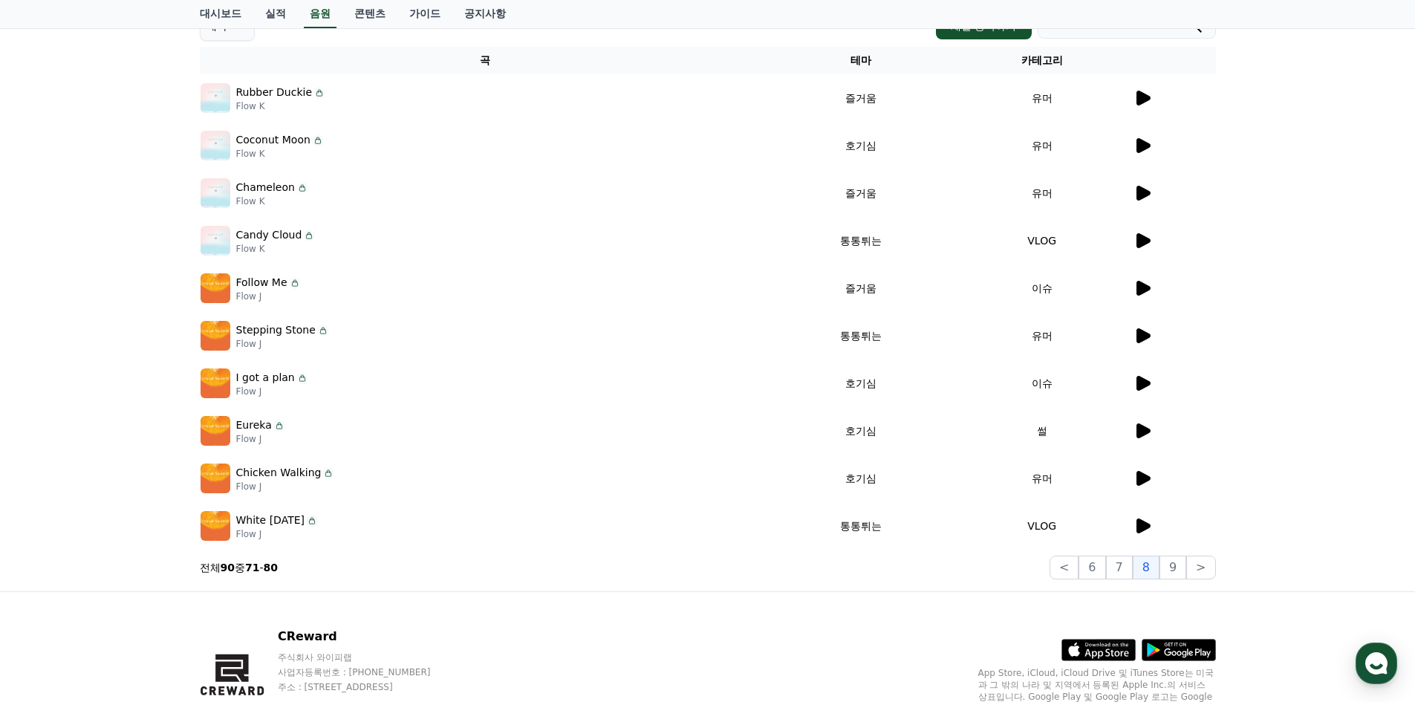
click at [1148, 429] on icon at bounding box center [1144, 431] width 14 height 15
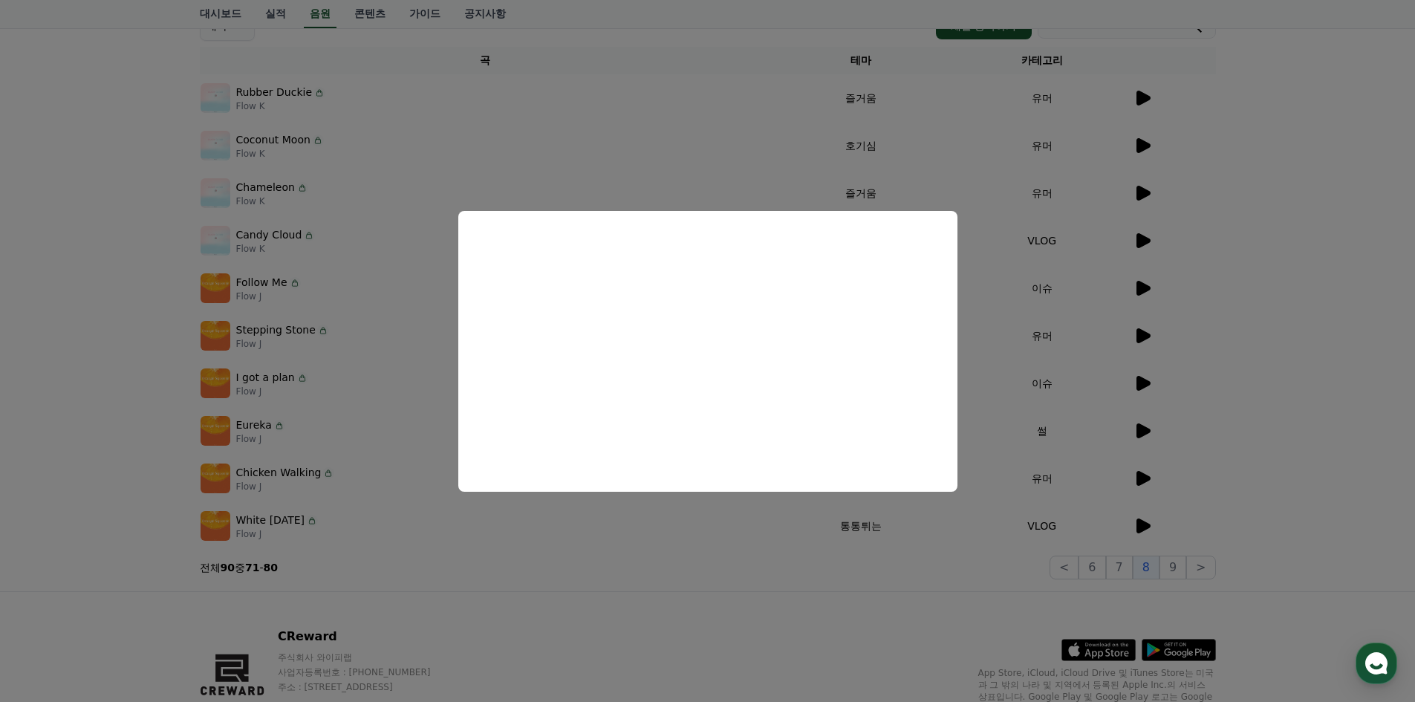
click at [1145, 477] on button "close modal" at bounding box center [707, 351] width 1415 height 702
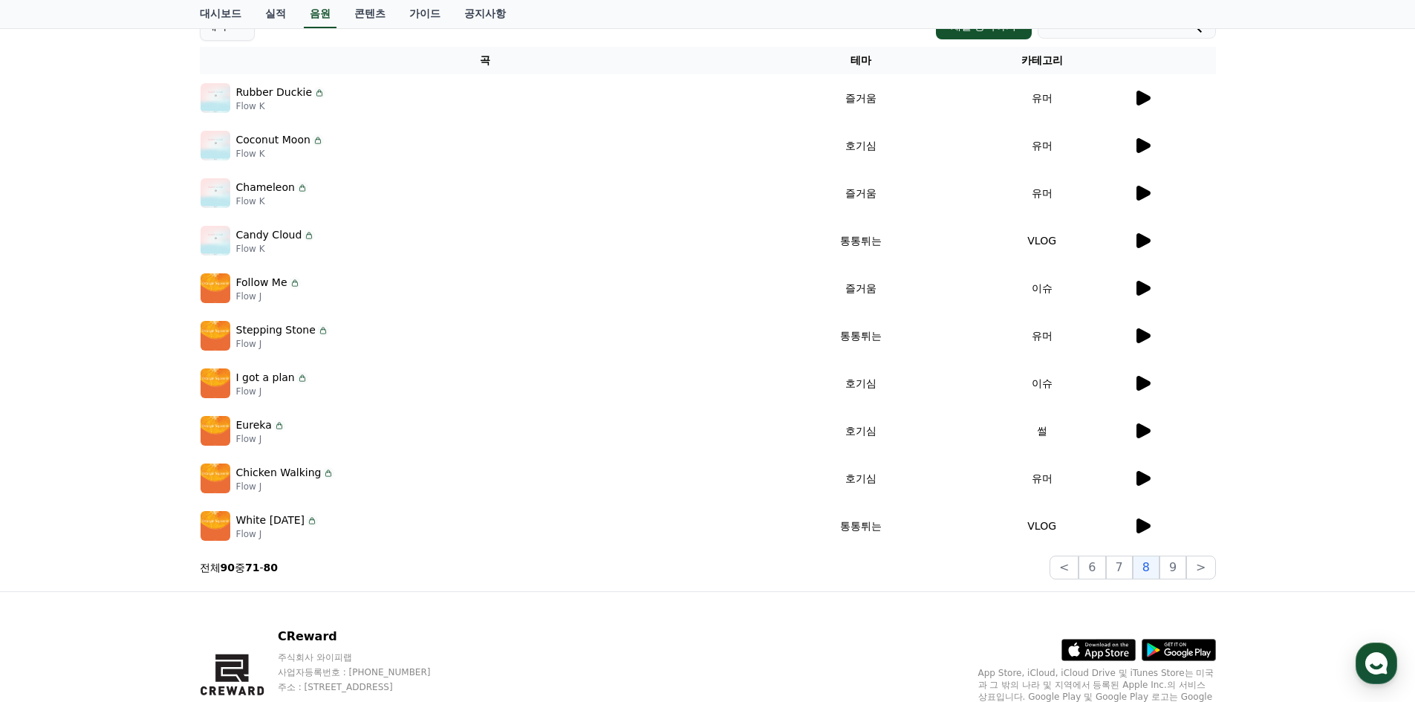
click at [1142, 480] on icon at bounding box center [1144, 478] width 14 height 15
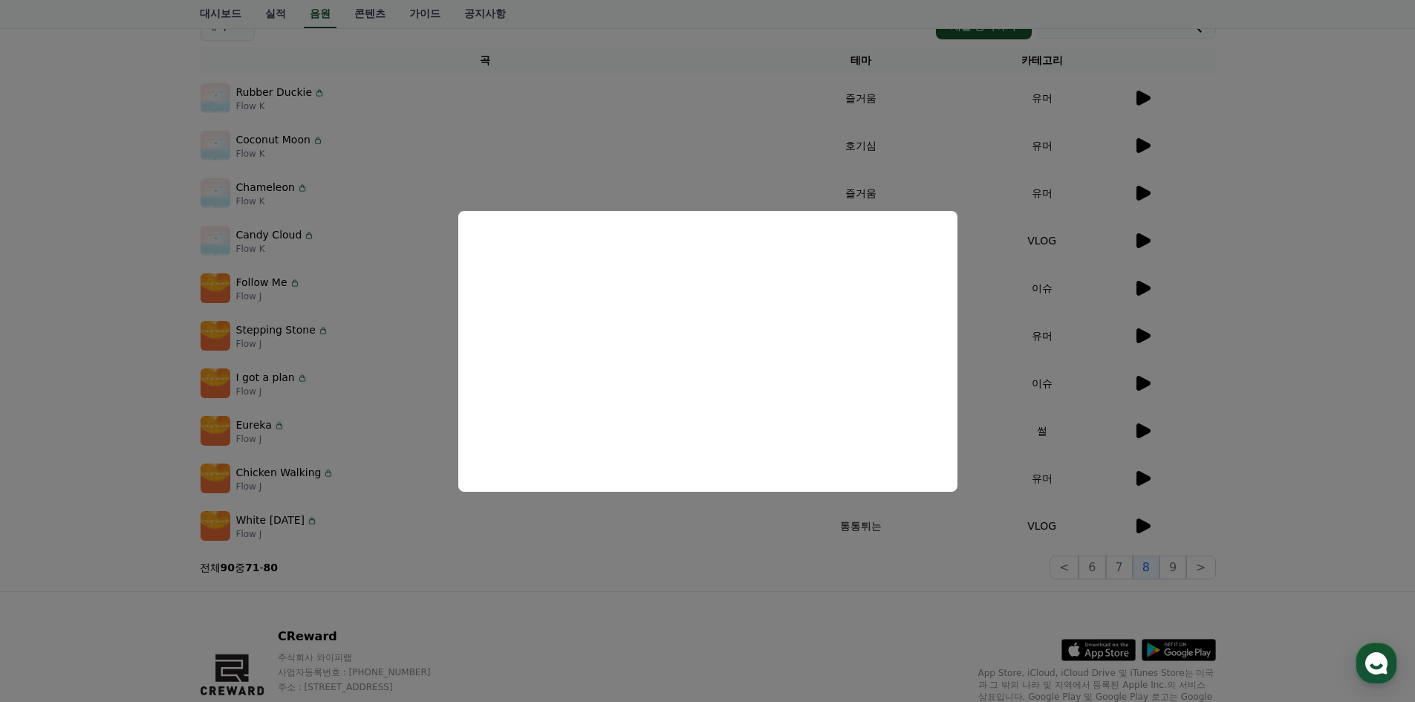
click at [90, 455] on button "close modal" at bounding box center [707, 351] width 1415 height 702
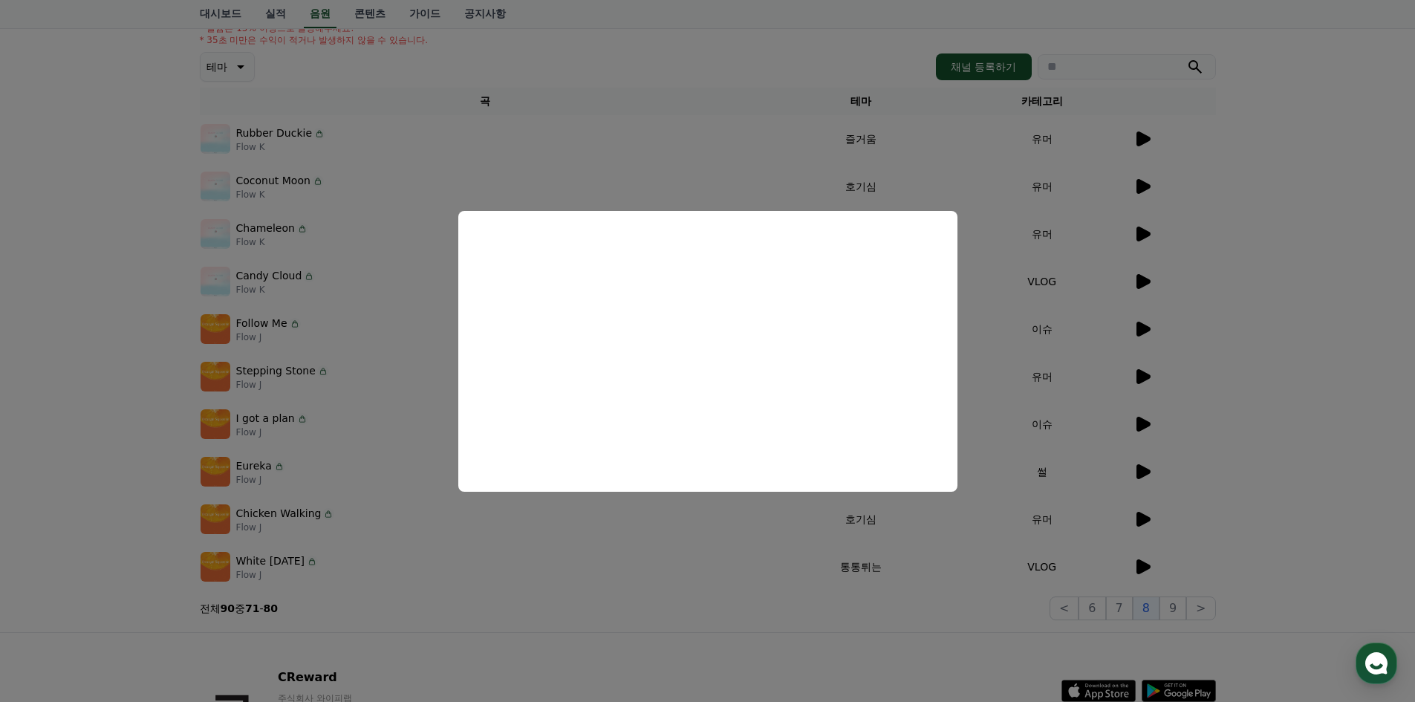
scroll to position [0, 0]
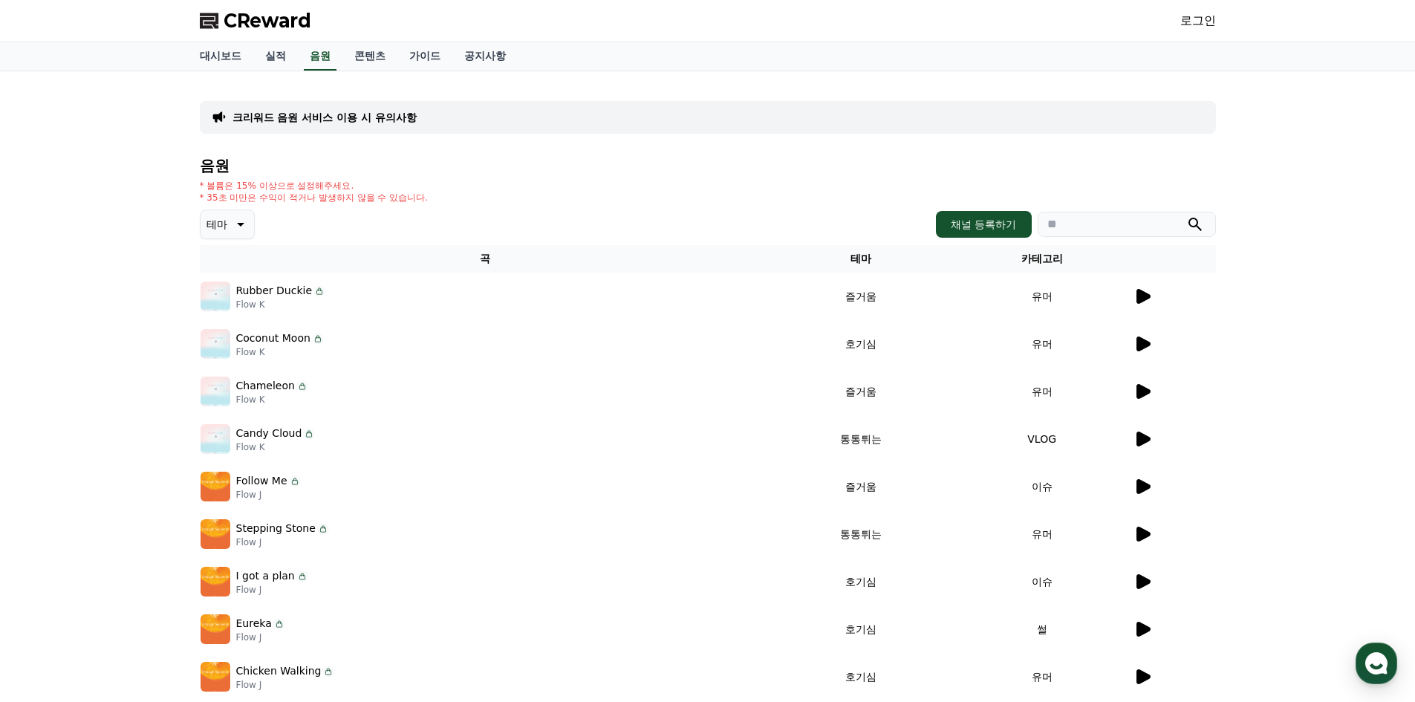
click at [236, 213] on button "테마" at bounding box center [227, 225] width 55 height 30
click at [103, 369] on div "크리워드 음원 서비스 이용 시 유의사항 음원 * 볼륨은 15% 이상으로 설정해주세요. * 35초 미만은 수익이 적거나 발생하지 않을 수 있습니…" at bounding box center [707, 430] width 1415 height 719
click at [1148, 338] on icon at bounding box center [1143, 344] width 18 height 18
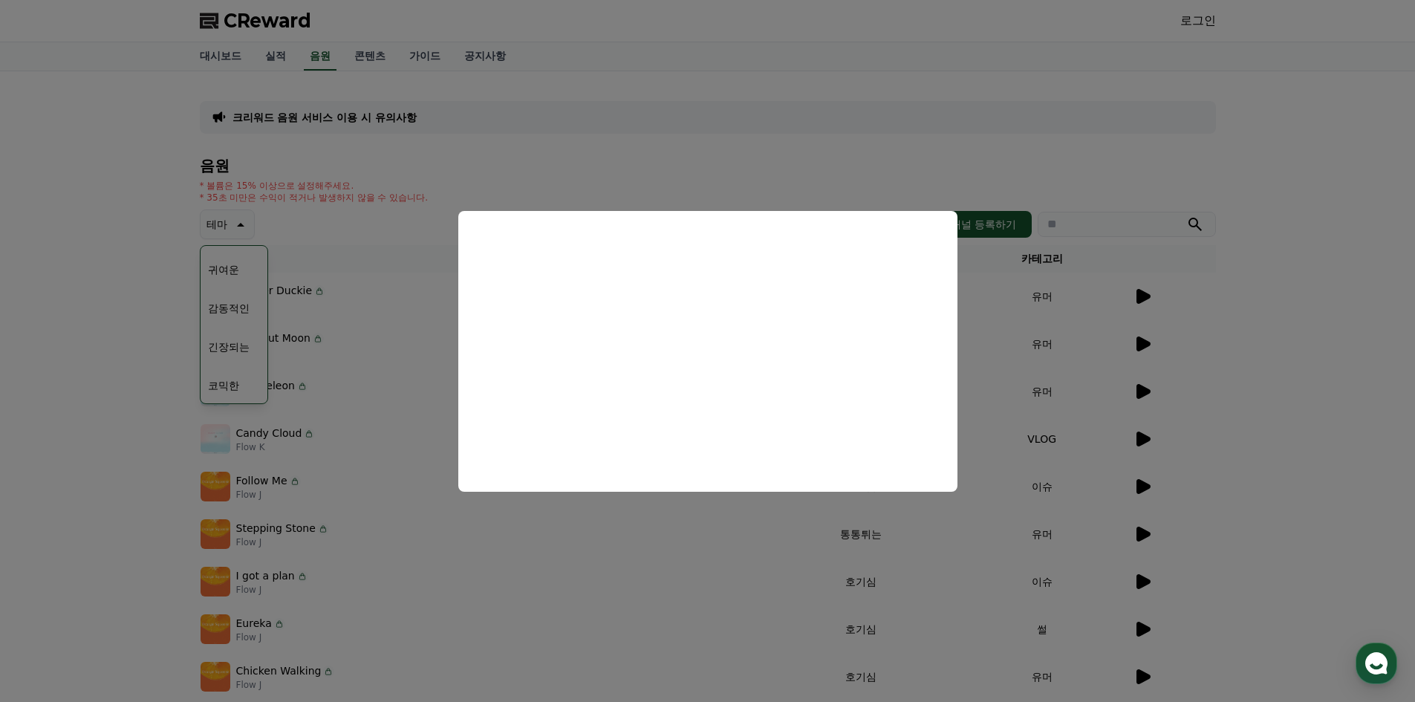
drag, startPoint x: 1243, startPoint y: 308, endPoint x: 1185, endPoint y: 305, distance: 58.1
click at [1236, 308] on button "close modal" at bounding box center [707, 351] width 1415 height 702
click at [1145, 296] on icon at bounding box center [1144, 296] width 14 height 15
click at [1284, 407] on button "close modal" at bounding box center [707, 351] width 1415 height 702
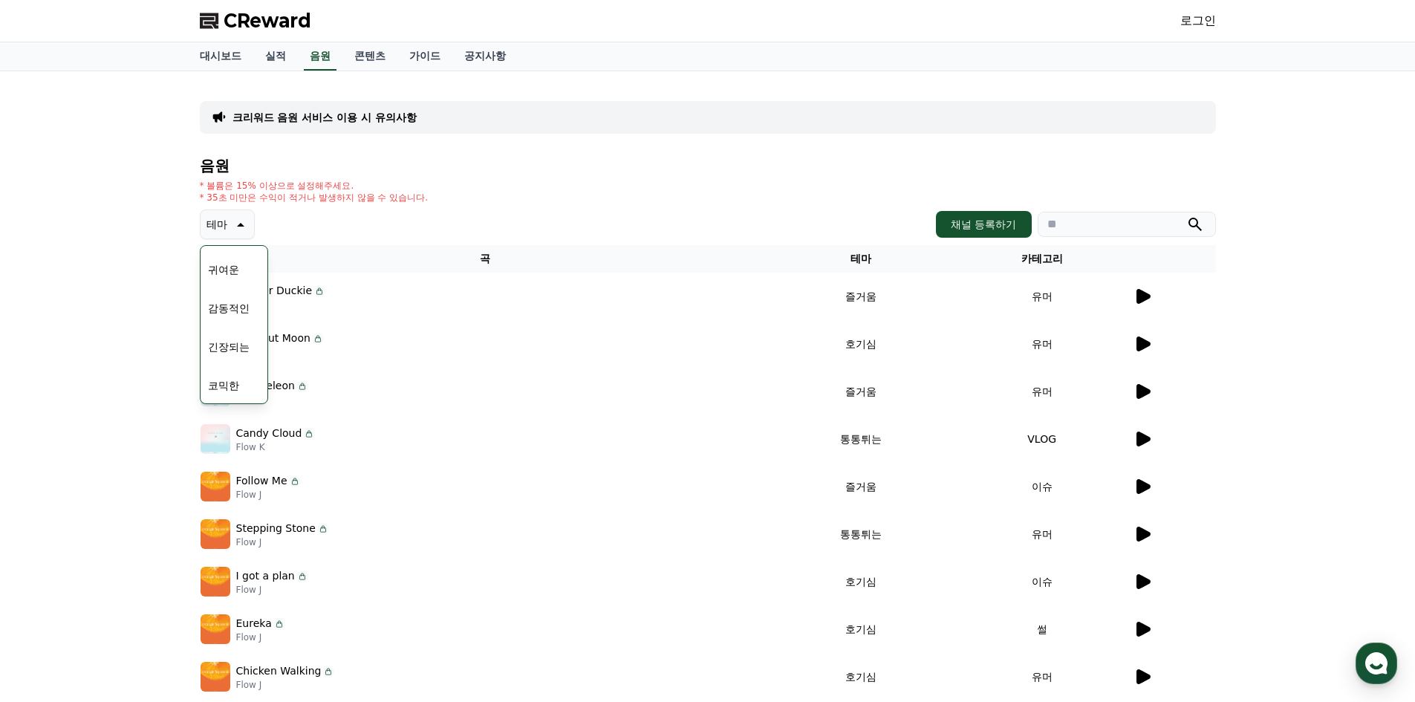
click at [1149, 389] on icon at bounding box center [1144, 391] width 14 height 15
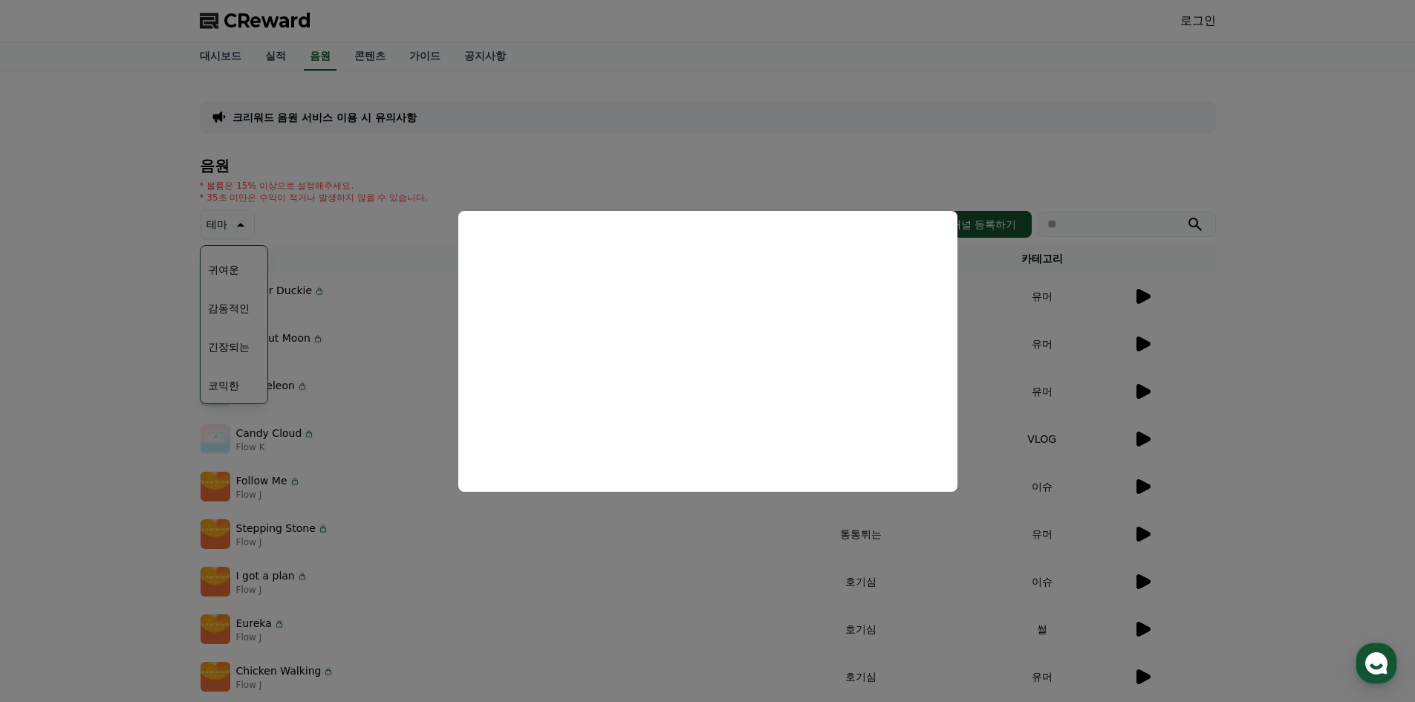
click at [1268, 429] on button "close modal" at bounding box center [707, 351] width 1415 height 702
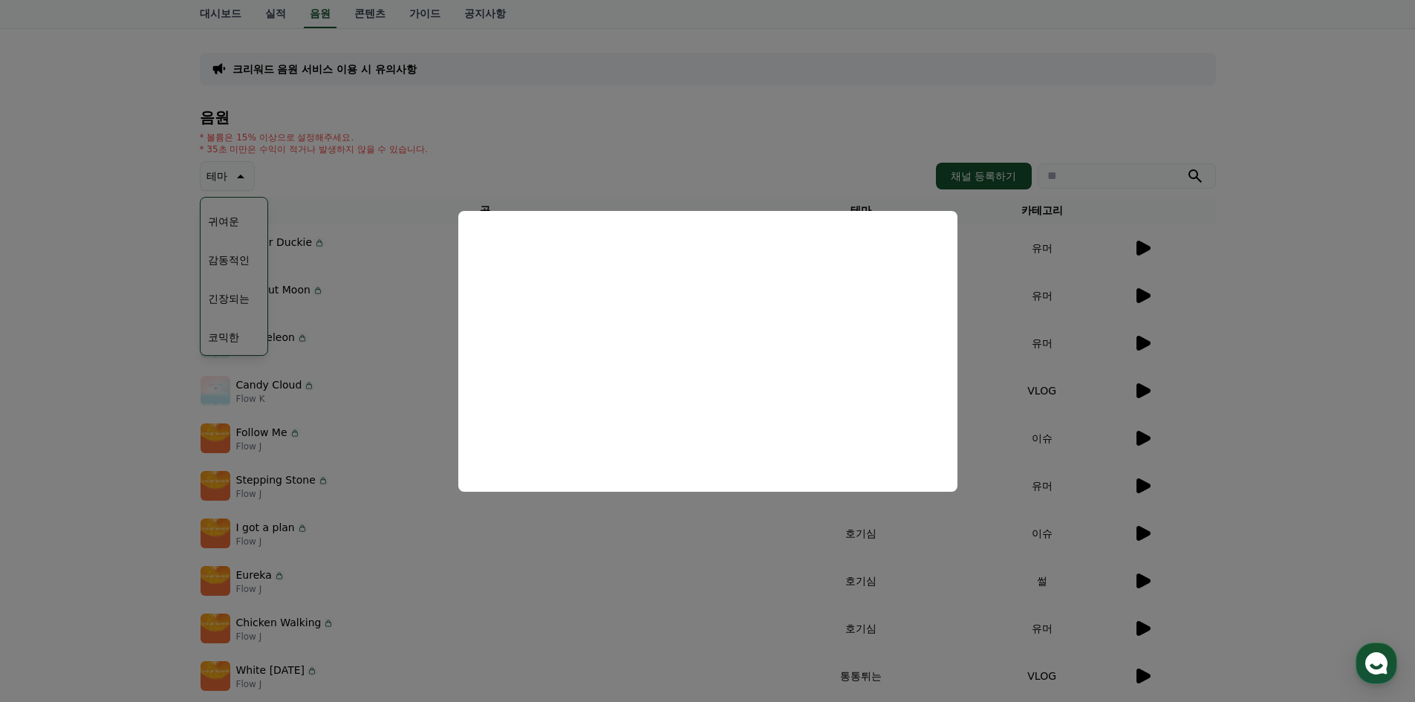
scroll to position [223, 0]
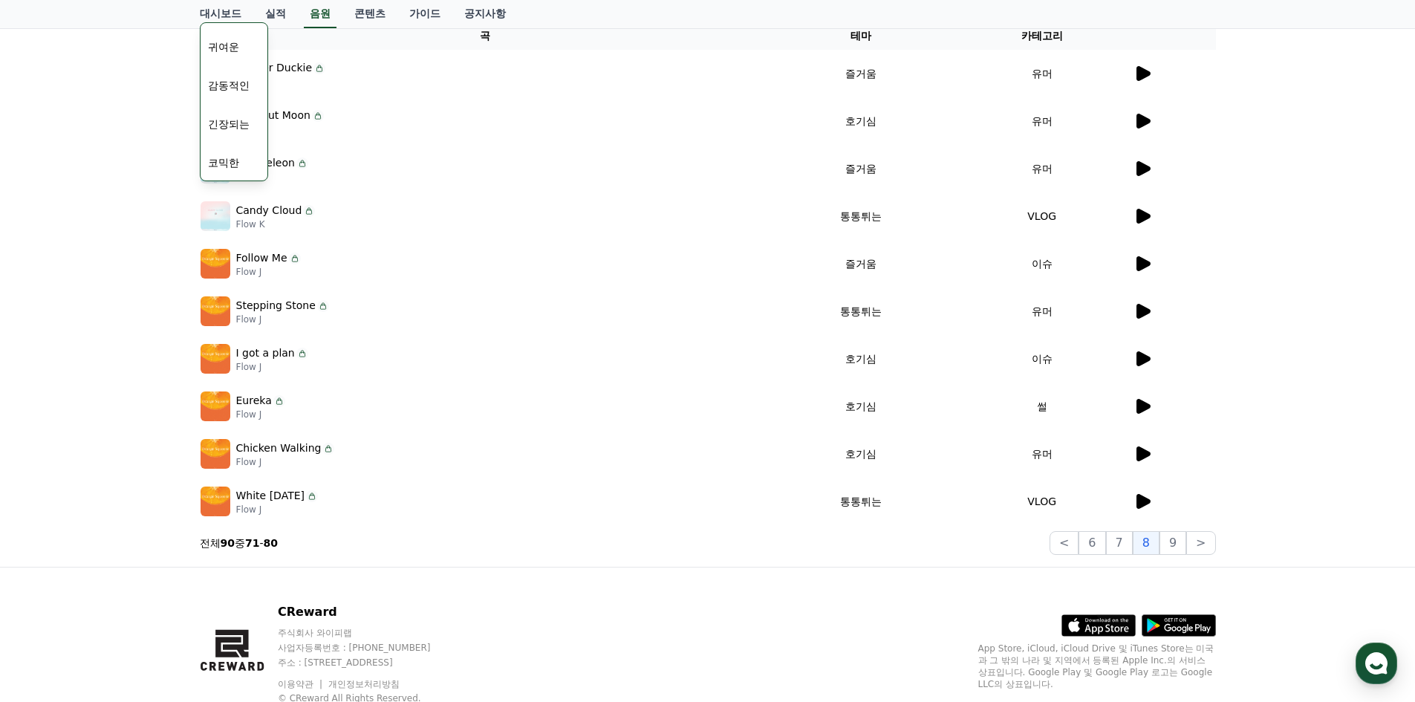
click at [1147, 413] on icon at bounding box center [1143, 407] width 18 height 18
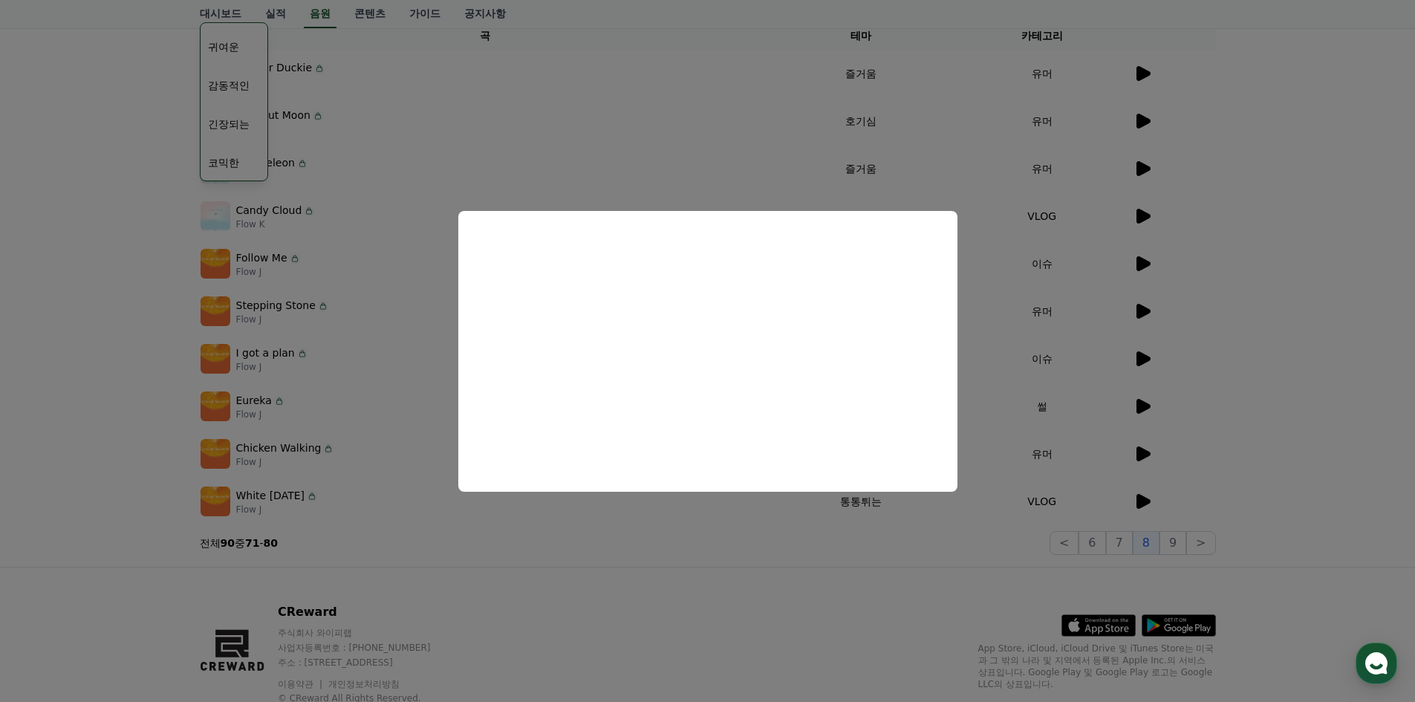
click at [1271, 431] on button "close modal" at bounding box center [707, 351] width 1415 height 702
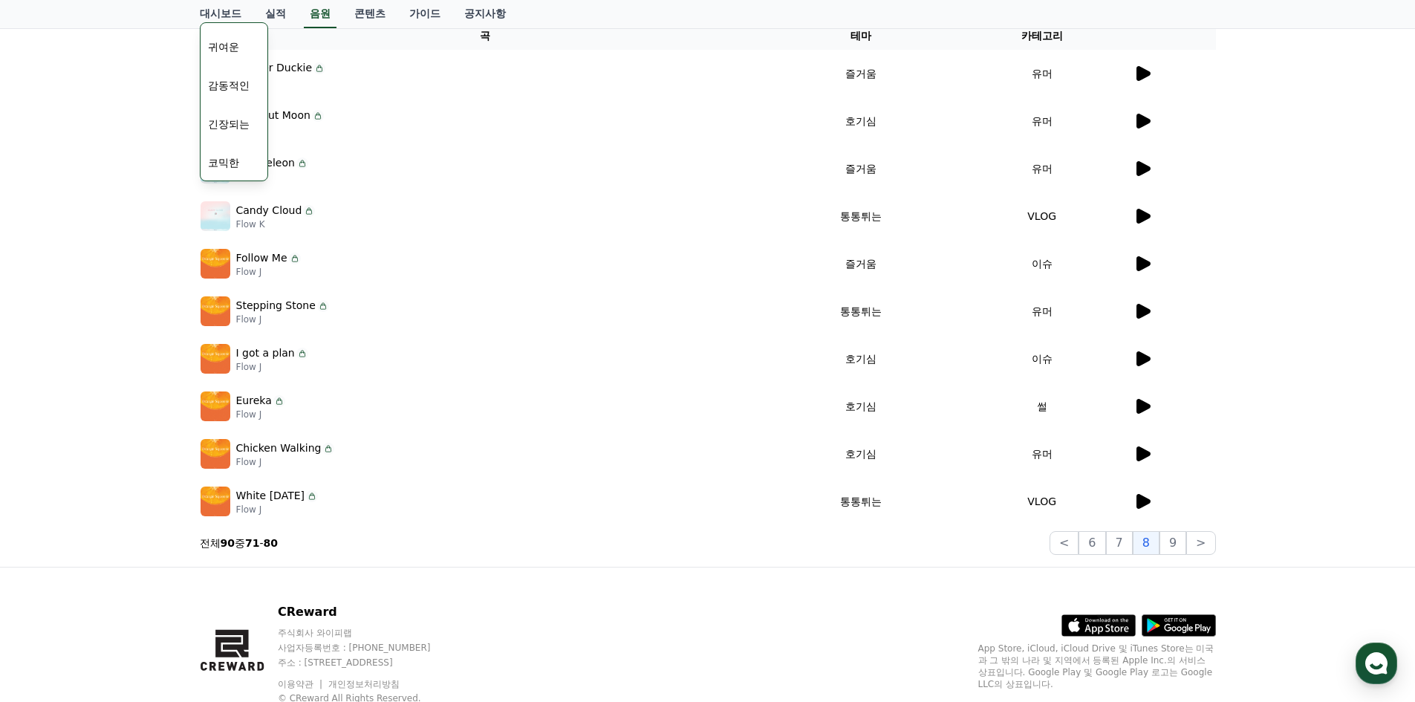
click at [1138, 452] on icon at bounding box center [1144, 454] width 14 height 15
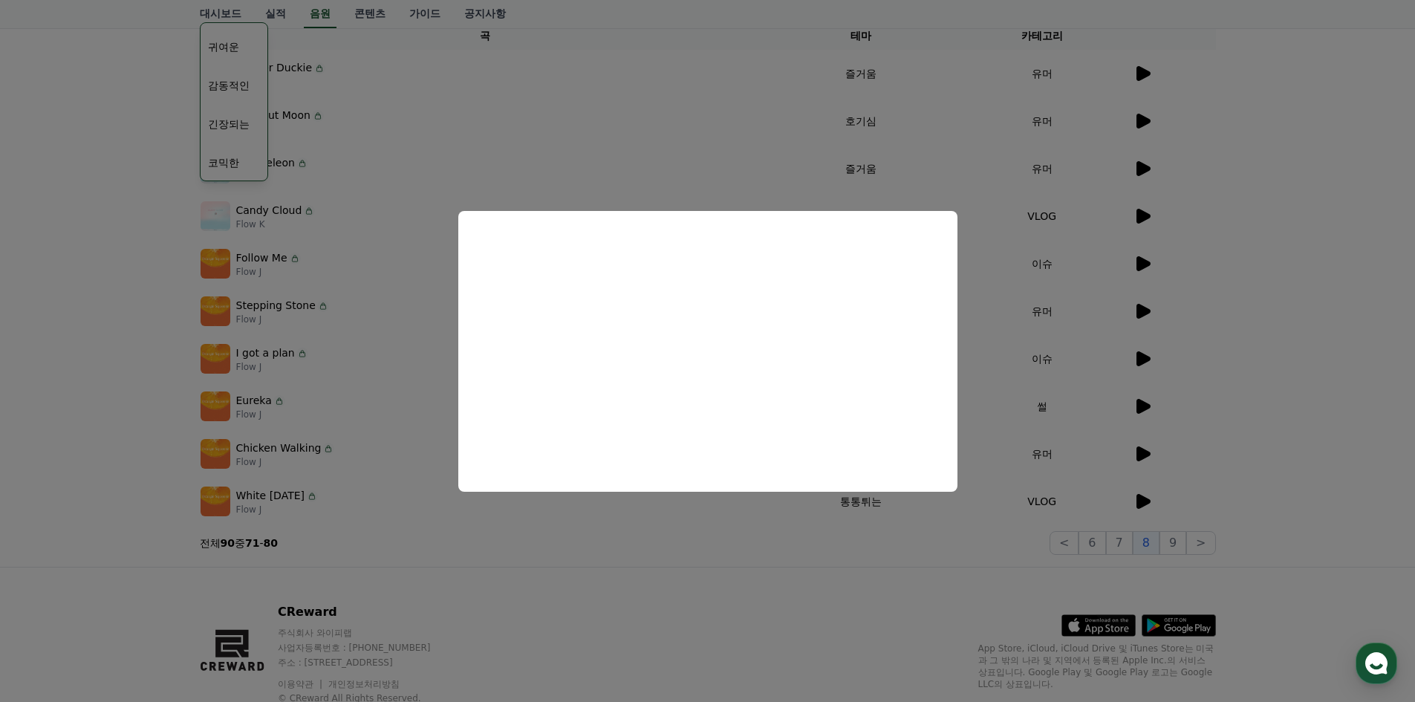
drag, startPoint x: 1257, startPoint y: 441, endPoint x: 1217, endPoint y: 456, distance: 43.1
click at [1257, 441] on button "close modal" at bounding box center [707, 351] width 1415 height 702
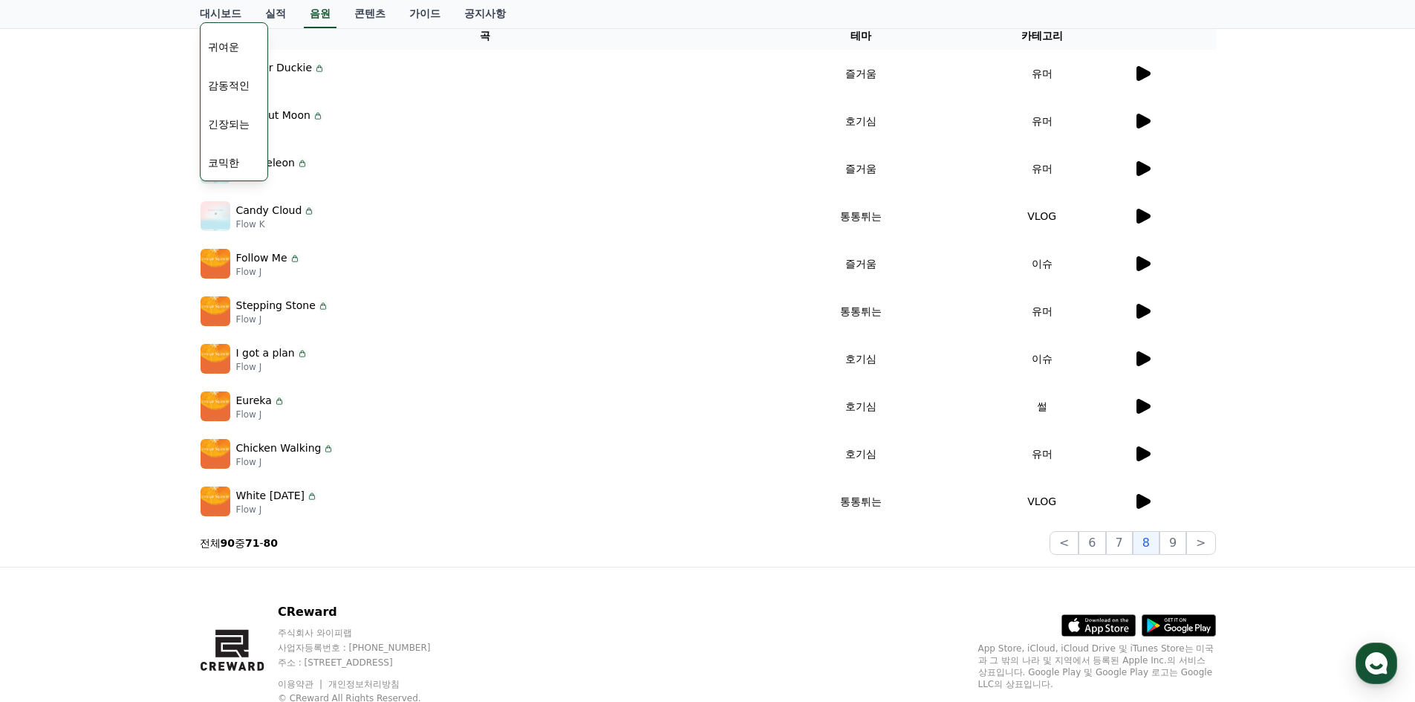
click at [1146, 510] on icon at bounding box center [1143, 502] width 18 height 18
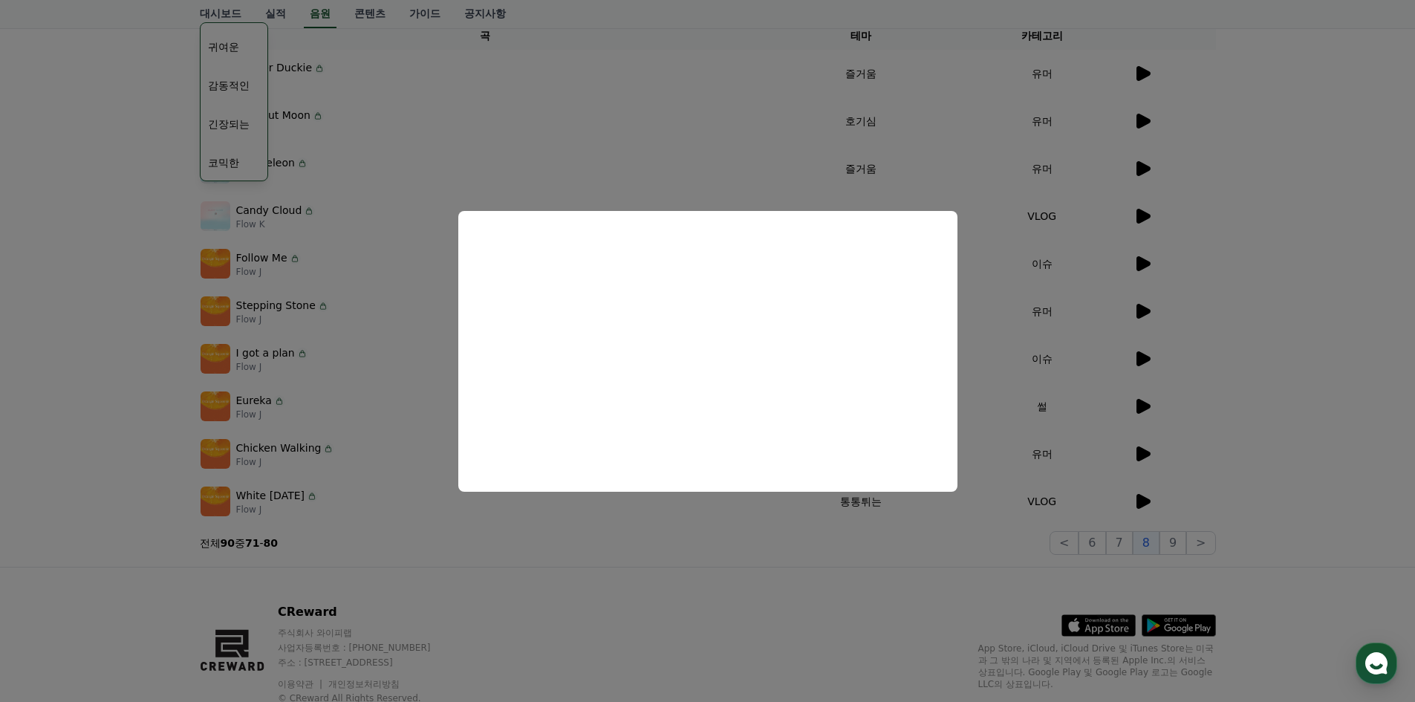
click at [1201, 490] on button "close modal" at bounding box center [707, 351] width 1415 height 702
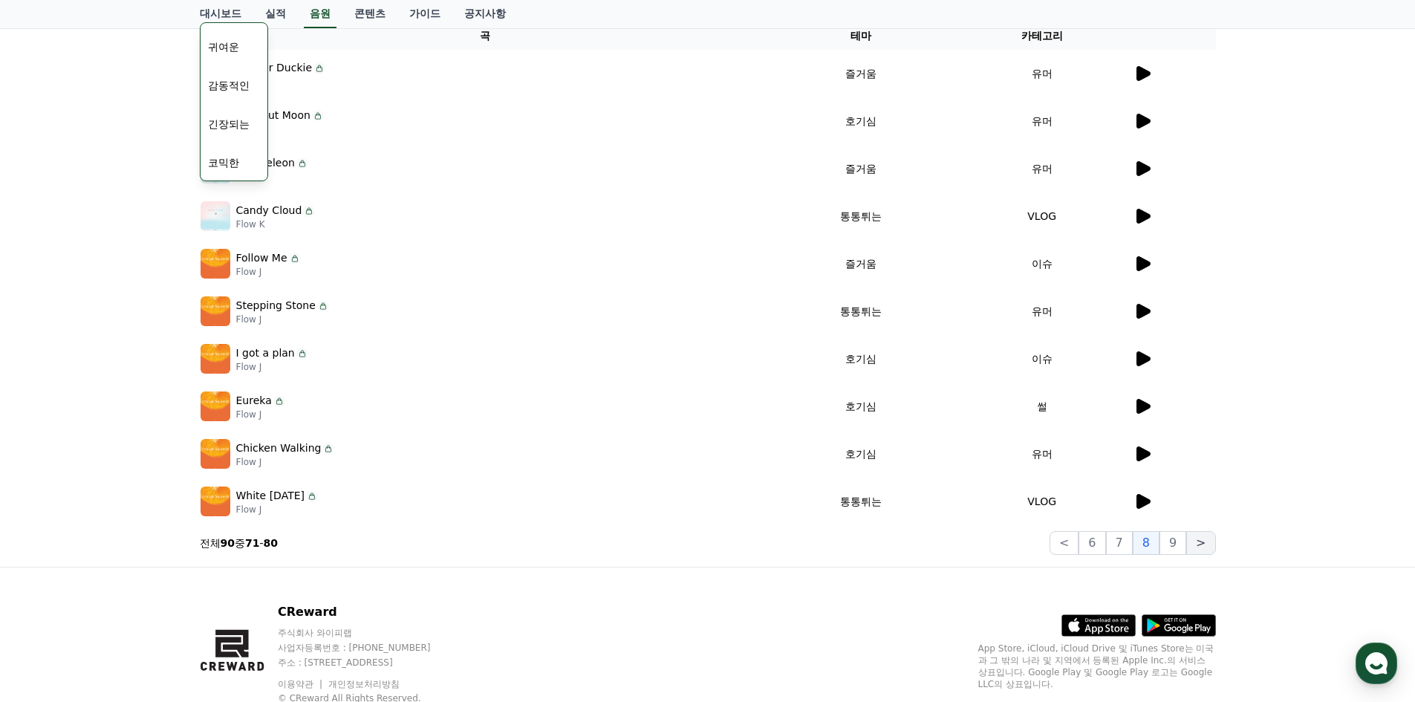
click at [1193, 537] on button ">" at bounding box center [1201, 543] width 29 height 24
click at [1196, 544] on button ">" at bounding box center [1201, 543] width 29 height 24
click at [1175, 548] on button "9" at bounding box center [1173, 543] width 27 height 24
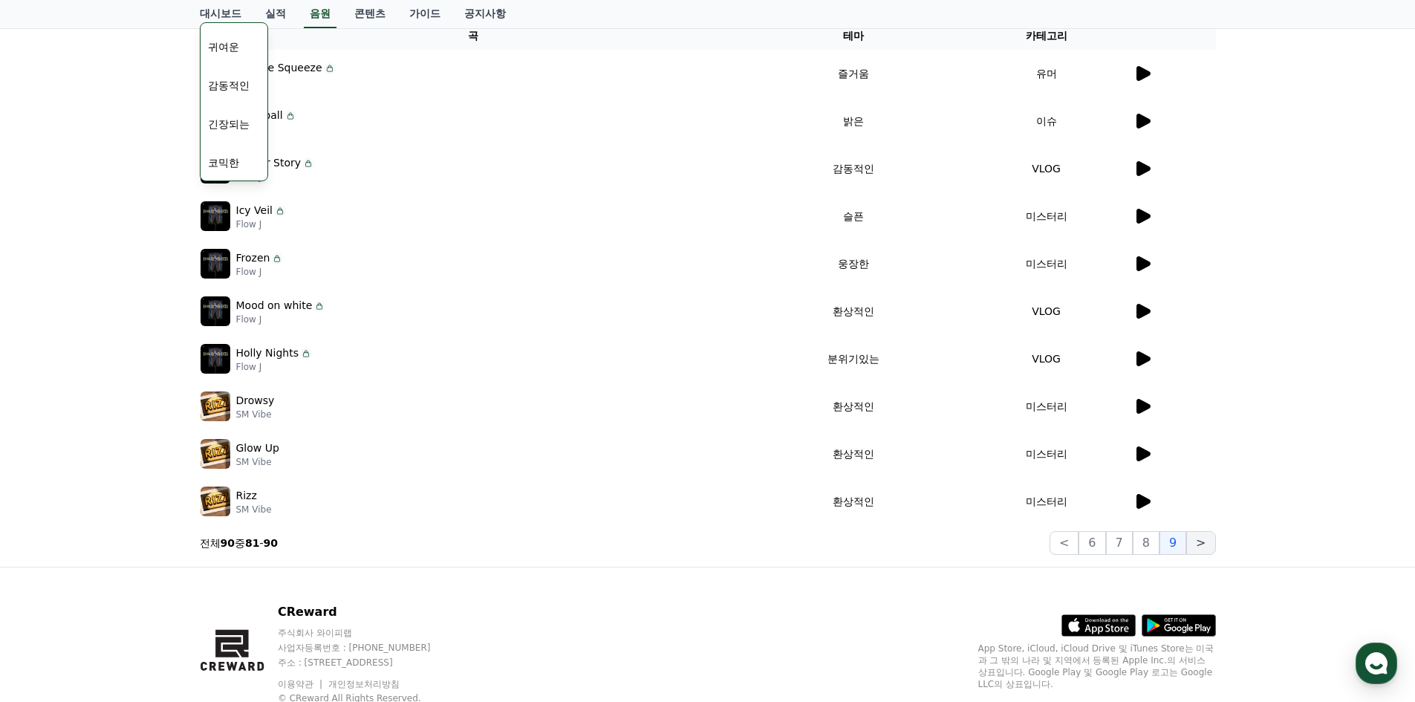
click at [1197, 545] on button ">" at bounding box center [1201, 543] width 29 height 24
click at [1199, 545] on button ">" at bounding box center [1201, 543] width 29 height 24
click at [1133, 548] on button "7" at bounding box center [1119, 543] width 27 height 24
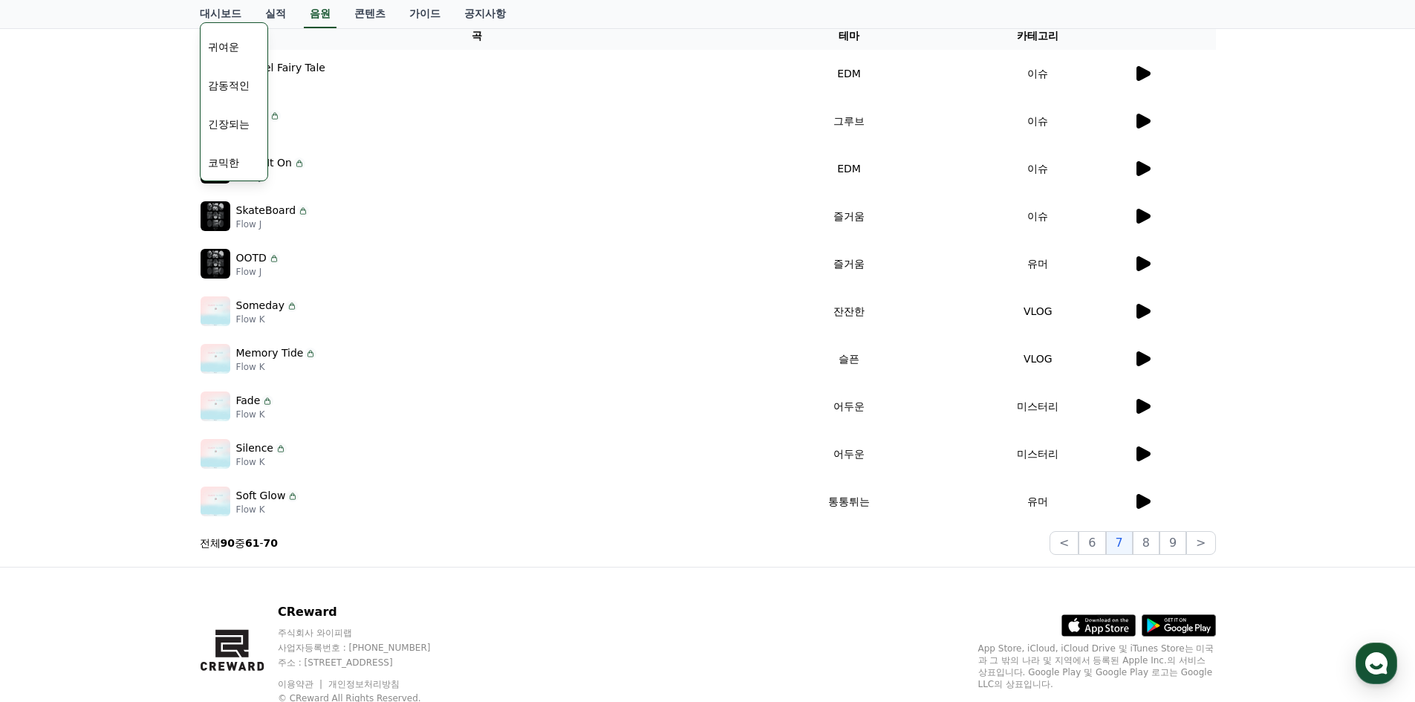
click at [1140, 501] on icon at bounding box center [1144, 501] width 14 height 15
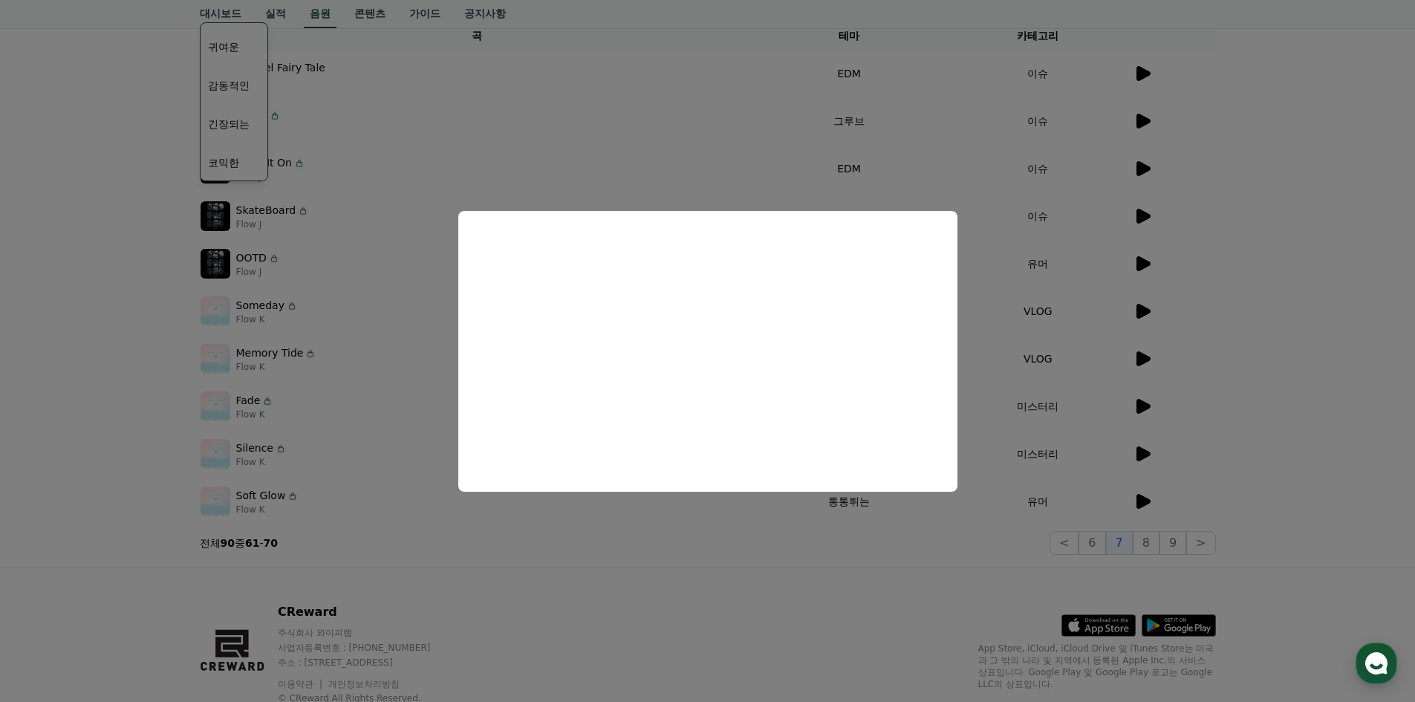
click at [1263, 417] on button "close modal" at bounding box center [707, 351] width 1415 height 702
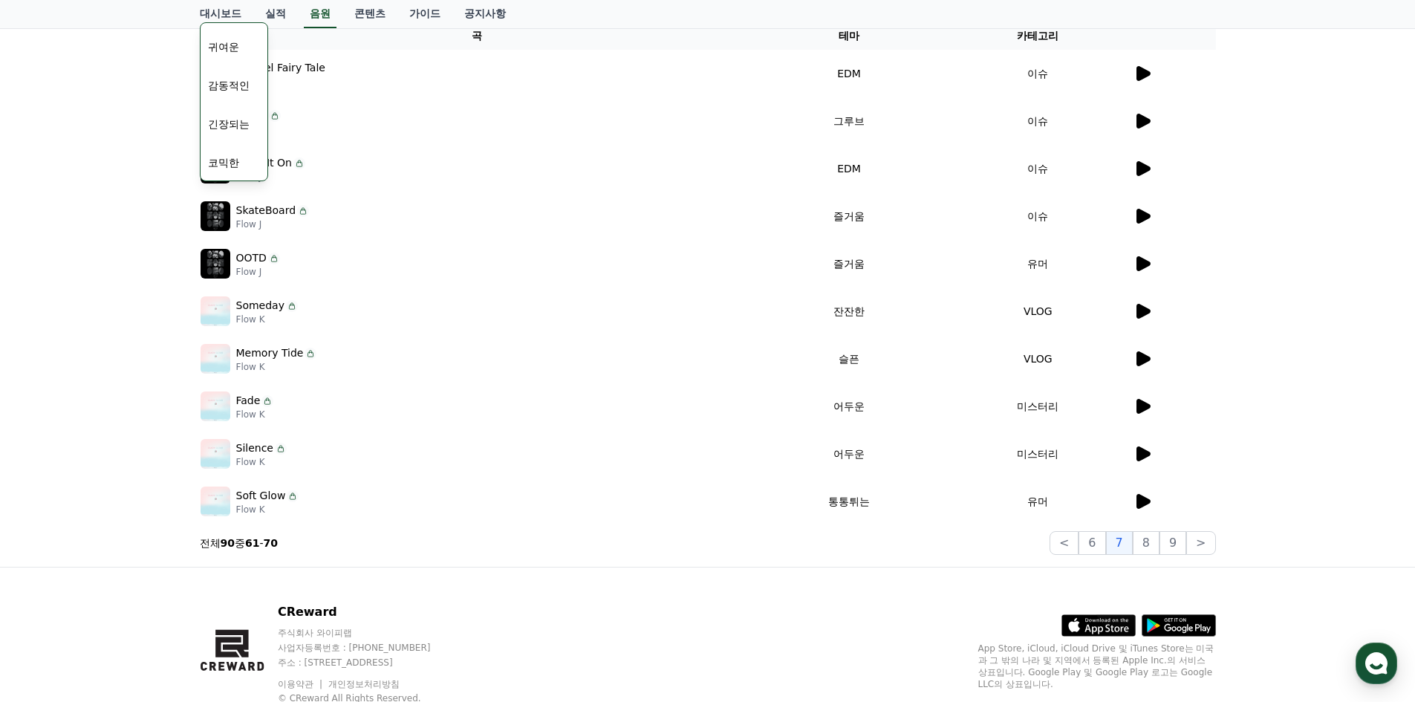
click at [1137, 448] on icon at bounding box center [1144, 454] width 14 height 15
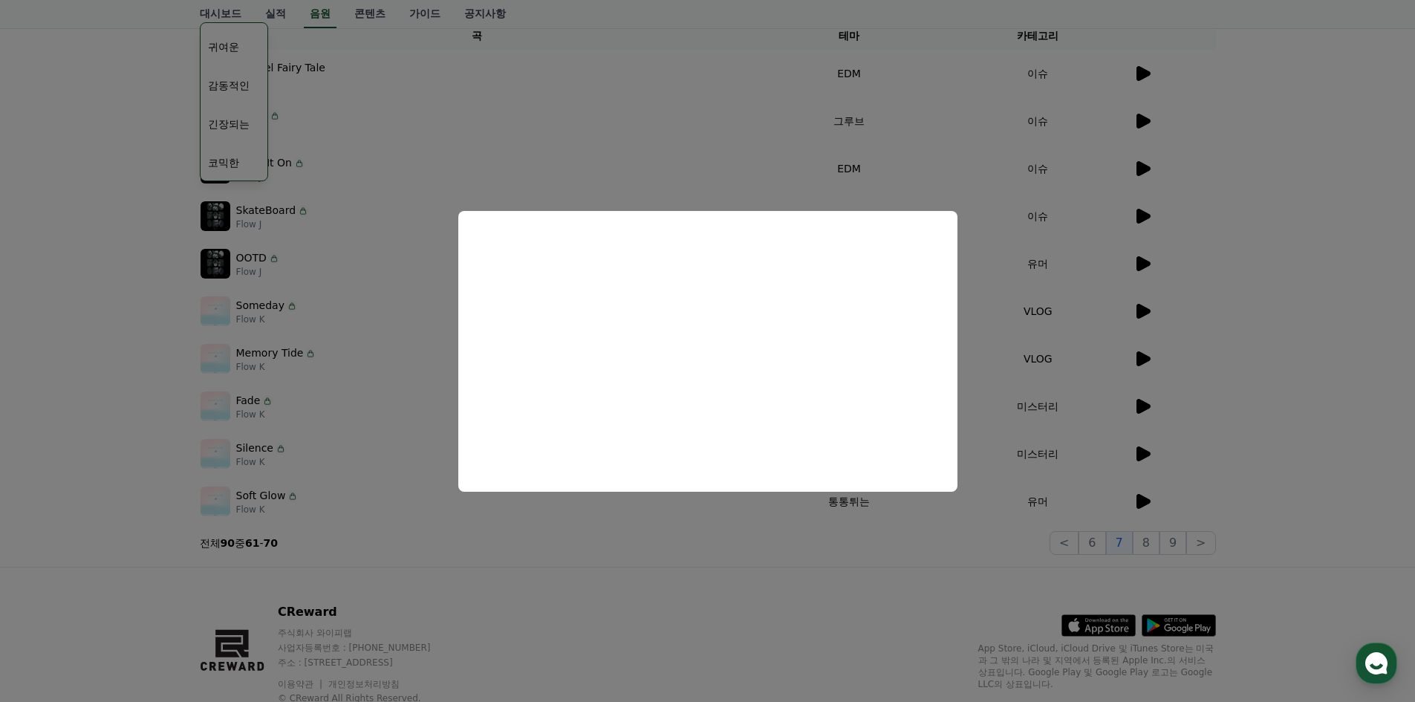
click at [1266, 354] on button "close modal" at bounding box center [707, 351] width 1415 height 702
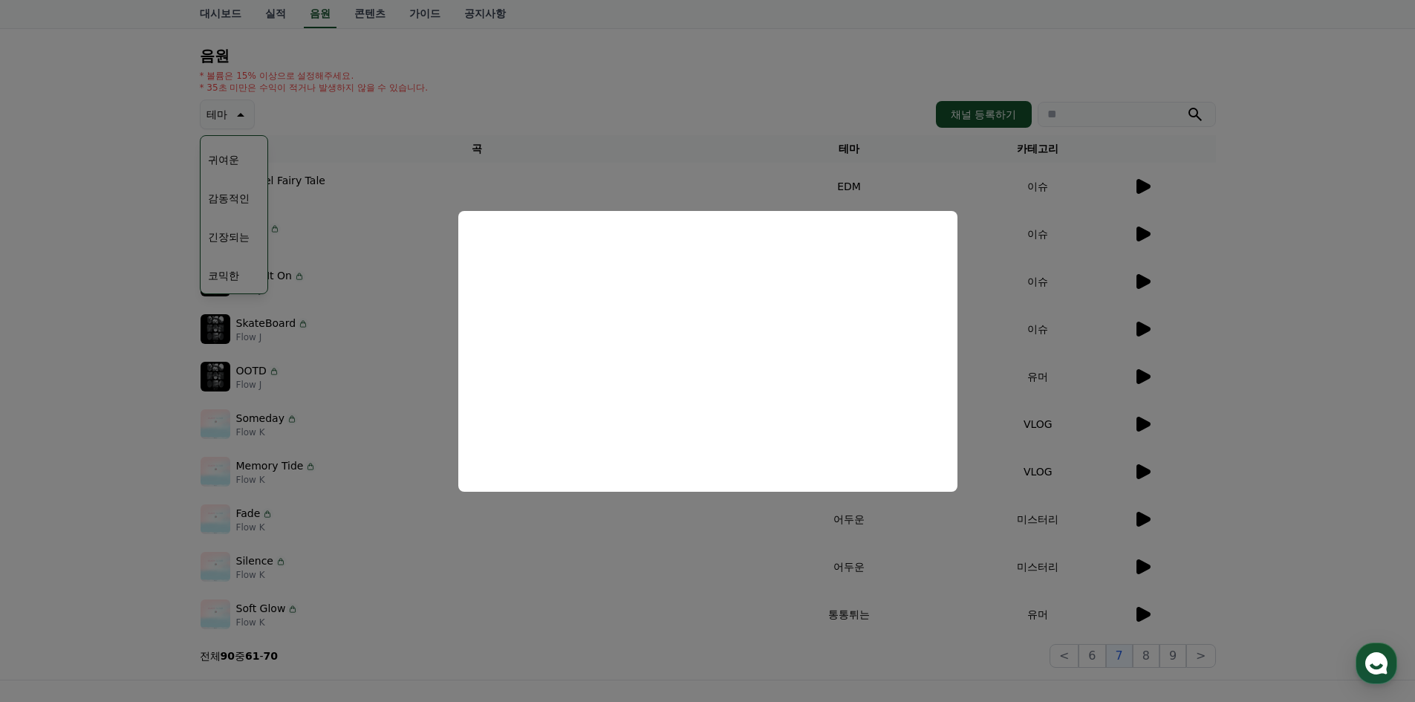
scroll to position [74, 0]
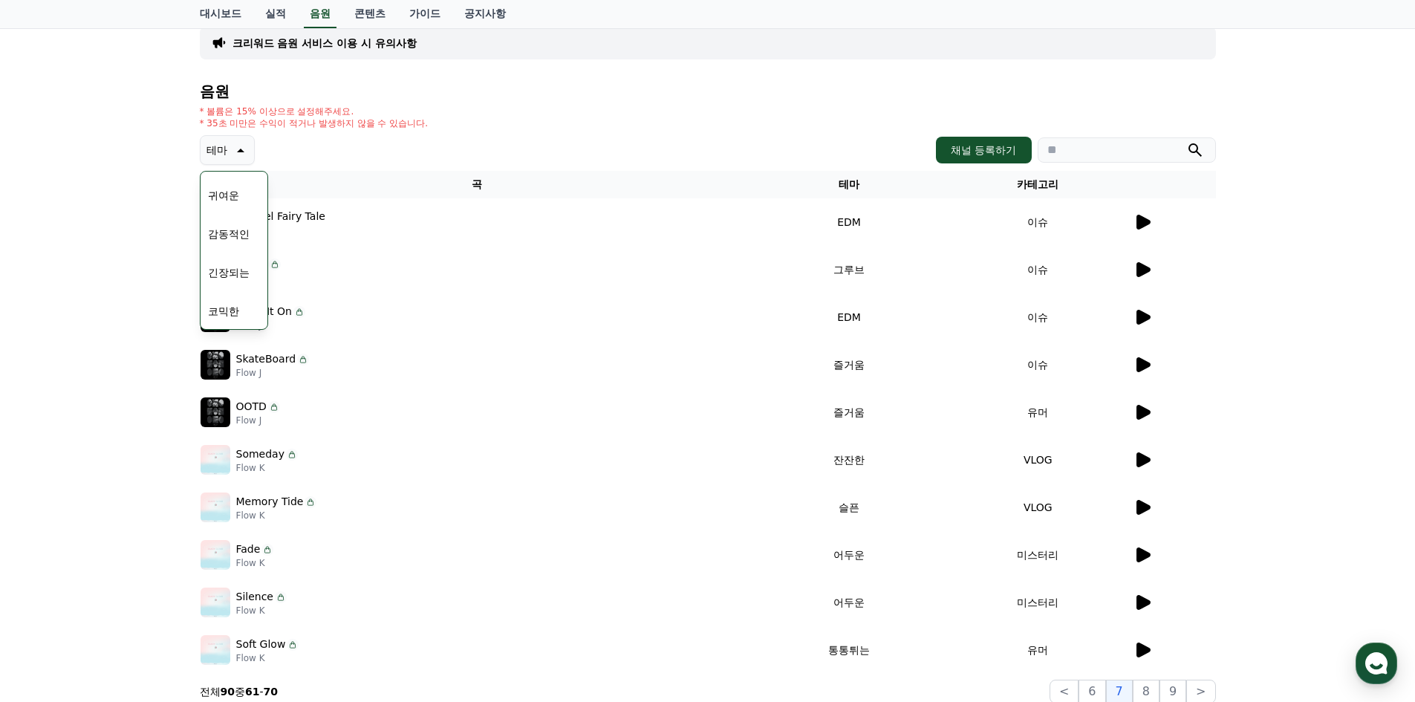
click at [1147, 414] on icon at bounding box center [1144, 412] width 14 height 15
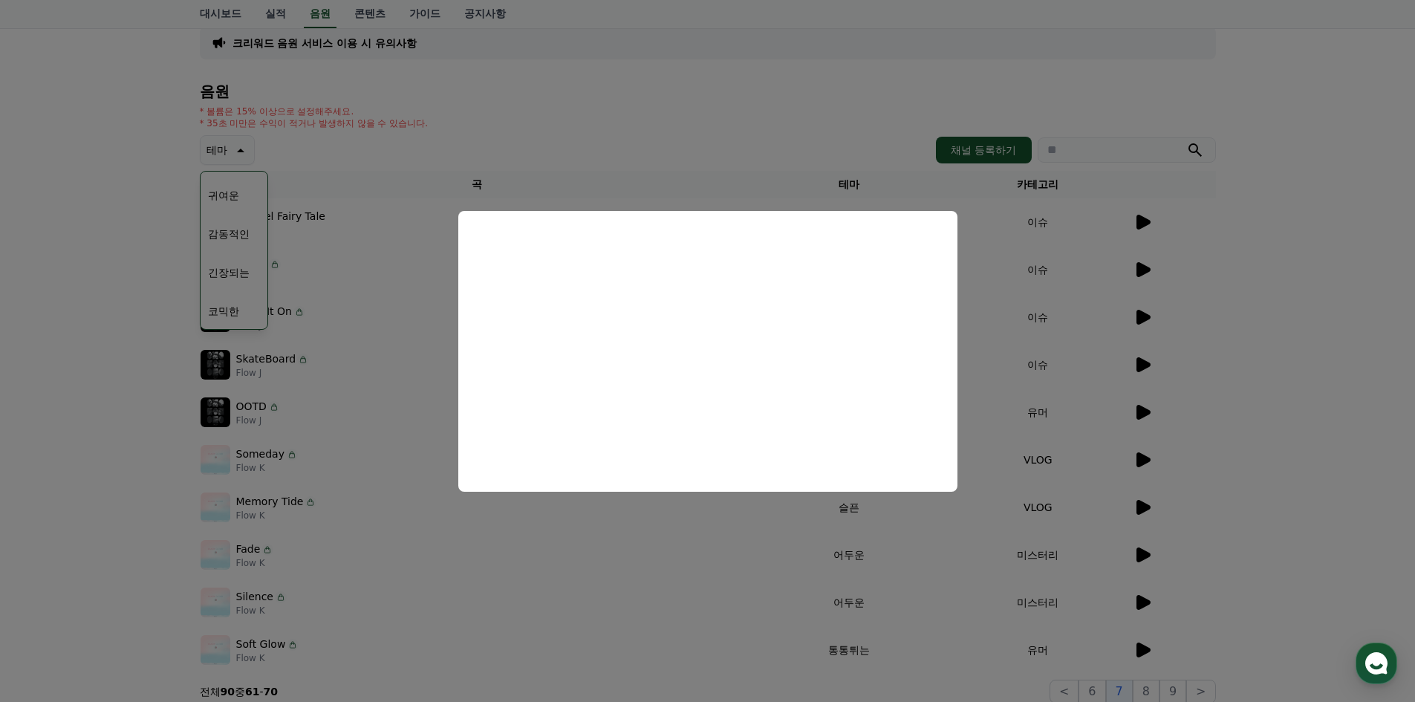
drag, startPoint x: 1248, startPoint y: 337, endPoint x: 1203, endPoint y: 357, distance: 49.3
click at [1248, 338] on button "close modal" at bounding box center [707, 351] width 1415 height 702
click at [1145, 365] on icon at bounding box center [1144, 364] width 14 height 15
drag, startPoint x: 1218, startPoint y: 296, endPoint x: 1152, endPoint y: 285, distance: 67.1
click at [1214, 296] on button "close modal" at bounding box center [707, 351] width 1415 height 702
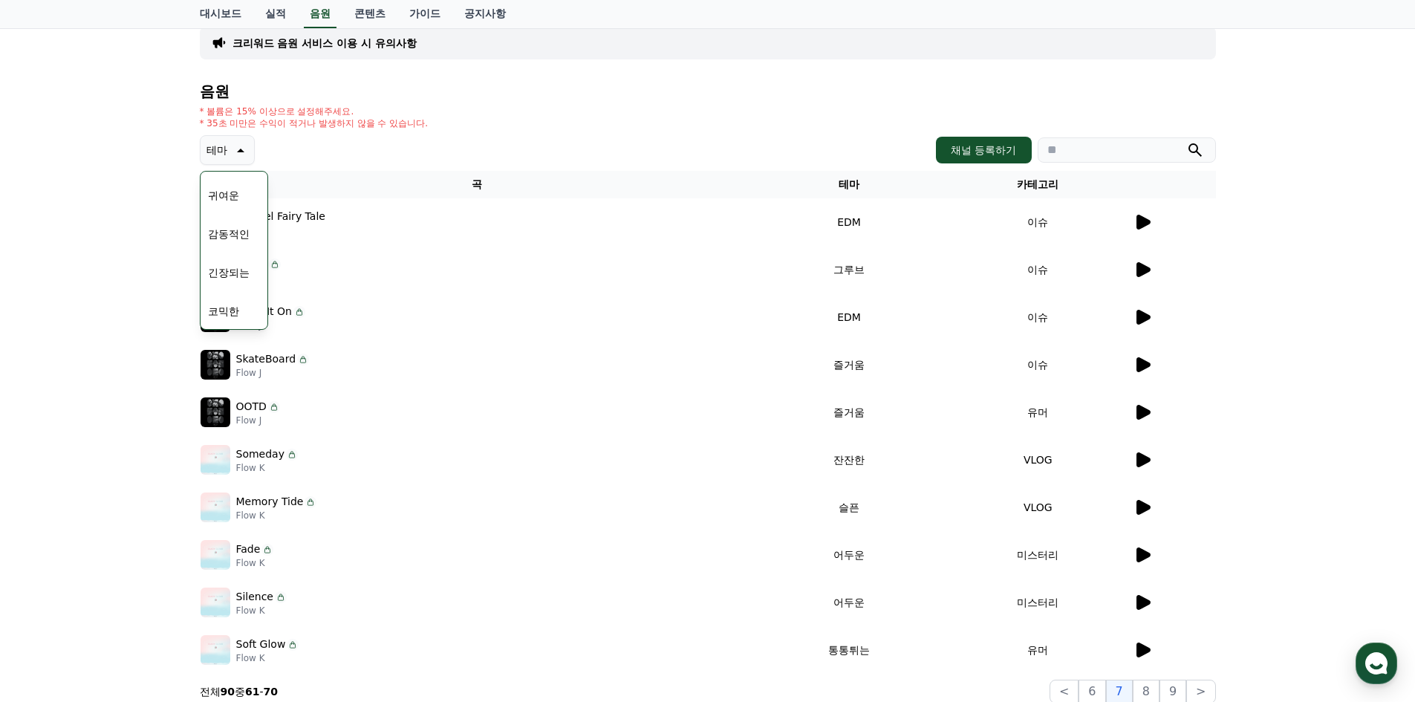
click at [1144, 265] on icon at bounding box center [1144, 269] width 14 height 15
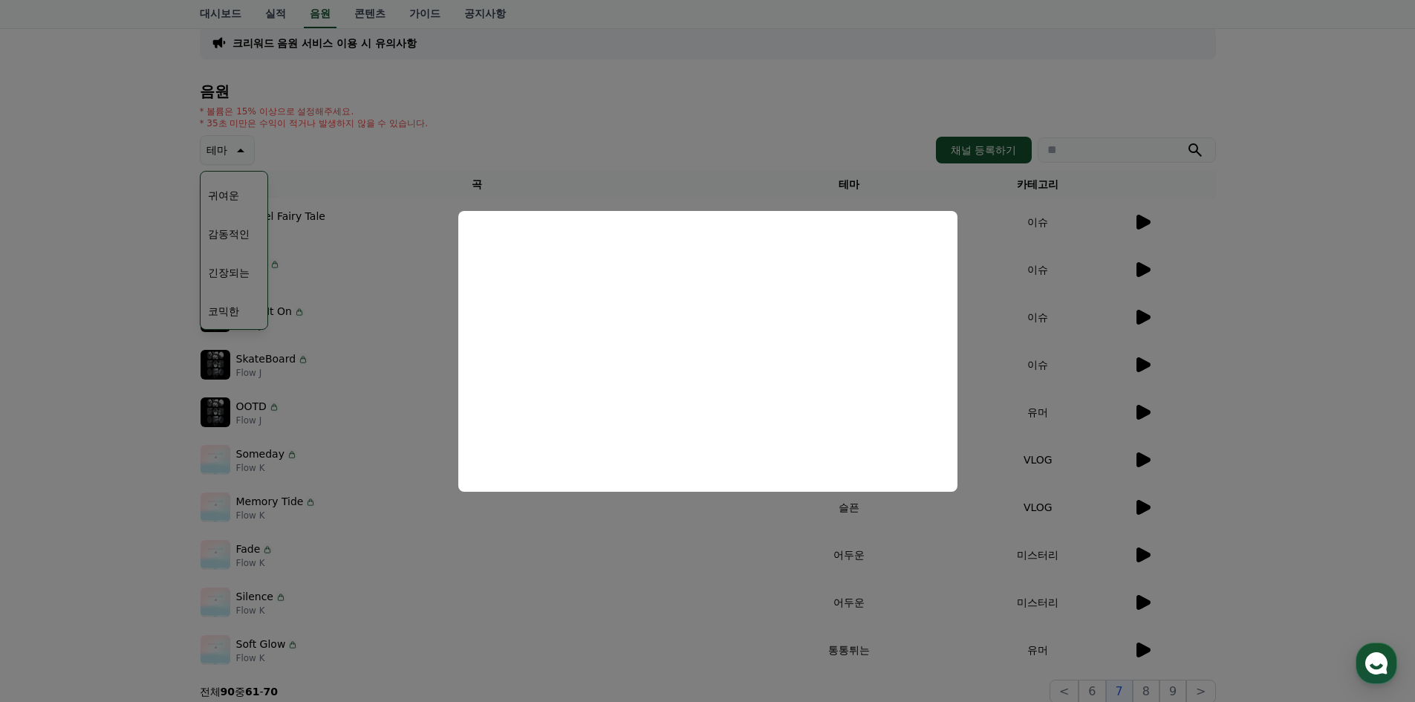
drag, startPoint x: 1230, startPoint y: 249, endPoint x: 1186, endPoint y: 244, distance: 44.8
click at [1231, 249] on button "close modal" at bounding box center [707, 351] width 1415 height 702
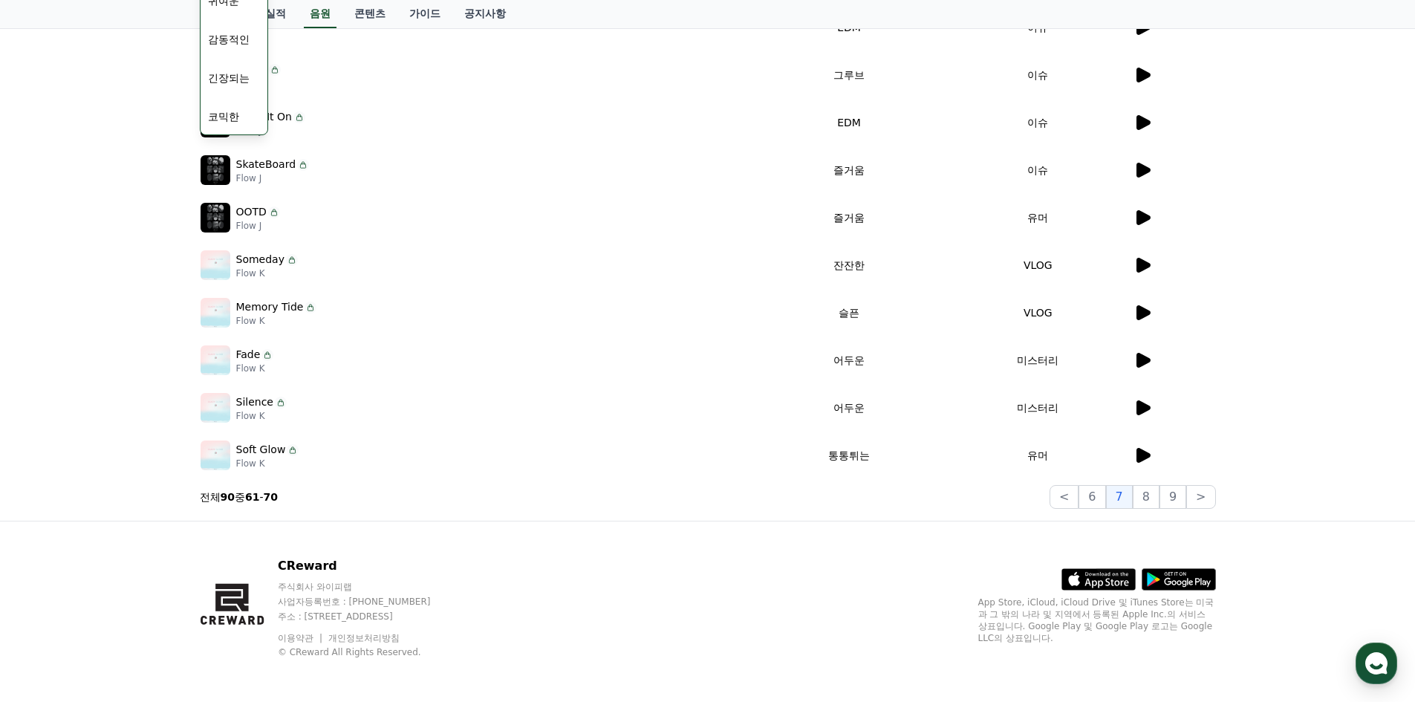
scroll to position [273, 0]
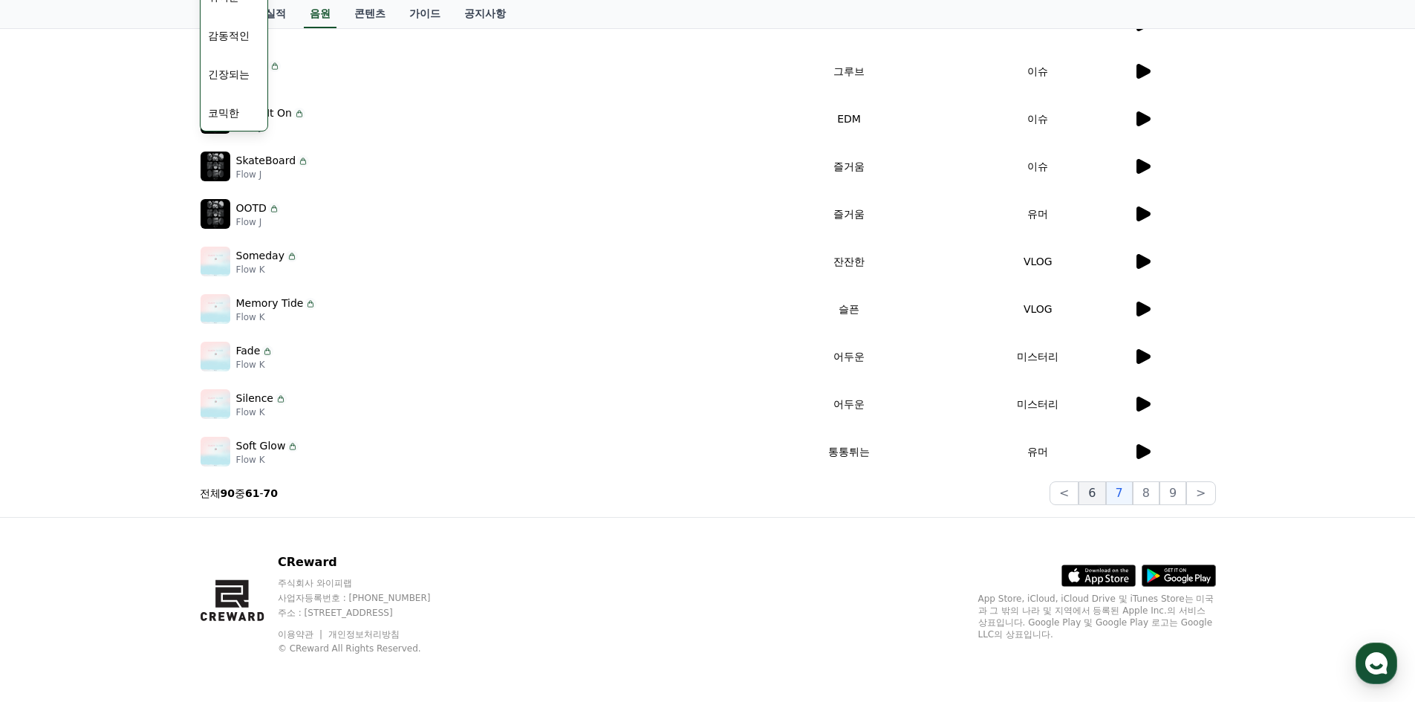
click at [1106, 494] on button "6" at bounding box center [1092, 493] width 27 height 24
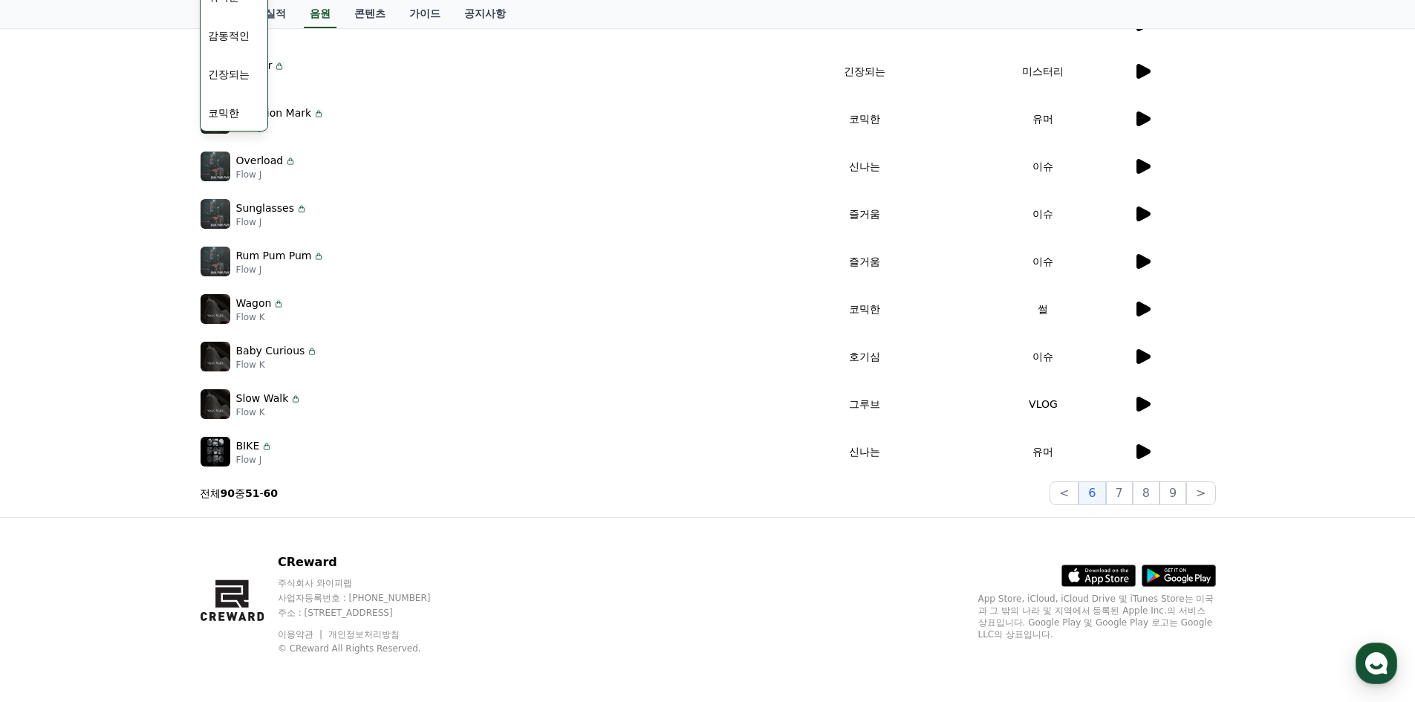
click at [1138, 455] on icon at bounding box center [1144, 451] width 14 height 15
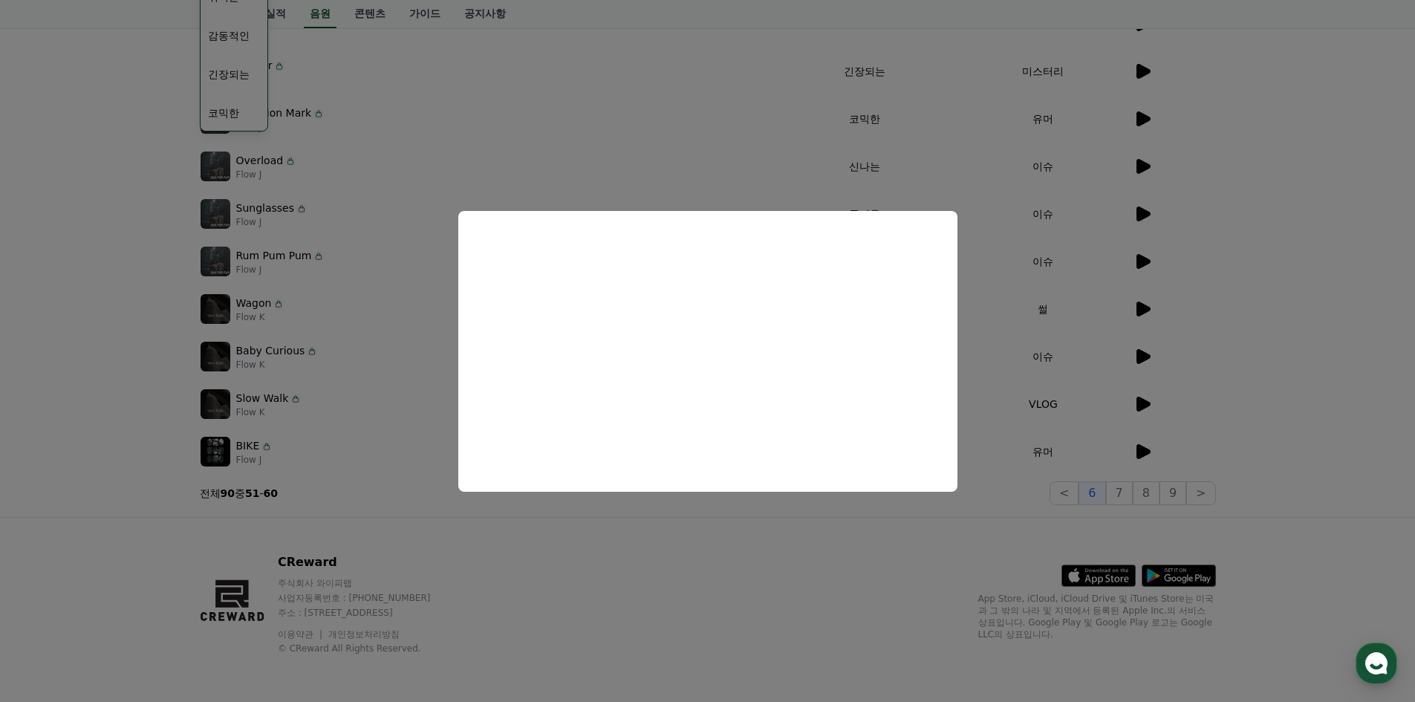
click at [1209, 384] on button "close modal" at bounding box center [707, 351] width 1415 height 702
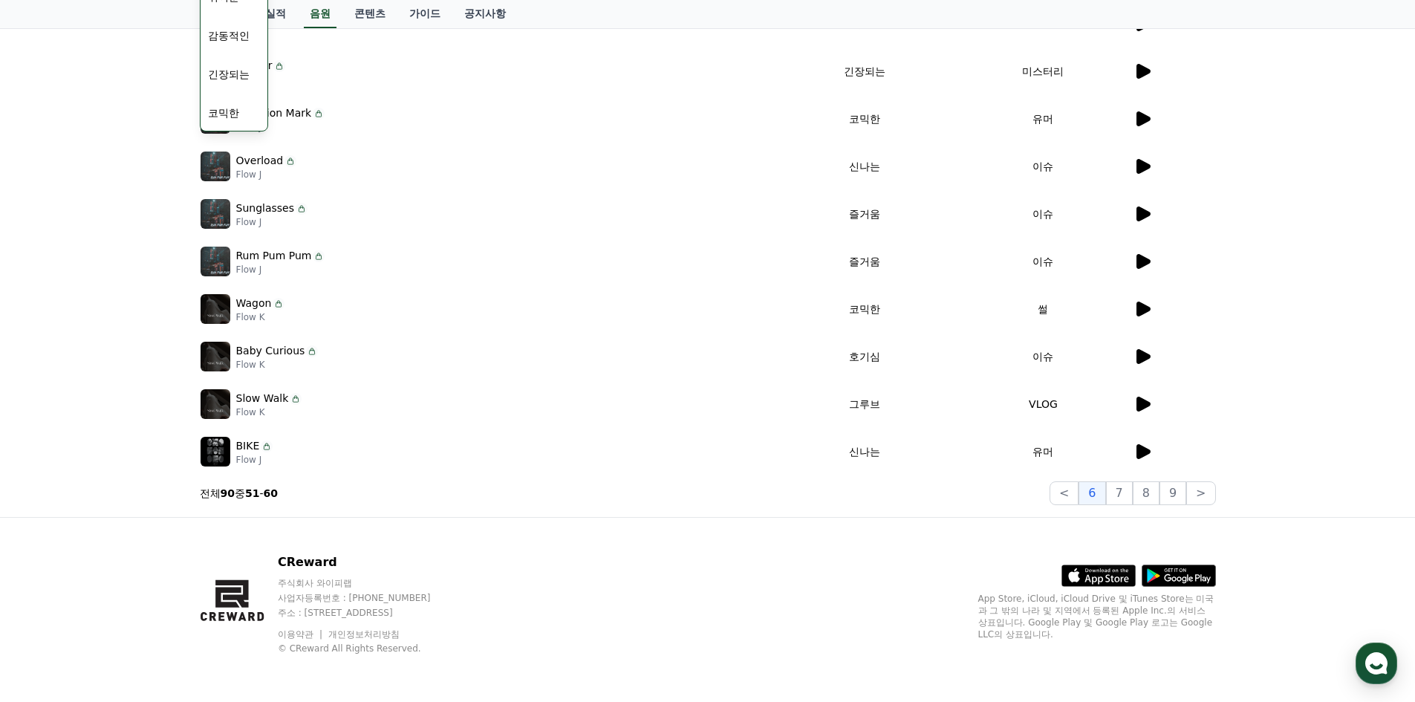
click at [1149, 356] on icon at bounding box center [1144, 356] width 14 height 15
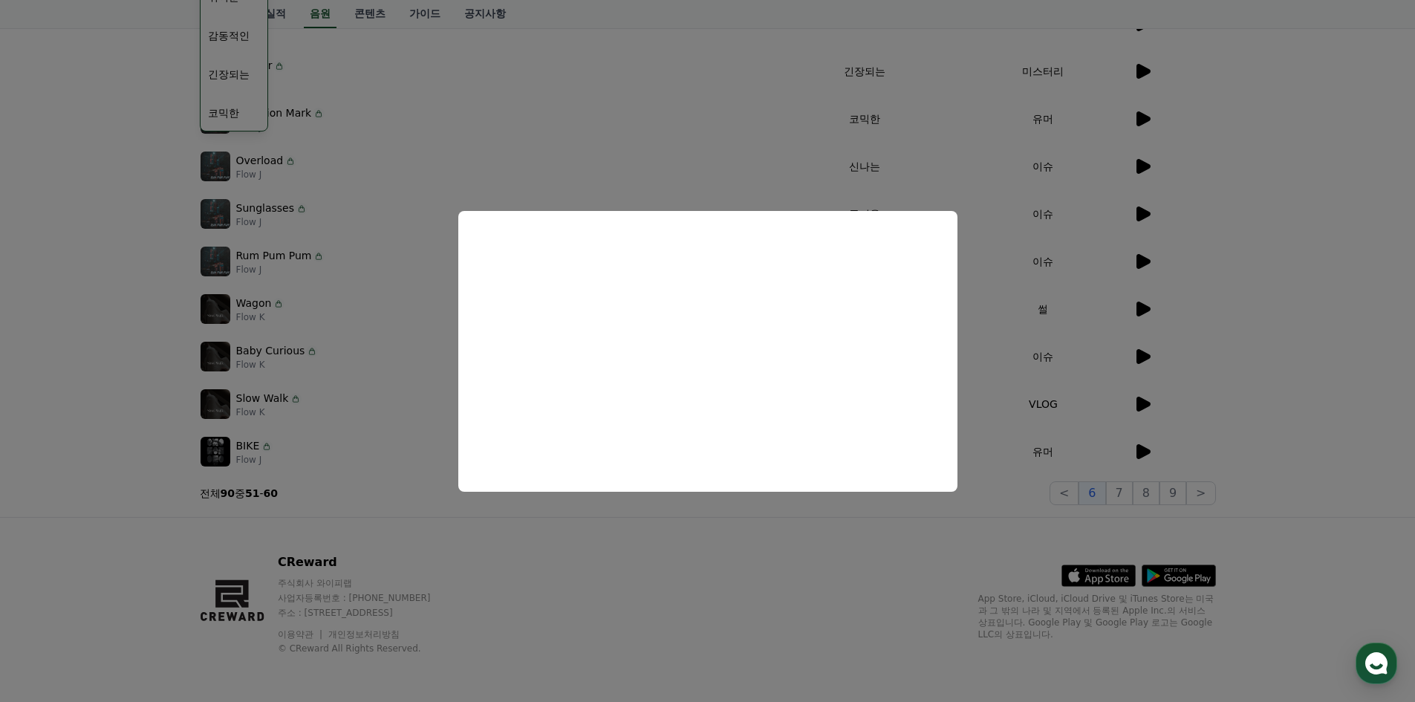
click at [1228, 301] on button "close modal" at bounding box center [707, 351] width 1415 height 702
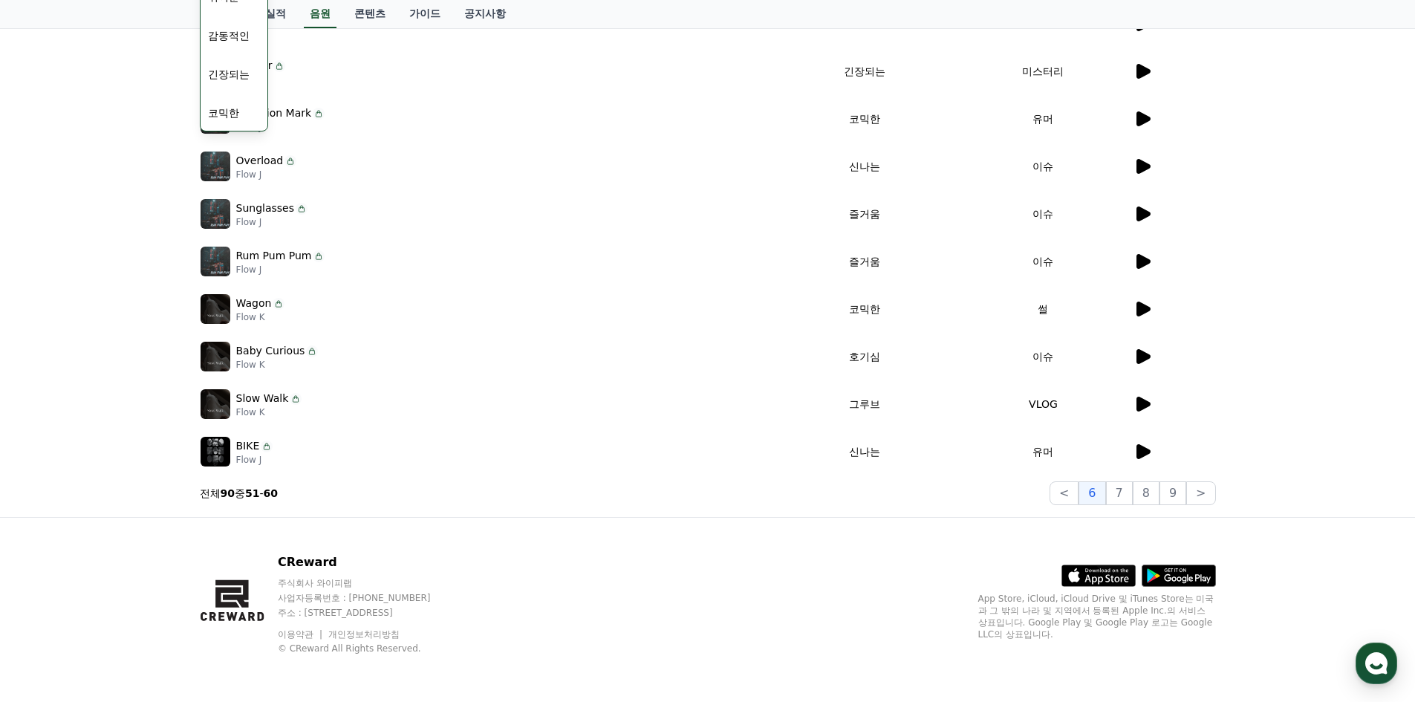
click at [1145, 302] on icon at bounding box center [1143, 309] width 18 height 18
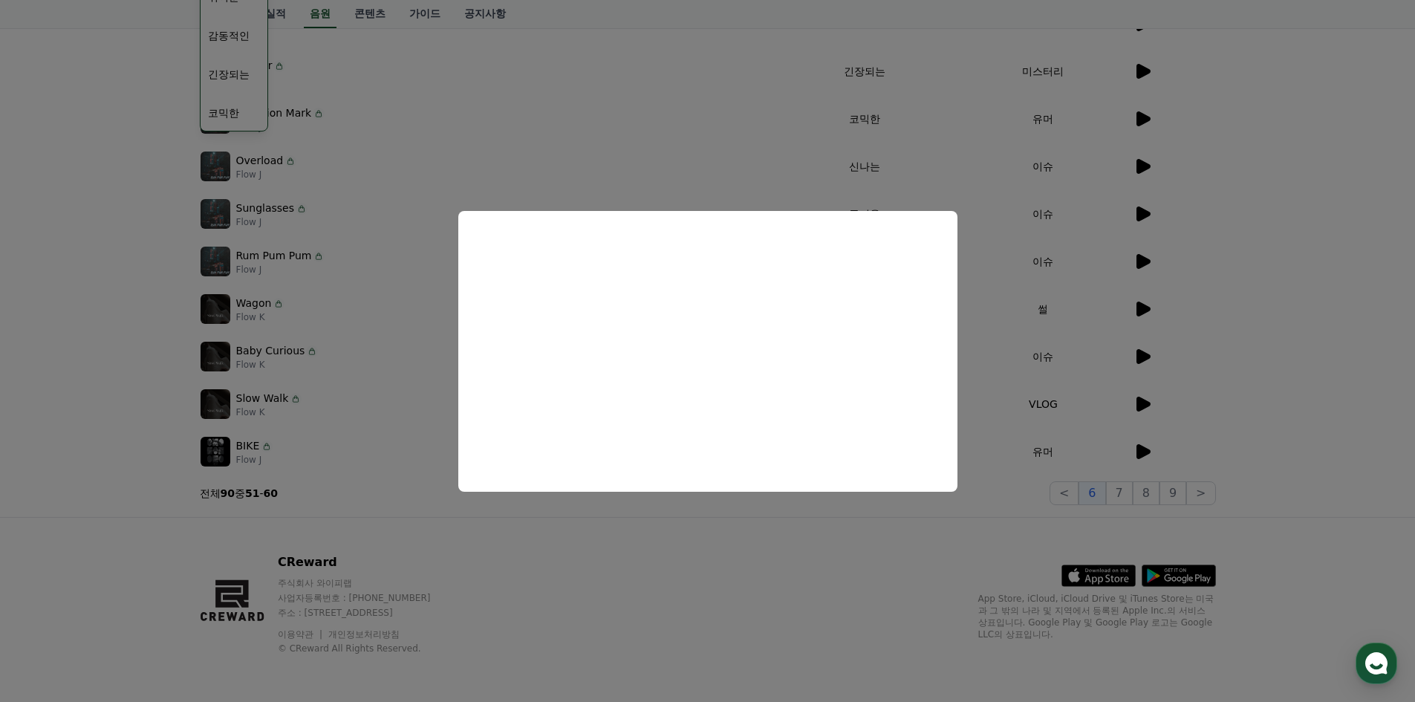
click at [1229, 343] on button "close modal" at bounding box center [707, 351] width 1415 height 702
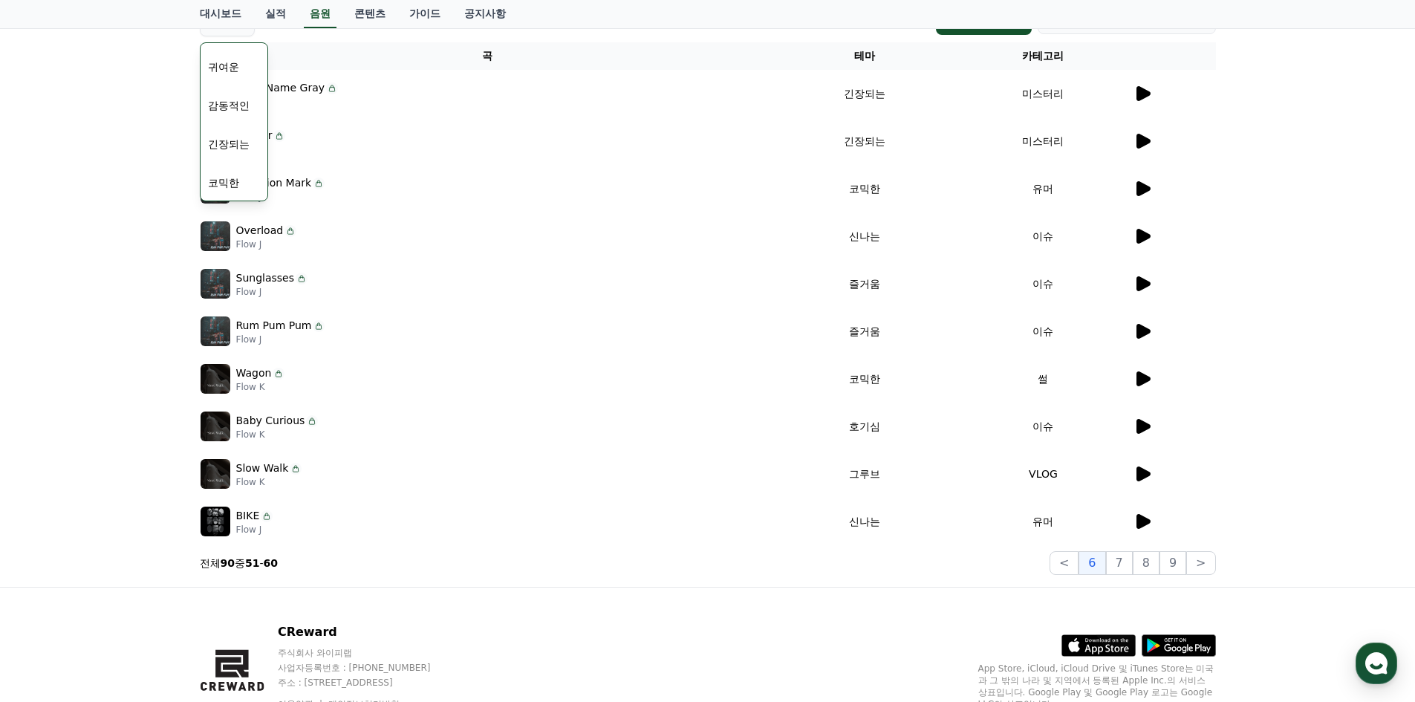
scroll to position [198, 0]
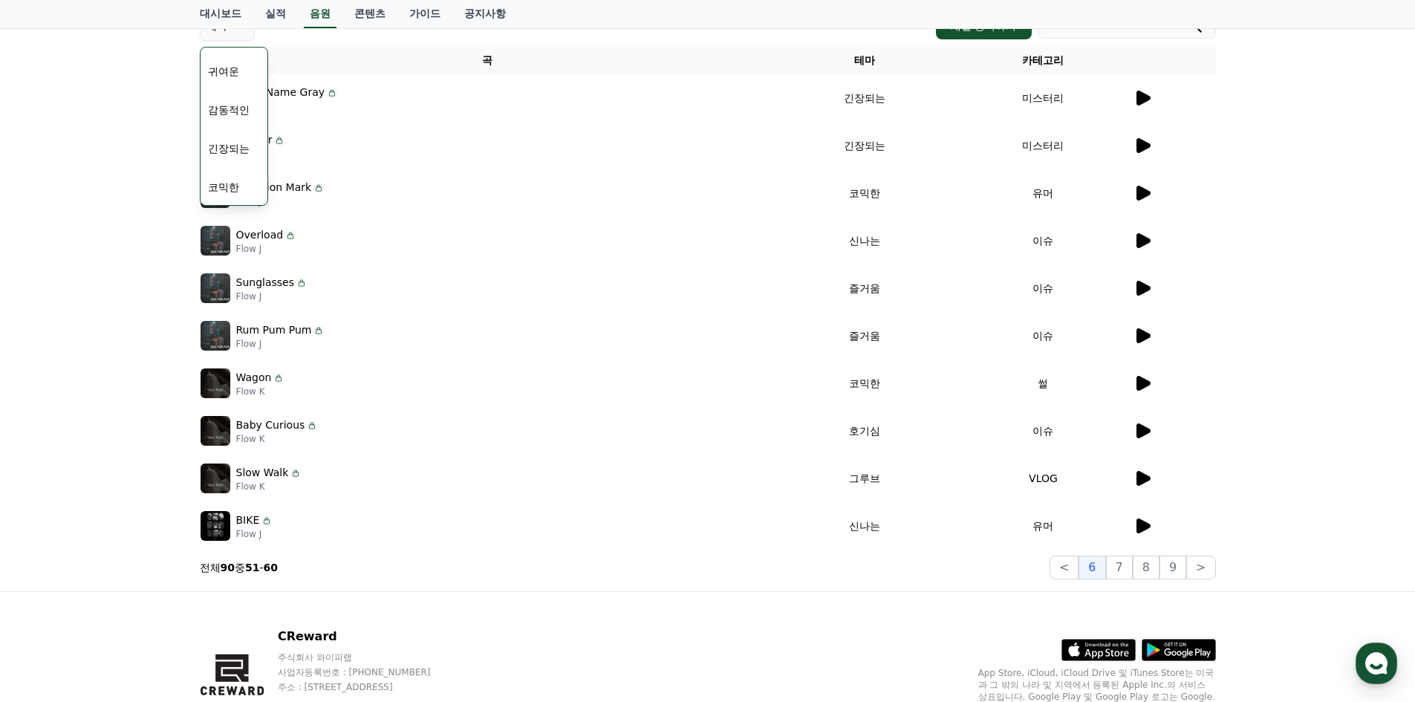
click at [1134, 202] on td at bounding box center [1174, 193] width 83 height 48
click at [1145, 191] on icon at bounding box center [1144, 193] width 14 height 15
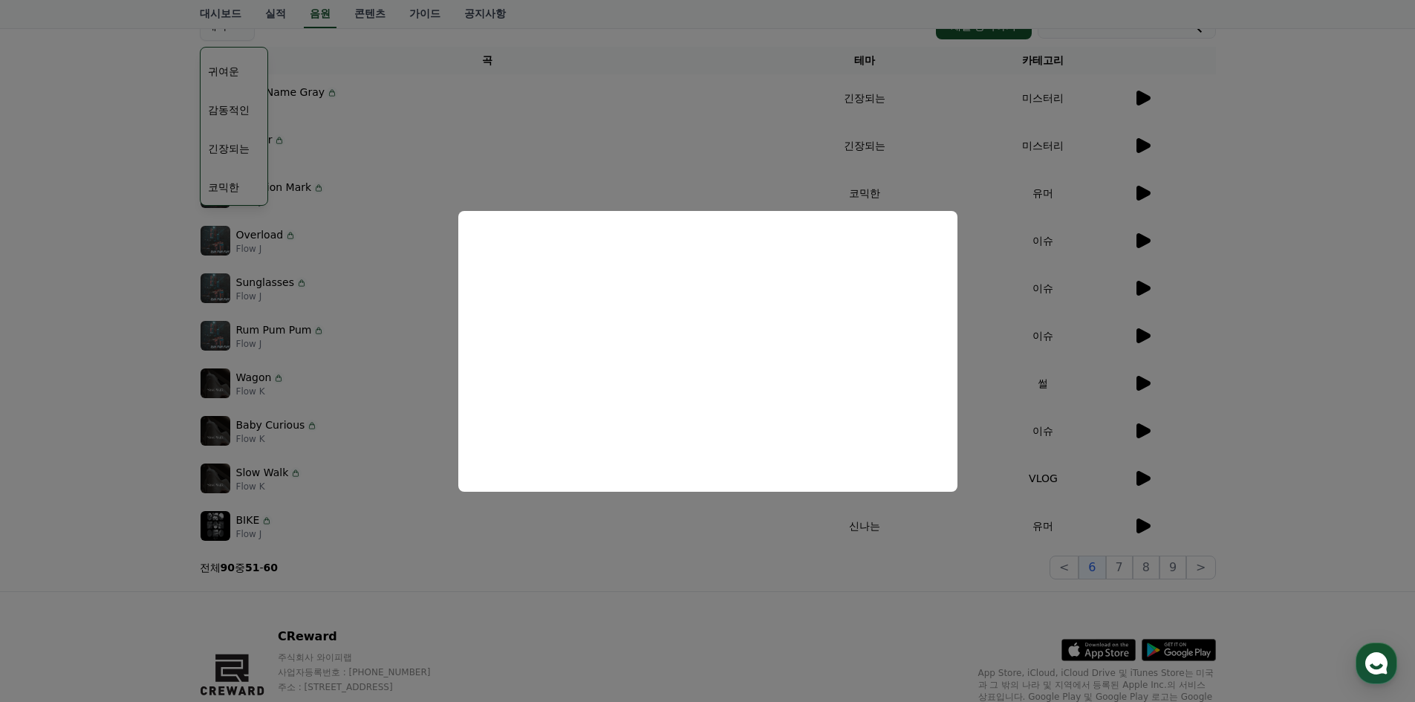
click at [1254, 331] on button "close modal" at bounding box center [707, 351] width 1415 height 702
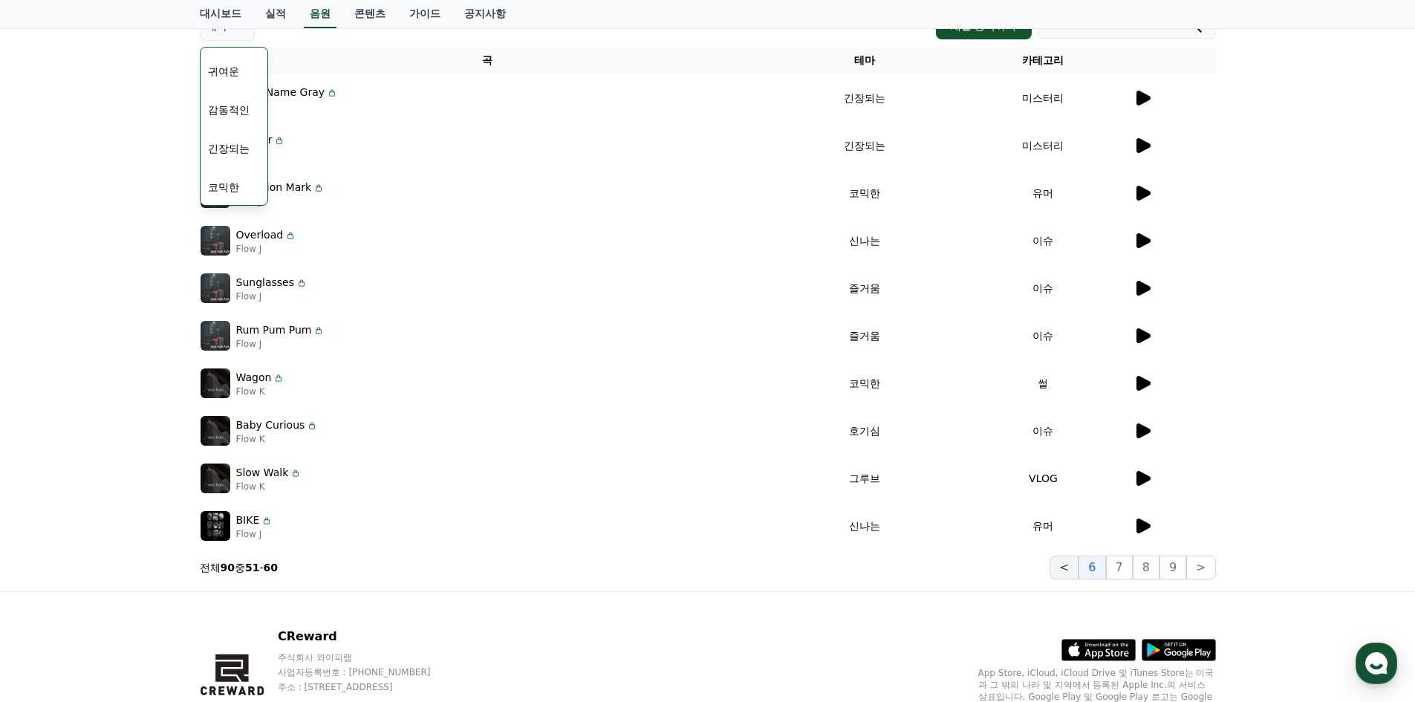
click at [1079, 571] on button "<" at bounding box center [1064, 568] width 29 height 24
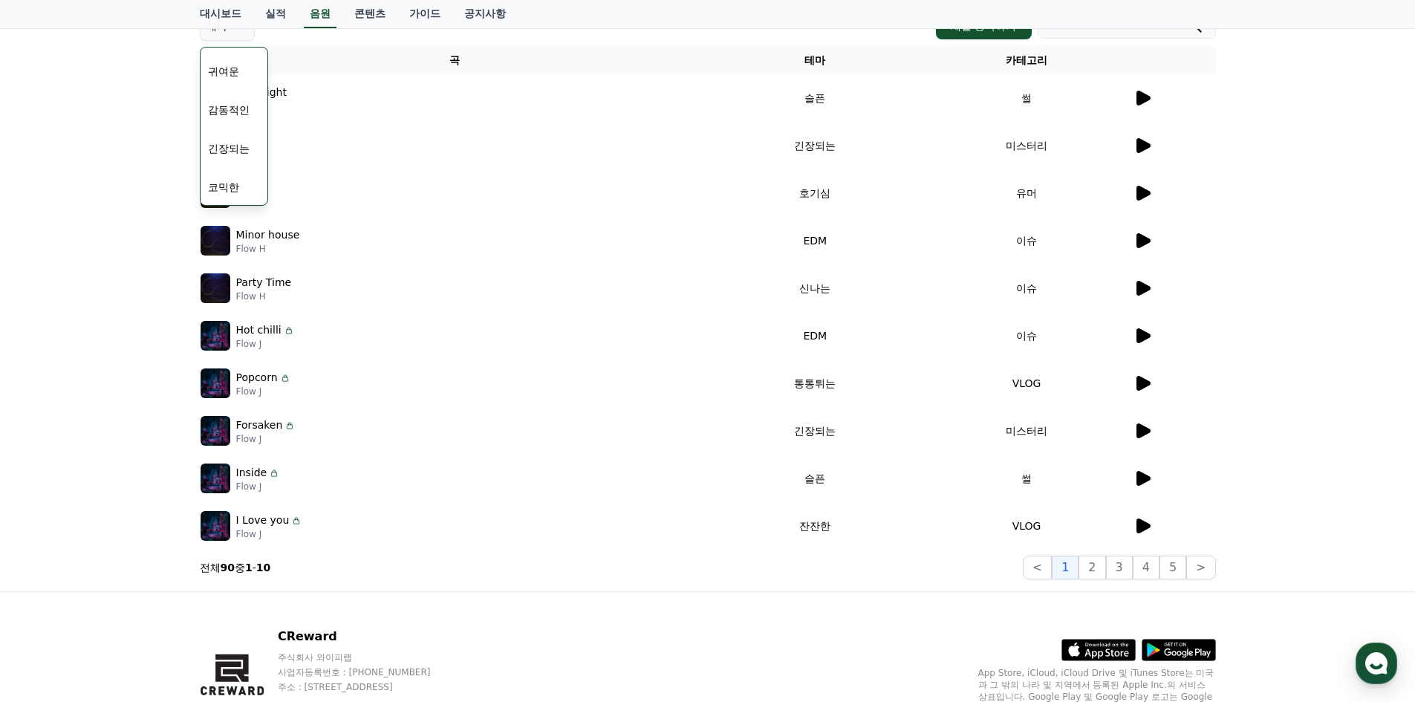
click at [1135, 528] on icon at bounding box center [1143, 526] width 18 height 18
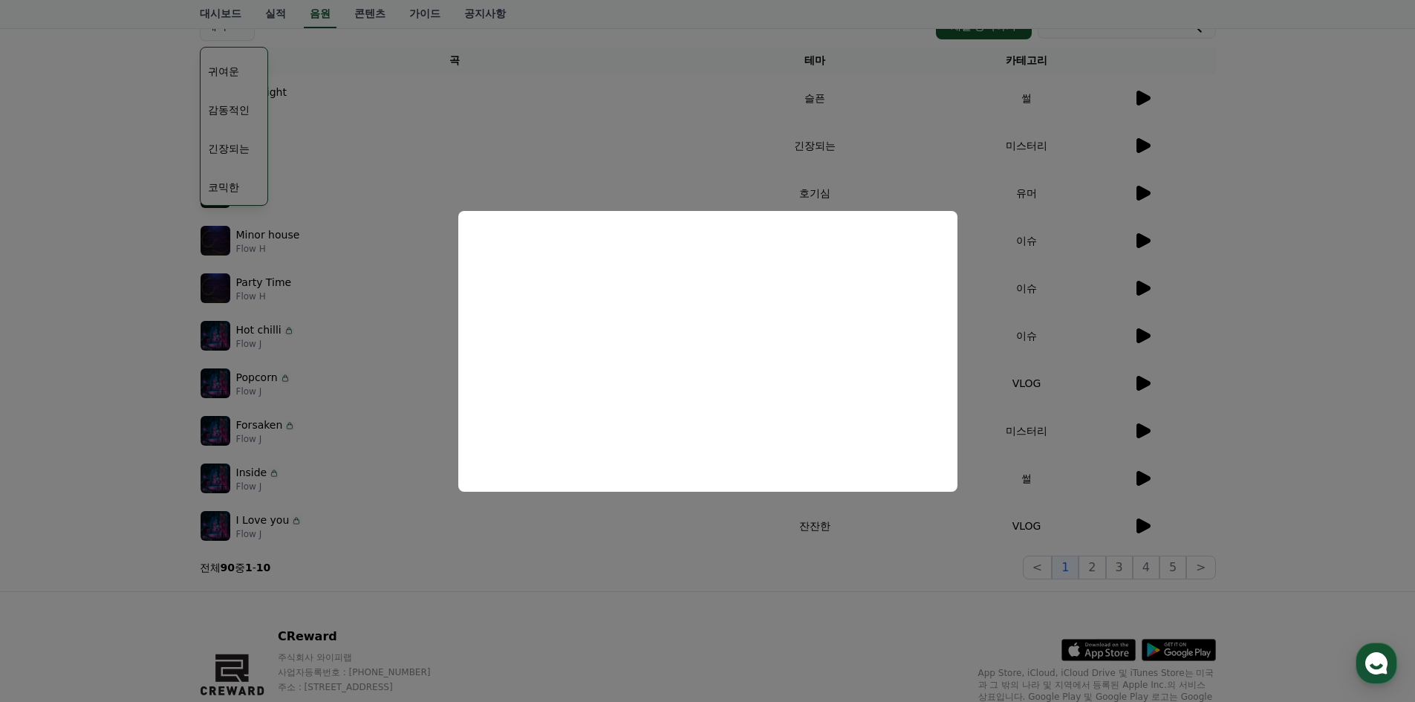
drag, startPoint x: 1140, startPoint y: 453, endPoint x: 1143, endPoint y: 465, distance: 13.0
click at [1141, 454] on button "close modal" at bounding box center [707, 351] width 1415 height 702
click at [1144, 477] on icon at bounding box center [1144, 478] width 14 height 15
click at [1215, 378] on button "close modal" at bounding box center [707, 351] width 1415 height 702
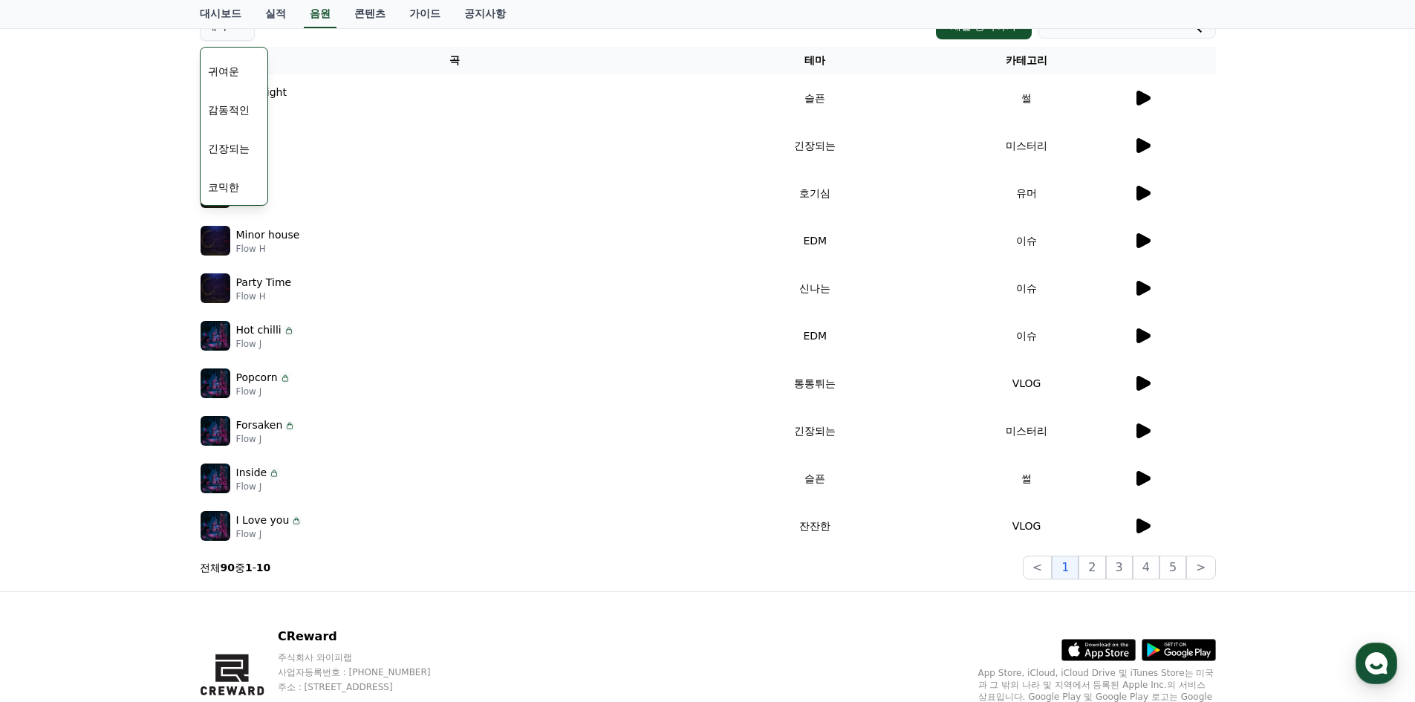
click at [1147, 387] on icon at bounding box center [1143, 383] width 18 height 18
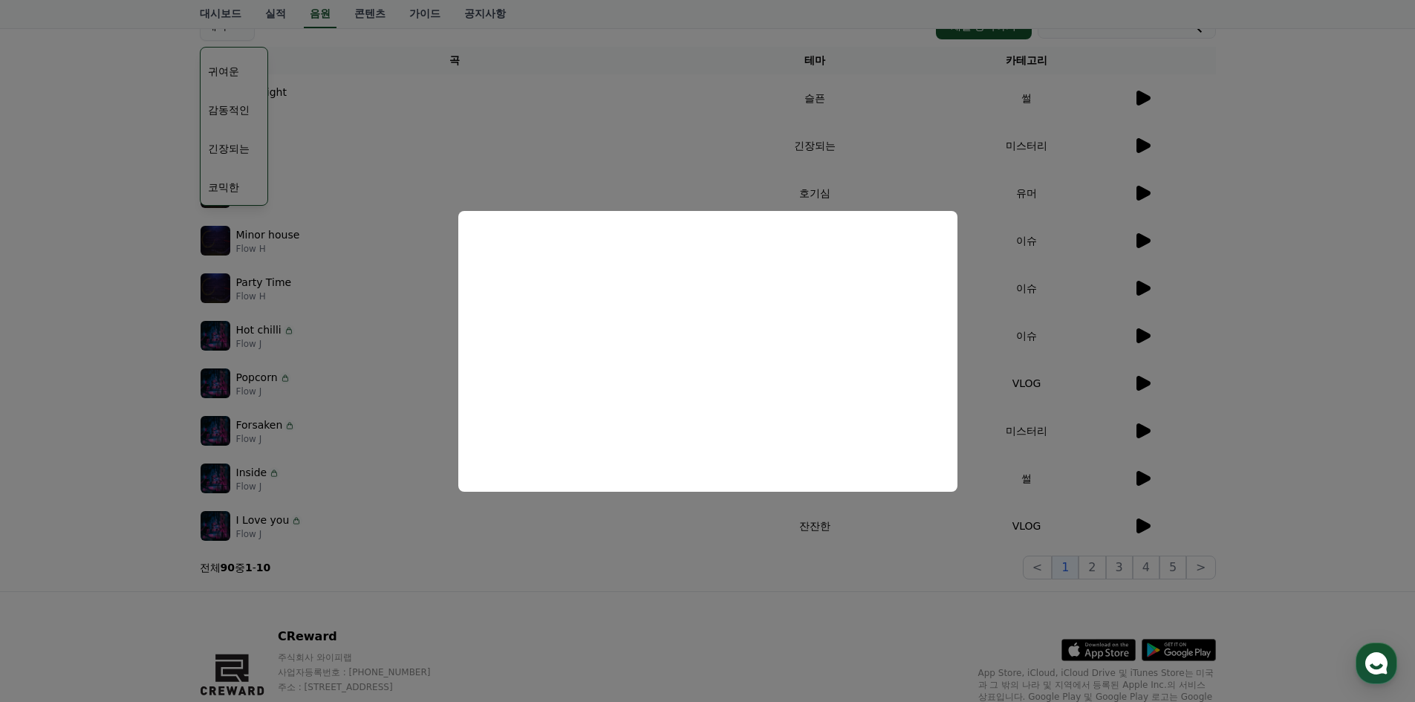
click at [1251, 407] on button "close modal" at bounding box center [707, 351] width 1415 height 702
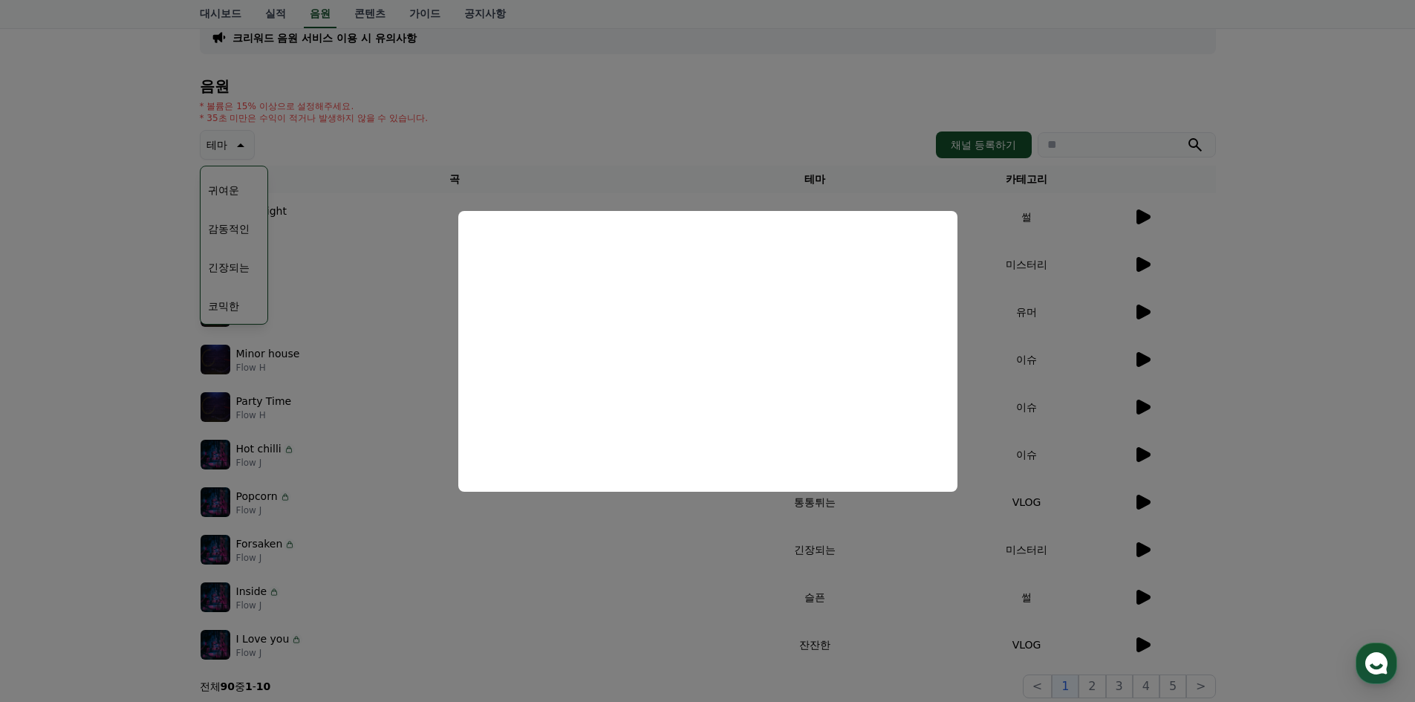
scroll to position [50, 0]
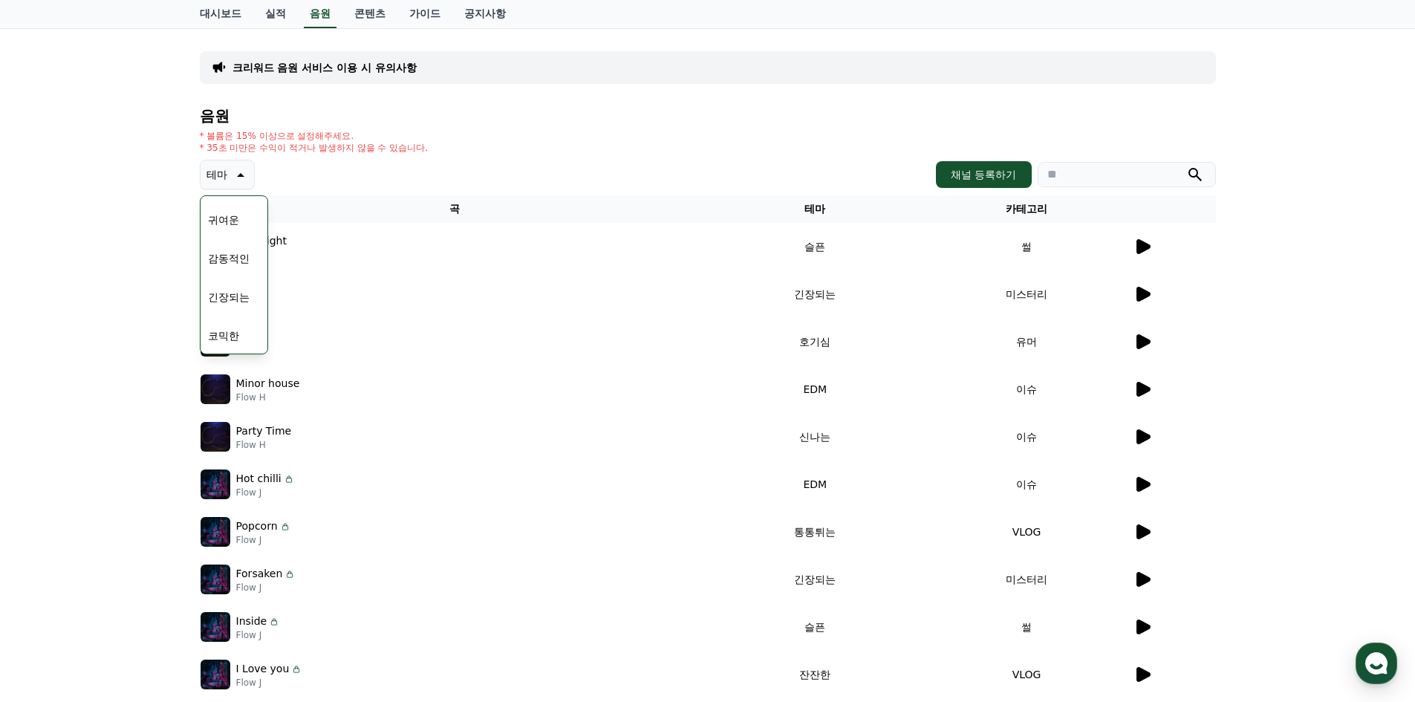
click at [1147, 352] on td at bounding box center [1174, 342] width 83 height 48
click at [1144, 252] on icon at bounding box center [1143, 247] width 18 height 18
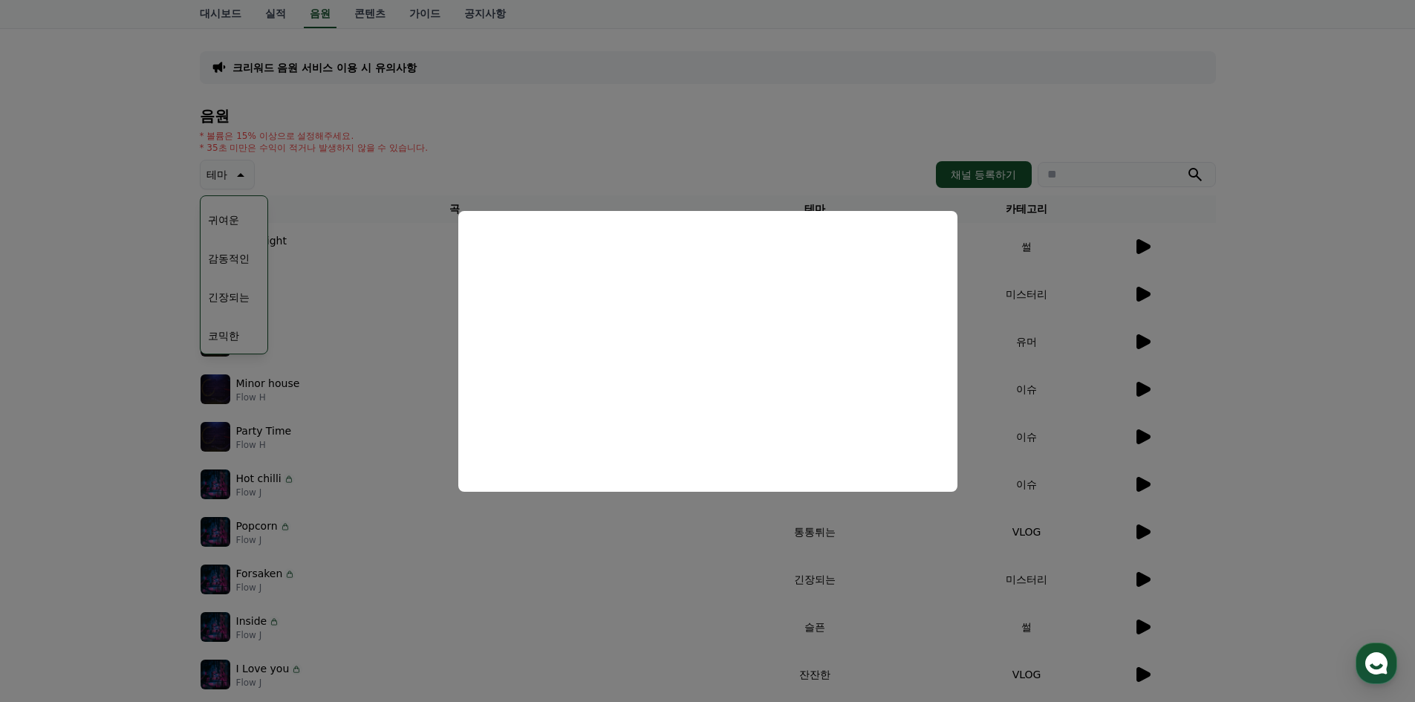
drag, startPoint x: 1227, startPoint y: 362, endPoint x: 1142, endPoint y: 347, distance: 86.0
click at [1225, 362] on button "close modal" at bounding box center [707, 351] width 1415 height 702
click at [1144, 329] on td at bounding box center [1174, 342] width 83 height 48
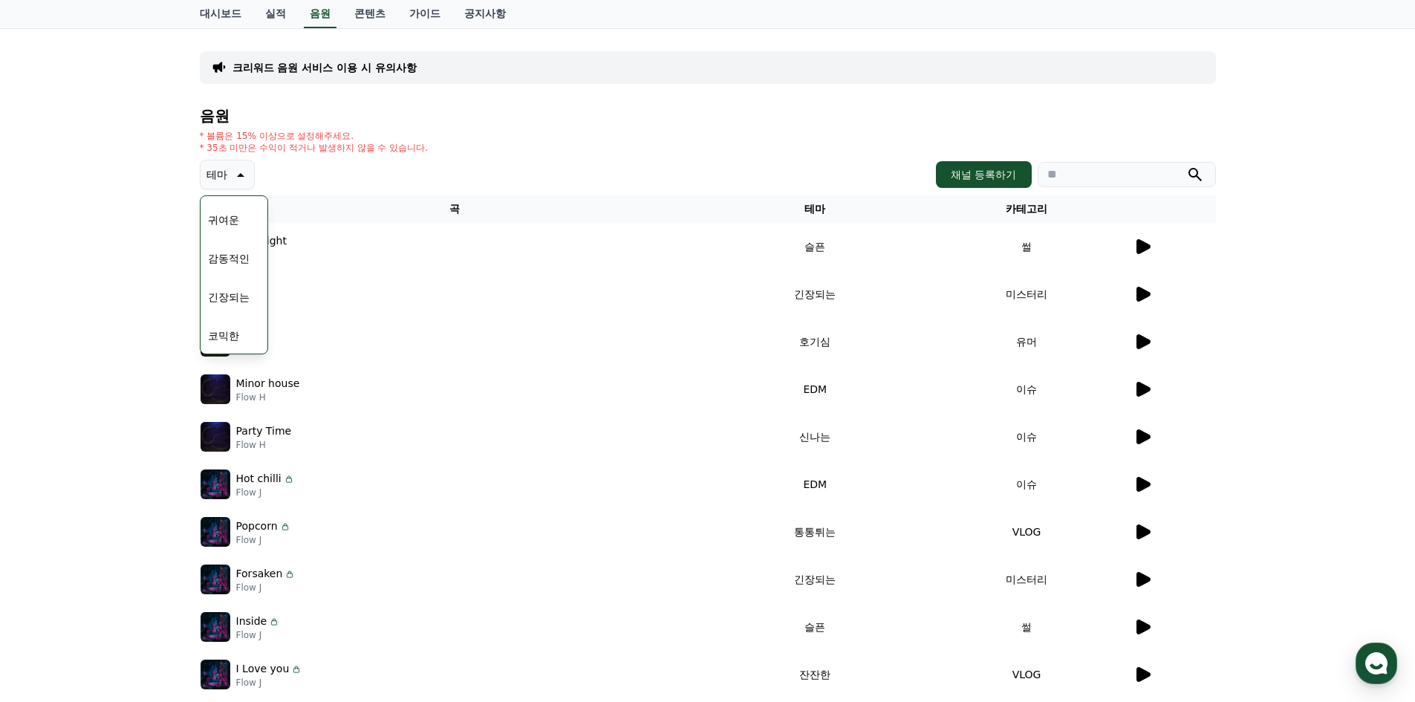
click at [1146, 338] on icon at bounding box center [1143, 342] width 18 height 18
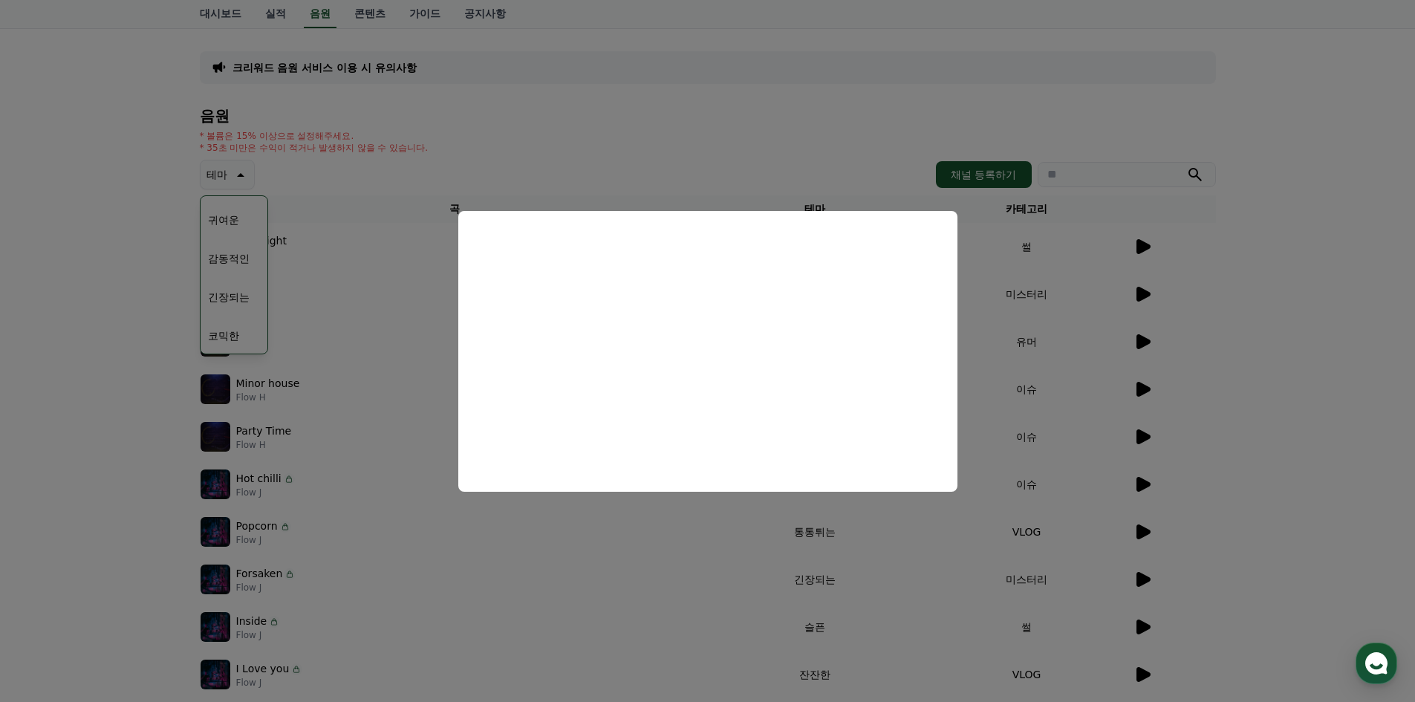
click at [1296, 442] on button "close modal" at bounding box center [707, 351] width 1415 height 702
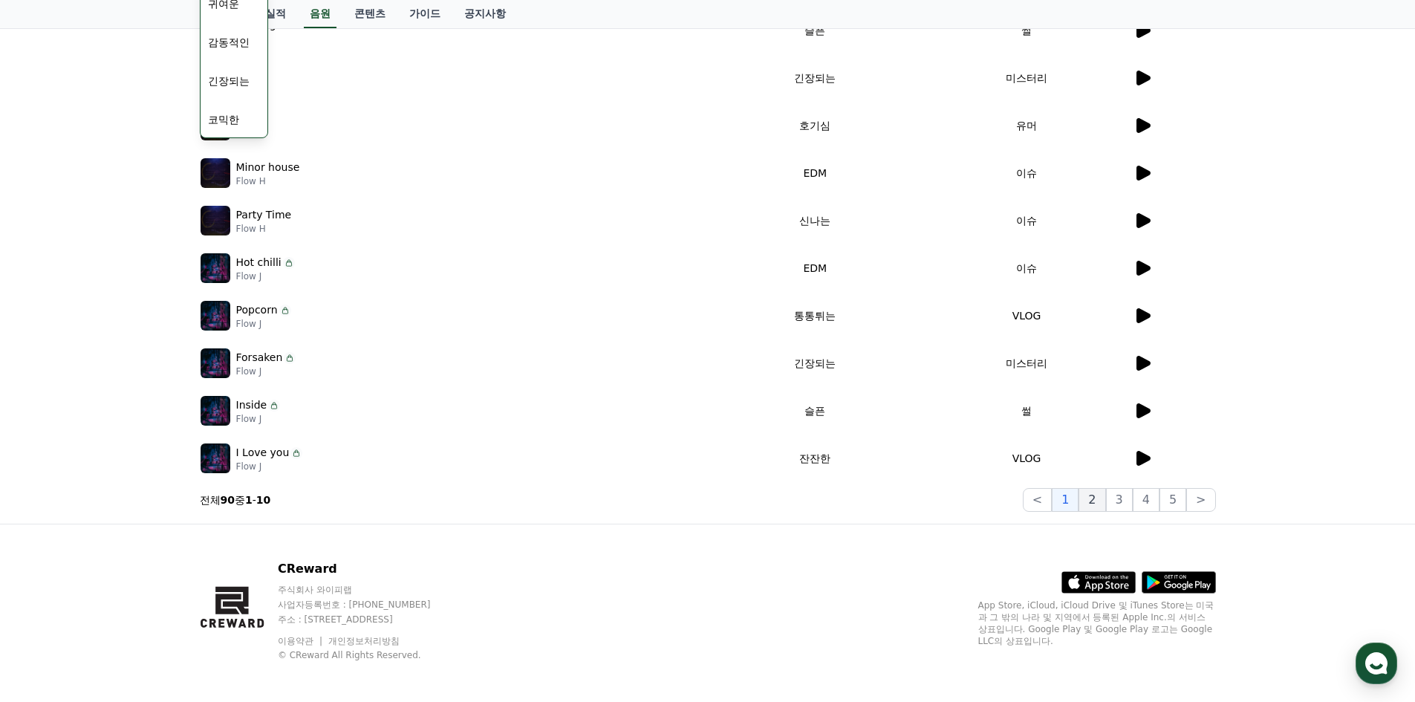
scroll to position [273, 0]
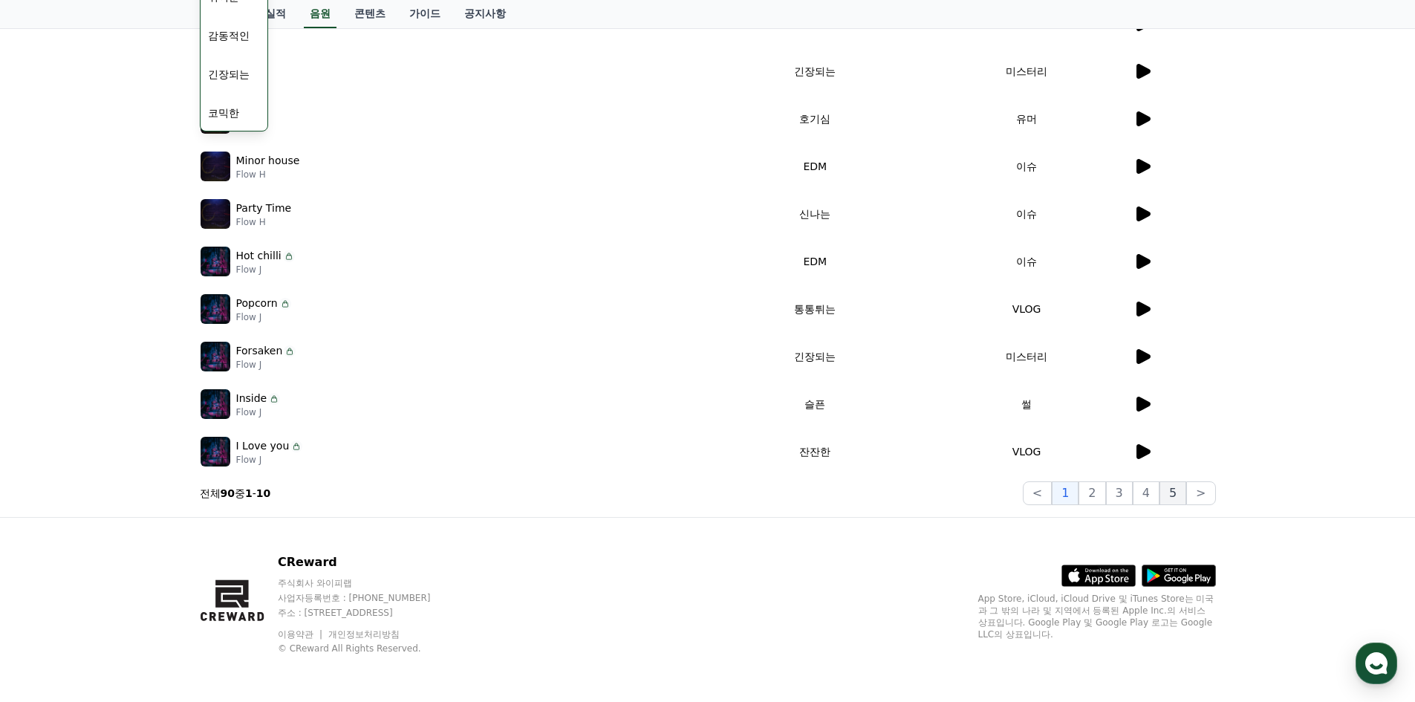
click at [1173, 496] on button "5" at bounding box center [1173, 493] width 27 height 24
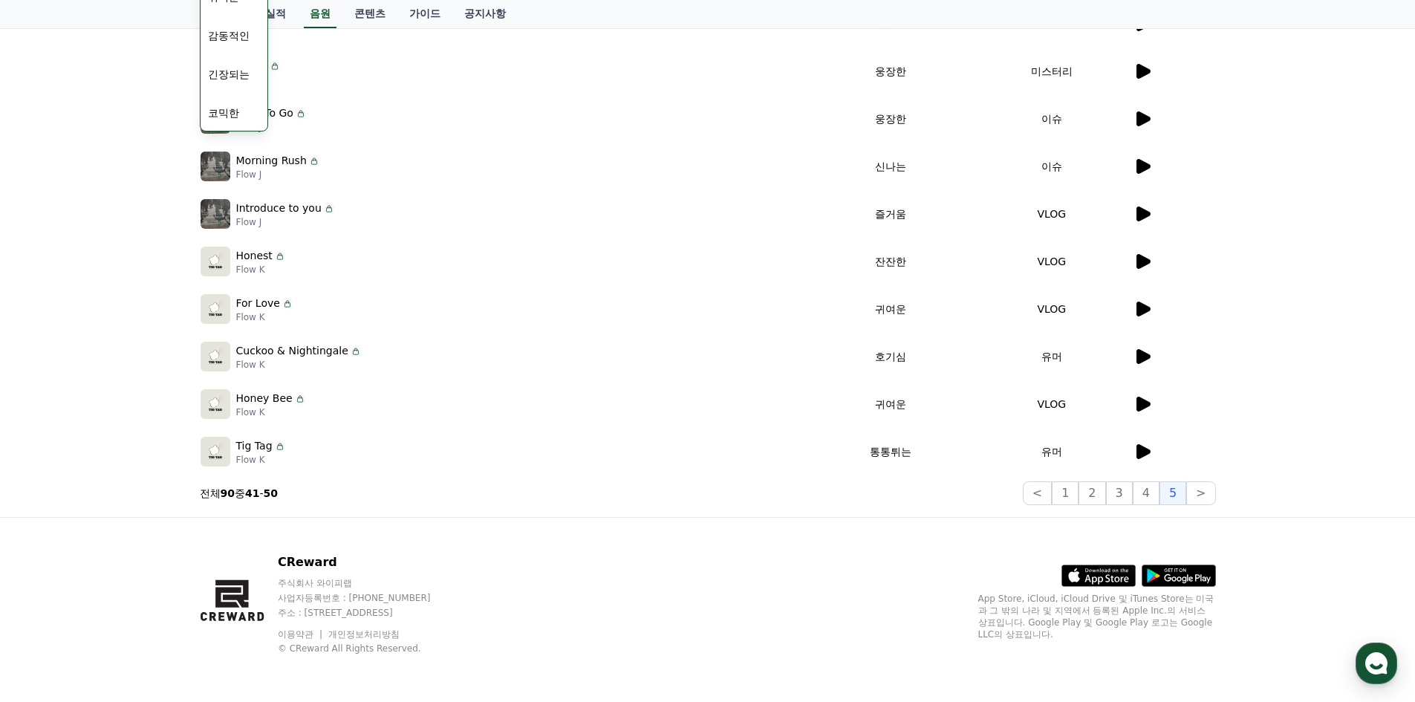
click at [1139, 401] on icon at bounding box center [1144, 404] width 14 height 15
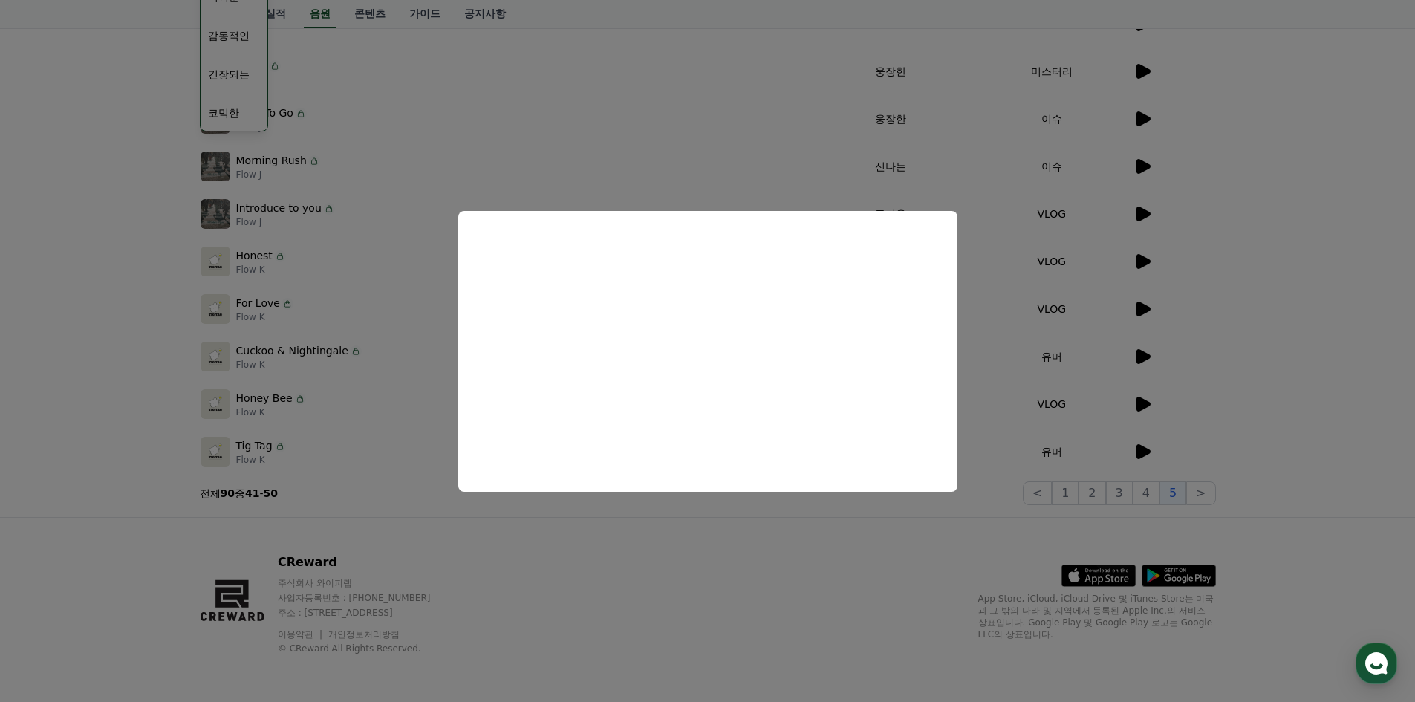
click at [1259, 386] on button "close modal" at bounding box center [707, 351] width 1415 height 702
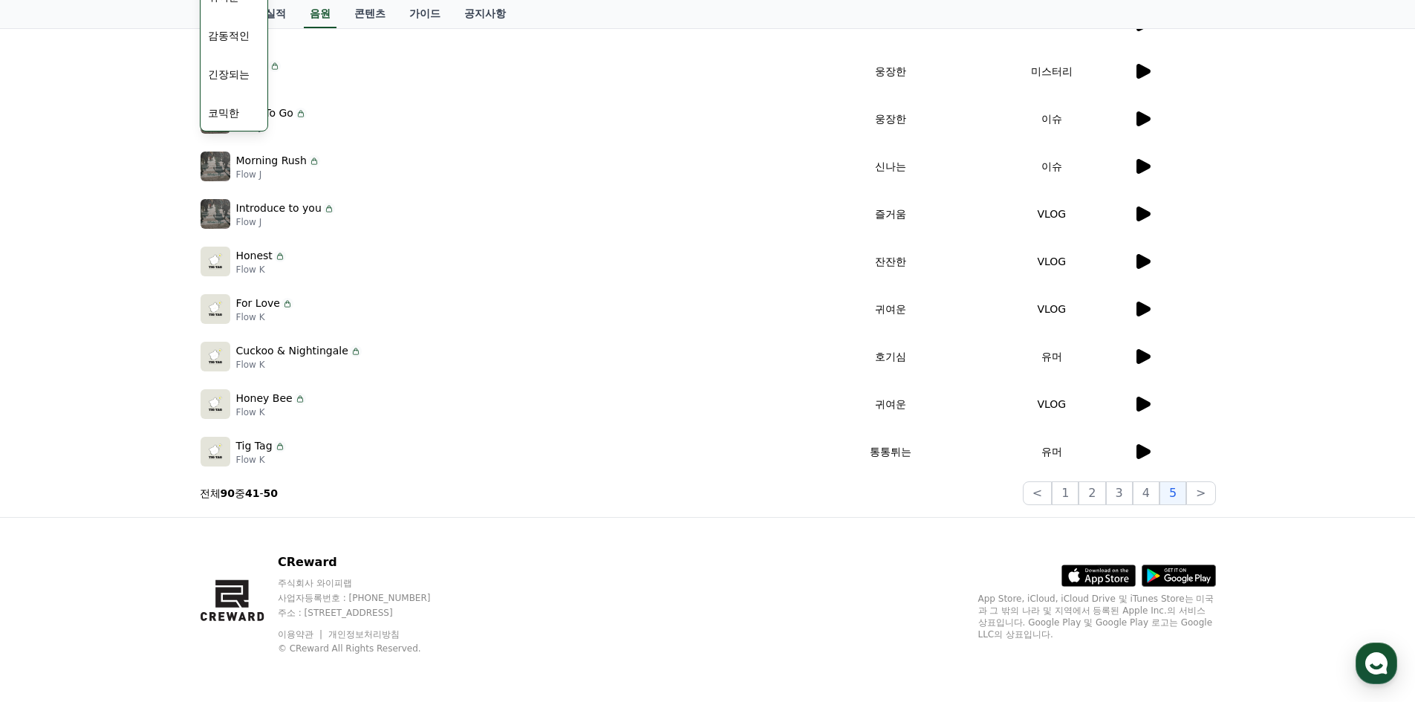
drag, startPoint x: 1261, startPoint y: 279, endPoint x: 1262, endPoint y: 263, distance: 16.4
click at [1262, 263] on div "크리워드 음원 서비스 이용 시 유의사항 음원 * 볼륨은 15% 이상으로 설정해주세요. * 35초 미만은 수익이 적거나 발생하지 않을 수 있습니…" at bounding box center [707, 158] width 1415 height 719
drag, startPoint x: 1256, startPoint y: 232, endPoint x: 1254, endPoint y: 223, distance: 9.4
drag, startPoint x: 1254, startPoint y: 223, endPoint x: 1254, endPoint y: 212, distance: 11.1
click at [1254, 209] on div "크리워드 음원 서비스 이용 시 유의사항 음원 * 볼륨은 15% 이상으로 설정해주세요. * 35초 미만은 수익이 적거나 발생하지 않을 수 있습니…" at bounding box center [707, 158] width 1415 height 719
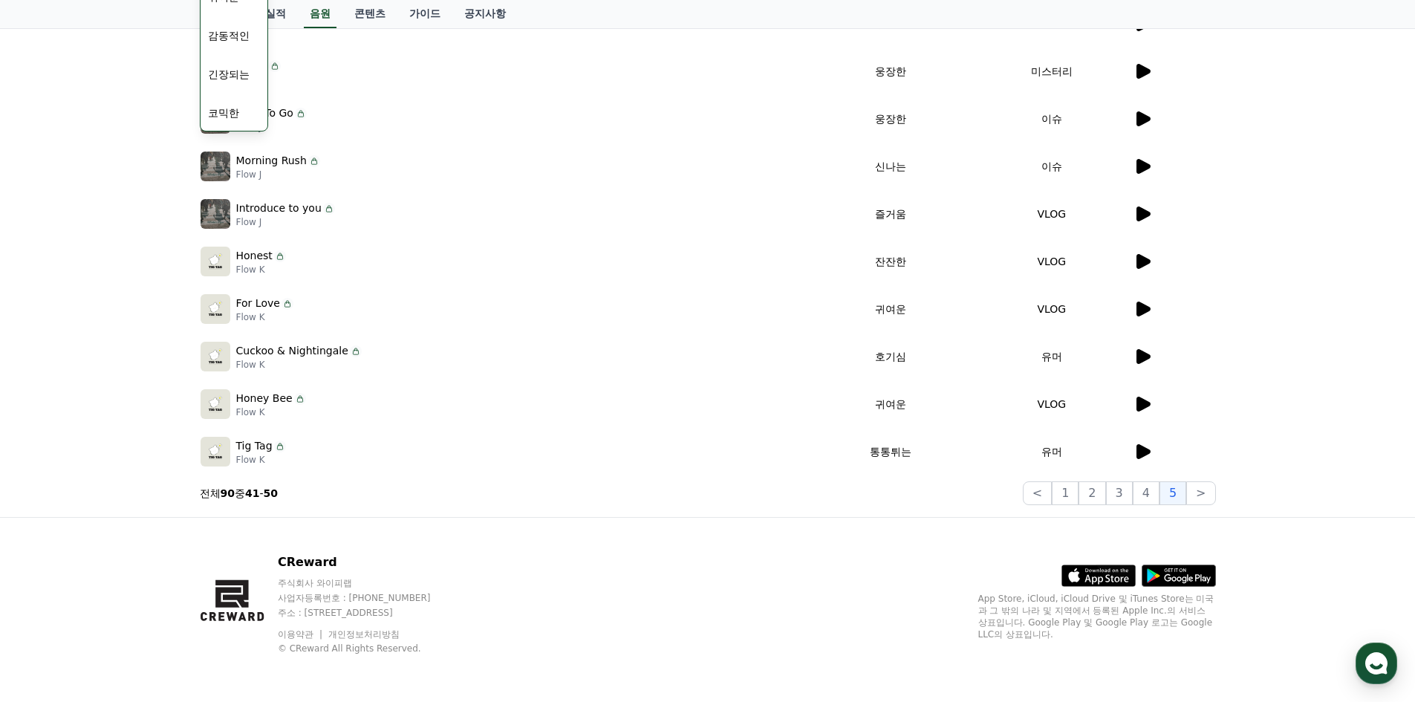
drag, startPoint x: 1254, startPoint y: 208, endPoint x: 1287, endPoint y: 189, distance: 38.0
click at [1271, 189] on div "크리워드 음원 서비스 이용 시 유의사항 음원 * 볼륨은 15% 이상으로 설정해주세요. * 35초 미만은 수익이 적거나 발생하지 않을 수 있습니…" at bounding box center [707, 158] width 1415 height 719
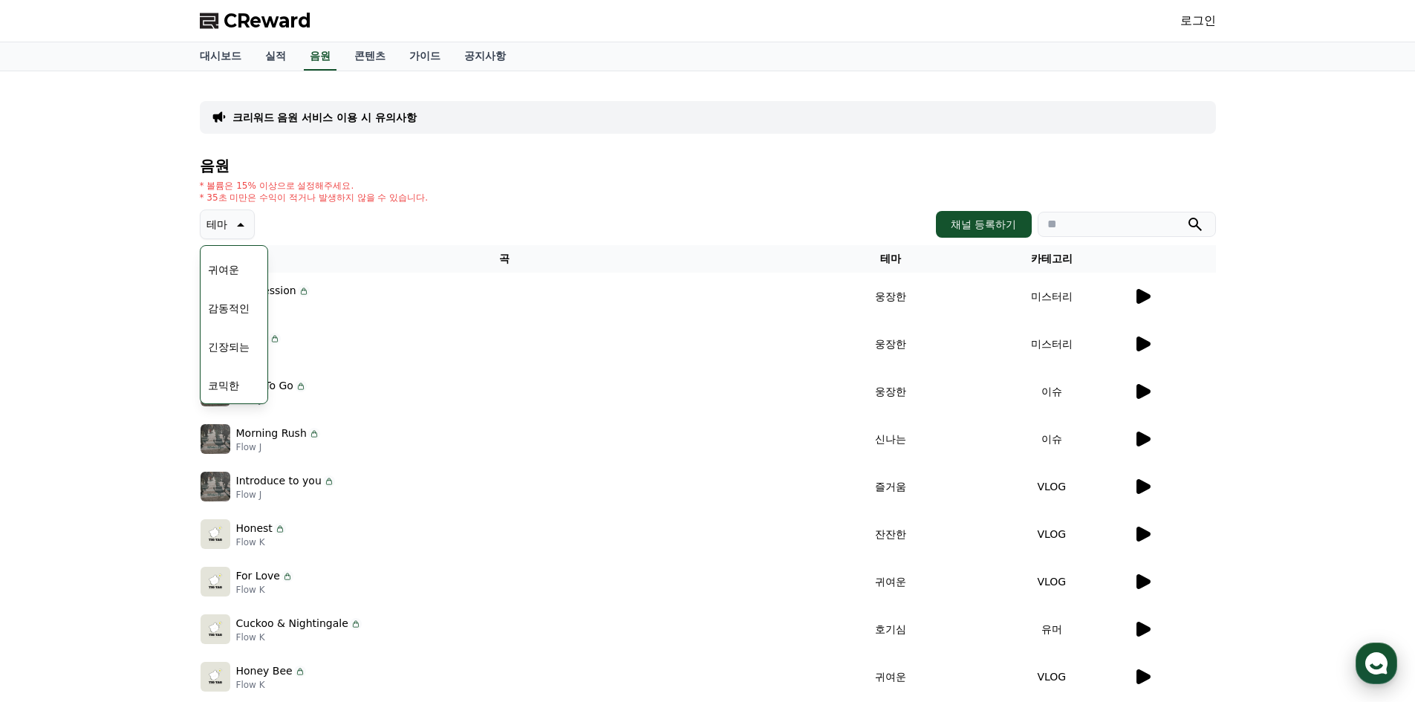
click at [1358, 663] on div "button" at bounding box center [1377, 664] width 42 height 42
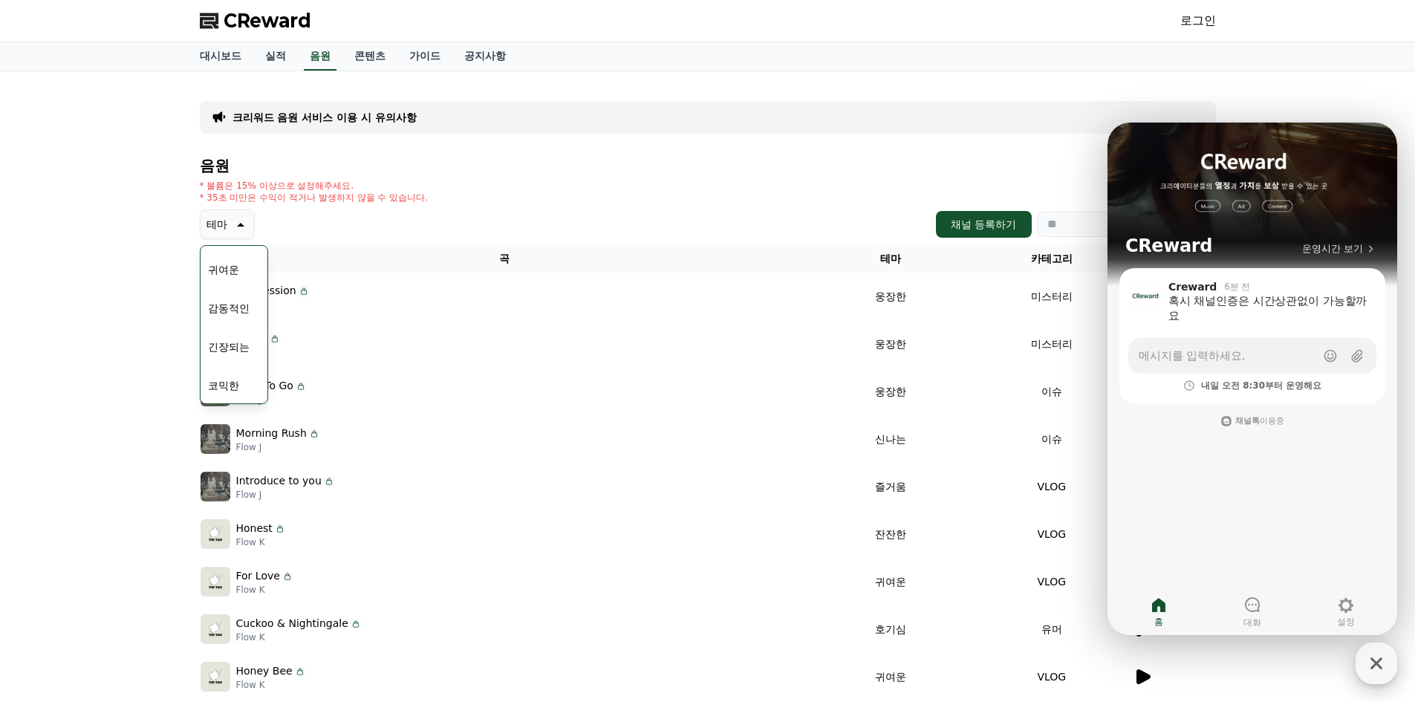
click at [1367, 669] on icon "button" at bounding box center [1376, 663] width 27 height 27
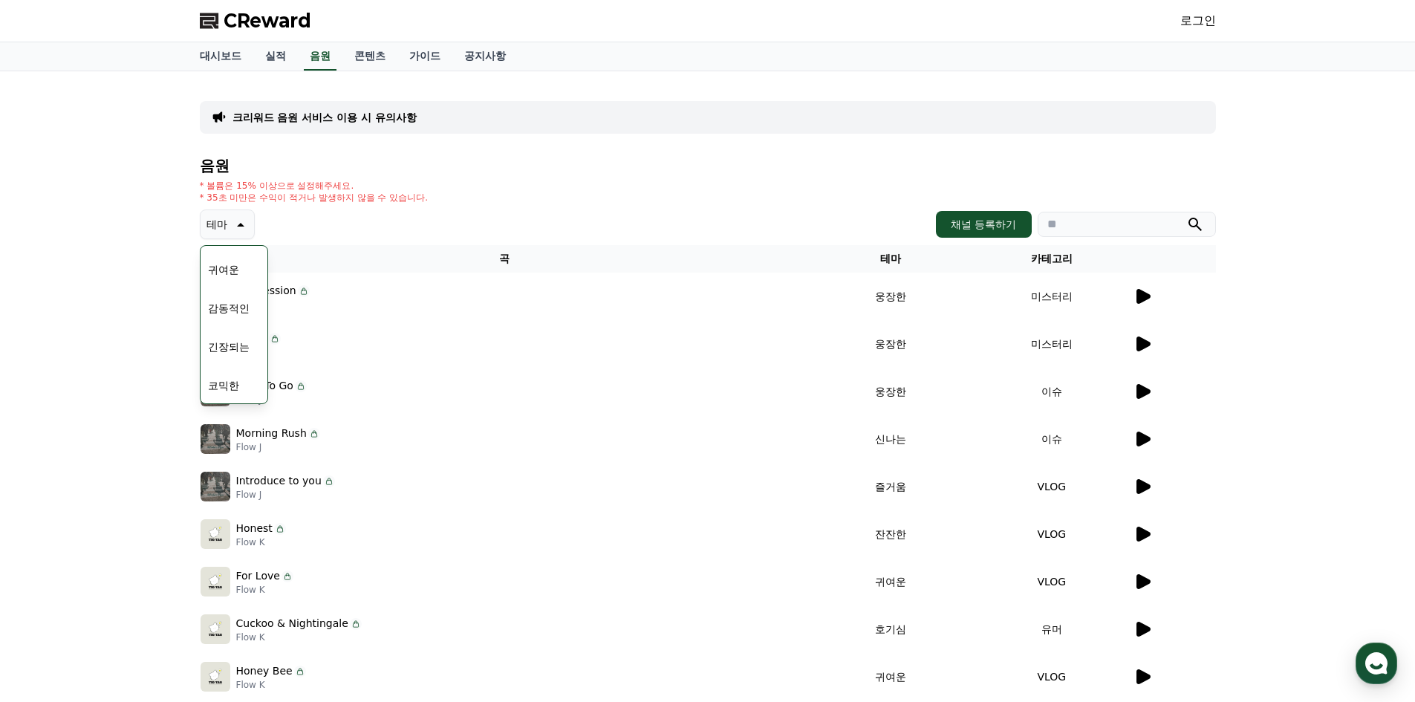
click at [1282, 293] on div "크리워드 음원 서비스 이용 시 유의사항 음원 * 볼륨은 15% 이상으로 설정해주세요. * 35초 미만은 수익이 적거나 발생하지 않을 수 있습니…" at bounding box center [707, 430] width 1415 height 719
drag, startPoint x: 1282, startPoint y: 293, endPoint x: 1291, endPoint y: 156, distance: 137.0
click at [1286, 166] on div "크리워드 음원 서비스 이용 시 유의사항 음원 * 볼륨은 15% 이상으로 설정해주세요. * 35초 미만은 수익이 적거나 발생하지 않을 수 있습니…" at bounding box center [707, 430] width 1415 height 719
click at [1193, 25] on link "로그인" at bounding box center [1199, 21] width 36 height 18
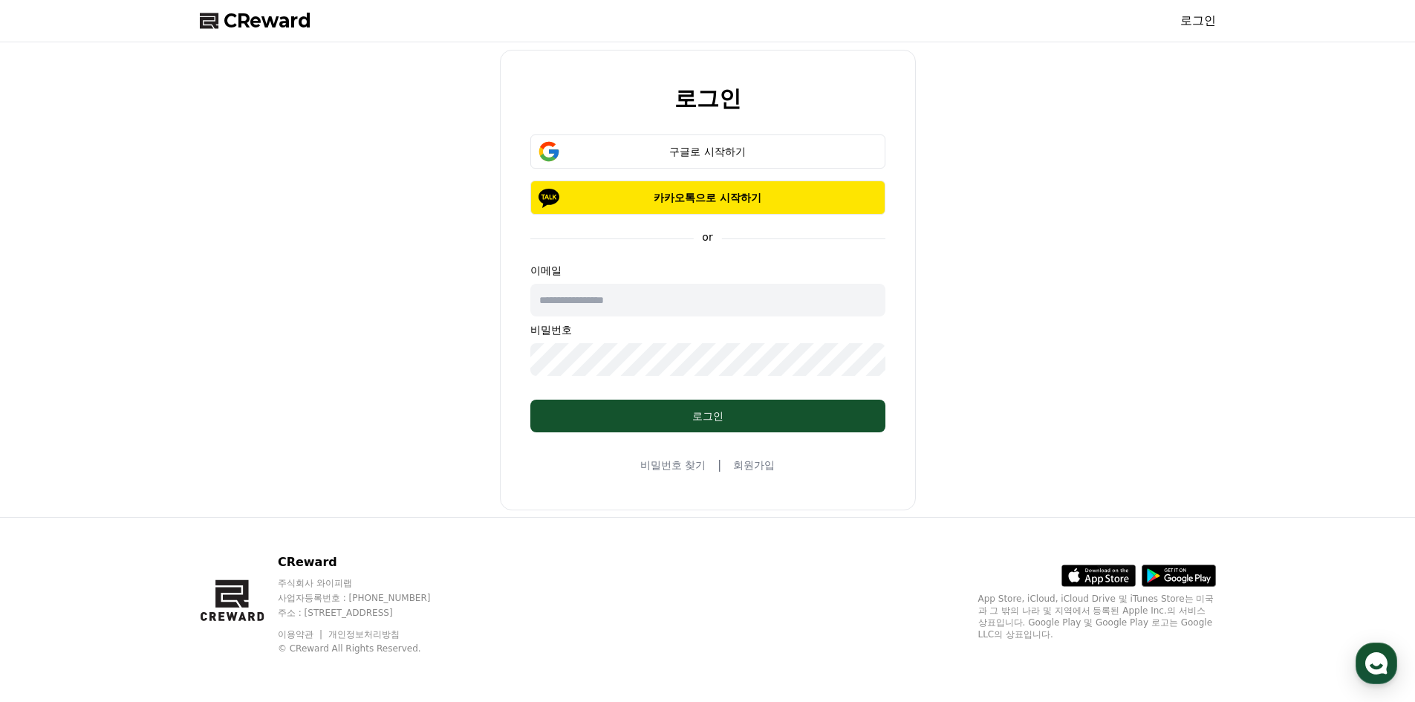
click at [752, 467] on link "회원가입" at bounding box center [754, 465] width 42 height 15
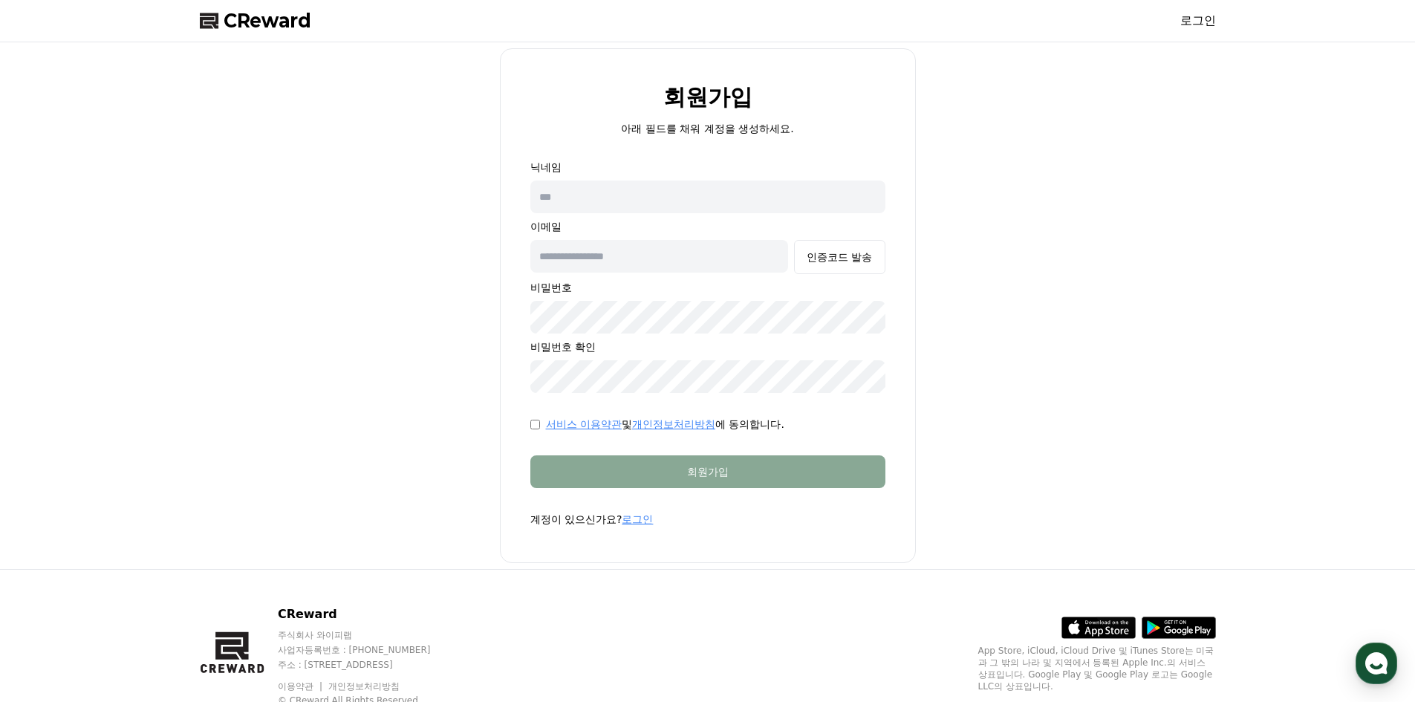
click at [663, 204] on input "text" at bounding box center [708, 197] width 355 height 33
type input "*"
type input "*******"
drag, startPoint x: 623, startPoint y: 194, endPoint x: 522, endPoint y: 192, distance: 101.1
click at [522, 192] on form "닉네임 ******* 이메일 인증코드 발송 비밀번호 비밀번호 확인 서비스 이용약관 및 개인정보처리방침 에 동의합니다. 회원가입 계정이 있으신가…" at bounding box center [708, 343] width 403 height 367
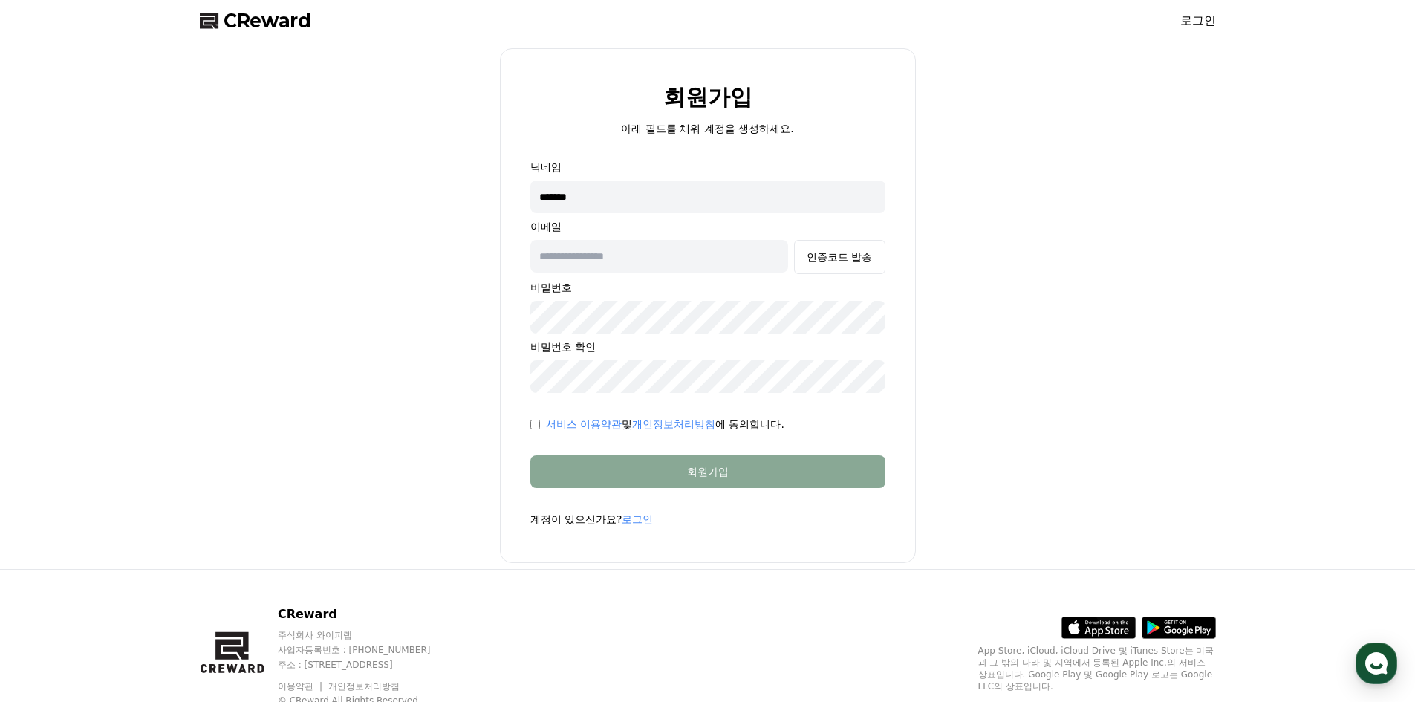
click at [613, 259] on input "text" at bounding box center [660, 256] width 259 height 33
type input "**********"
click at [841, 266] on button "인증코드 발송" at bounding box center [839, 257] width 91 height 34
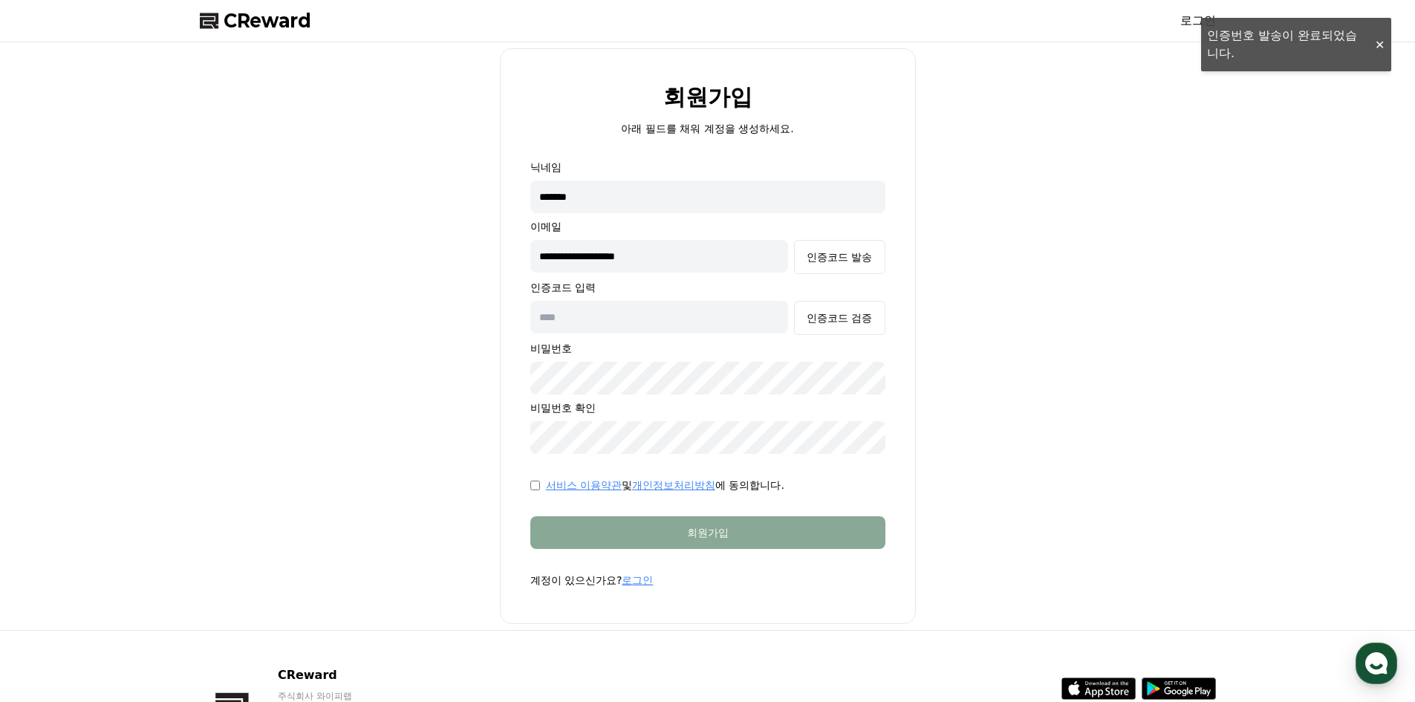
click at [658, 294] on p "인증코드 입력" at bounding box center [708, 287] width 355 height 15
click at [653, 308] on input "text" at bounding box center [660, 317] width 259 height 33
paste input "******"
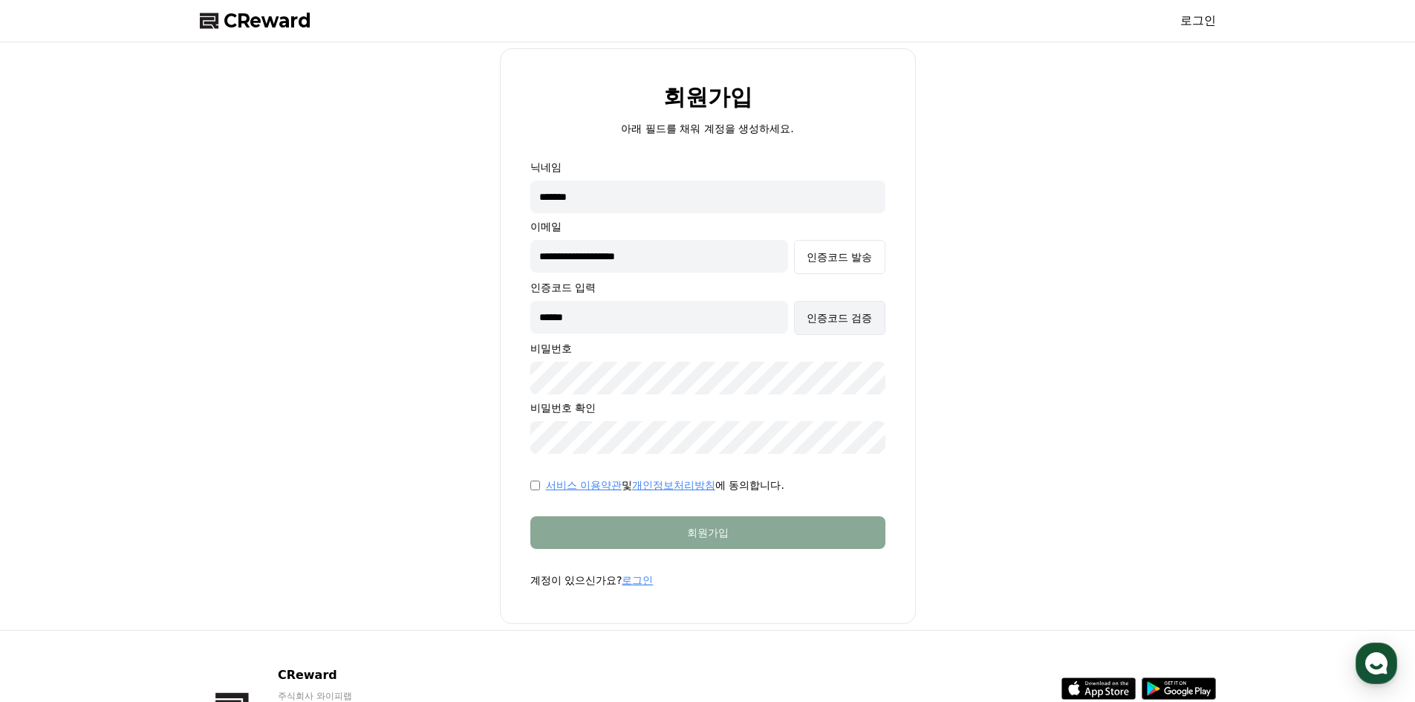
type input "******"
click at [843, 322] on div "인증코드 검증" at bounding box center [839, 318] width 65 height 15
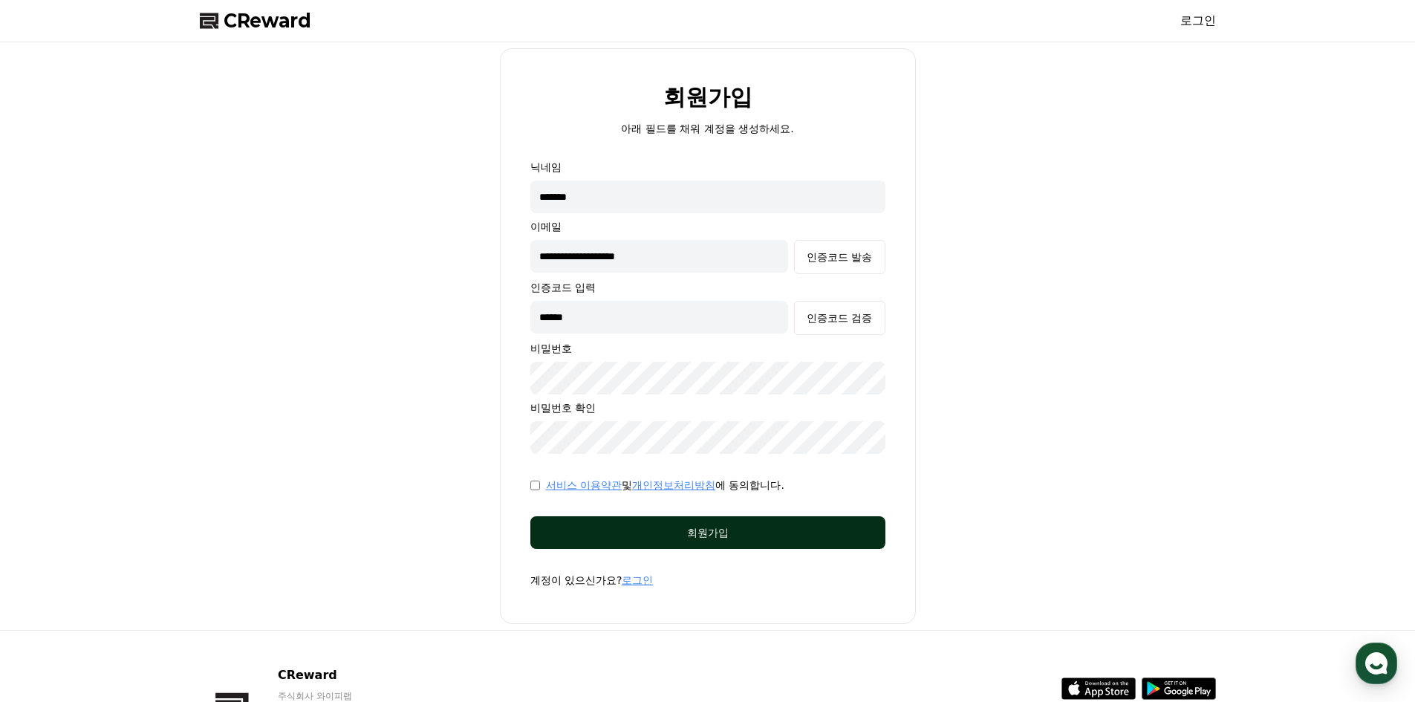
click at [574, 526] on div "회원가입" at bounding box center [708, 532] width 296 height 15
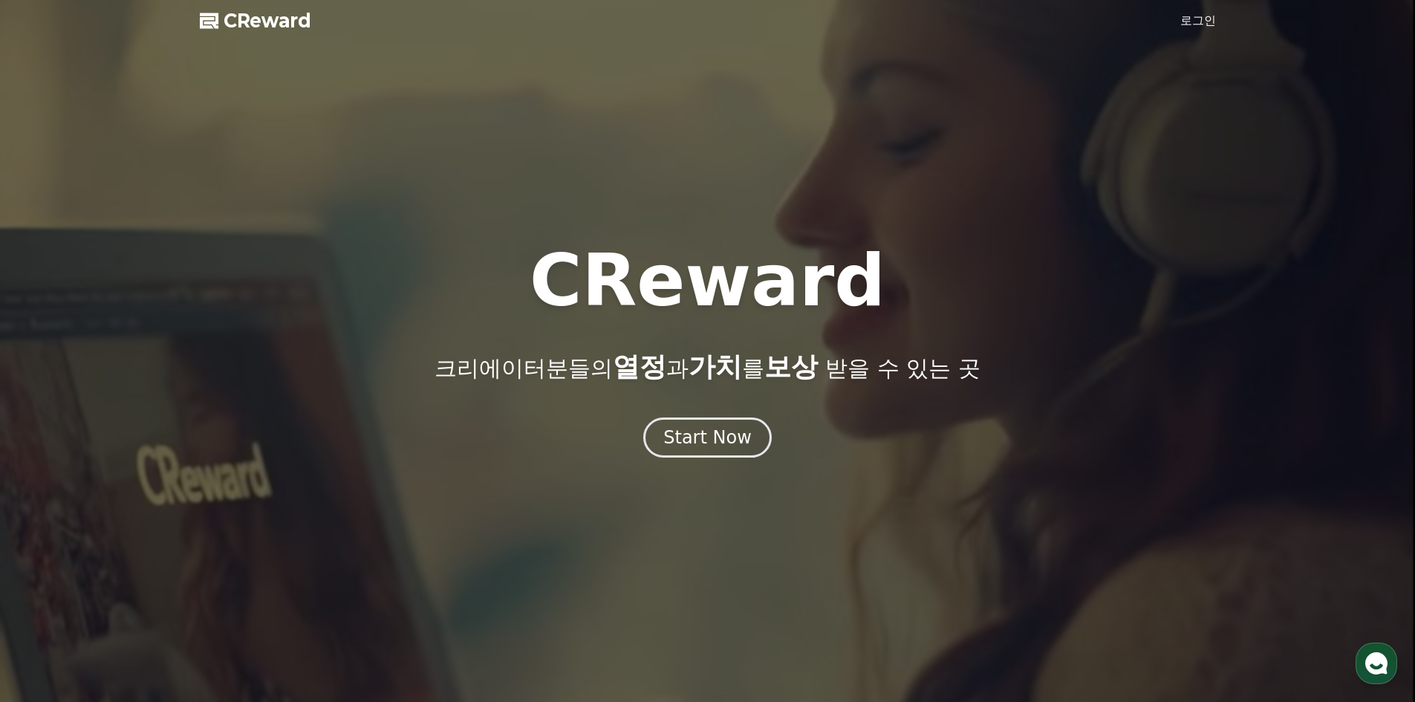
click at [1195, 20] on link "로그인" at bounding box center [1199, 21] width 36 height 18
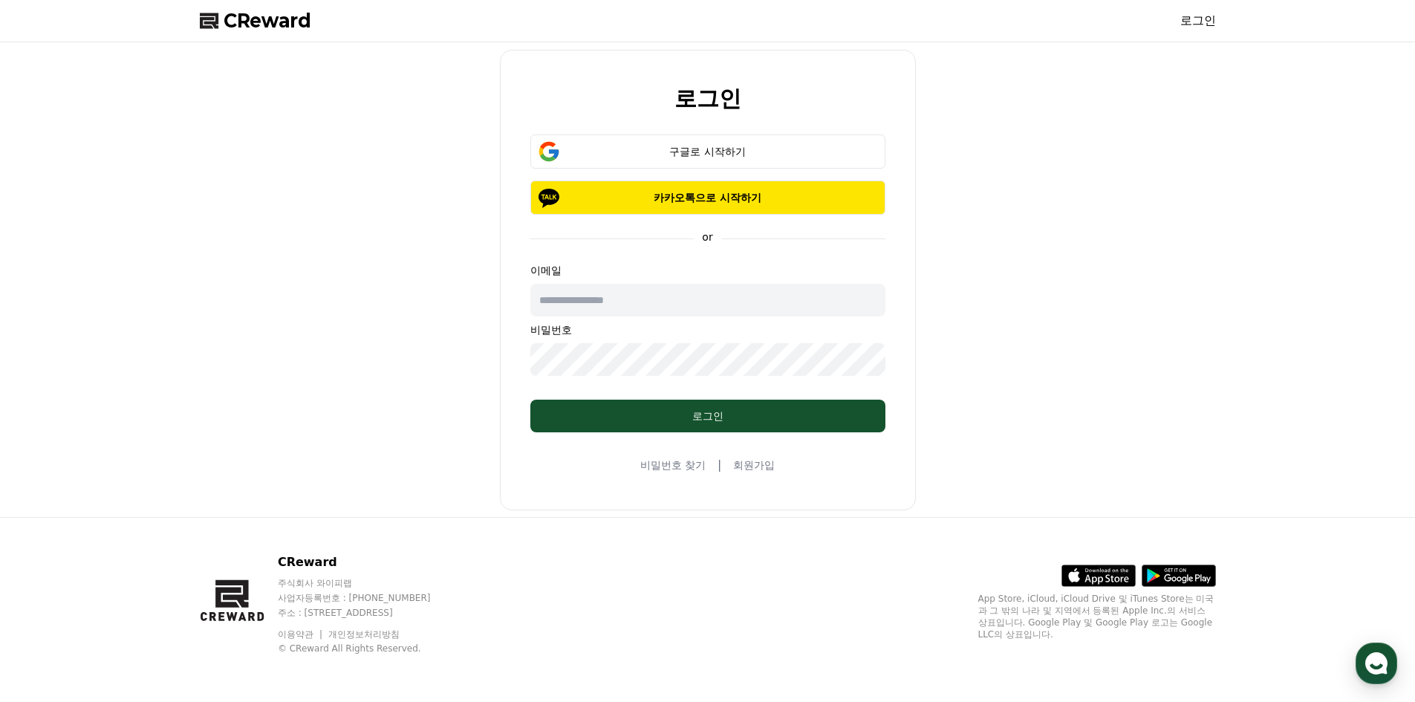
click at [701, 299] on input "text" at bounding box center [708, 300] width 355 height 33
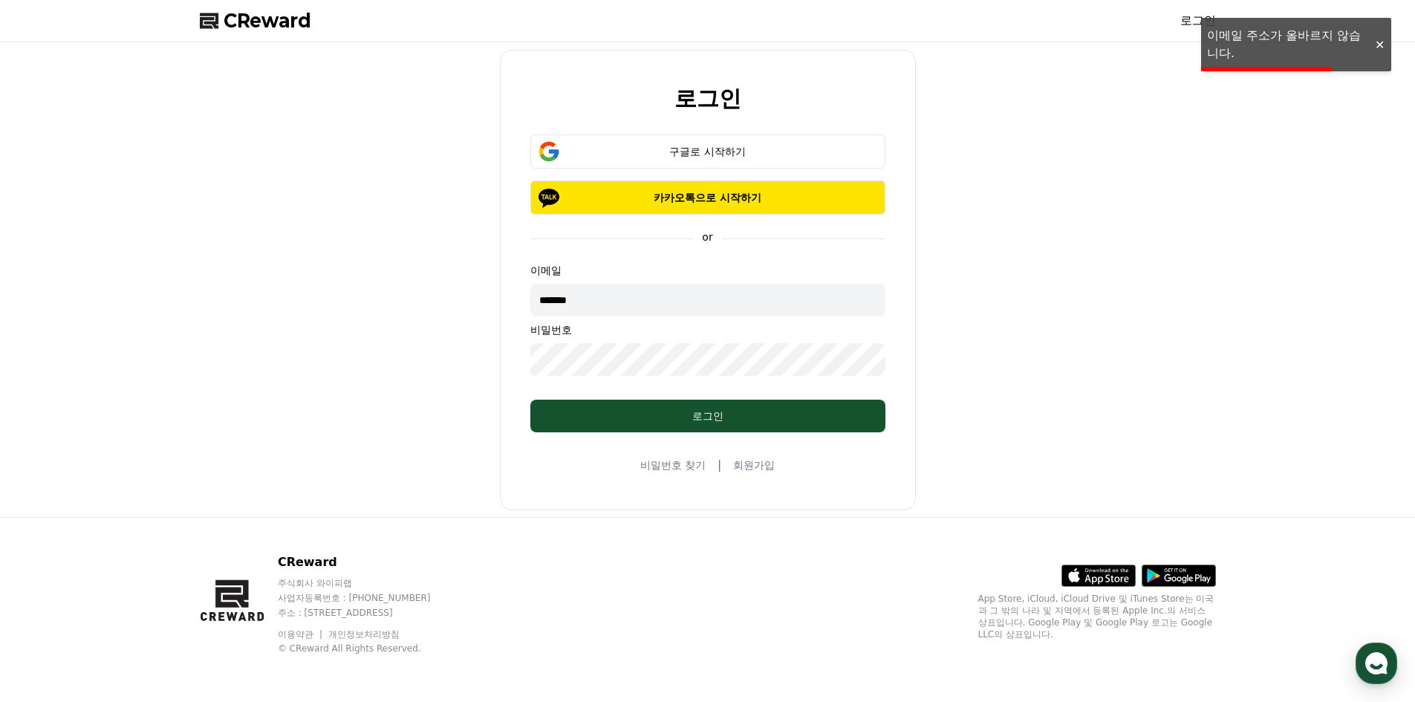
click at [646, 304] on input "*******" at bounding box center [708, 300] width 355 height 33
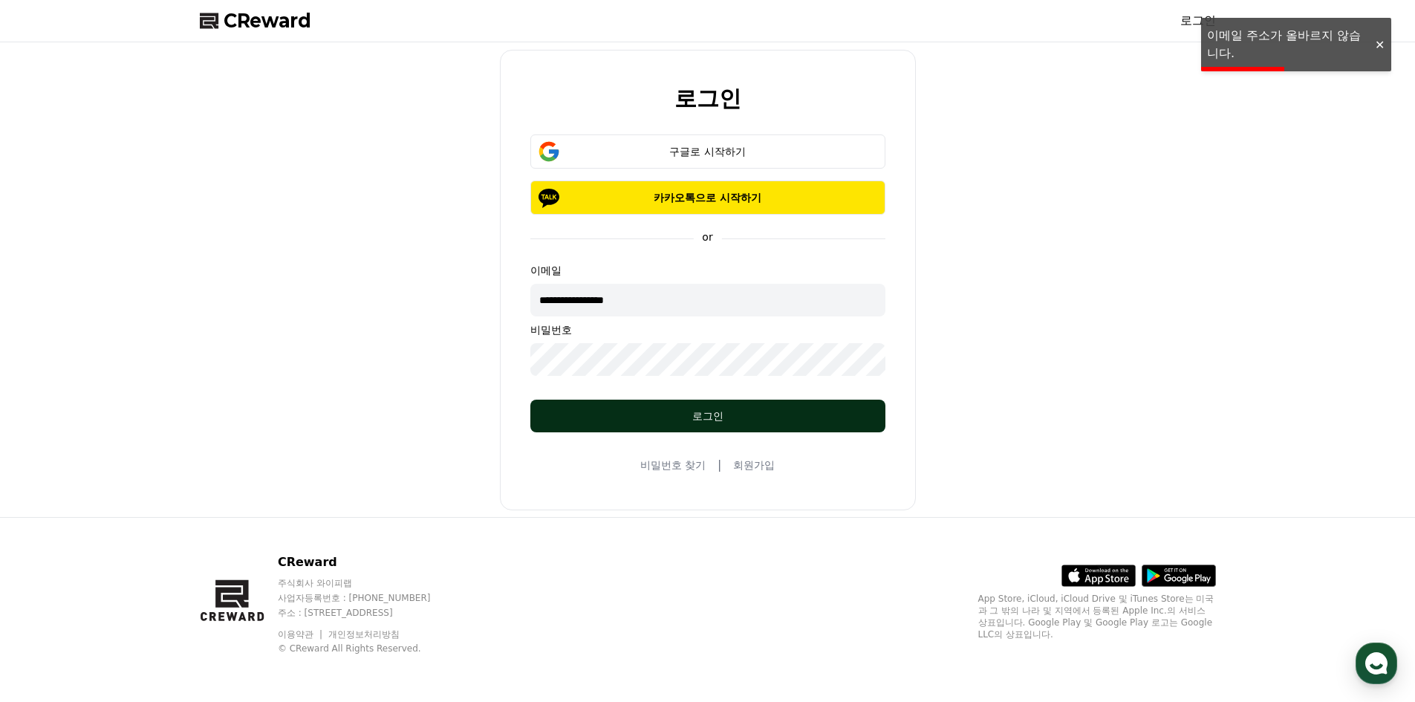
click at [709, 409] on div "로그인" at bounding box center [708, 416] width 296 height 15
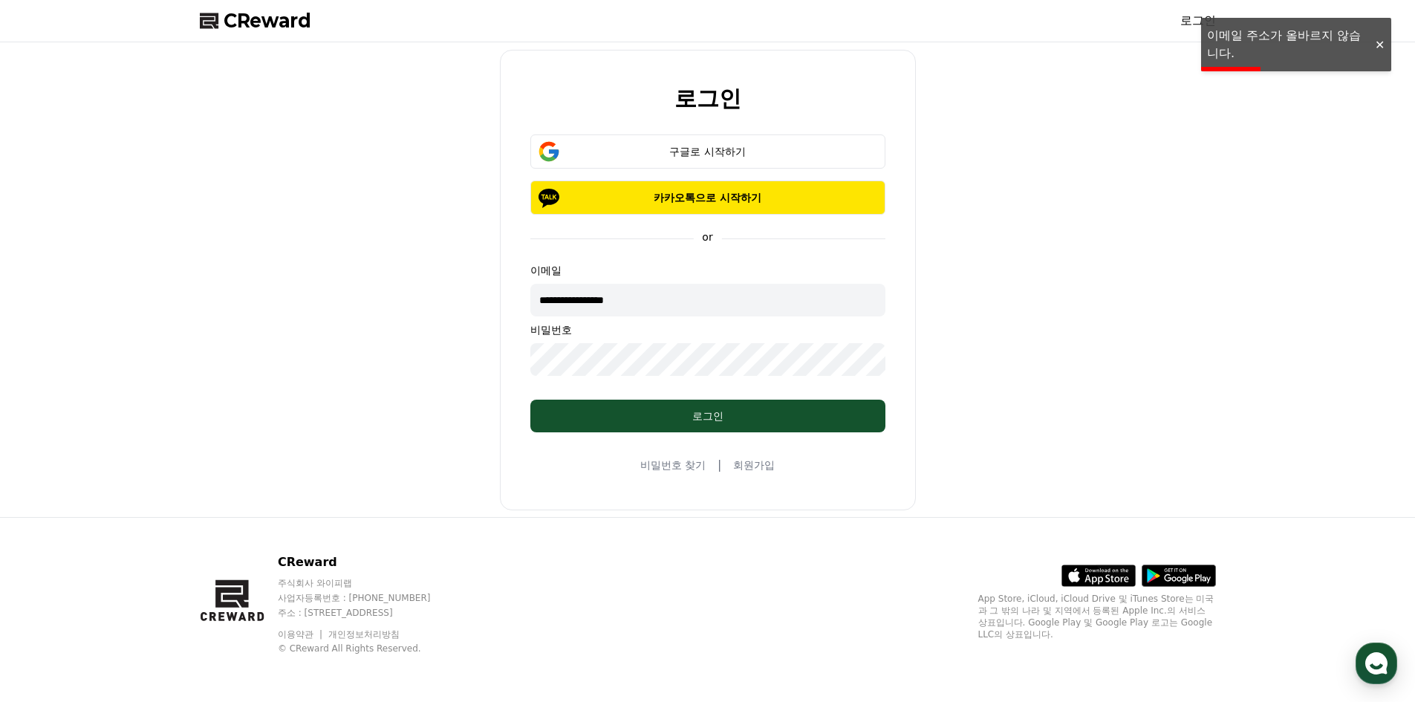
drag, startPoint x: 573, startPoint y: 302, endPoint x: 491, endPoint y: 297, distance: 81.9
click at [494, 298] on div "**********" at bounding box center [708, 279] width 1028 height 463
click at [600, 299] on input "**********" at bounding box center [708, 300] width 355 height 33
click at [668, 297] on input "**********" at bounding box center [708, 300] width 355 height 33
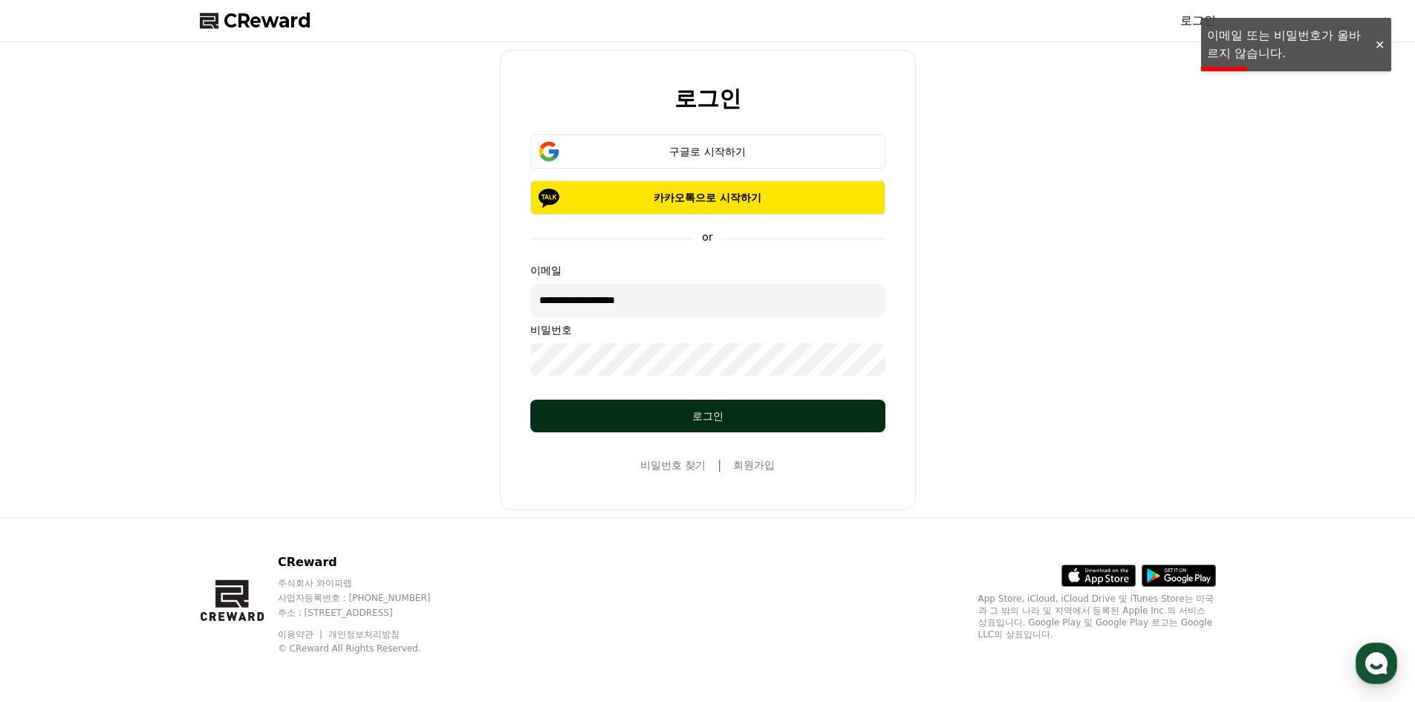
type input "**********"
click at [665, 410] on div "로그인" at bounding box center [708, 416] width 296 height 15
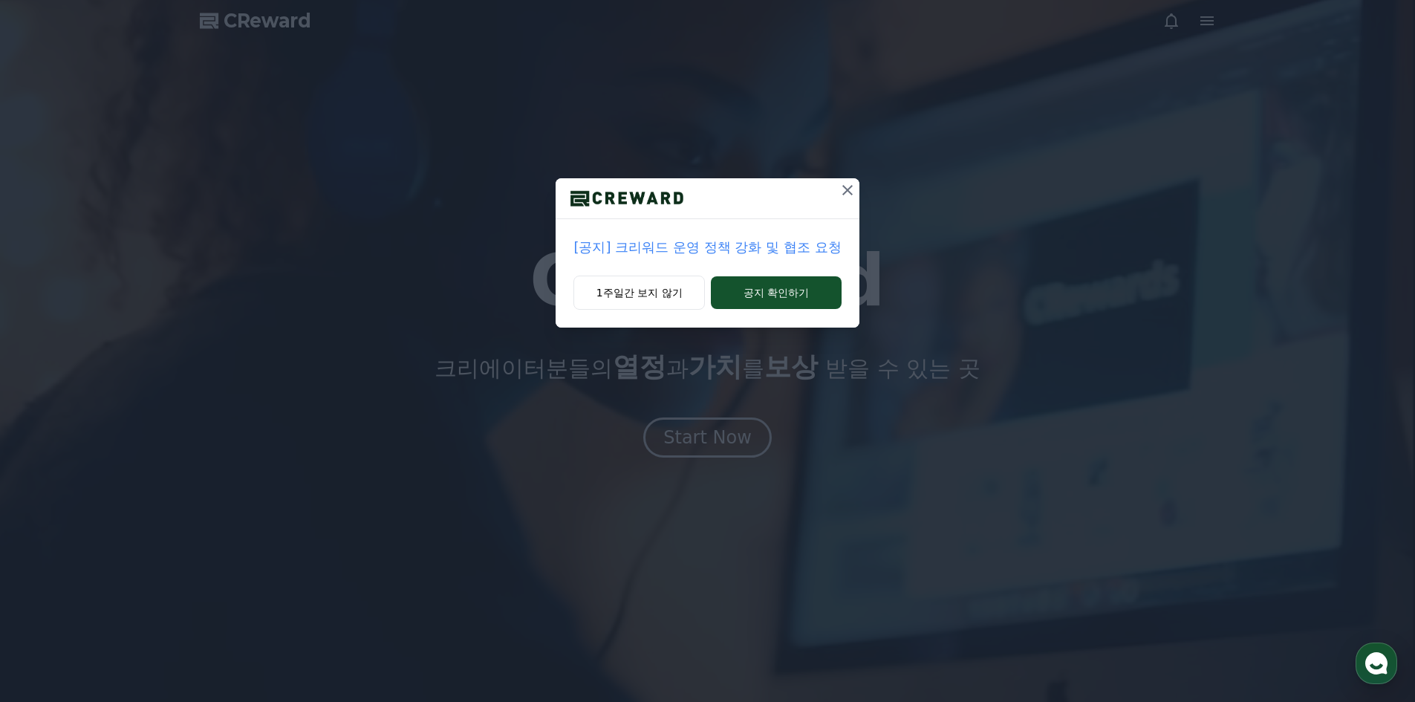
click at [842, 189] on icon at bounding box center [848, 190] width 18 height 18
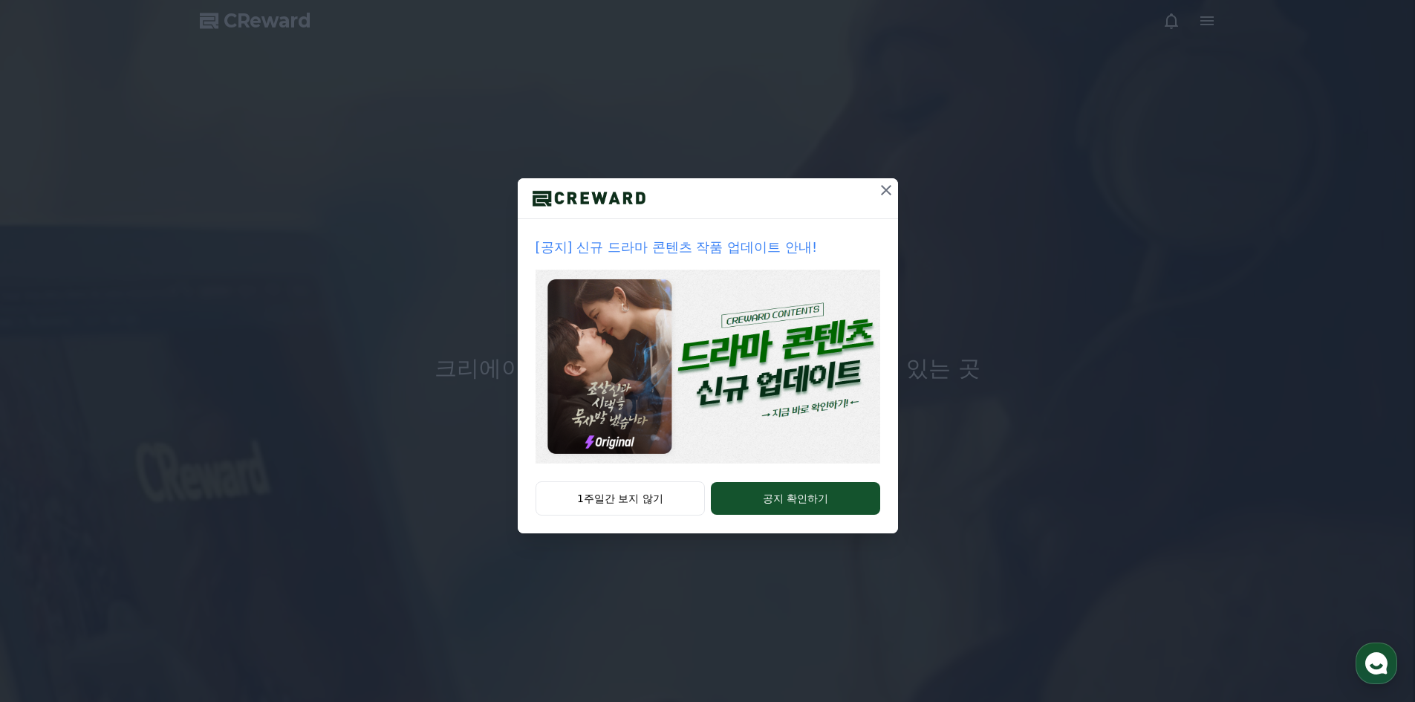
click at [883, 192] on icon at bounding box center [887, 190] width 18 height 18
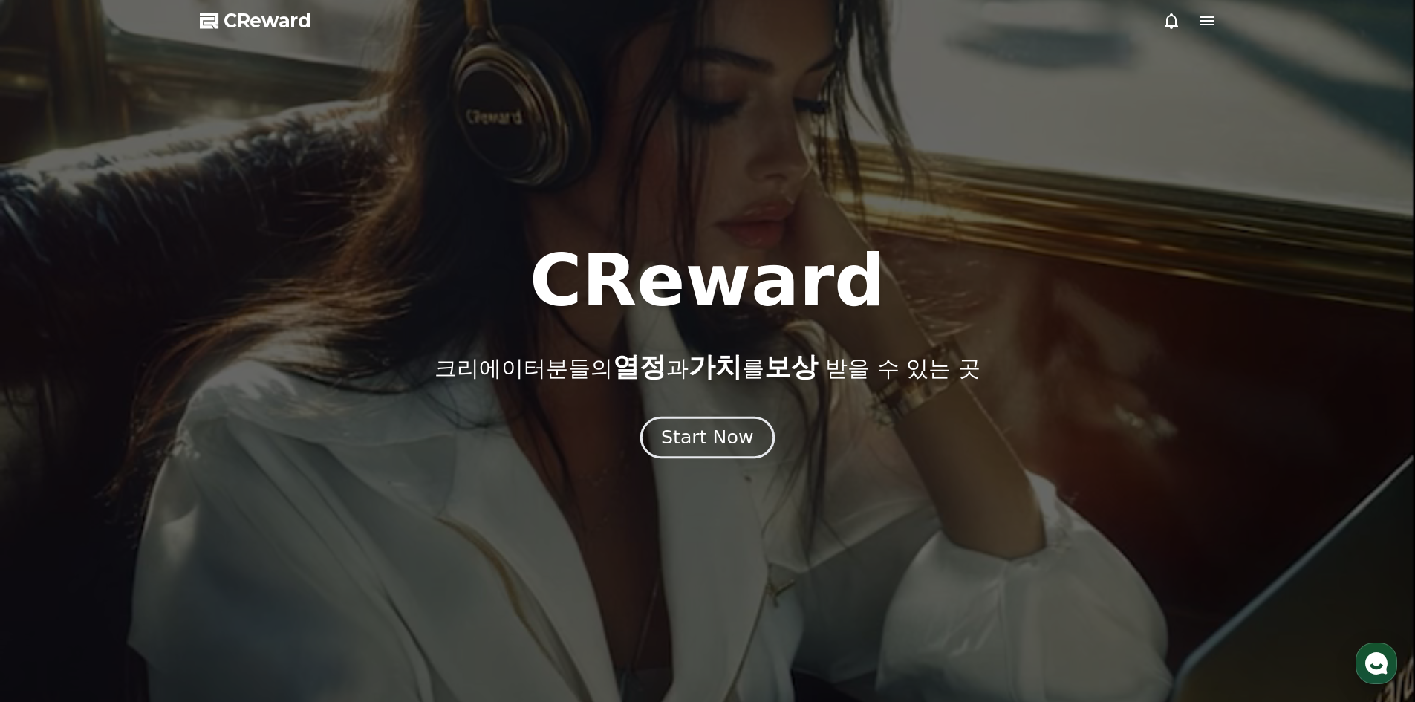
click at [734, 421] on button "Start Now" at bounding box center [707, 437] width 134 height 42
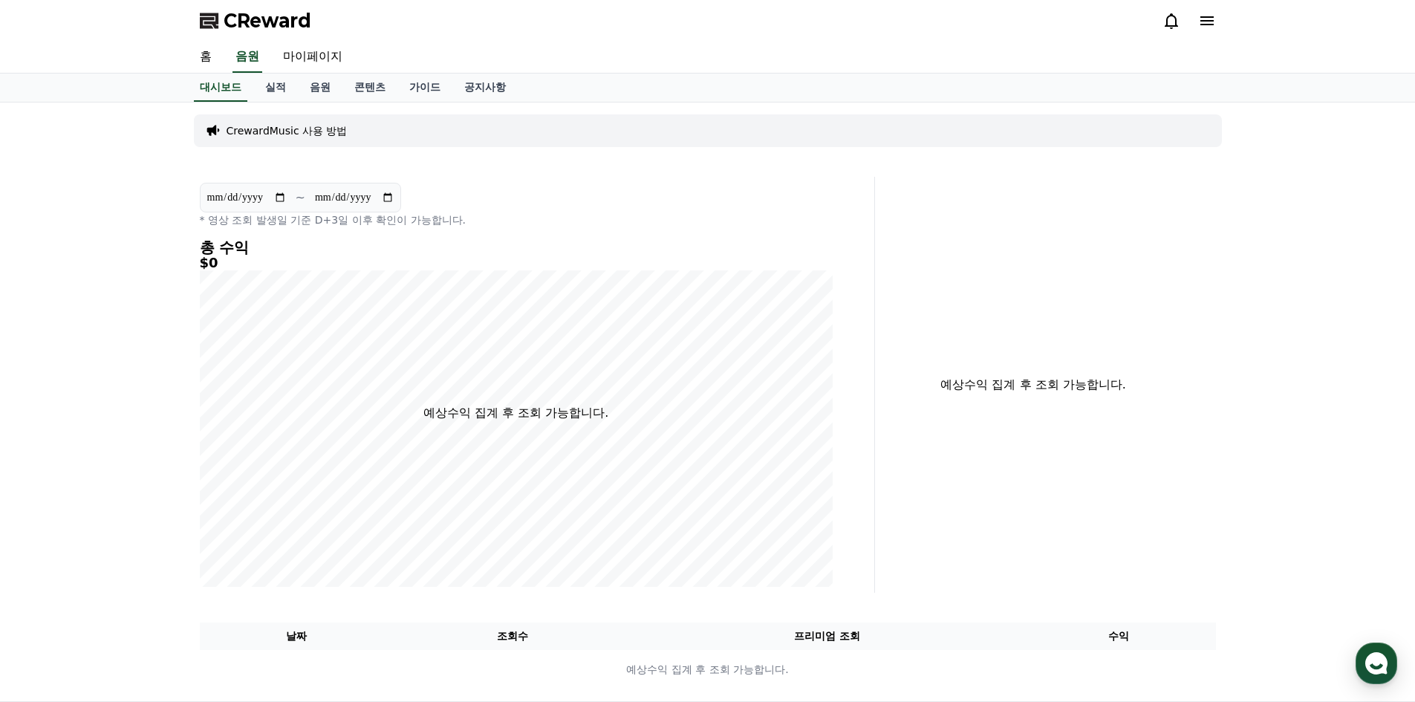
click at [563, 184] on div "**********" at bounding box center [516, 205] width 633 height 45
drag, startPoint x: 562, startPoint y: 184, endPoint x: 458, endPoint y: 132, distance: 117.0
click at [497, 146] on div "CrewardMusic 사용 방법" at bounding box center [708, 130] width 1028 height 45
click at [309, 81] on link "음원" at bounding box center [320, 88] width 45 height 28
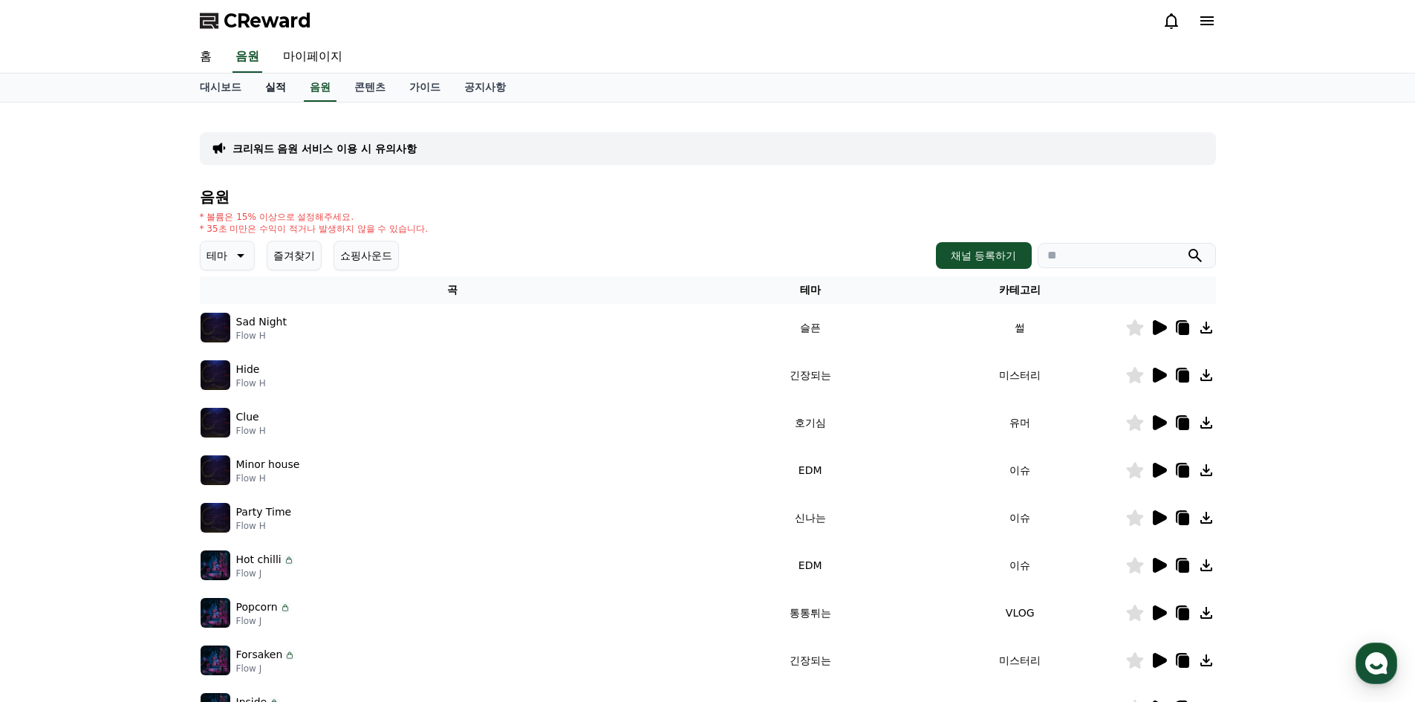
click at [278, 85] on link "실적" at bounding box center [275, 88] width 45 height 28
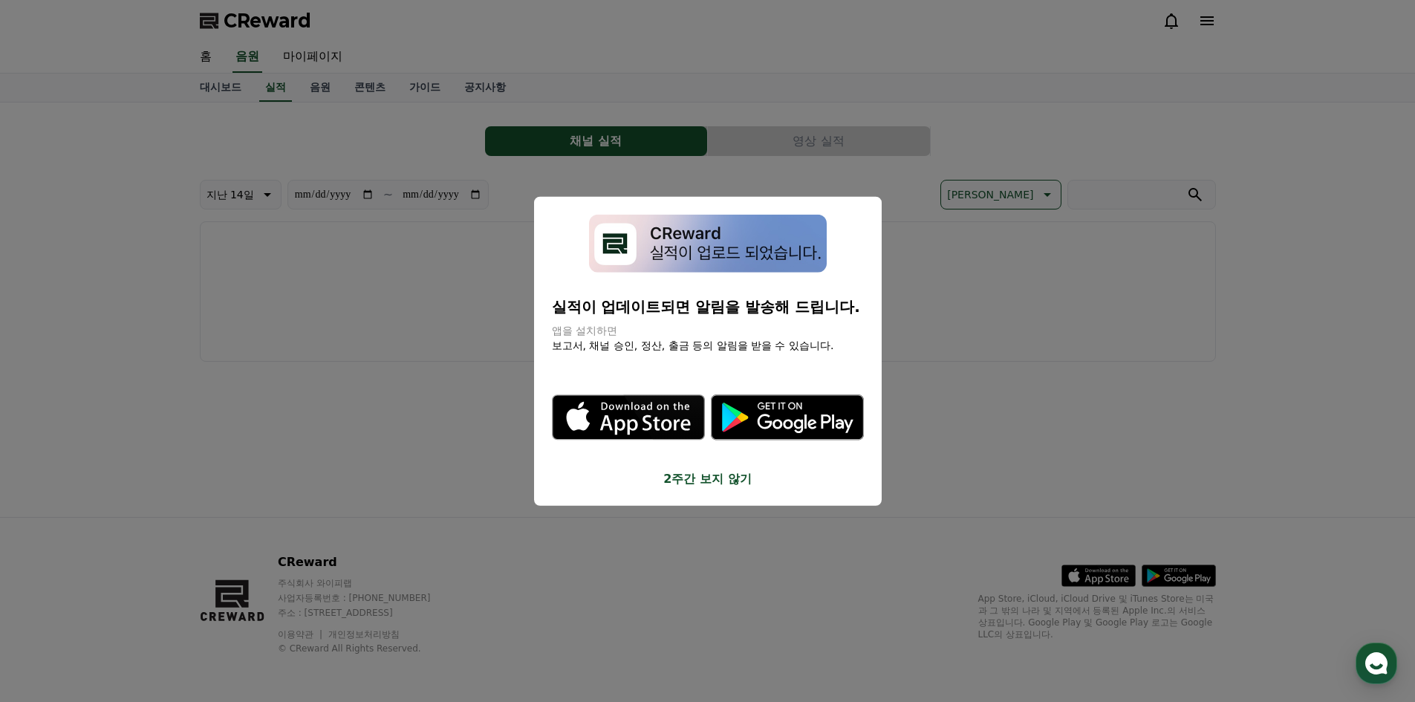
click at [716, 251] on img "modal" at bounding box center [708, 243] width 238 height 59
drag, startPoint x: 782, startPoint y: 273, endPoint x: 774, endPoint y: 270, distance: 9.4
drag, startPoint x: 774, startPoint y: 270, endPoint x: 765, endPoint y: 267, distance: 9.4
drag, startPoint x: 764, startPoint y: 267, endPoint x: 462, endPoint y: 336, distance: 309.5
click at [441, 332] on button "close modal" at bounding box center [707, 351] width 1415 height 702
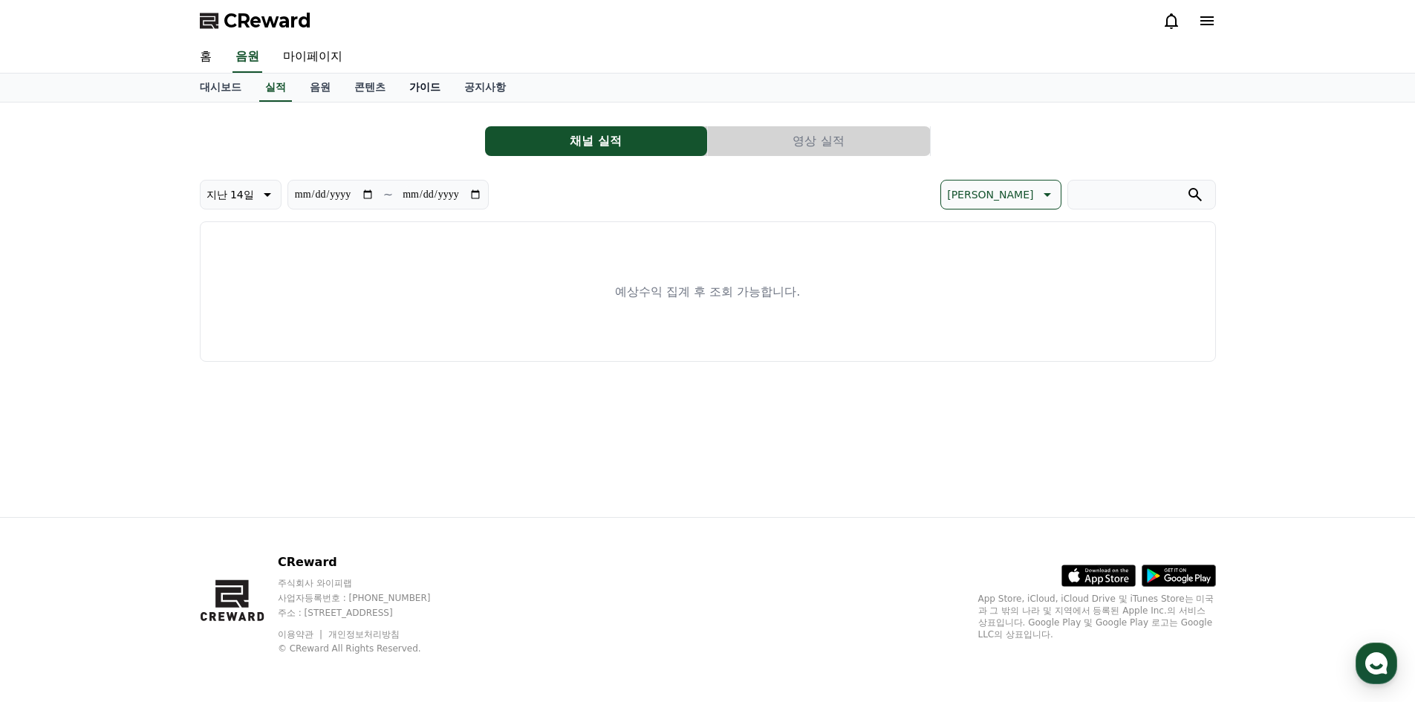
click at [412, 85] on link "가이드" at bounding box center [425, 88] width 55 height 28
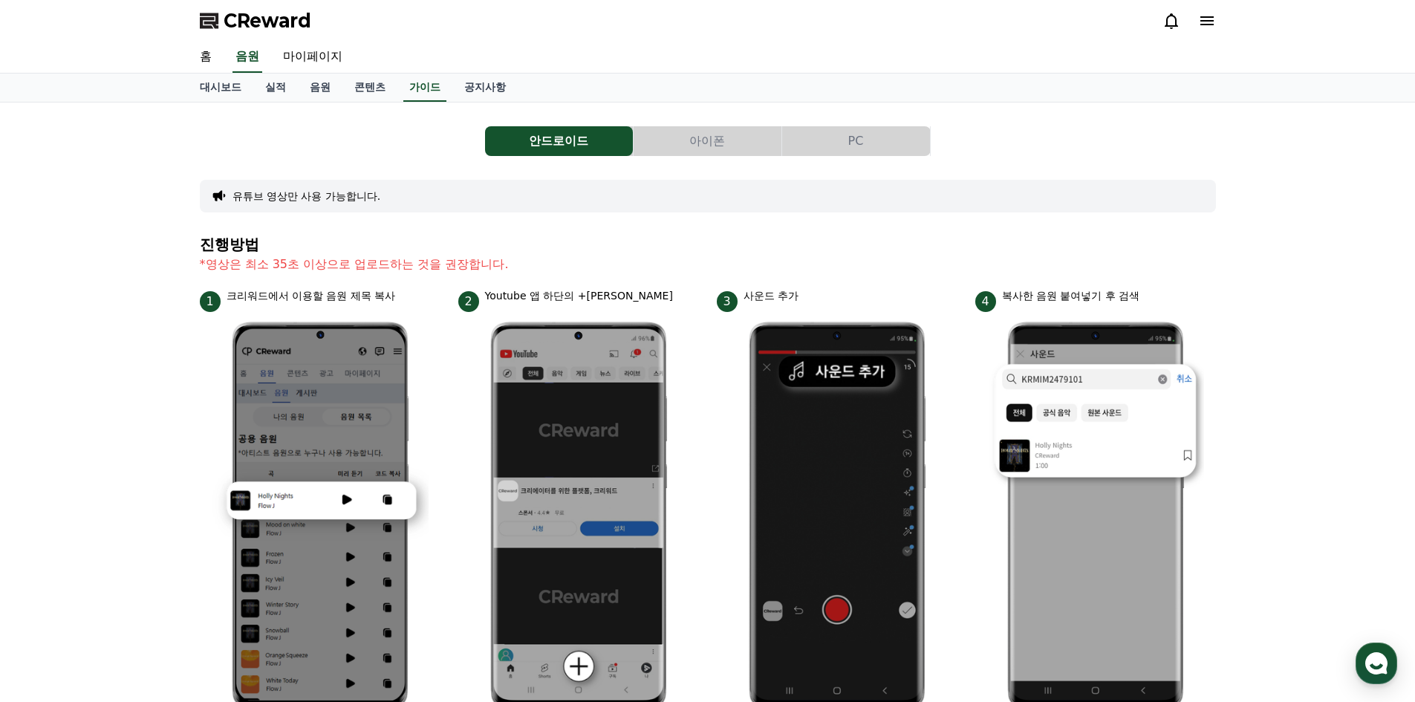
click at [733, 173] on div "안드로이드 아이폰 PC 유튜브 영상만 사용 가능합니다. 진행방법 *영상은 최소 35초 이상으로 업로드하는 것을 권장합니다. 1 크리워드에서 이…" at bounding box center [708, 645] width 1016 height 1063
drag, startPoint x: 728, startPoint y: 172, endPoint x: 828, endPoint y: 144, distance: 103.3
click at [828, 144] on button "PC" at bounding box center [856, 141] width 148 height 30
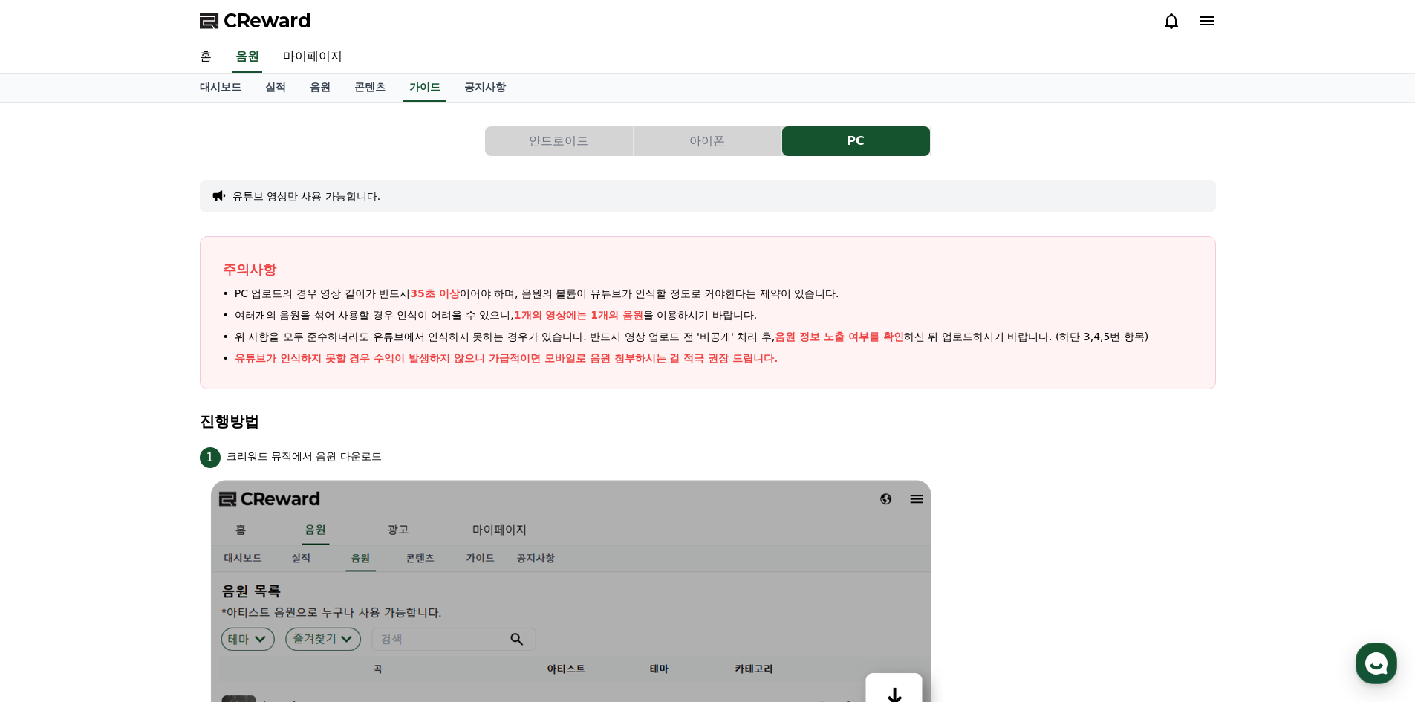
click at [1069, 153] on div "안드로이드 아이폰 PC" at bounding box center [708, 141] width 1016 height 30
drag, startPoint x: 1069, startPoint y: 152, endPoint x: 1073, endPoint y: 144, distance: 9.0
click at [1073, 144] on div "안드로이드 아이폰 PC" at bounding box center [708, 141] width 1016 height 30
click at [476, 87] on link "공지사항" at bounding box center [485, 88] width 65 height 28
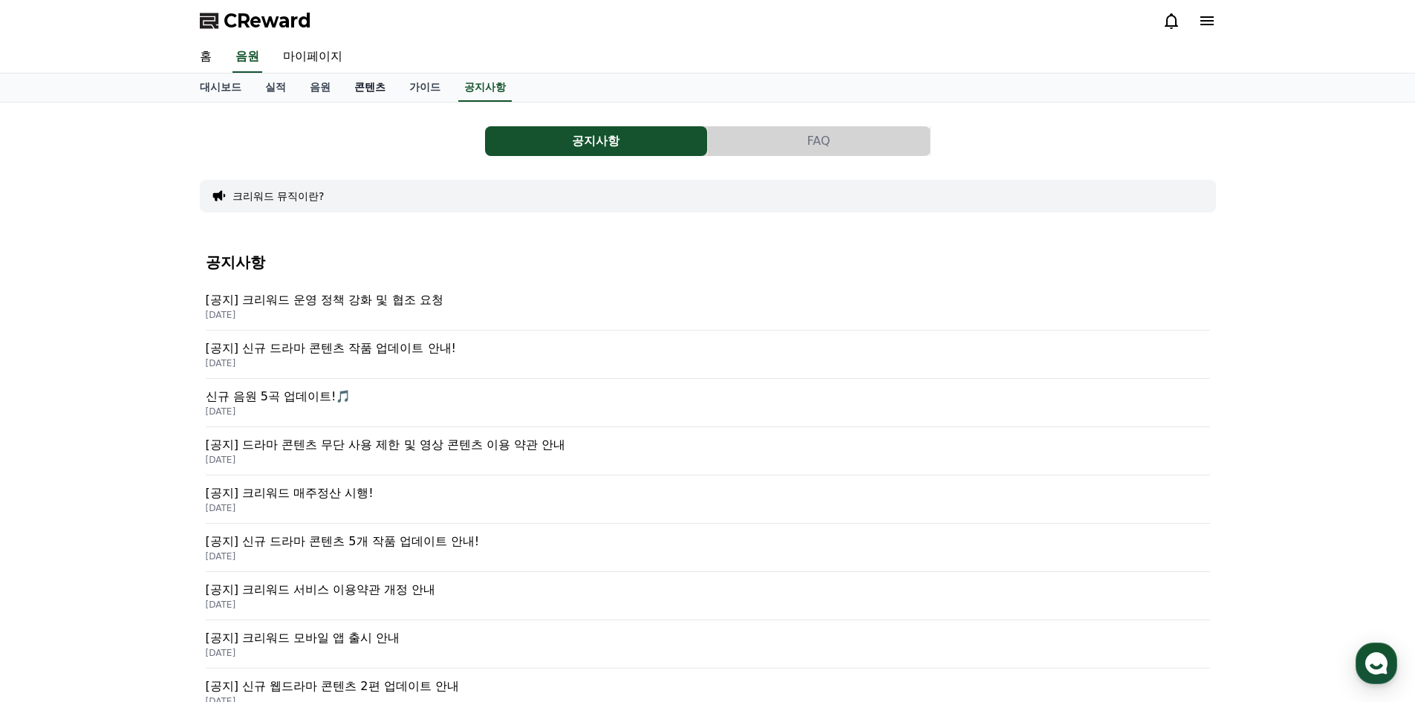
click at [374, 88] on link "콘텐츠" at bounding box center [370, 88] width 55 height 28
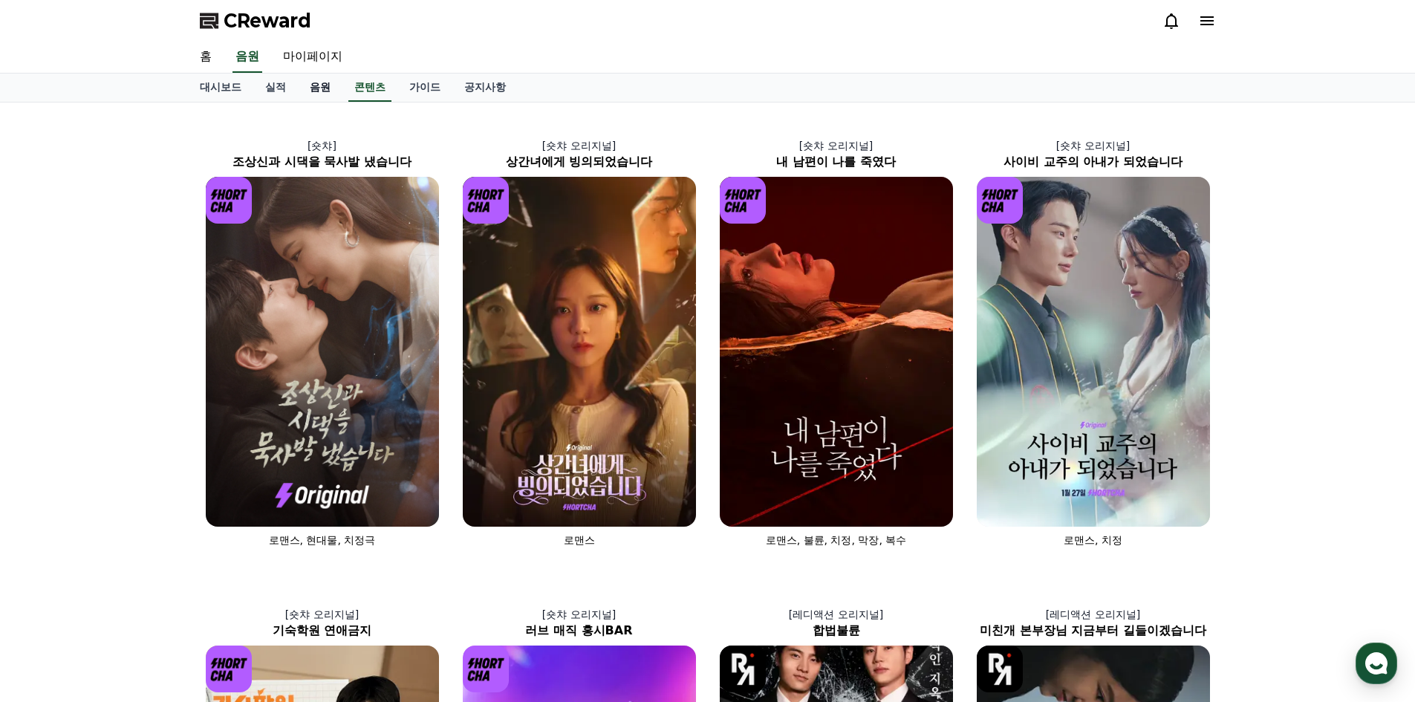
click at [311, 88] on link "음원" at bounding box center [320, 88] width 45 height 28
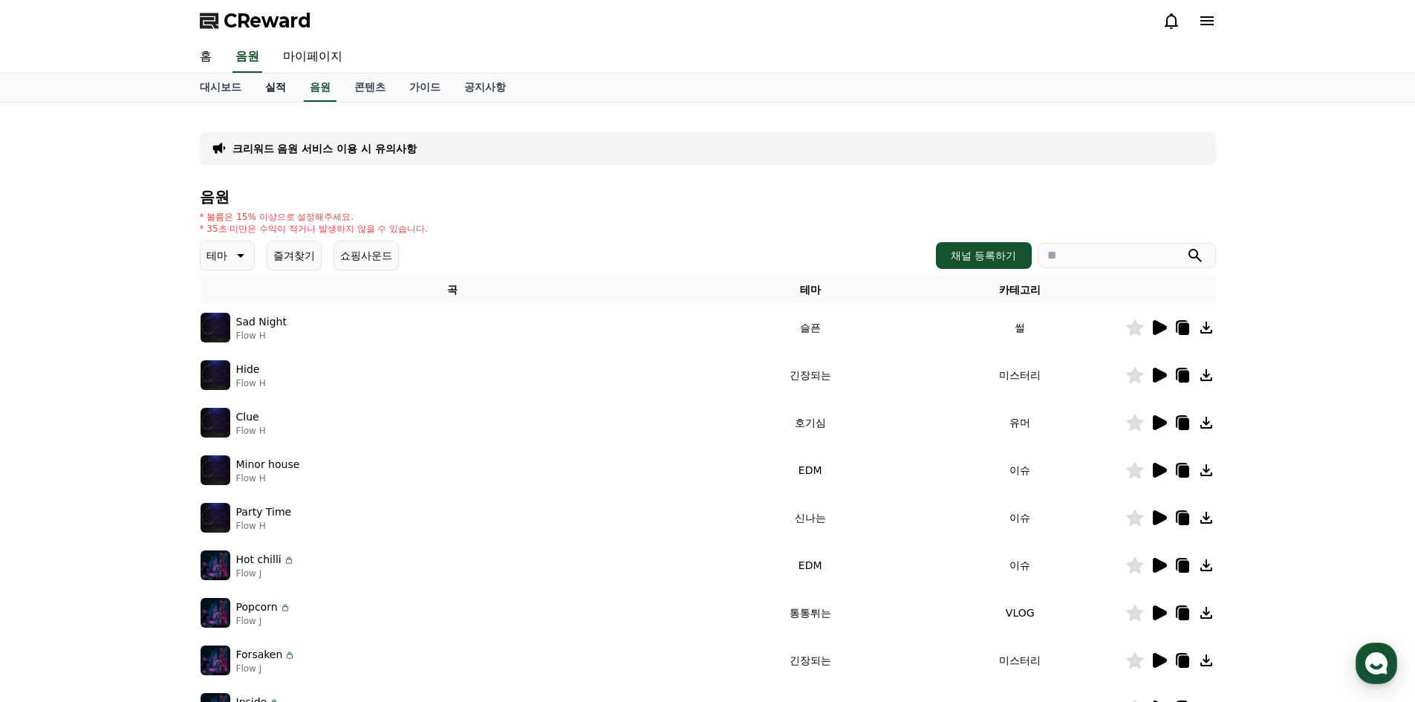
click at [276, 89] on link "실적" at bounding box center [275, 88] width 45 height 28
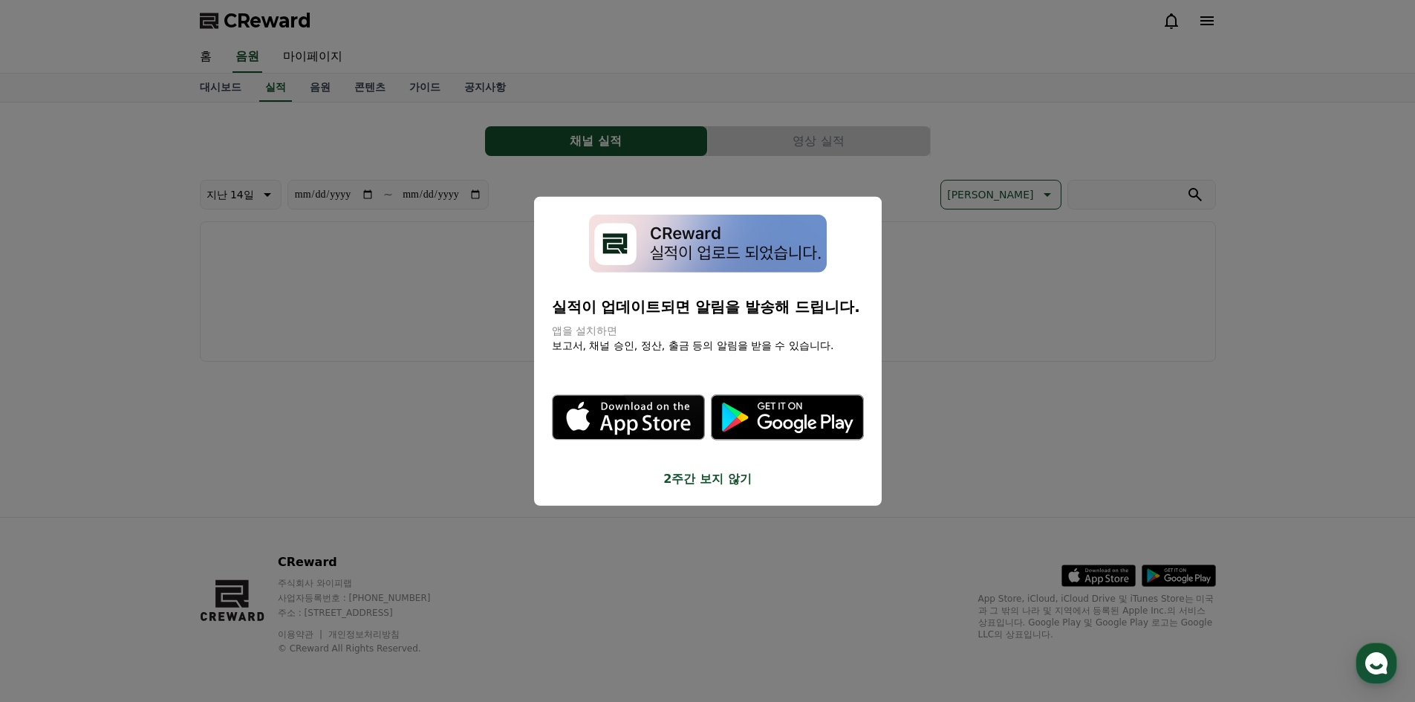
click at [314, 63] on button "close modal" at bounding box center [707, 351] width 1415 height 702
click at [322, 55] on link "마이페이지" at bounding box center [312, 57] width 83 height 31
select select "**********"
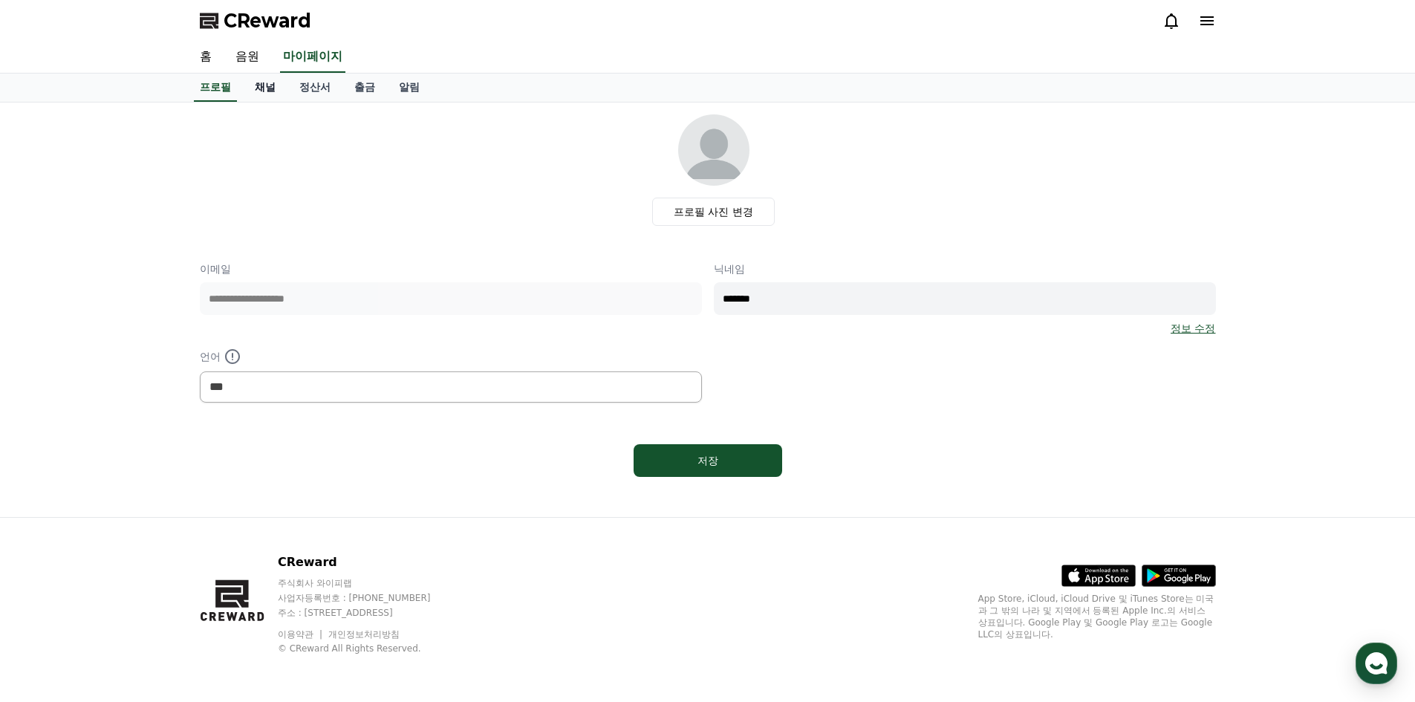
click at [276, 84] on link "채널" at bounding box center [265, 88] width 45 height 28
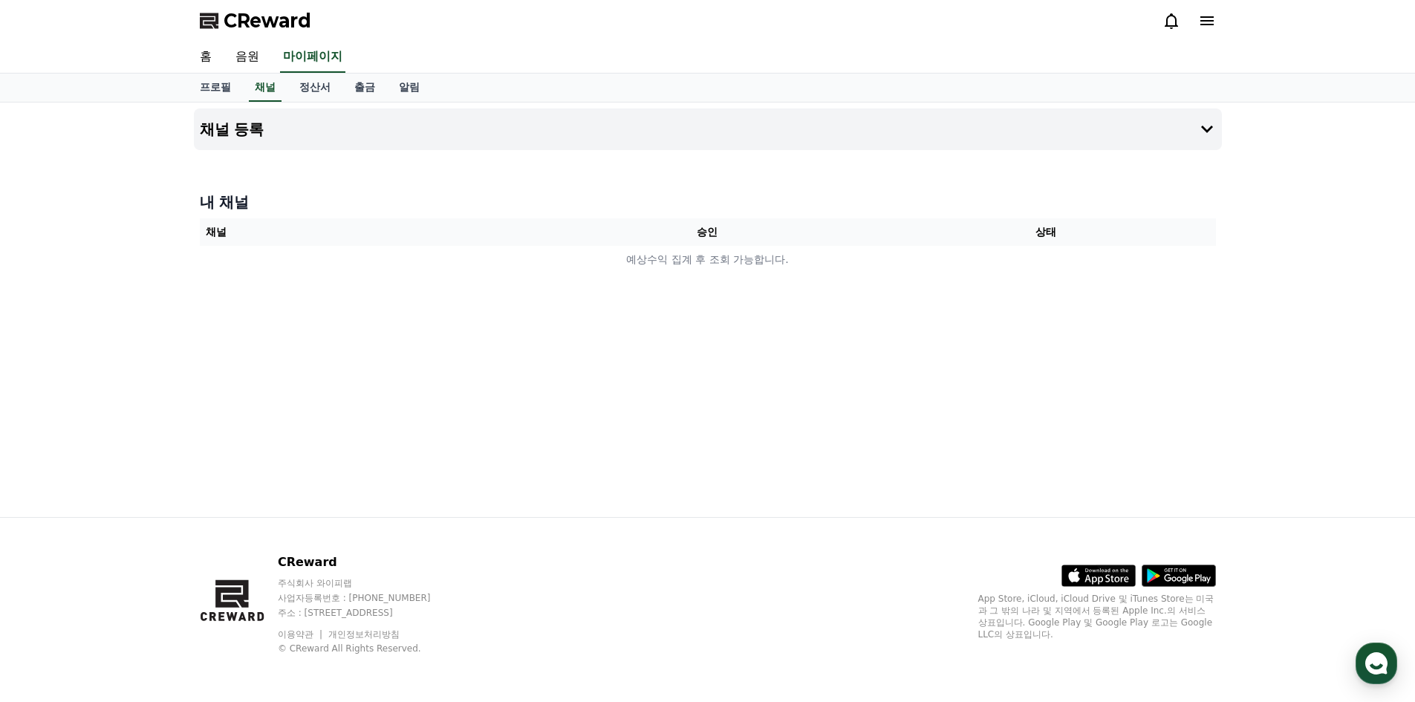
drag, startPoint x: 484, startPoint y: 168, endPoint x: 745, endPoint y: 169, distance: 261.5
click at [486, 168] on div "채널 등록 내 채널 채널 승인 상태 예상수익 집계 후 조회 가능합니다." at bounding box center [708, 310] width 1040 height 415
click at [1177, 137] on button "채널 등록" at bounding box center [708, 129] width 1028 height 42
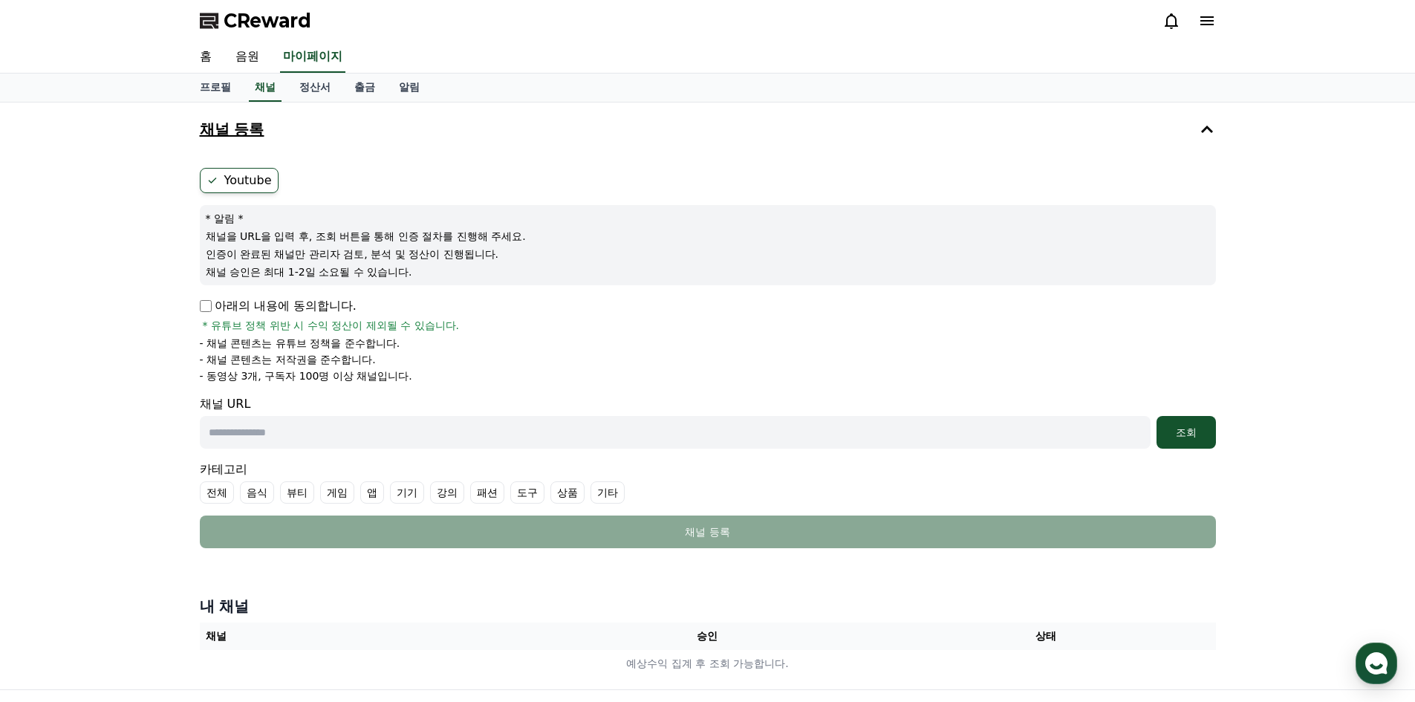
click at [1169, 133] on button "채널 등록" at bounding box center [708, 129] width 1028 height 42
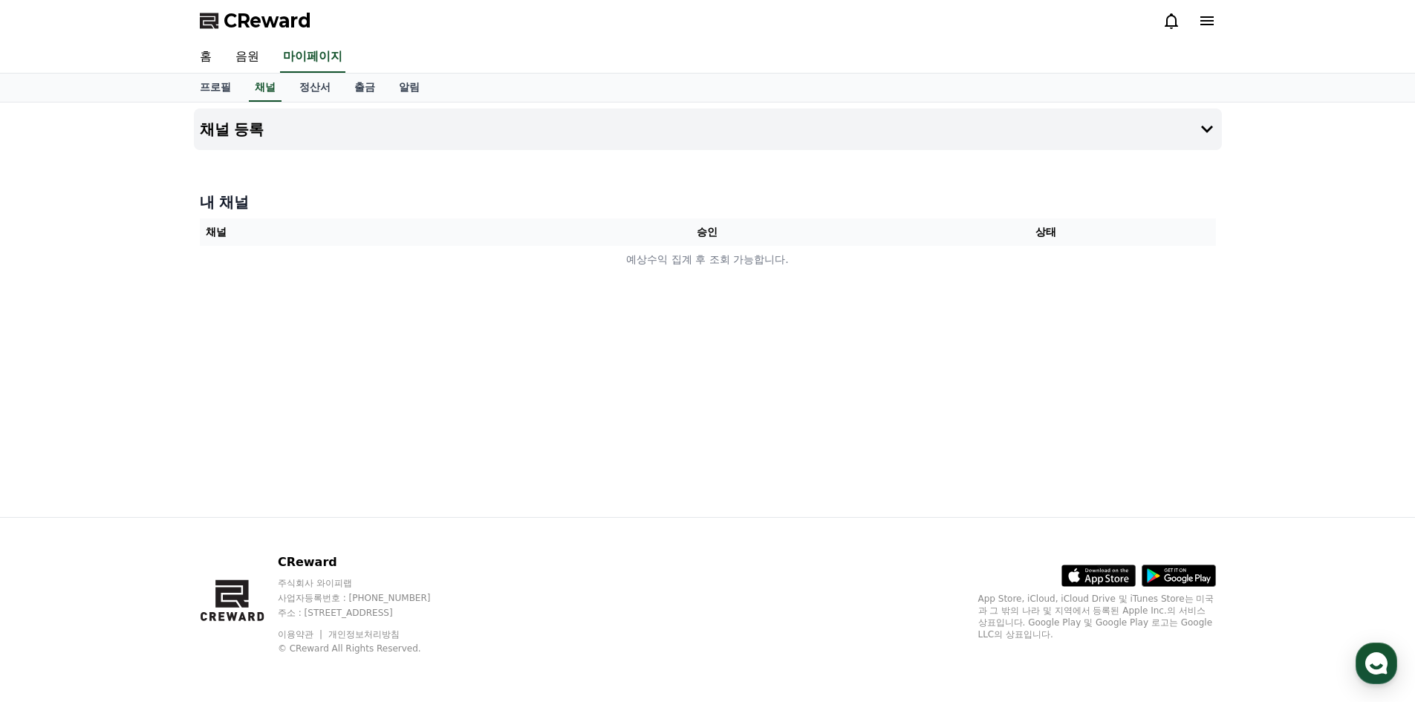
click at [728, 314] on div "채널 등록 내 채널 채널 승인 상태 예상수익 집계 후 조회 가능합니다." at bounding box center [708, 310] width 1040 height 415
drag, startPoint x: 722, startPoint y: 311, endPoint x: 701, endPoint y: 309, distance: 21.6
drag, startPoint x: 700, startPoint y: 308, endPoint x: 642, endPoint y: 277, distance: 65.8
click at [664, 312] on div "채널 등록 내 채널 채널 승인 상태 예상수익 집계 후 조회 가능합니다." at bounding box center [708, 310] width 1040 height 415
click at [577, 125] on button "채널 등록" at bounding box center [708, 129] width 1028 height 42
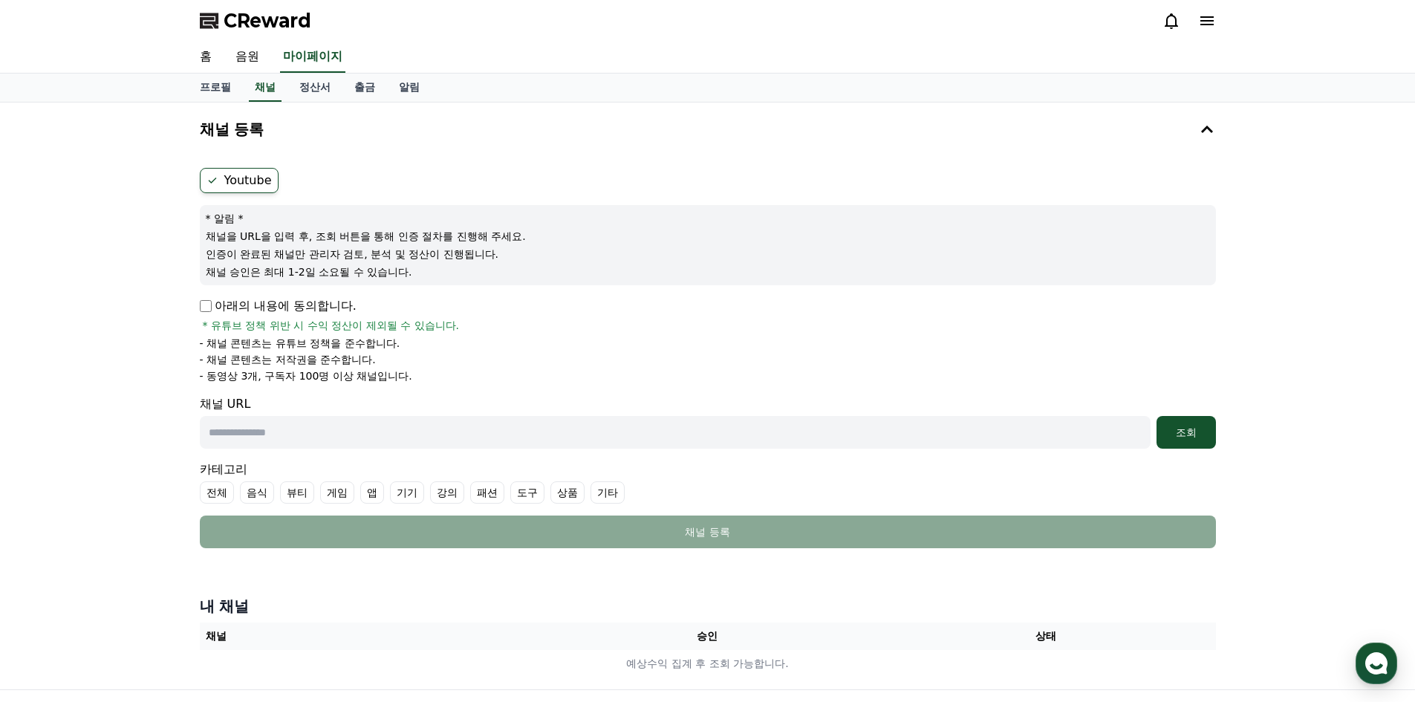
click at [563, 258] on p "인증이 완료된 채널만 관리자 검토, 분석 및 정산이 진행됩니다." at bounding box center [708, 254] width 1005 height 15
drag, startPoint x: 559, startPoint y: 253, endPoint x: 526, endPoint y: 230, distance: 40.0
click at [554, 250] on p "인증이 완료된 채널만 관리자 검토, 분석 및 정산이 진행됩니다." at bounding box center [708, 254] width 1005 height 15
click at [408, 87] on link "알림" at bounding box center [409, 88] width 45 height 28
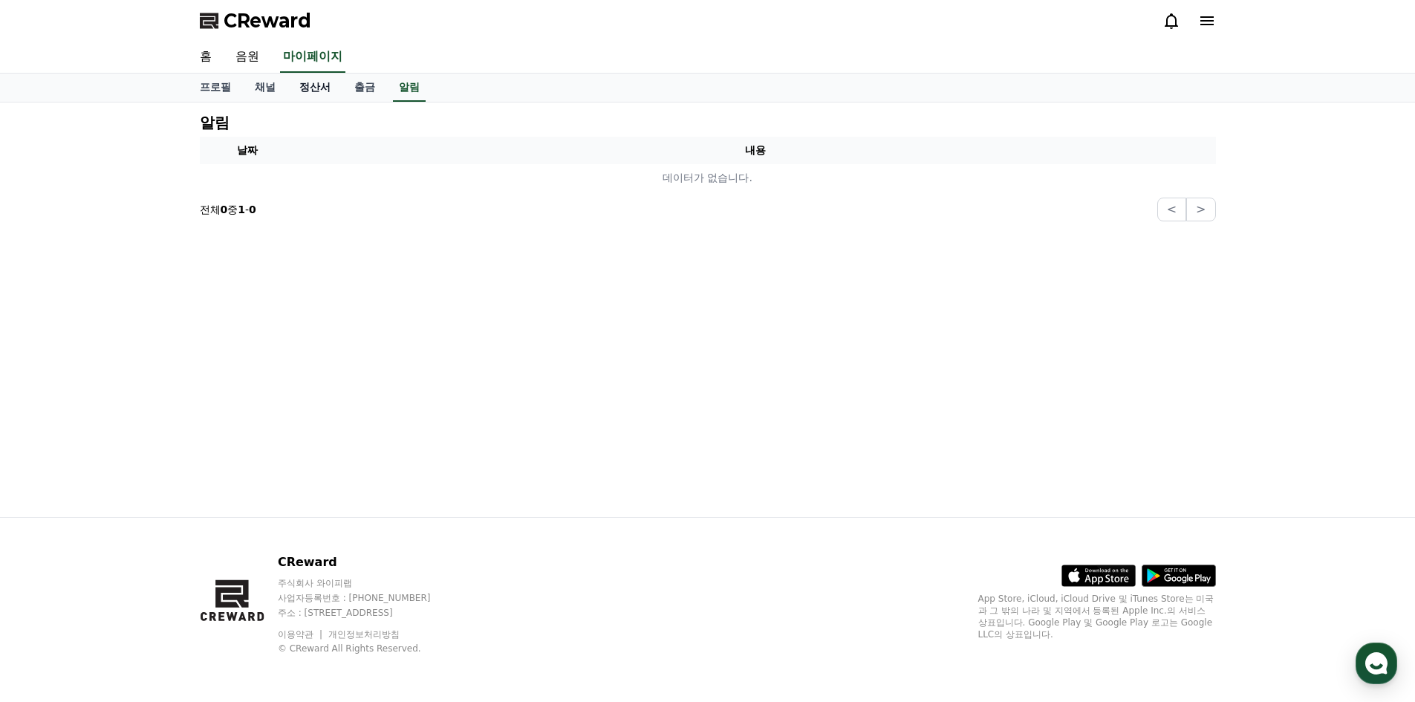
click at [307, 82] on link "정산서" at bounding box center [315, 88] width 55 height 28
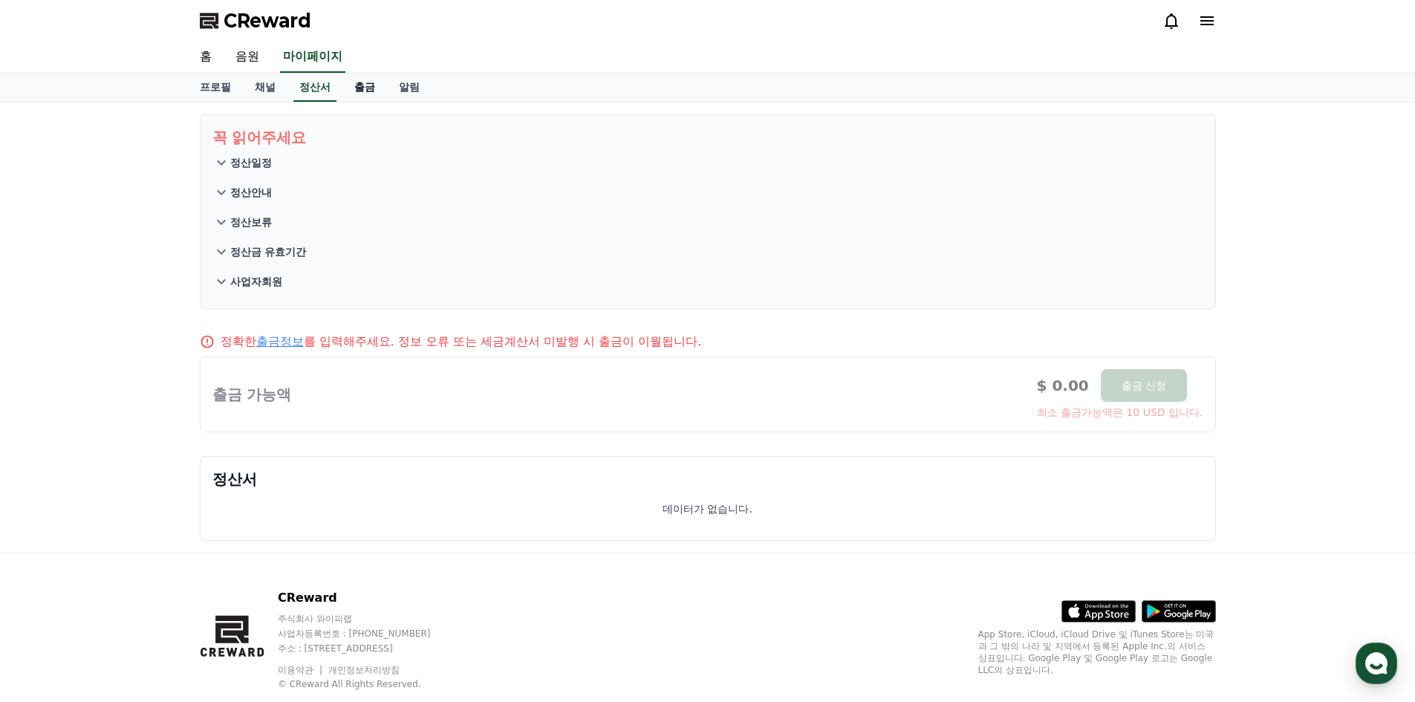
click at [366, 85] on link "출금" at bounding box center [365, 88] width 45 height 28
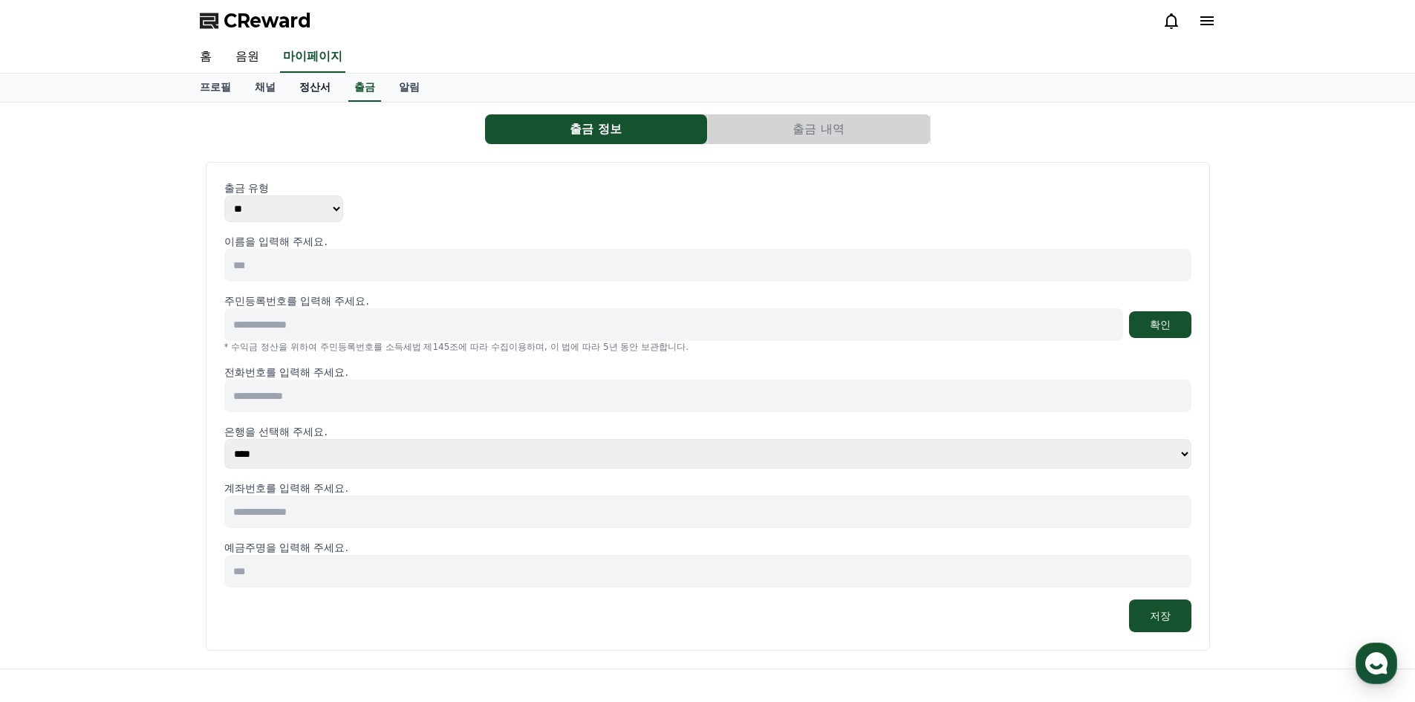
click at [317, 87] on link "정산서" at bounding box center [315, 88] width 55 height 28
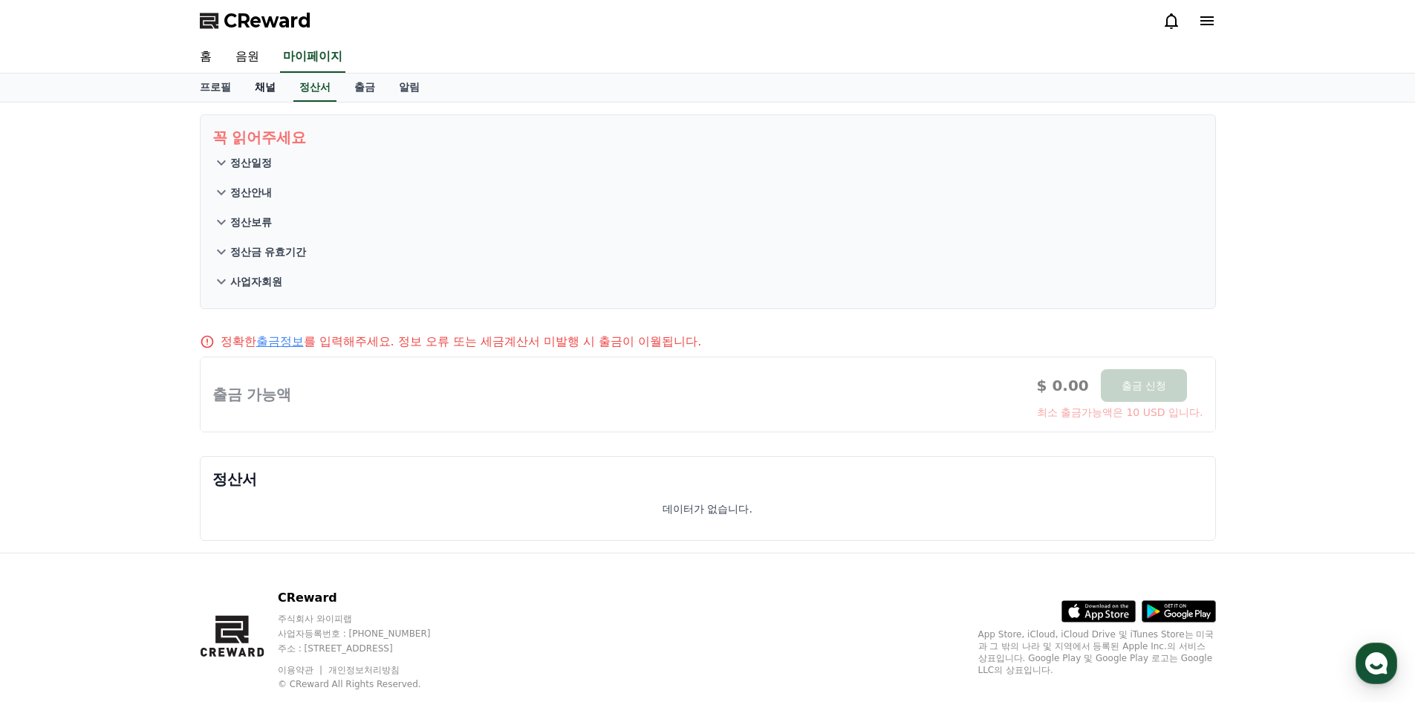
click at [273, 83] on link "채널" at bounding box center [265, 88] width 45 height 28
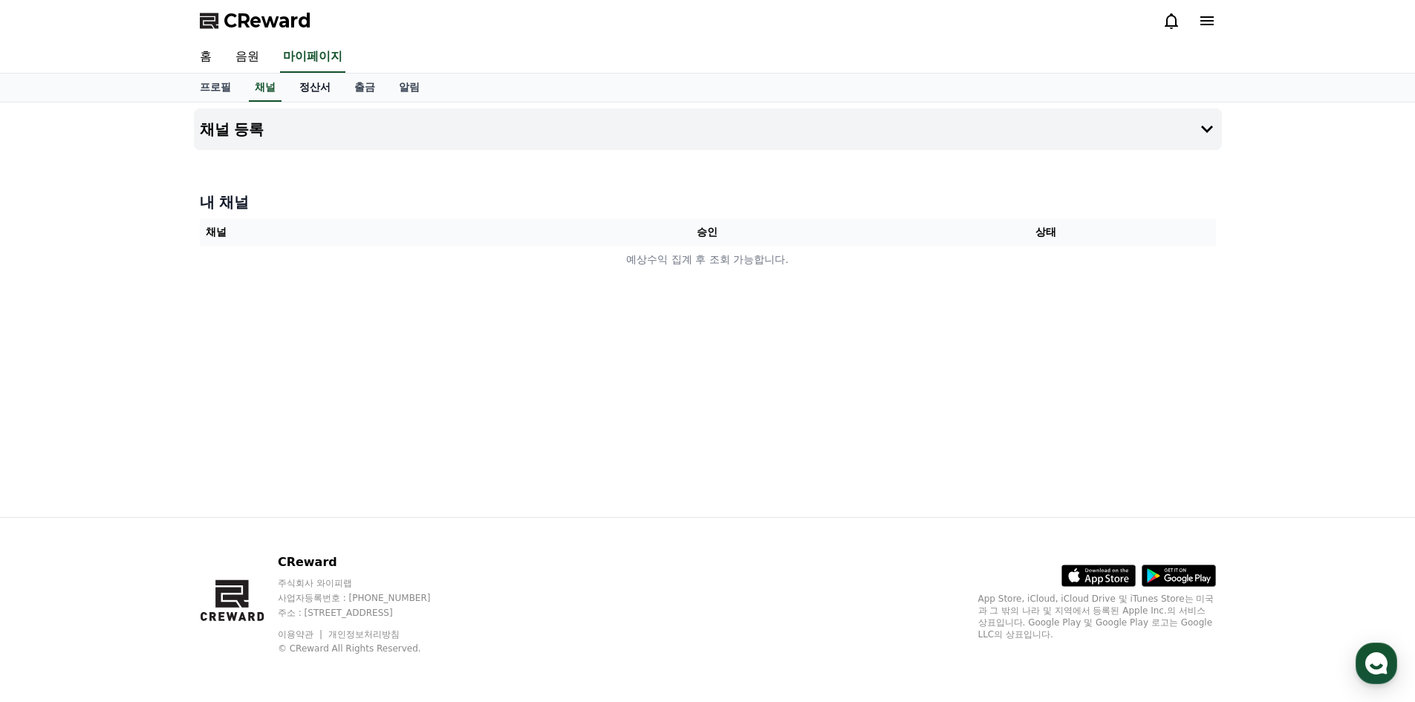
click at [337, 82] on link "정산서" at bounding box center [315, 88] width 55 height 28
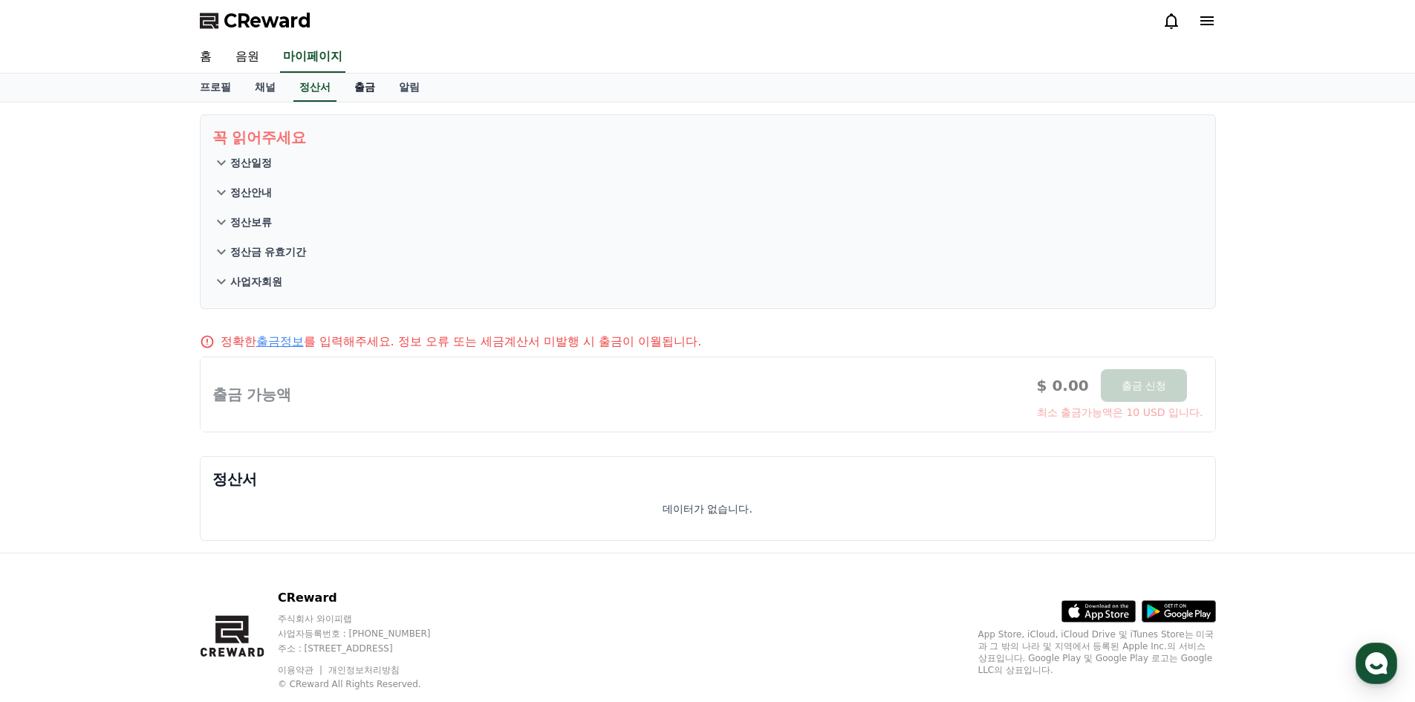
click at [360, 82] on link "출금" at bounding box center [365, 88] width 45 height 28
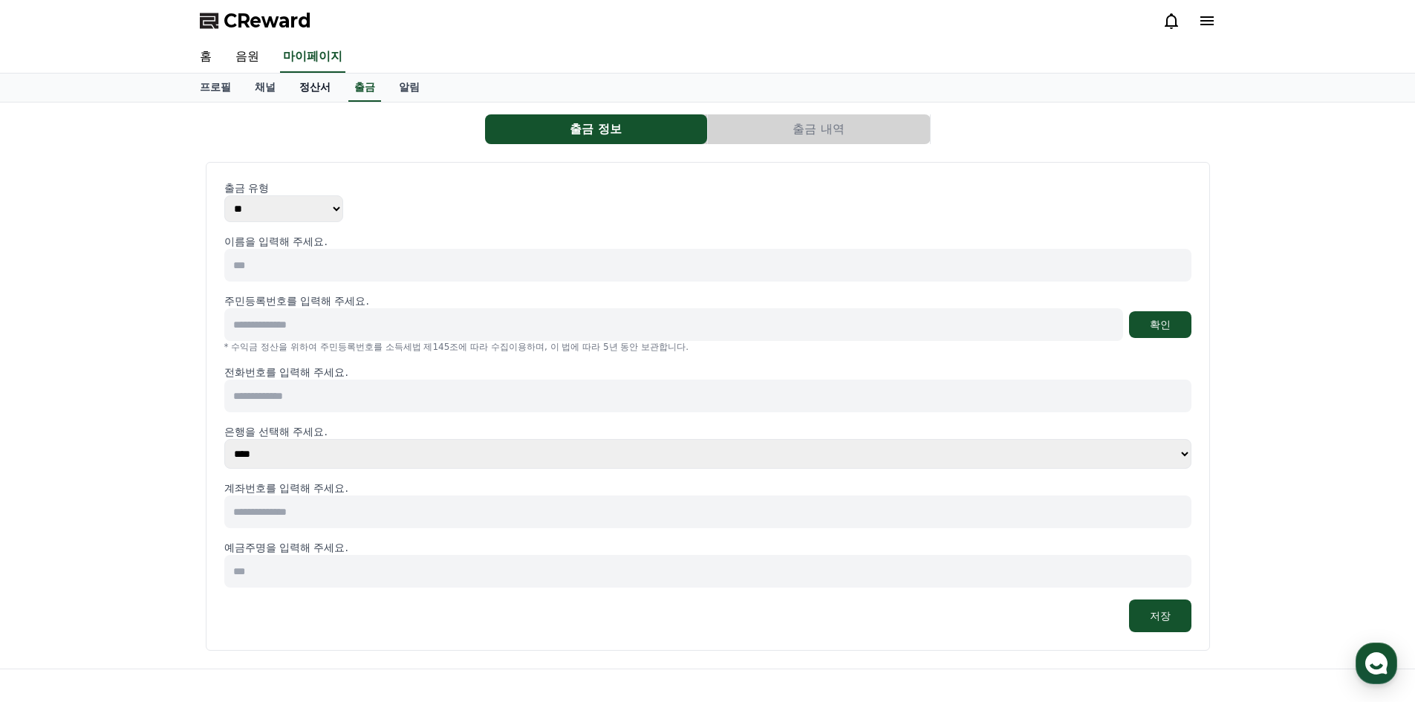
click at [312, 83] on link "정산서" at bounding box center [315, 88] width 55 height 28
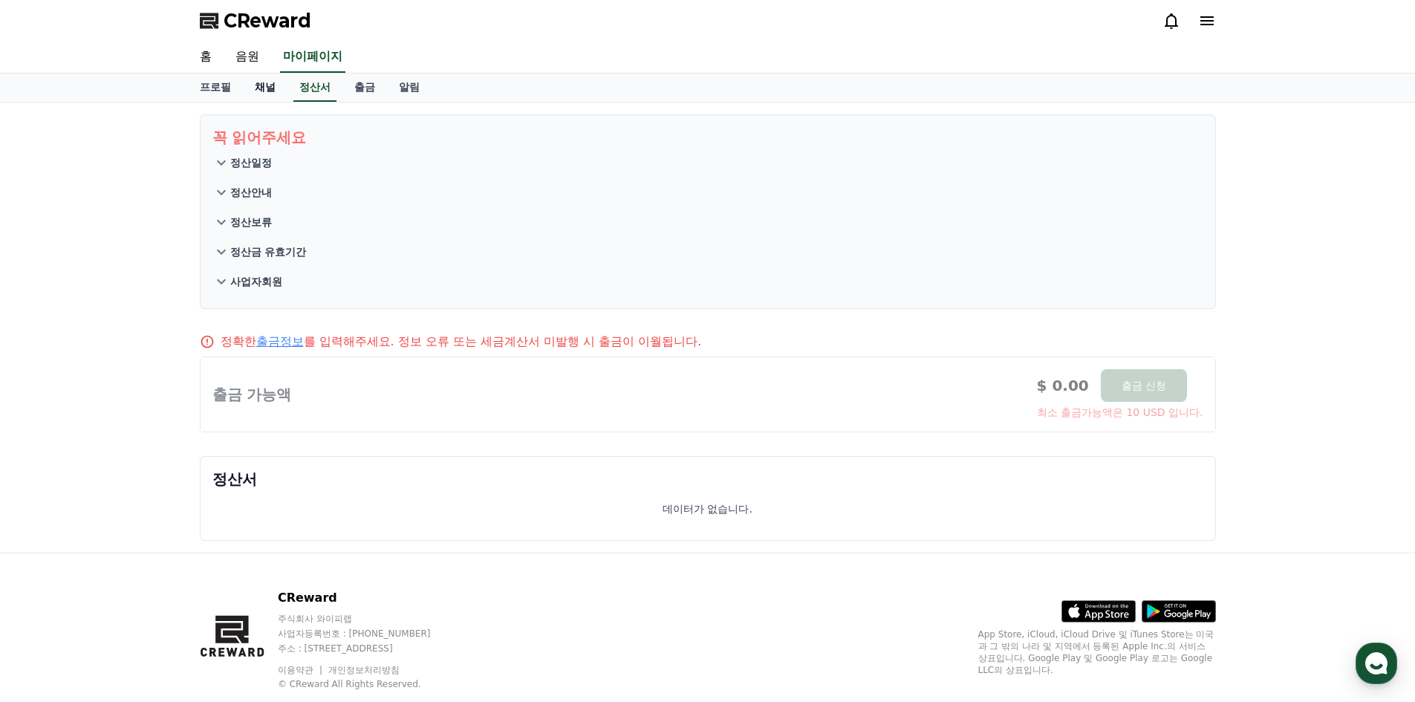
click at [275, 82] on link "채널" at bounding box center [265, 88] width 45 height 28
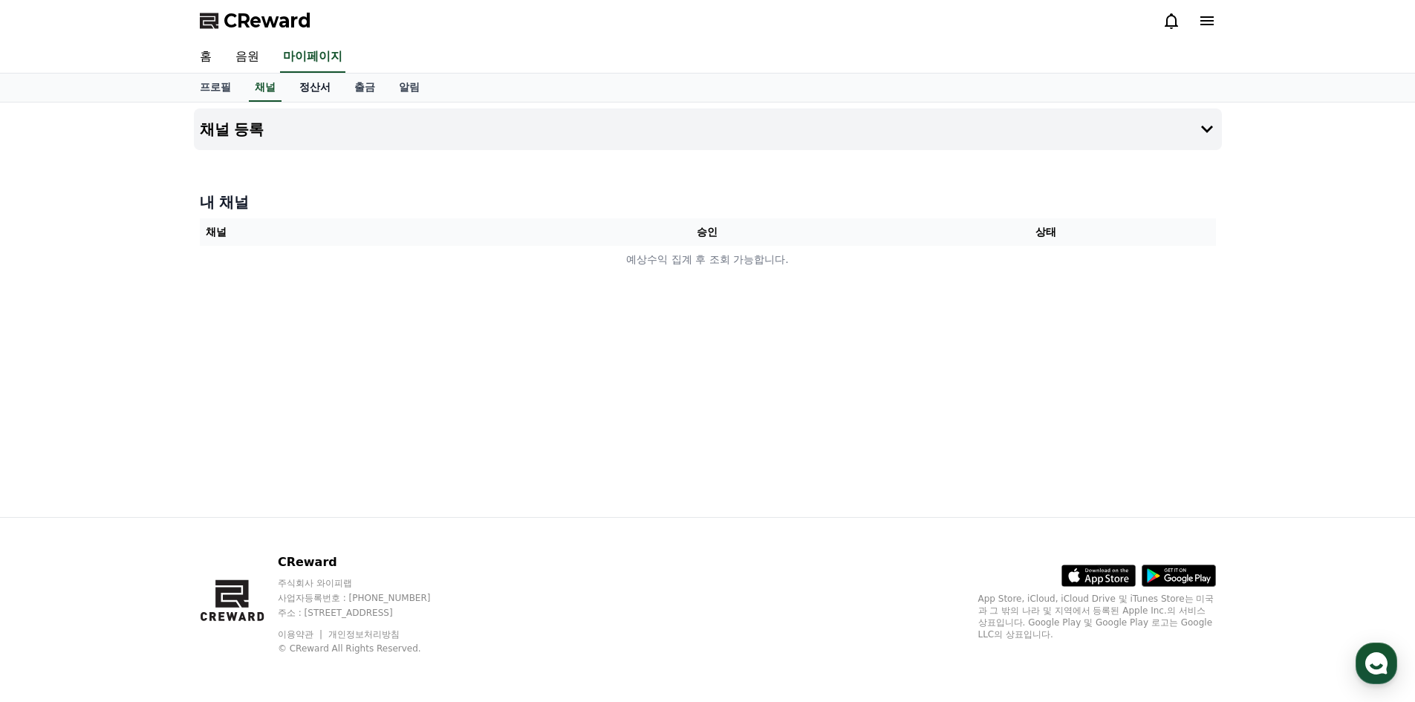
click at [322, 89] on link "정산서" at bounding box center [315, 88] width 55 height 28
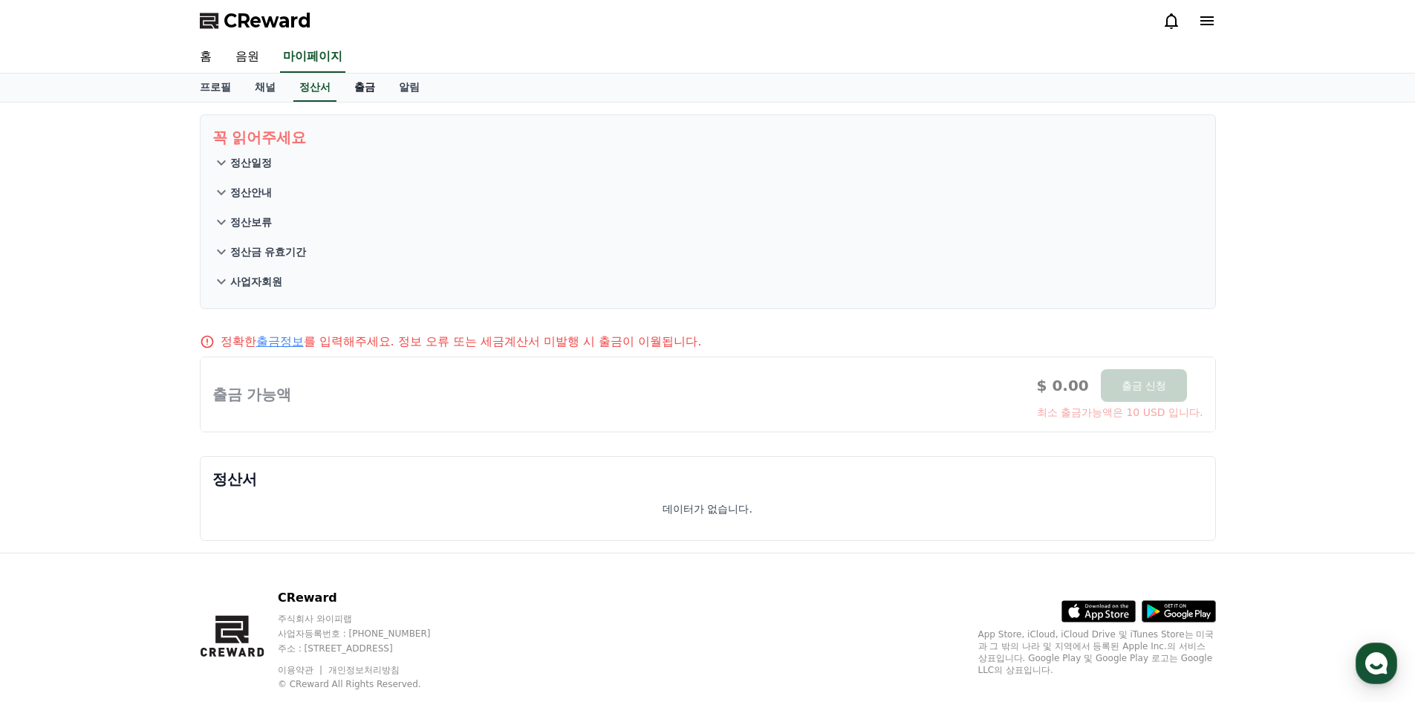
click at [368, 94] on link "출금" at bounding box center [365, 88] width 45 height 28
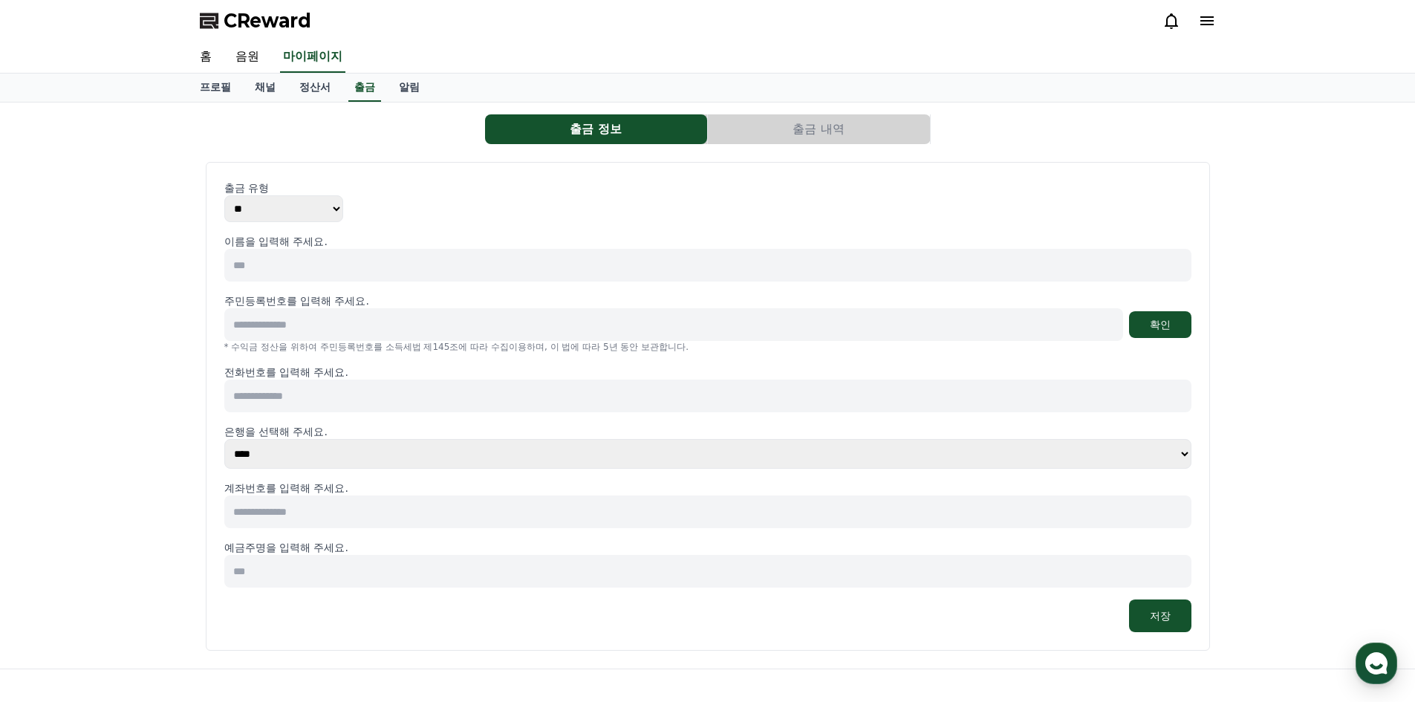
click at [396, 146] on div "출금 정보 출금 내역 출금 유형 ** *** 이름을 입력해 주세요. 주민등록번호를 입력해 주세요. 확인 * 수익금 정산을 위하여 주민등록번호를…" at bounding box center [708, 385] width 1028 height 554
drag, startPoint x: 396, startPoint y: 146, endPoint x: 384, endPoint y: 140, distance: 13.6
drag, startPoint x: 380, startPoint y: 141, endPoint x: 372, endPoint y: 137, distance: 9.0
click at [377, 139] on div "출금 정보 출금 내역" at bounding box center [708, 129] width 1016 height 30
click at [369, 135] on div "출금 정보 출금 내역" at bounding box center [708, 129] width 1016 height 30
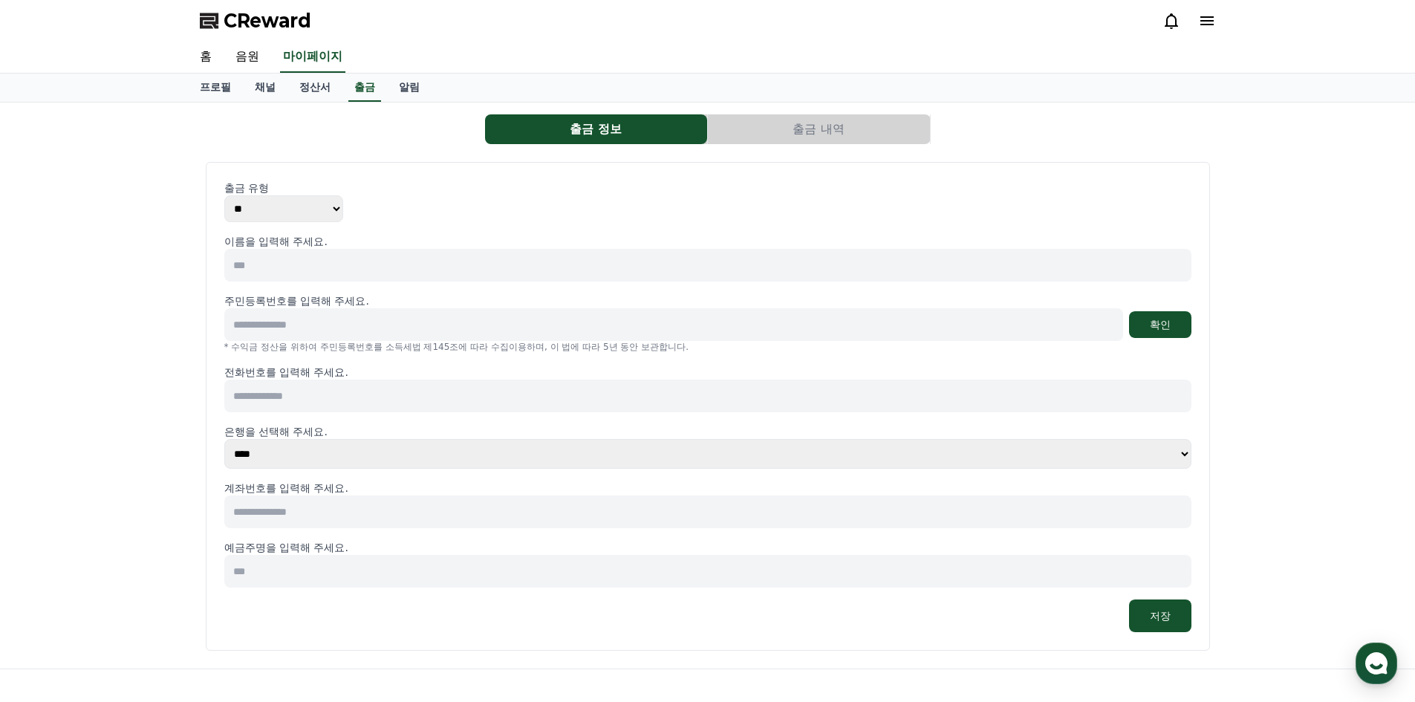
click at [366, 135] on div "출금 정보 출금 내역" at bounding box center [708, 129] width 1016 height 30
click at [357, 134] on div "출금 정보 출금 내역" at bounding box center [708, 129] width 1016 height 30
click at [354, 135] on div "출금 정보 출금 내역" at bounding box center [708, 129] width 1016 height 30
click at [393, 85] on link "알림" at bounding box center [409, 88] width 45 height 28
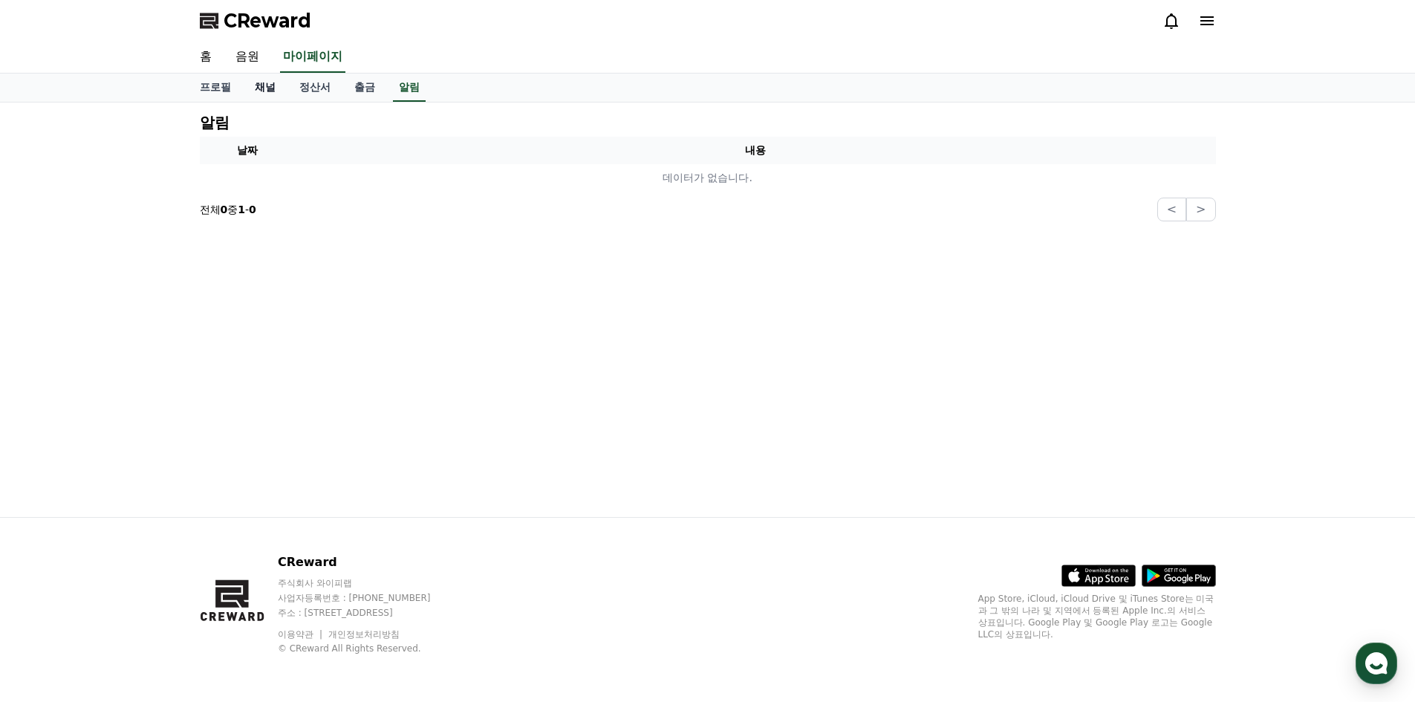
click at [264, 82] on link "채널" at bounding box center [265, 88] width 45 height 28
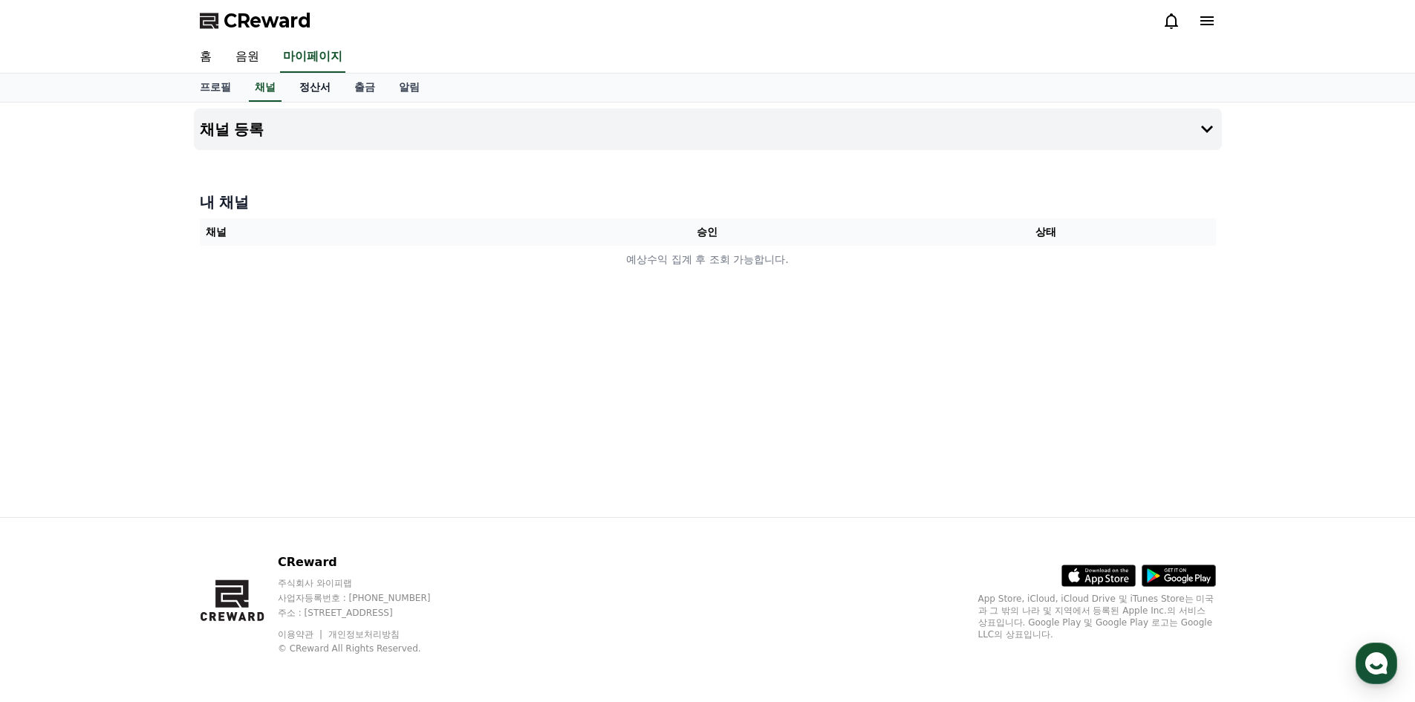
click at [309, 82] on link "정산서" at bounding box center [315, 88] width 55 height 28
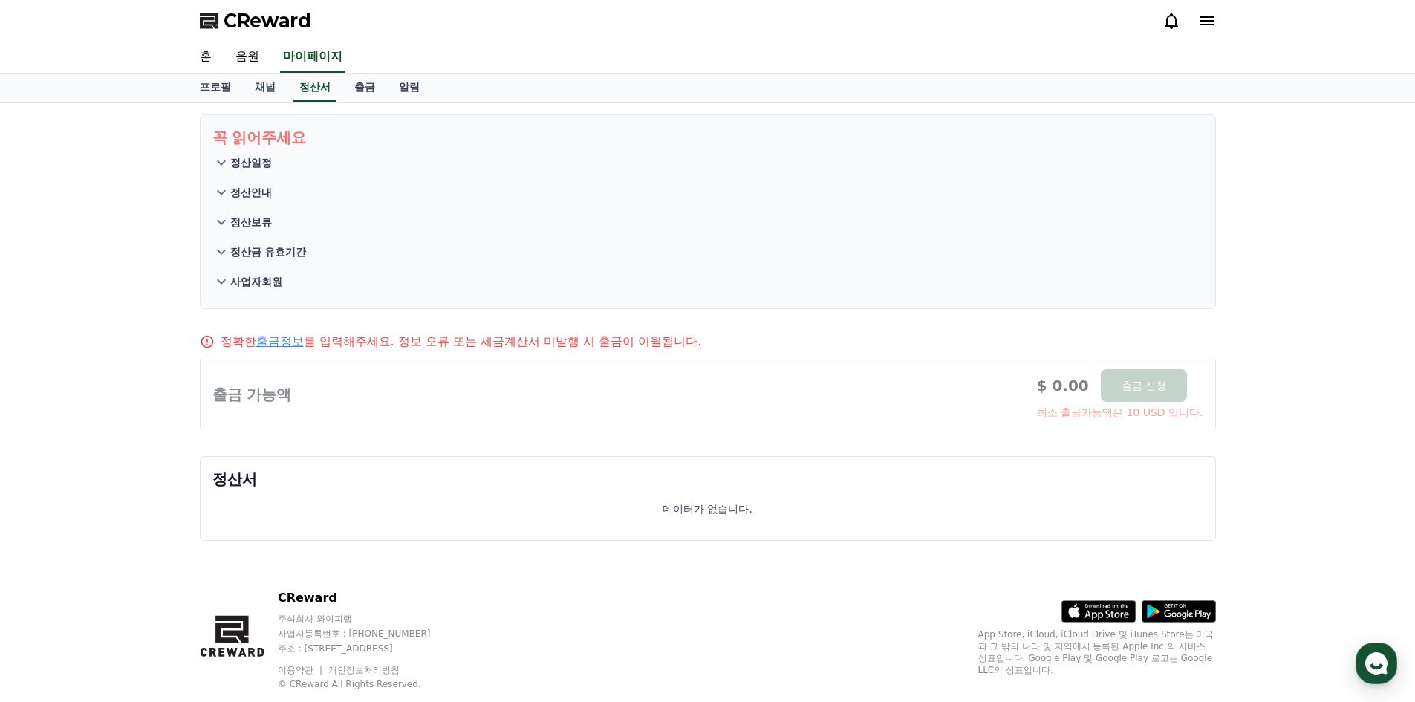
click at [255, 167] on p "정산일정" at bounding box center [251, 162] width 42 height 15
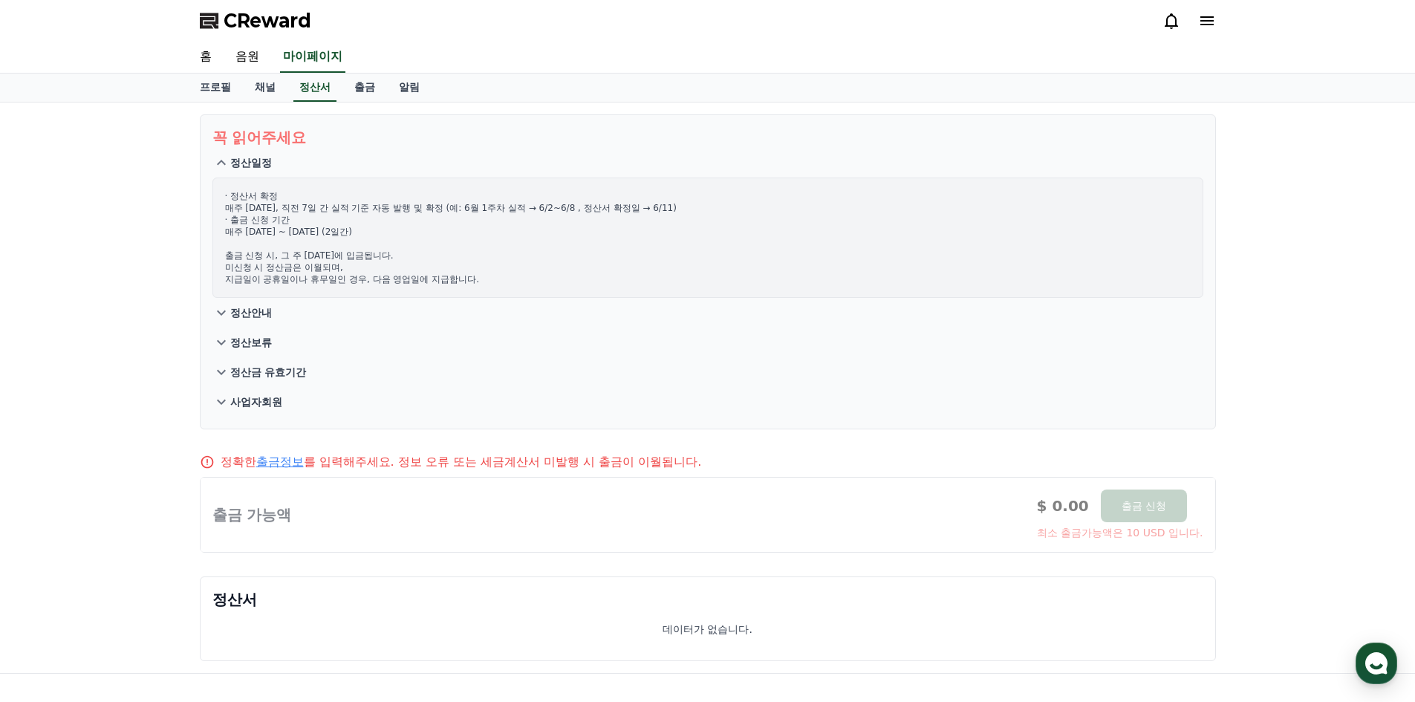
click at [257, 166] on p "정산일정" at bounding box center [251, 162] width 42 height 15
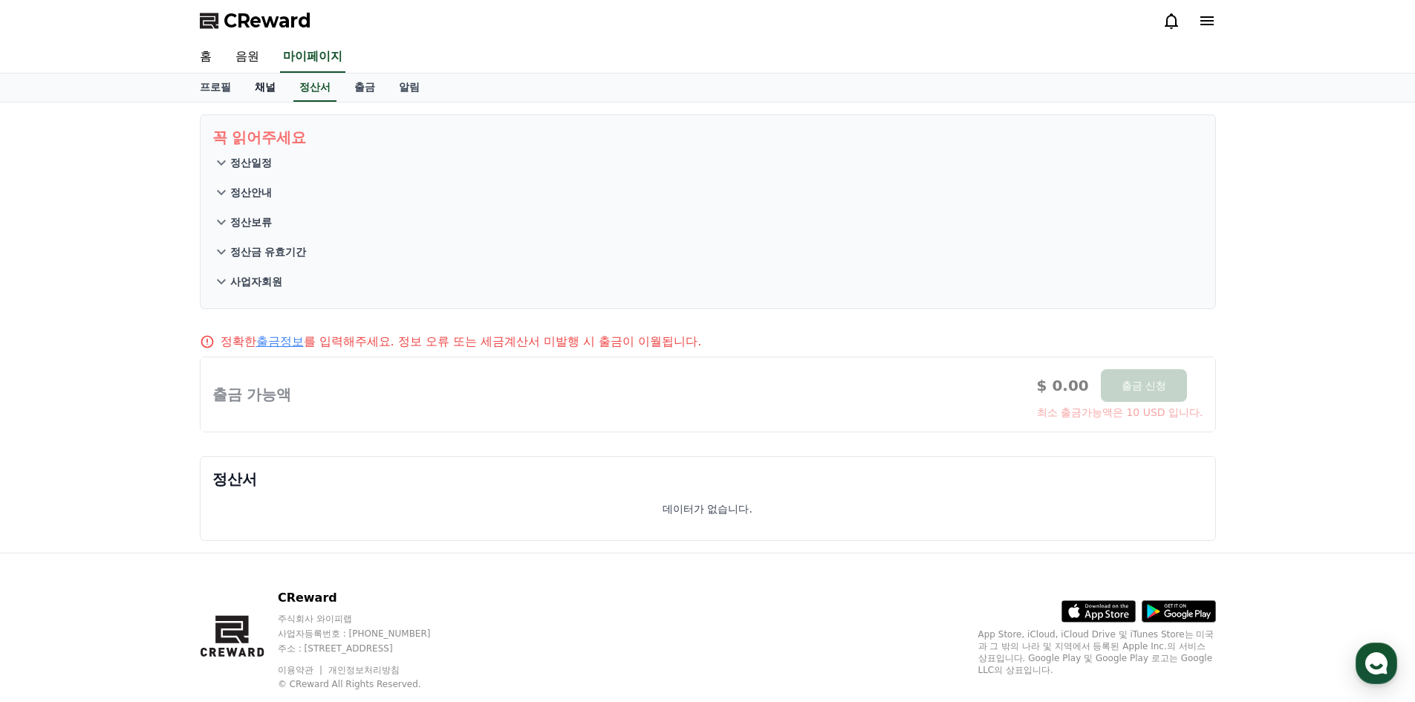
click at [267, 82] on link "채널" at bounding box center [265, 88] width 45 height 28
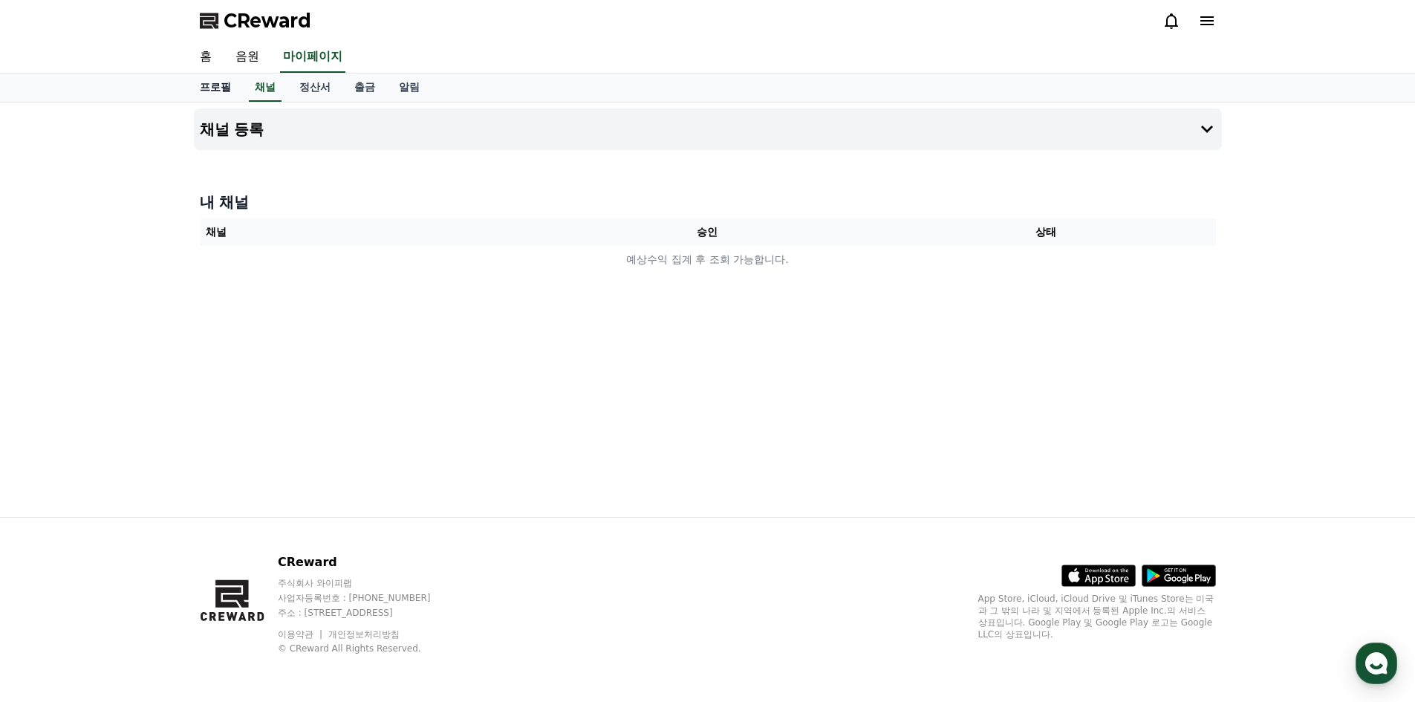
click at [211, 88] on link "프로필" at bounding box center [215, 88] width 55 height 28
select select "**********"
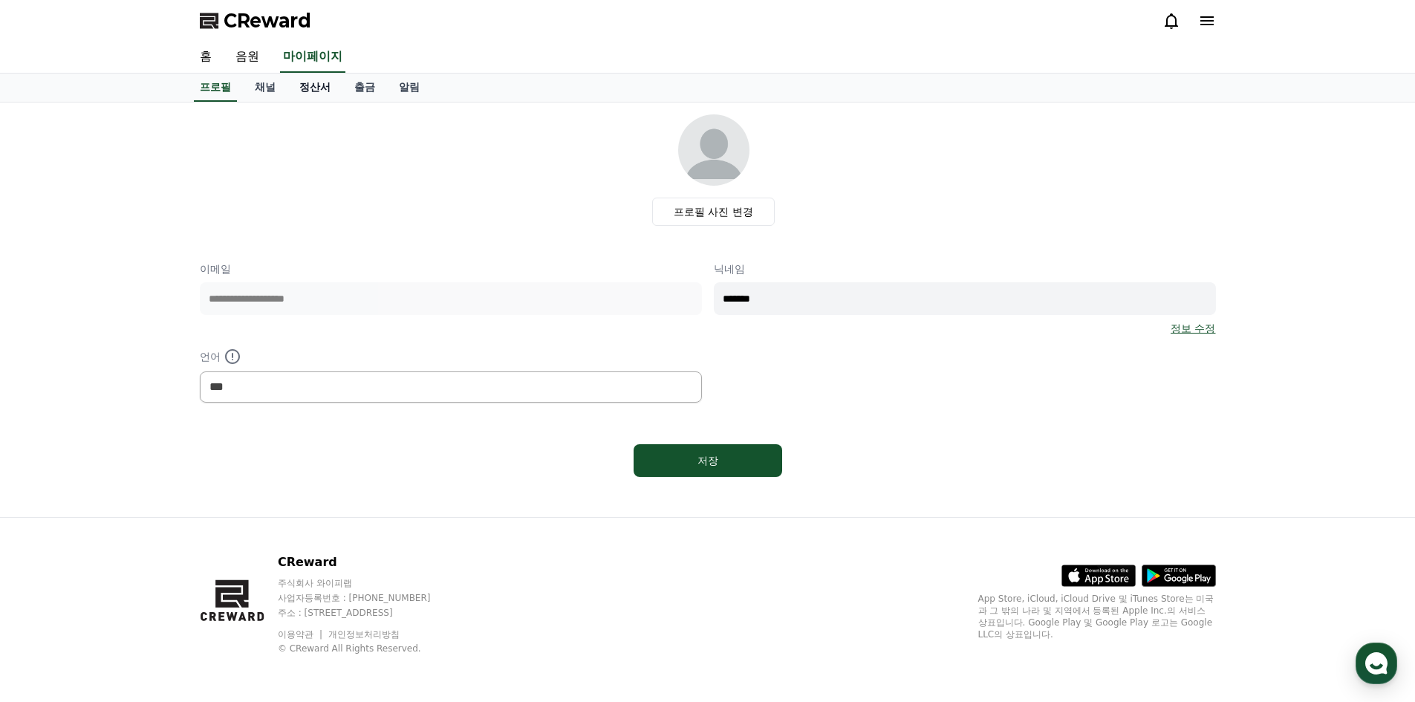
click at [311, 88] on link "정산서" at bounding box center [315, 88] width 55 height 28
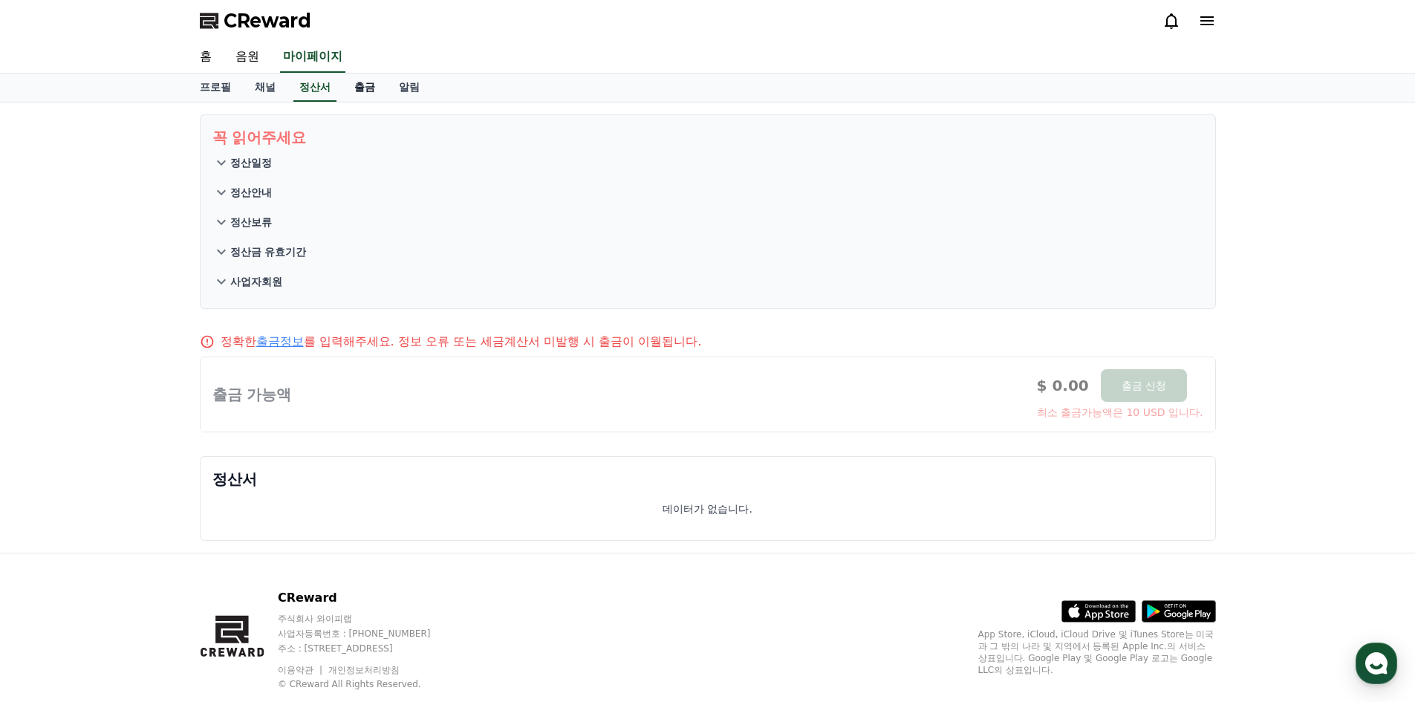
click at [360, 86] on link "출금" at bounding box center [365, 88] width 45 height 28
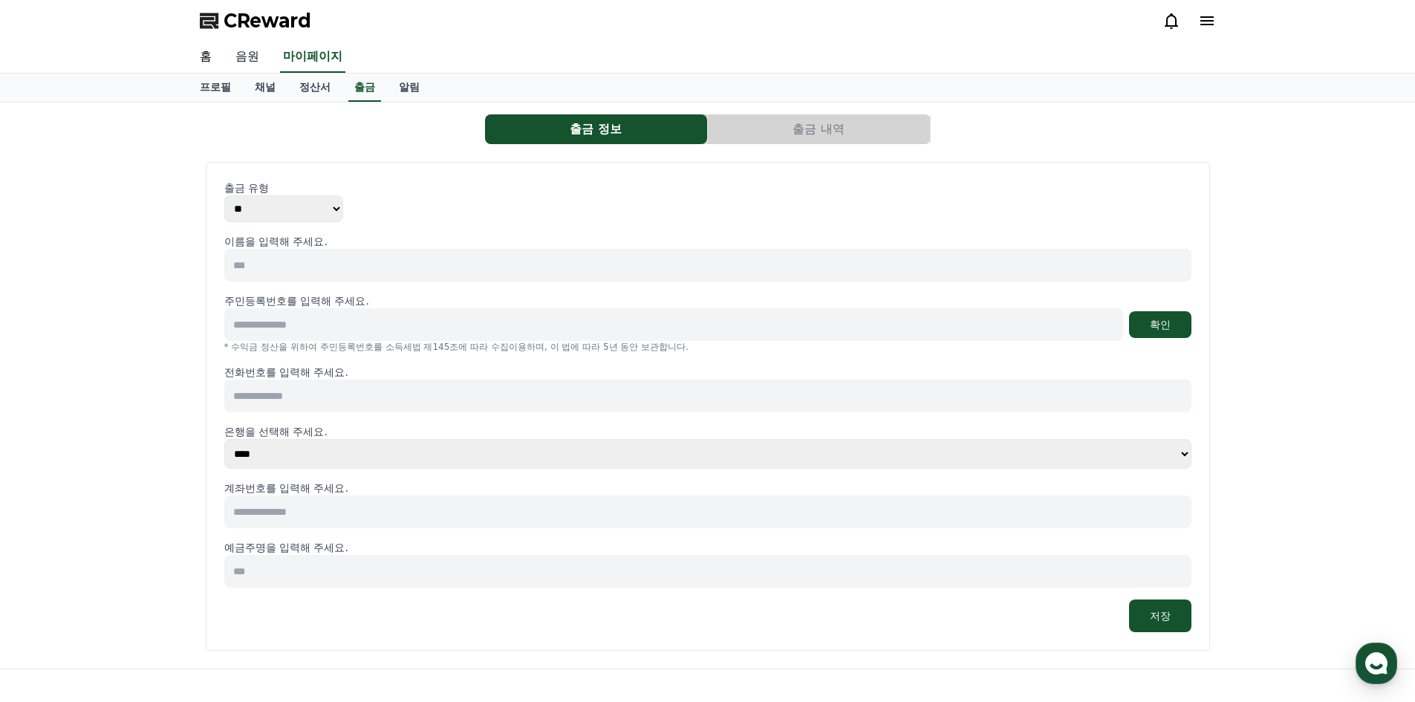
click at [236, 58] on link "음원" at bounding box center [248, 57] width 48 height 31
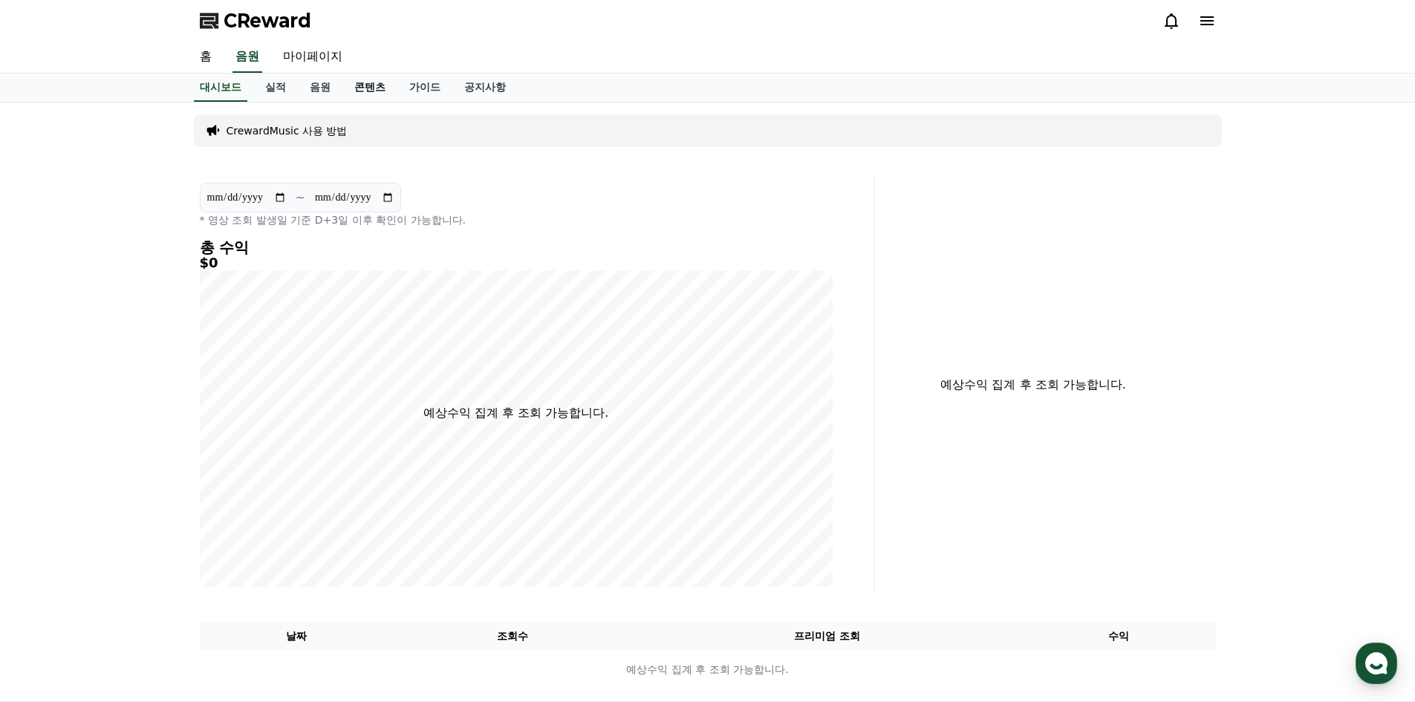
click at [374, 92] on link "콘텐츠" at bounding box center [370, 88] width 55 height 28
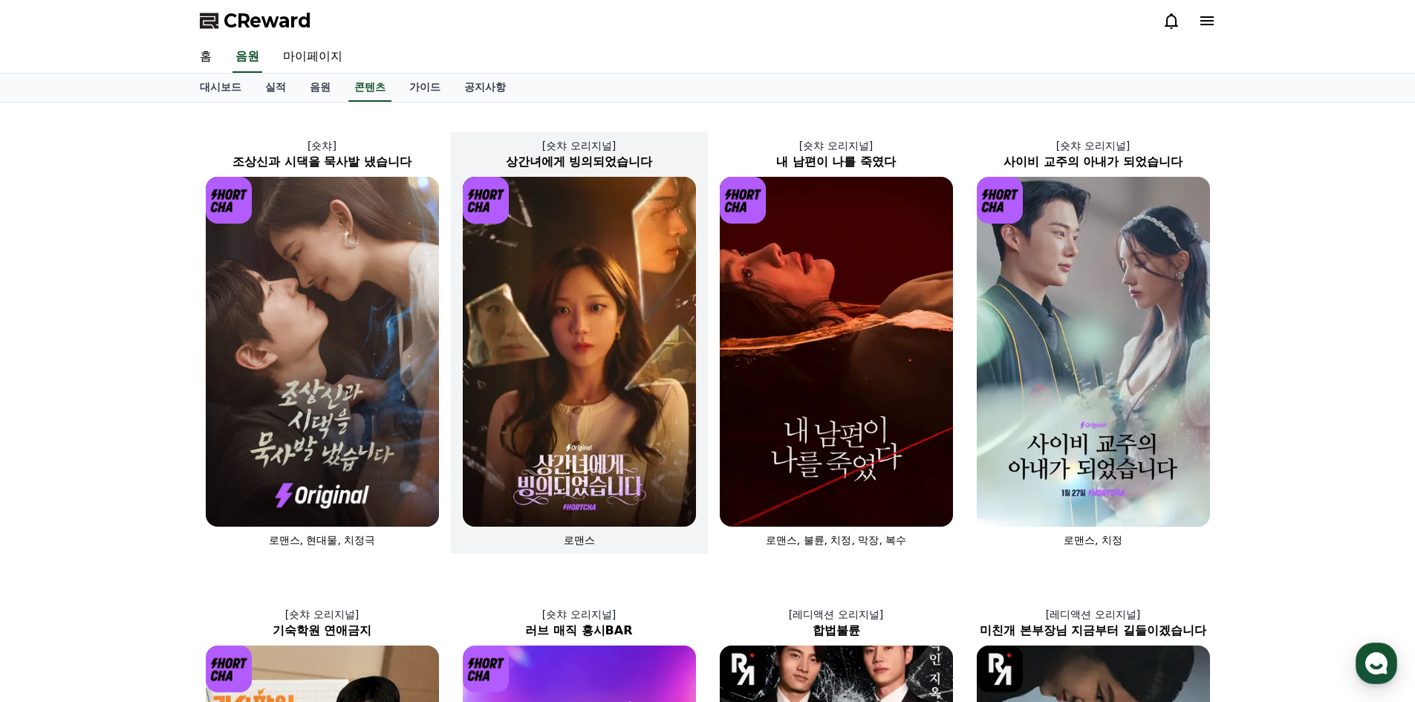
click at [605, 374] on img at bounding box center [579, 352] width 233 height 350
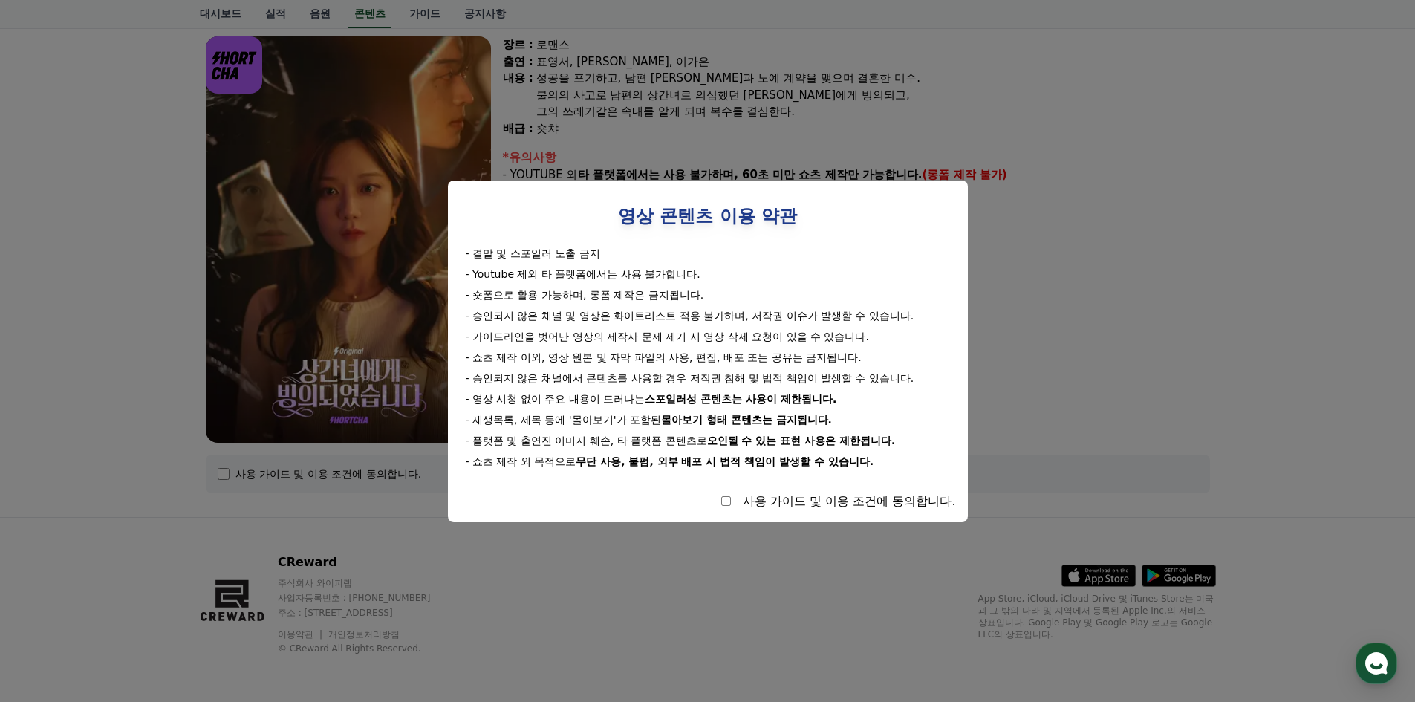
select select
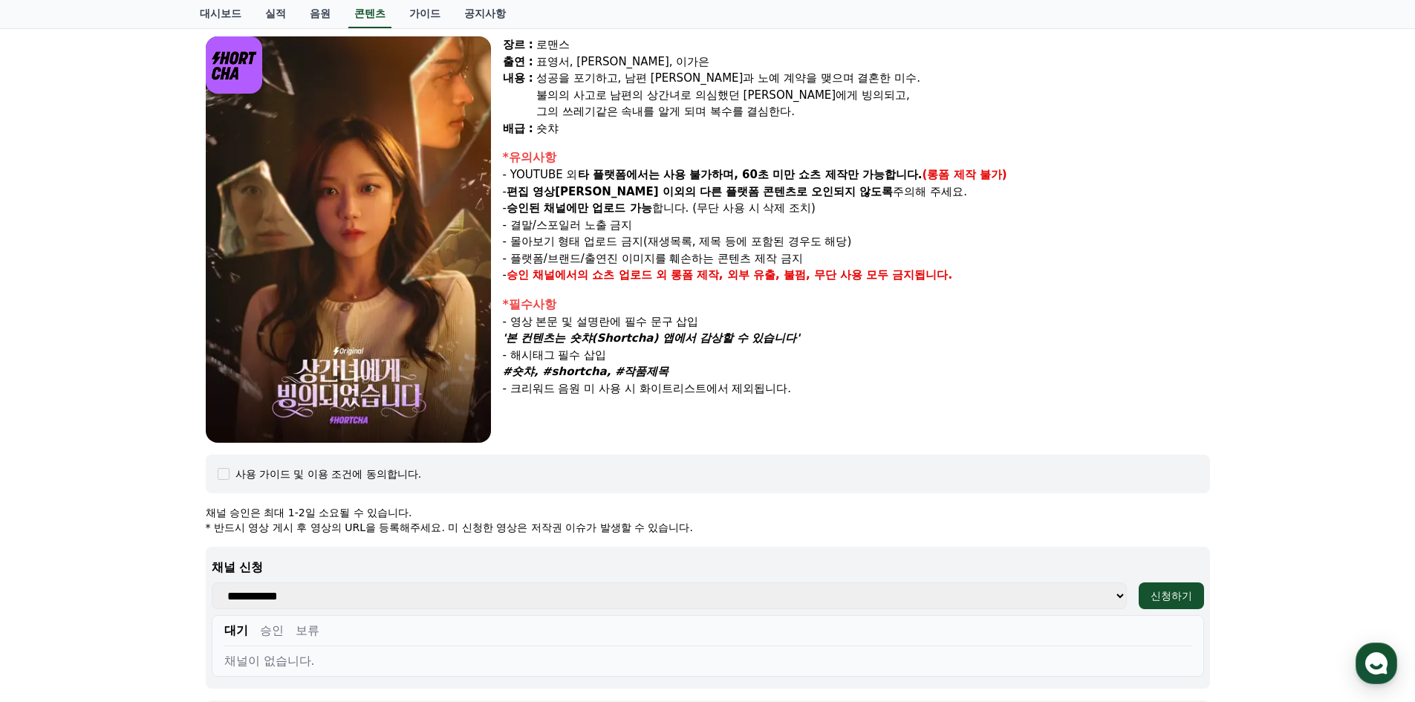
click at [713, 513] on p "채널 승인은 최대 1-2일 소요될 수 있습니다." at bounding box center [708, 512] width 1005 height 15
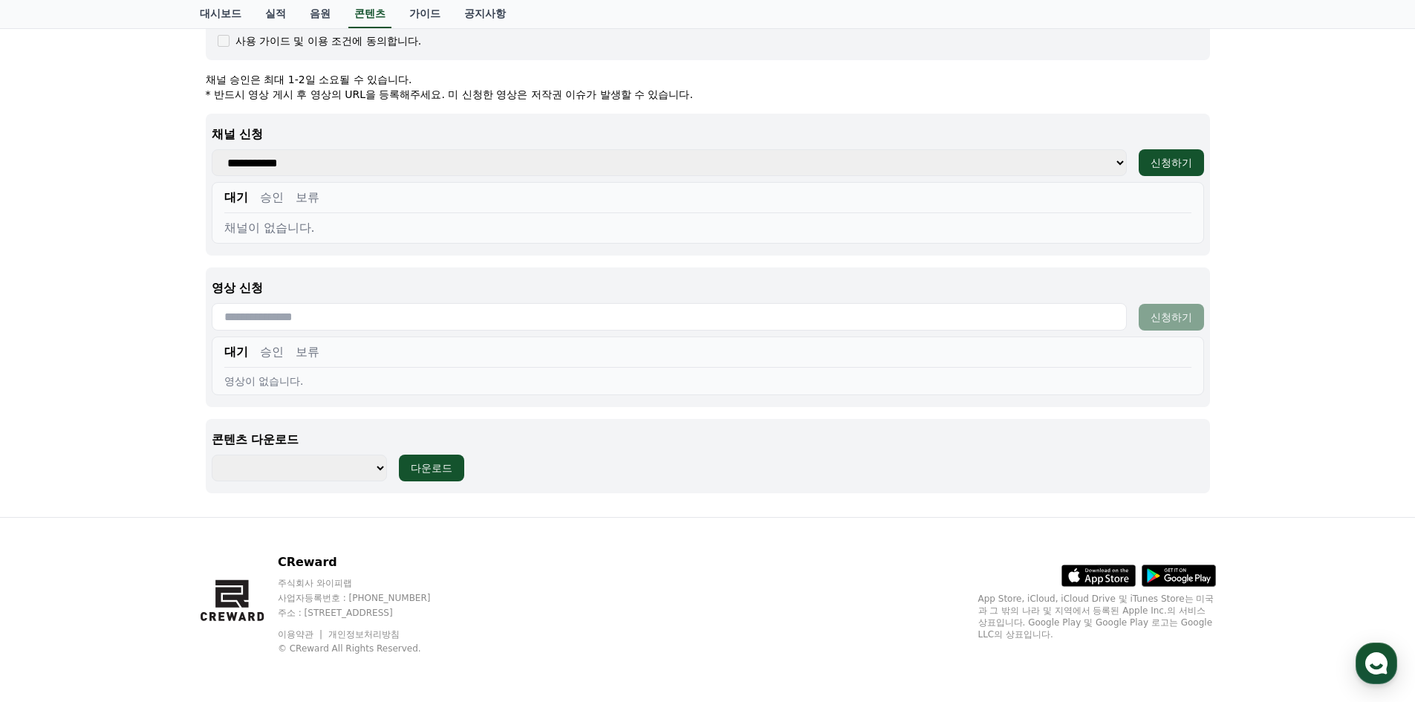
click at [370, 467] on select "**********" at bounding box center [299, 468] width 175 height 27
click at [330, 466] on select "**********" at bounding box center [299, 468] width 175 height 27
click at [331, 466] on select "**********" at bounding box center [299, 468] width 175 height 27
click at [630, 499] on div "상간녀에게 빙의되었습니다 장르 : 로맨스 출연 : 표영서, [PERSON_NAME], [PERSON_NAME]은 [PERSON_NAME] : …" at bounding box center [708, 32] width 1016 height 947
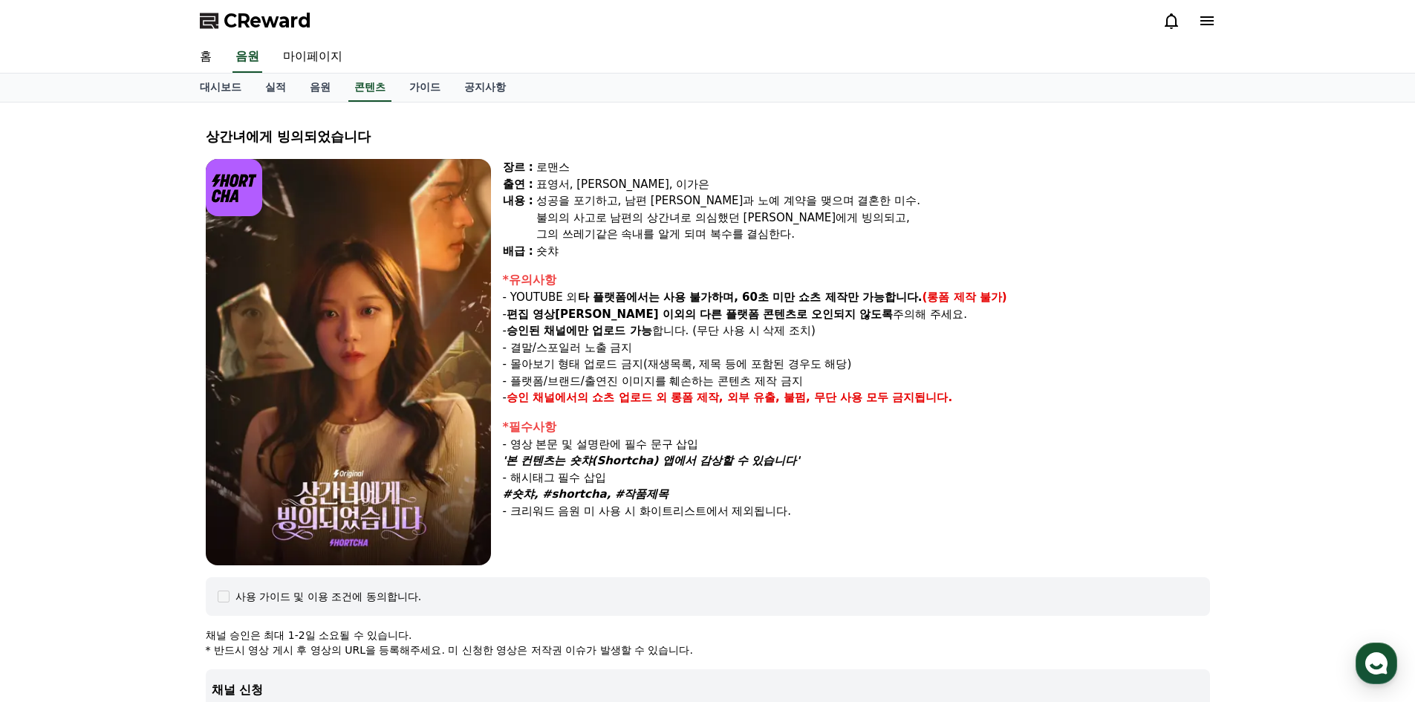
click at [756, 239] on div "그의 쓰레기같은 속내를 알게 되며 복수를 결심한다." at bounding box center [873, 234] width 674 height 17
click at [745, 234] on div "그의 쓰레기같은 속내를 알게 되며 복수를 결심한다." at bounding box center [873, 234] width 674 height 17
drag, startPoint x: 745, startPoint y: 234, endPoint x: 739, endPoint y: 221, distance: 14.3
click at [739, 221] on div "불의의 사고로 남편의 상간녀로 의심했던 [PERSON_NAME]에게 빙의되고," at bounding box center [873, 218] width 674 height 17
click at [738, 213] on div "불의의 사고로 남편의 상간녀로 의심했던 [PERSON_NAME]에게 빙의되고," at bounding box center [873, 218] width 674 height 17
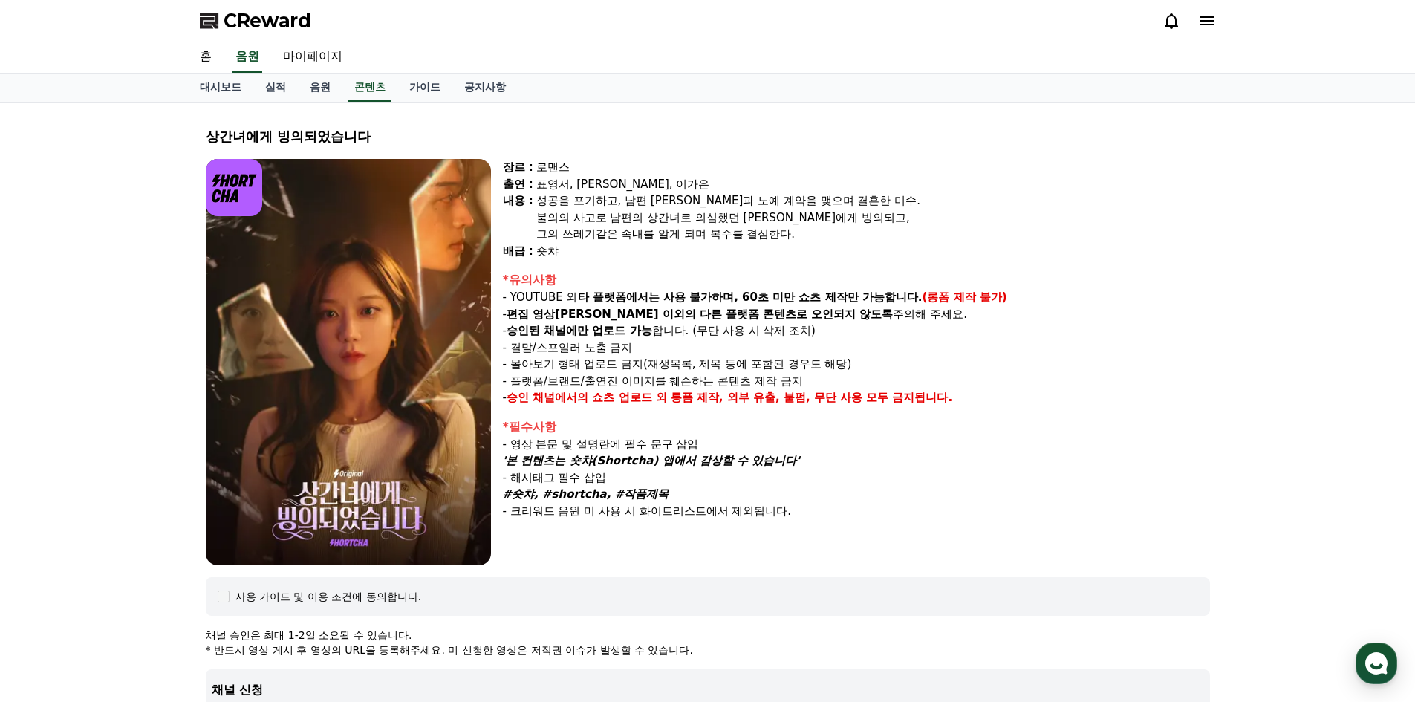
drag, startPoint x: 738, startPoint y: 213, endPoint x: 736, endPoint y: 205, distance: 7.8
click at [735, 205] on div "성공을 포기하고, 남편 [PERSON_NAME]과 노예 계약을 맺으며 결혼한 미수." at bounding box center [873, 200] width 674 height 17
click at [733, 203] on div "성공을 포기하고, 남편 [PERSON_NAME]과 노예 계약을 맺으며 결혼한 미수." at bounding box center [873, 200] width 674 height 17
click at [733, 202] on div "성공을 포기하고, 남편 [PERSON_NAME]과 노예 계약을 맺으며 결혼한 미수." at bounding box center [873, 200] width 674 height 17
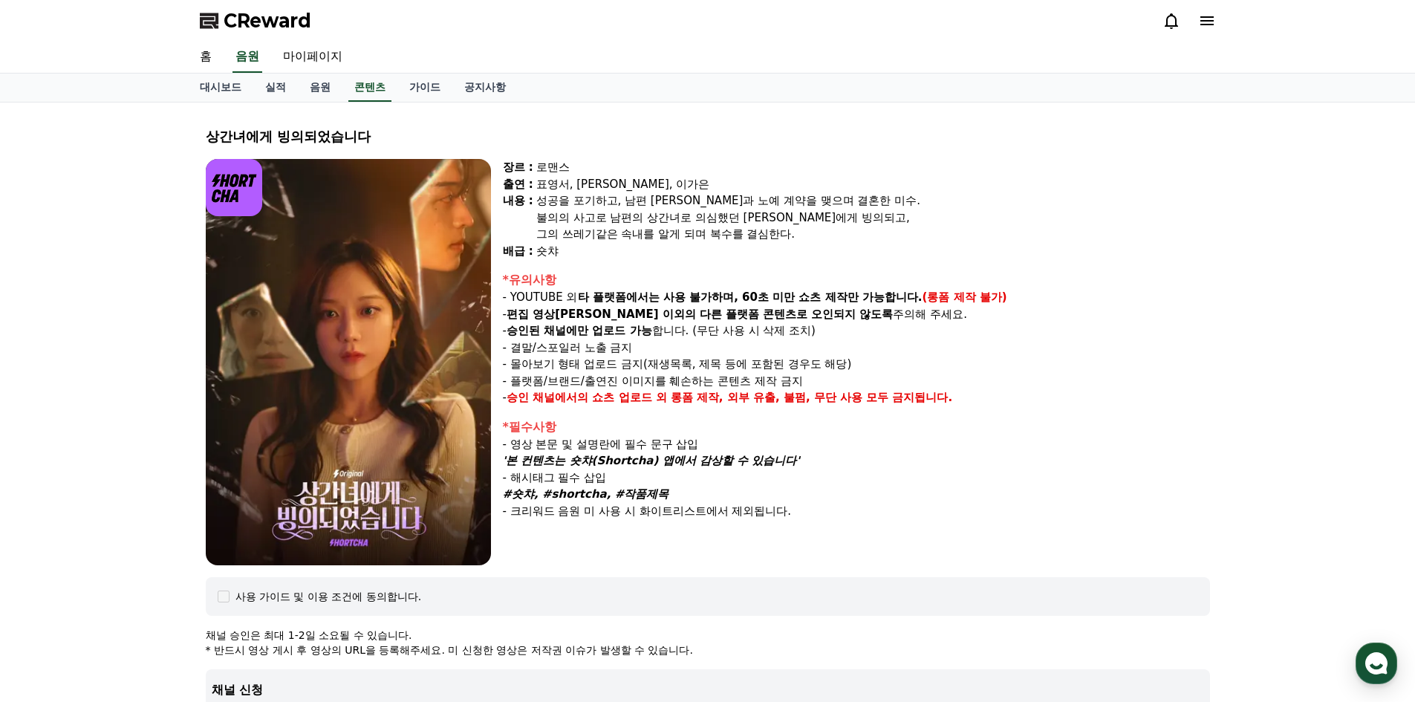
click at [733, 202] on div "성공을 포기하고, 남편 [PERSON_NAME]과 노예 계약을 맺으며 결혼한 미수." at bounding box center [873, 200] width 674 height 17
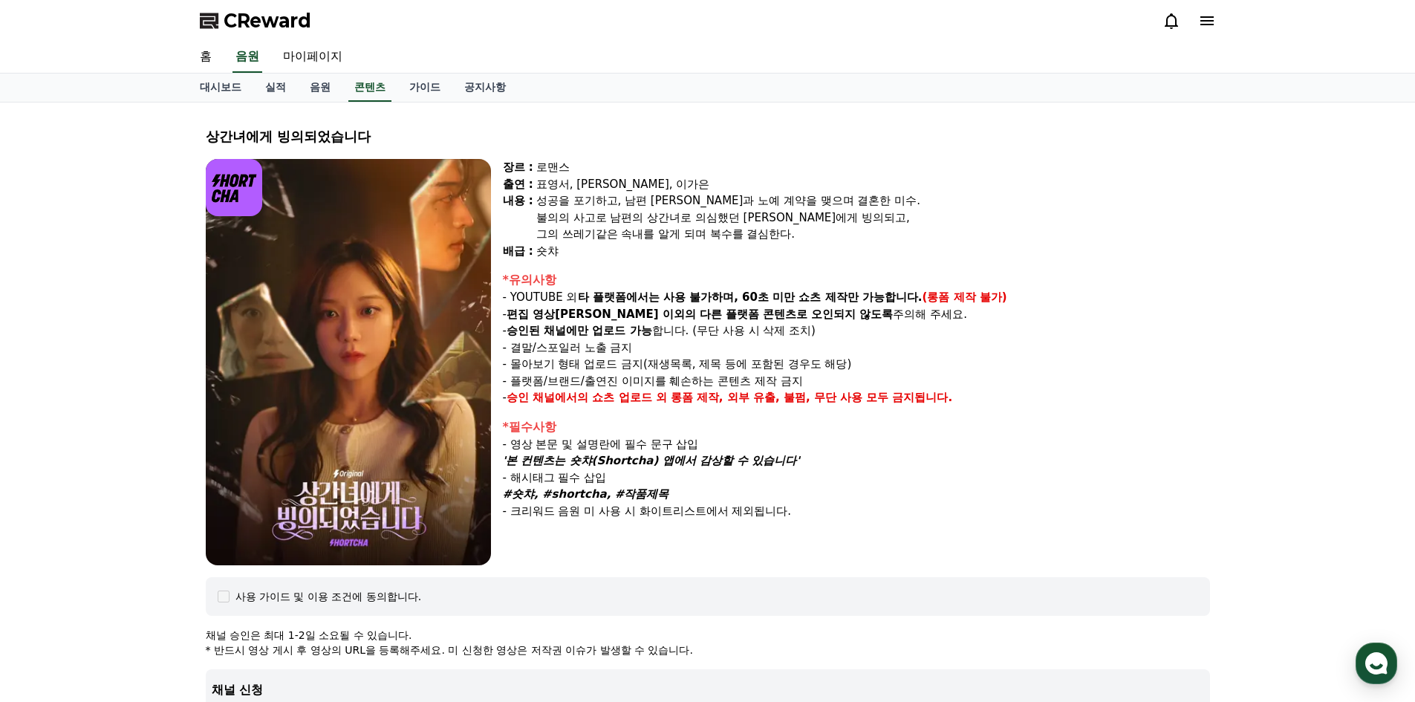
click at [732, 202] on div "성공을 포기하고, 남편 [PERSON_NAME]과 노예 계약을 맺으며 결혼한 미수." at bounding box center [873, 200] width 674 height 17
click at [730, 201] on div "성공을 포기하고, 남편 [PERSON_NAME]과 노예 계약을 맺으며 결혼한 미수." at bounding box center [873, 200] width 674 height 17
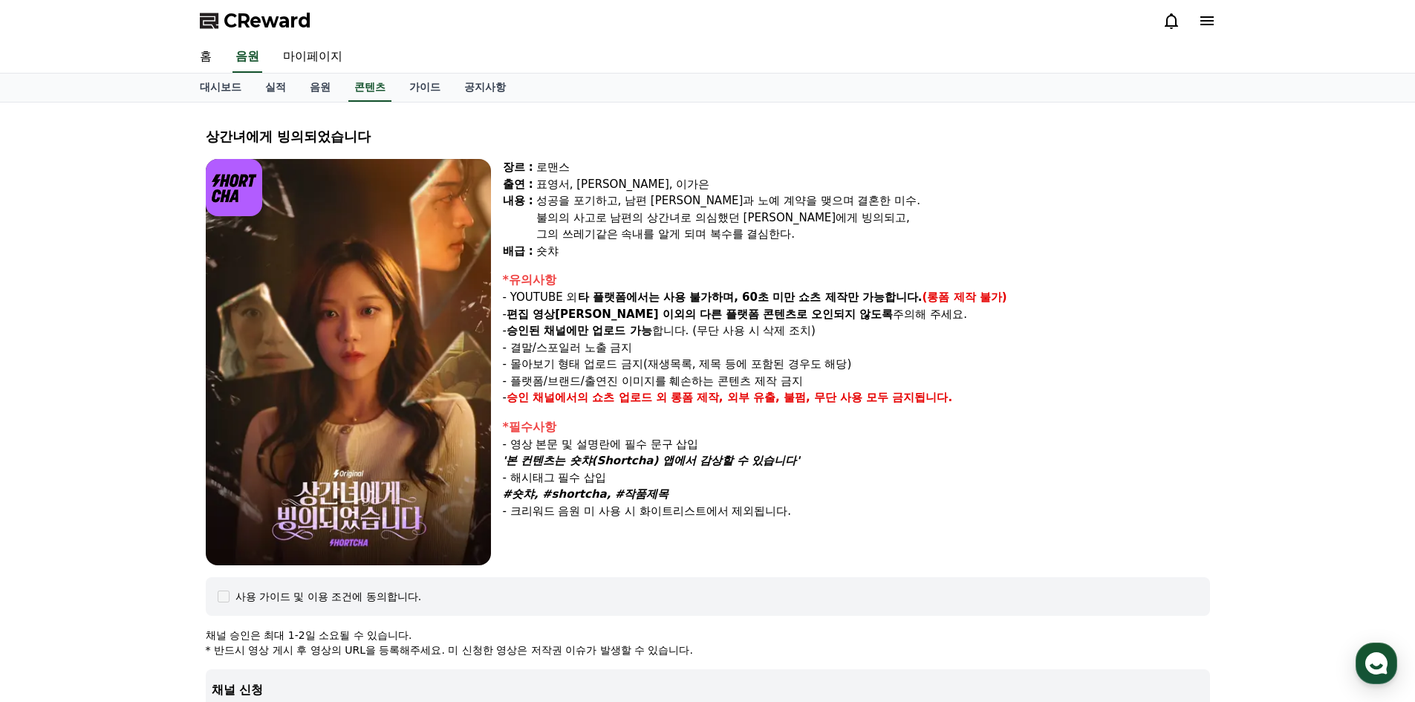
click at [730, 201] on div "성공을 포기하고, 남편 [PERSON_NAME]과 노예 계약을 맺으며 결혼한 미수." at bounding box center [873, 200] width 674 height 17
click at [728, 197] on div "성공을 포기하고, 남편 [PERSON_NAME]과 노예 계약을 맺으며 결혼한 미수." at bounding box center [873, 200] width 674 height 17
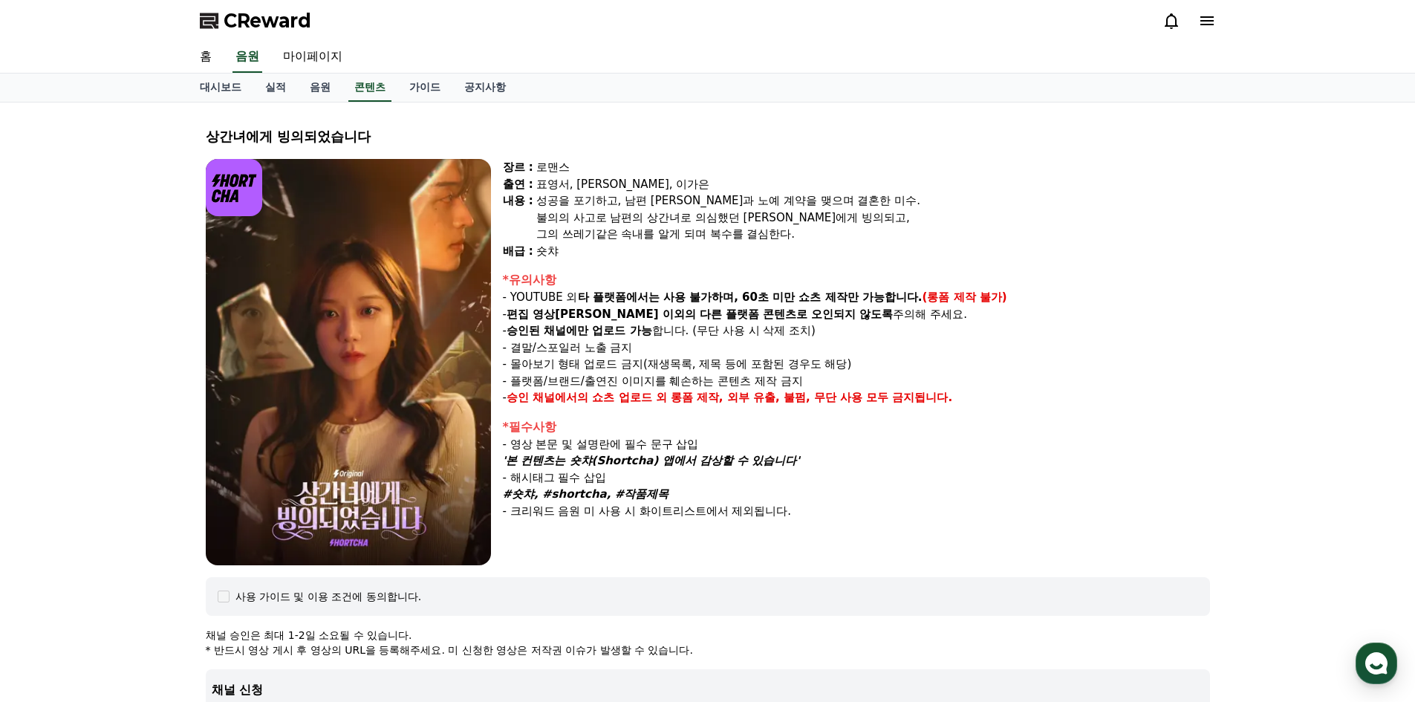
click at [727, 195] on div "성공을 포기하고, 남편 [PERSON_NAME]과 노예 계약을 맺으며 결혼한 미수." at bounding box center [873, 200] width 674 height 17
click at [727, 190] on div "표영서, [PERSON_NAME], 이가은" at bounding box center [873, 184] width 674 height 17
